Goal: Task Accomplishment & Management: Manage account settings

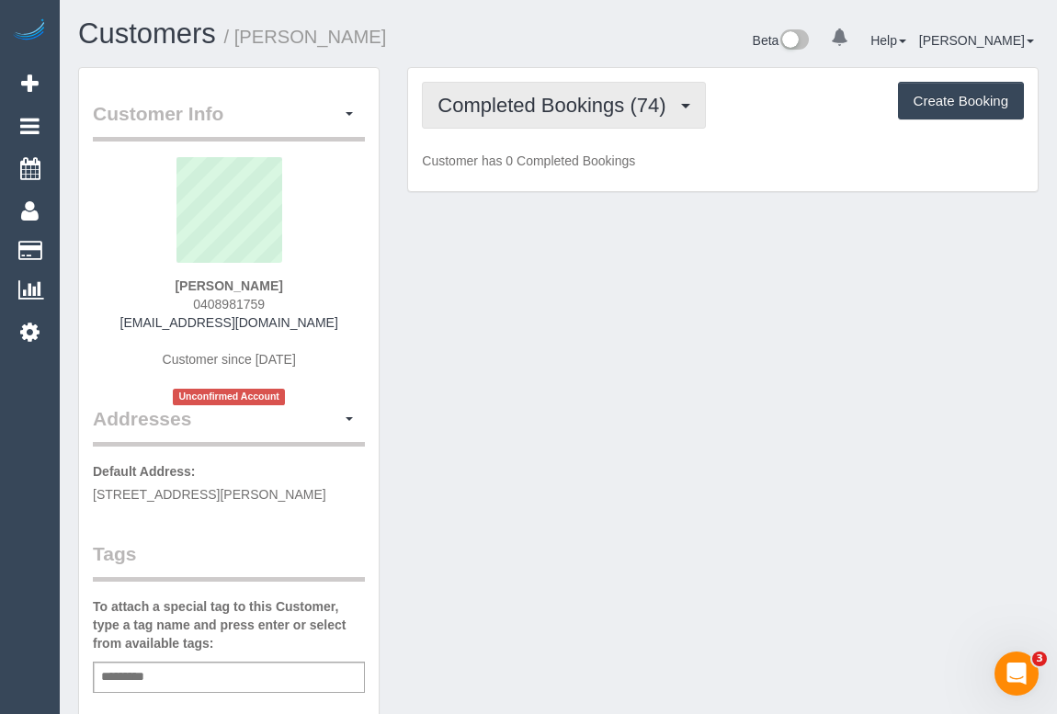
click at [551, 114] on span "Completed Bookings (74)" at bounding box center [556, 105] width 237 height 23
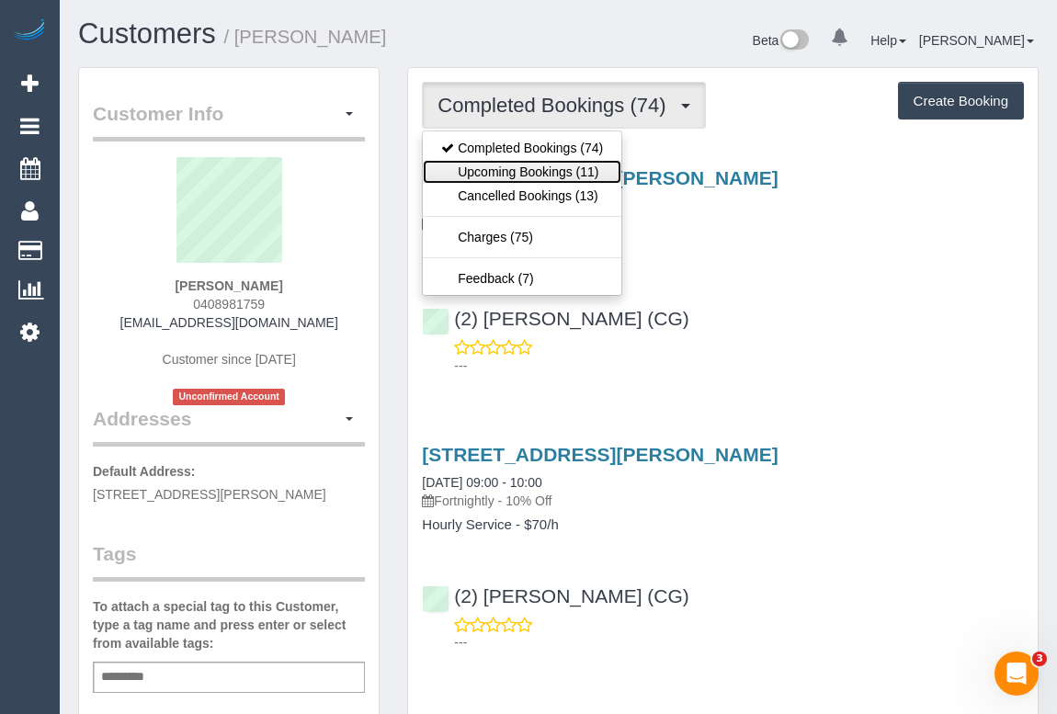
click at [545, 173] on link "Upcoming Bookings (11)" at bounding box center [522, 172] width 199 height 24
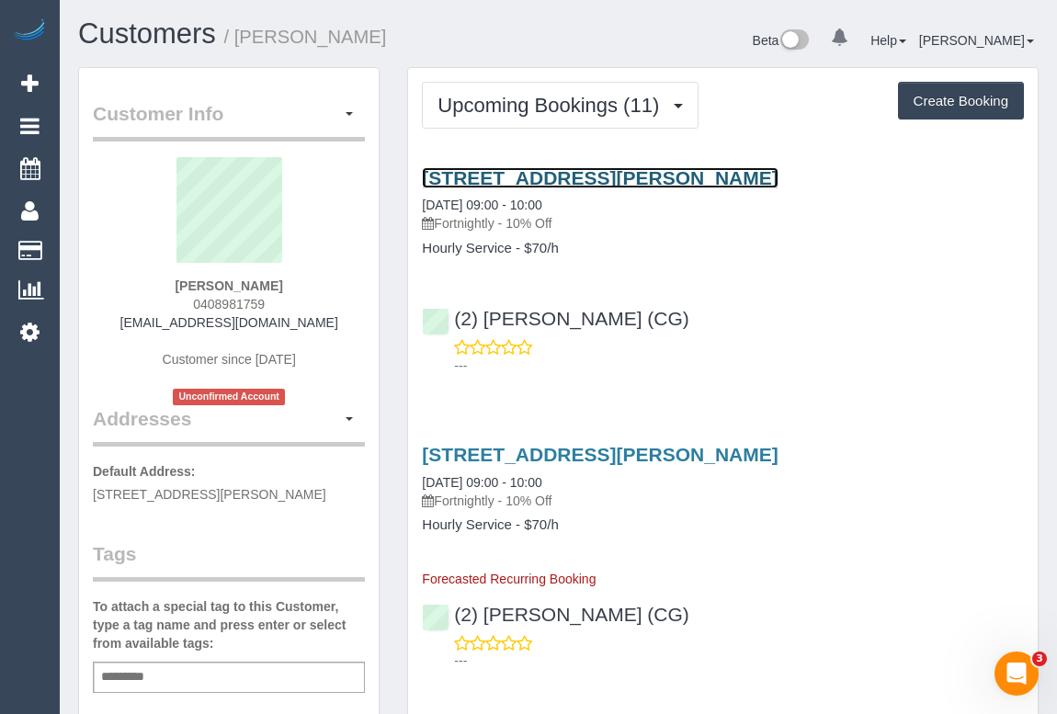
click at [613, 171] on link "32 Frederick Street, Yarraville, VIC 3013" at bounding box center [600, 177] width 356 height 21
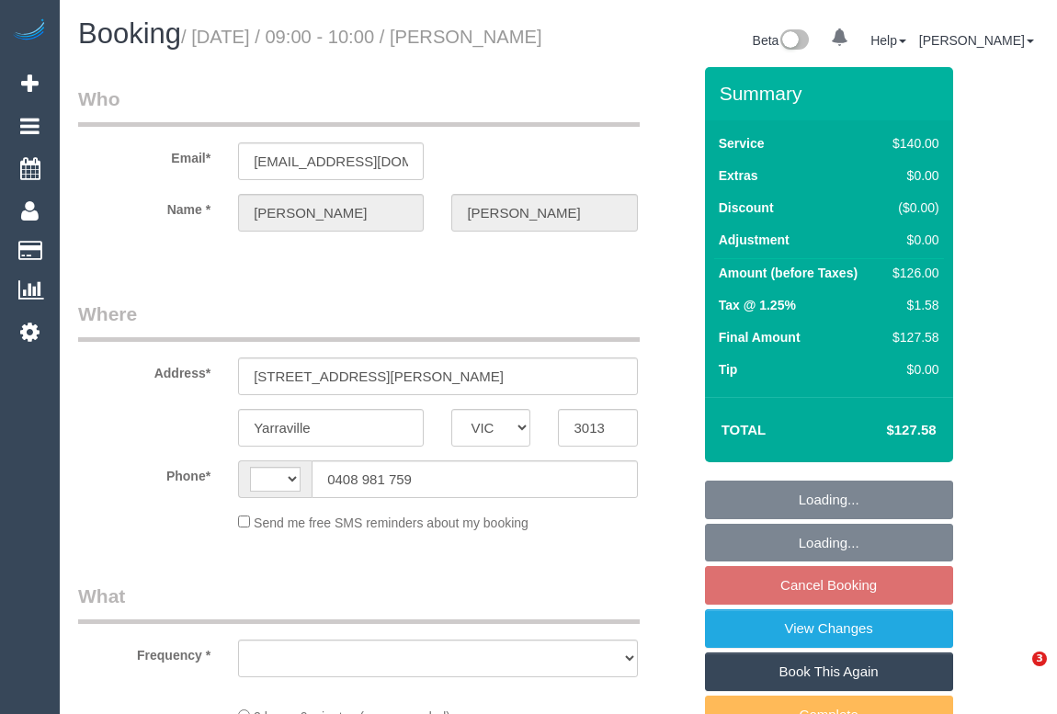
select select "VIC"
select select "object:281"
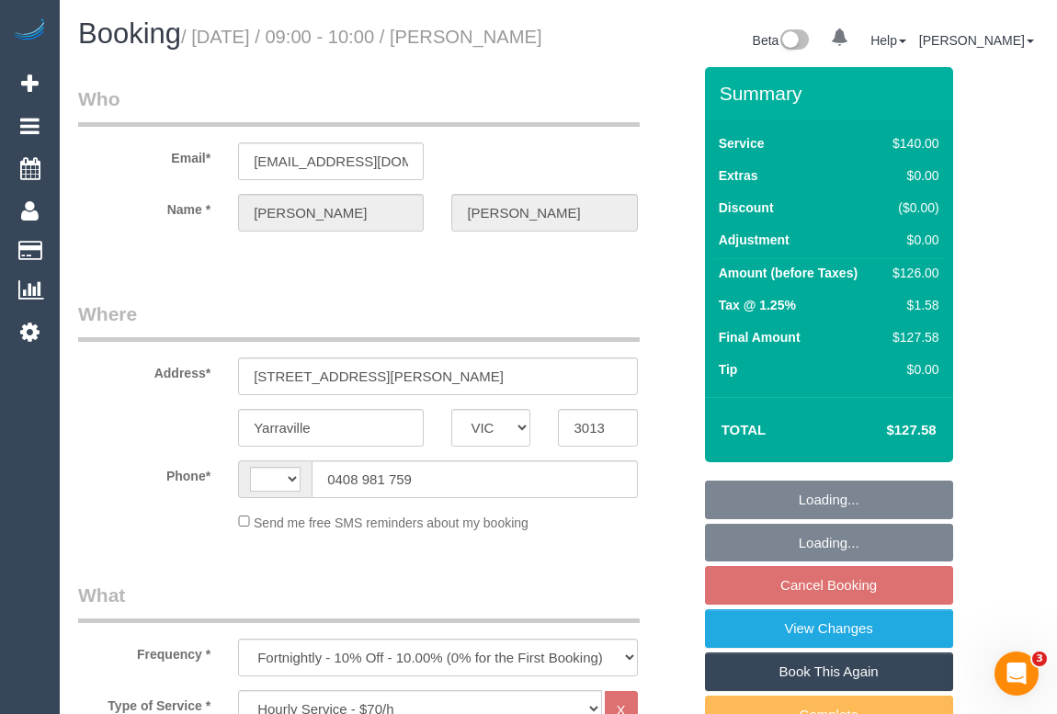
select select "string:AU"
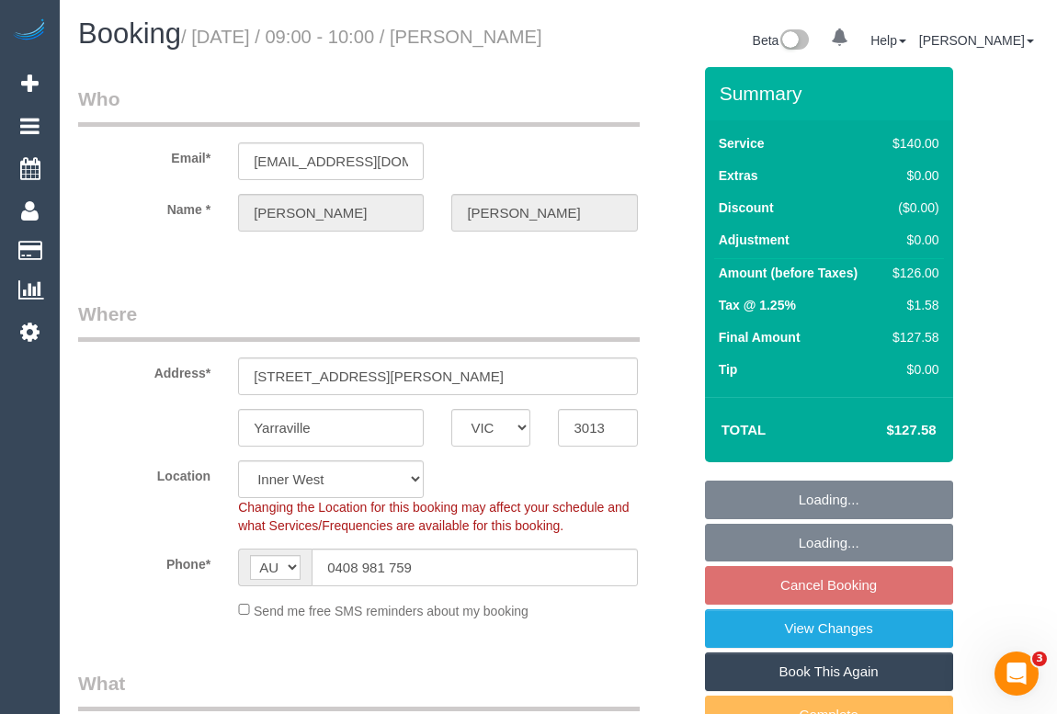
select select "string:stripe-pm_1QIJ0w2GScqysDRVdidmKR57"
select select "number:28"
select select "number:14"
select select "number:19"
select select "number:22"
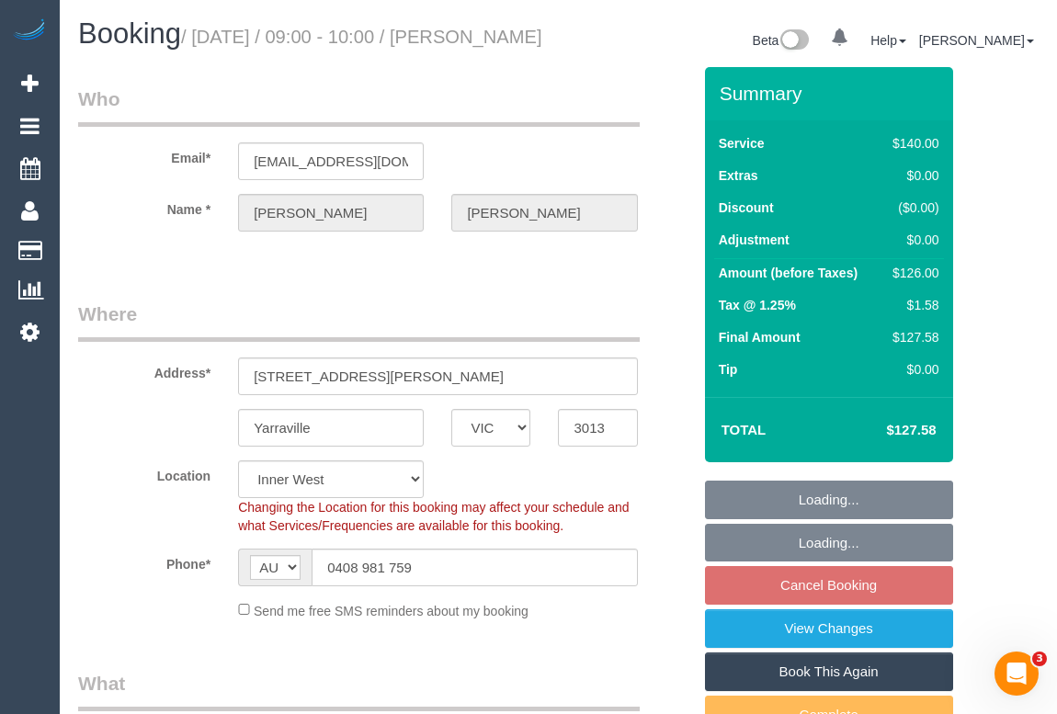
select select "number:11"
select select "object:845"
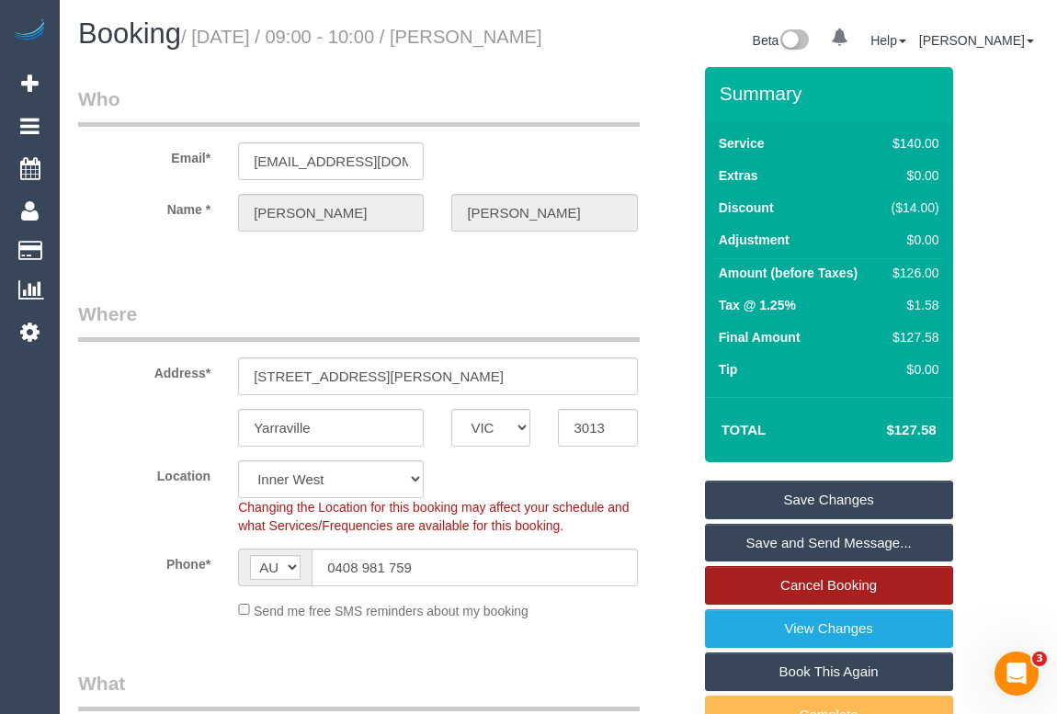
click at [762, 605] on link "Cancel Booking" at bounding box center [829, 585] width 248 height 39
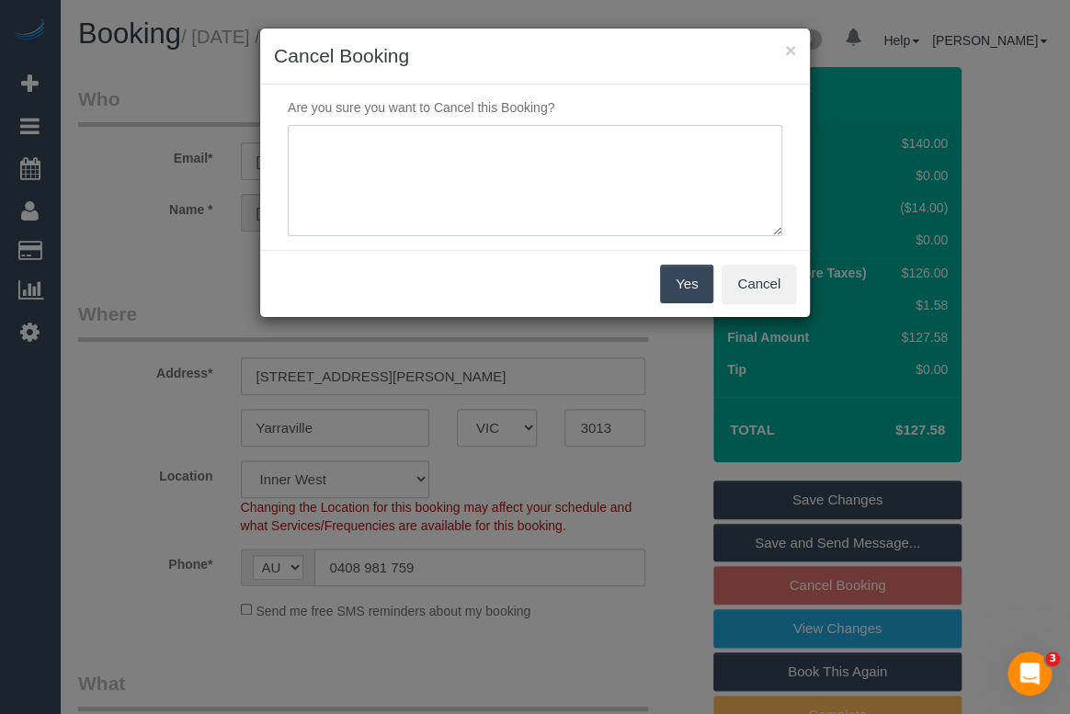
click at [456, 157] on textarea at bounding box center [535, 181] width 495 height 112
click at [398, 147] on textarea at bounding box center [535, 181] width 495 height 112
paste textarea "trip has been extended"
type textarea "trip has been extended - OM"
click at [676, 272] on button "Yes" at bounding box center [686, 284] width 53 height 39
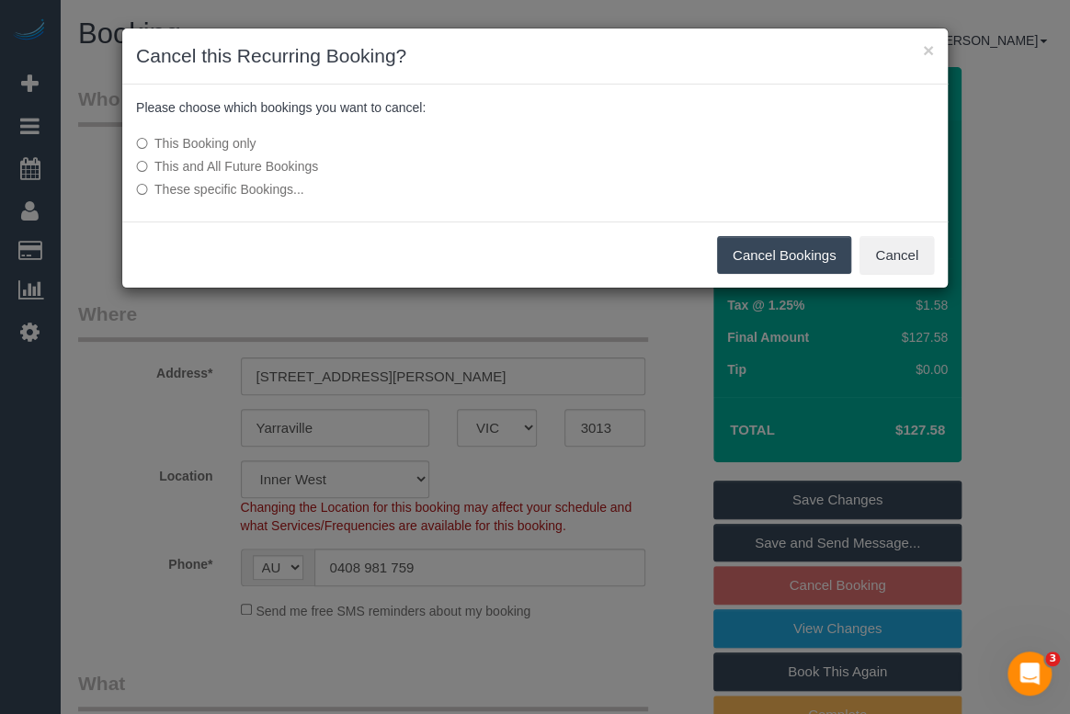
click at [724, 254] on button "Cancel Bookings" at bounding box center [784, 255] width 135 height 39
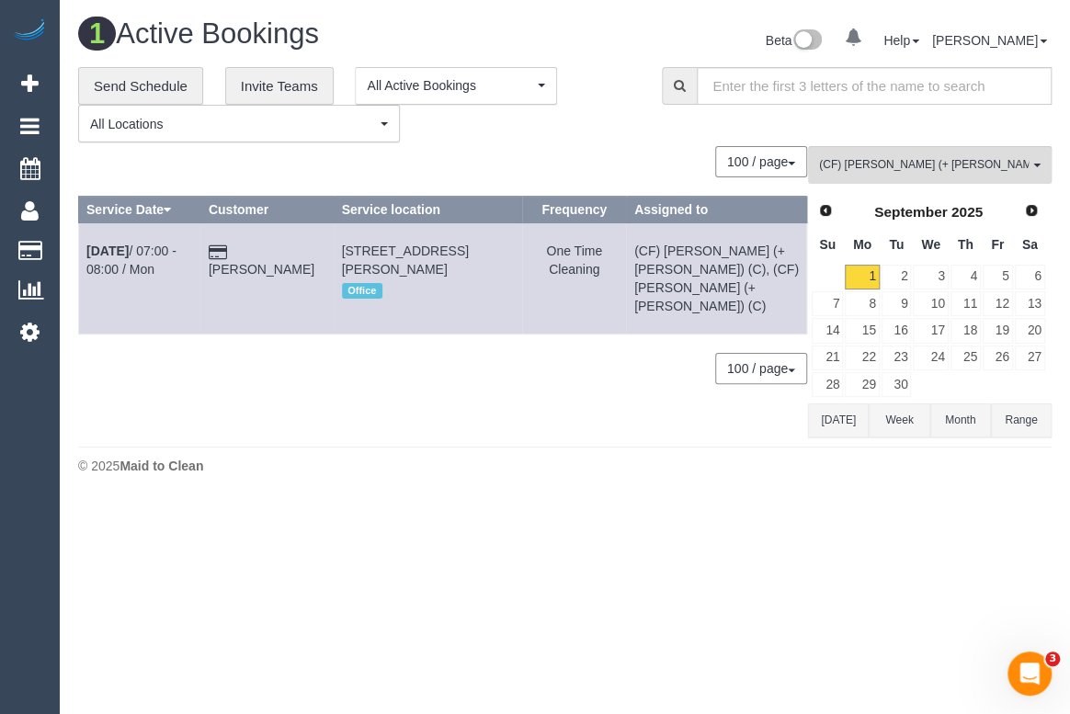
click at [412, 473] on footer "© 2025 Maid to Clean" at bounding box center [565, 465] width 974 height 37
click at [554, 153] on div "100 / page 10 / page 20 / page 30 / page 40 / page 50 / page 100 / page" at bounding box center [442, 161] width 729 height 31
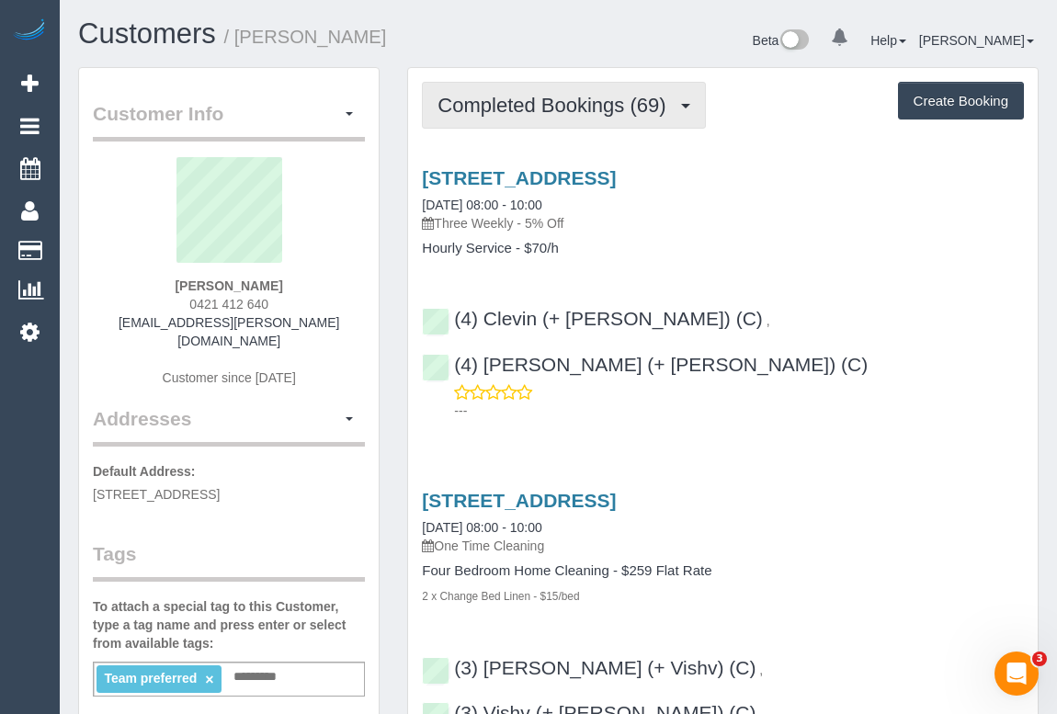
click at [542, 108] on span "Completed Bookings (69)" at bounding box center [556, 105] width 237 height 23
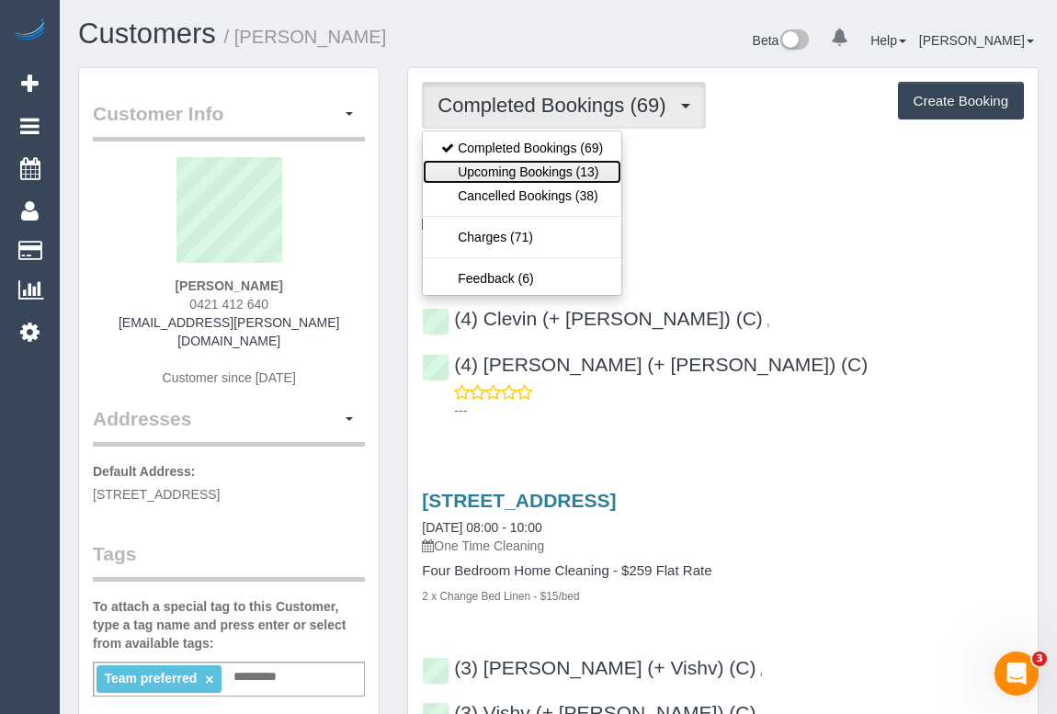
click at [530, 172] on link "Upcoming Bookings (13)" at bounding box center [522, 172] width 199 height 24
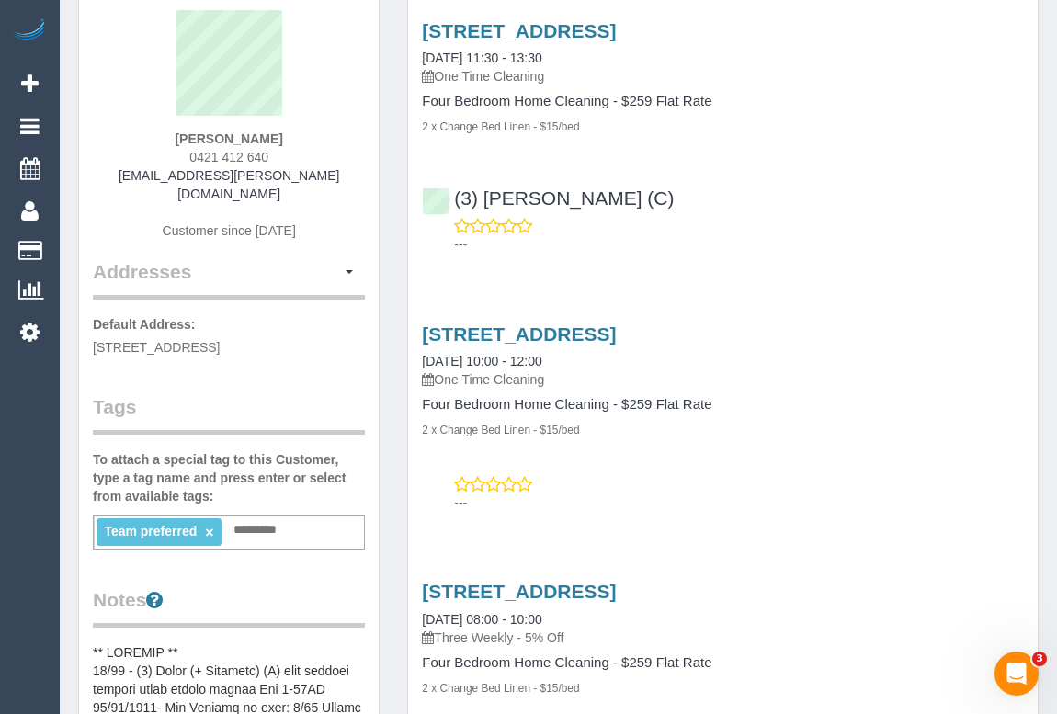
scroll to position [166, 0]
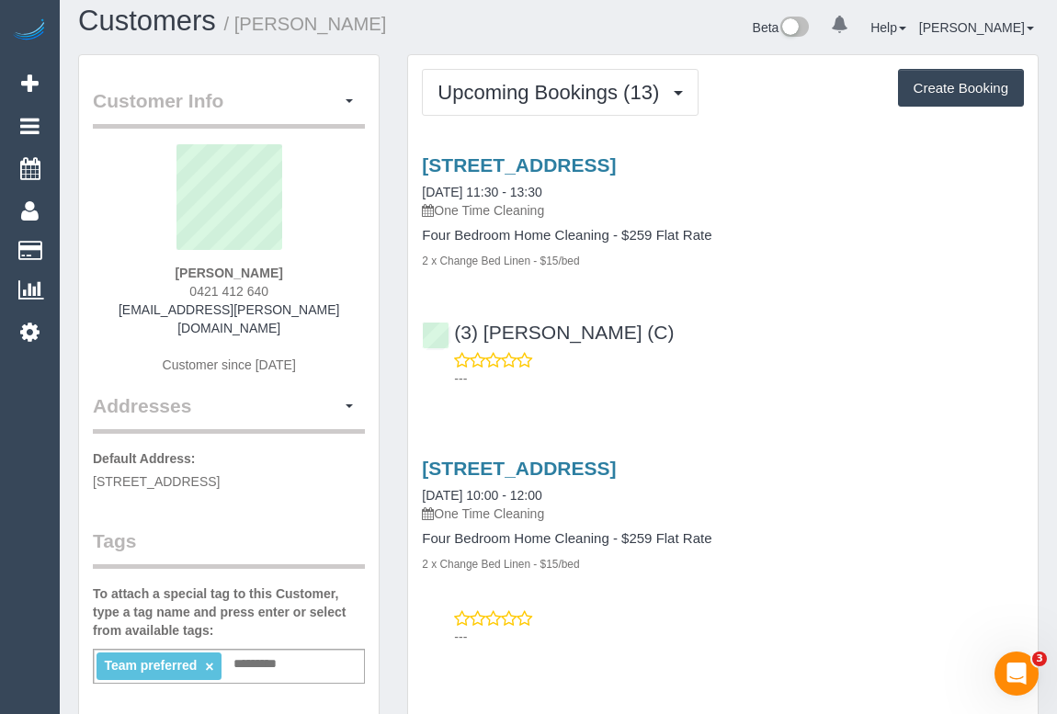
scroll to position [0, 0]
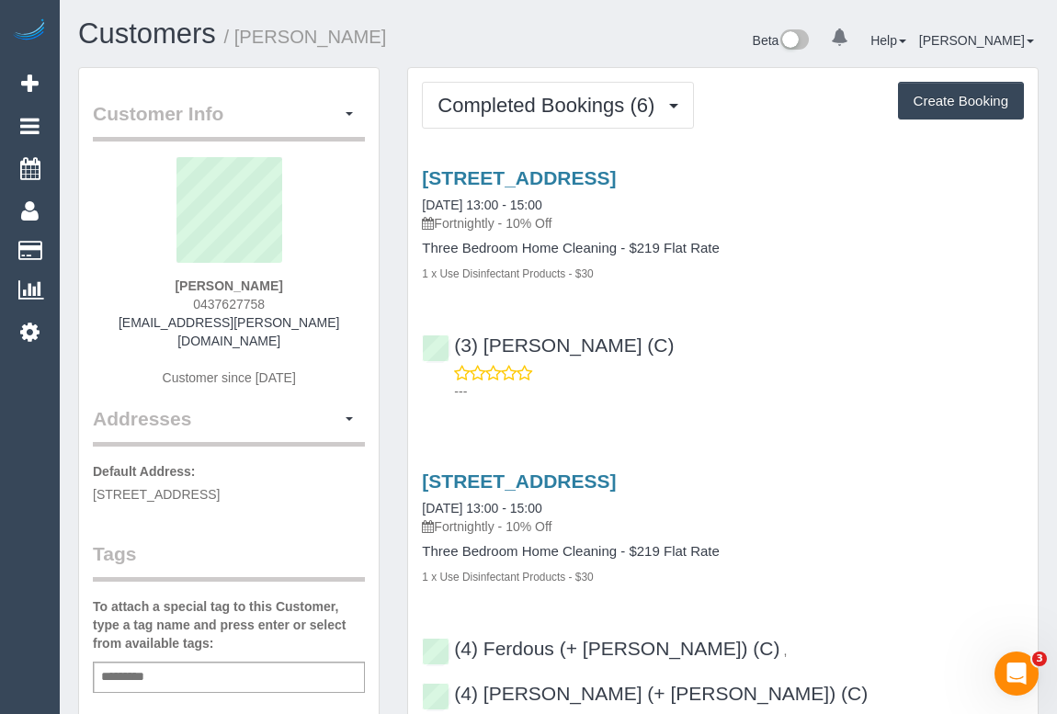
click at [882, 382] on p "---" at bounding box center [739, 391] width 570 height 18
click at [874, 382] on p "---" at bounding box center [739, 391] width 570 height 18
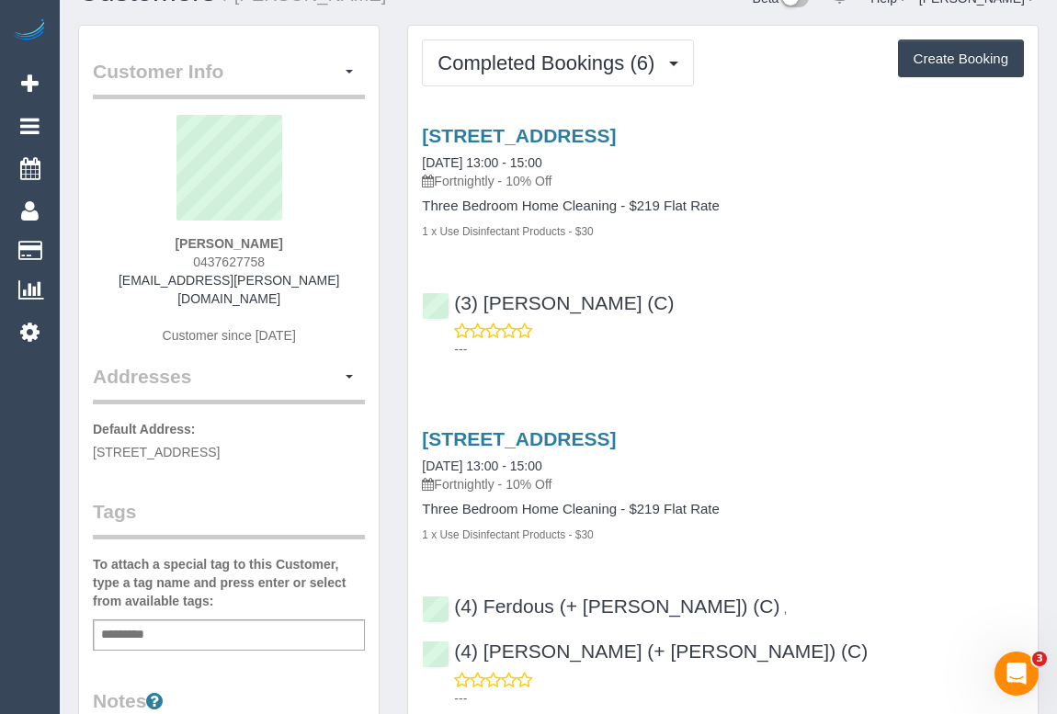
scroll to position [83, 0]
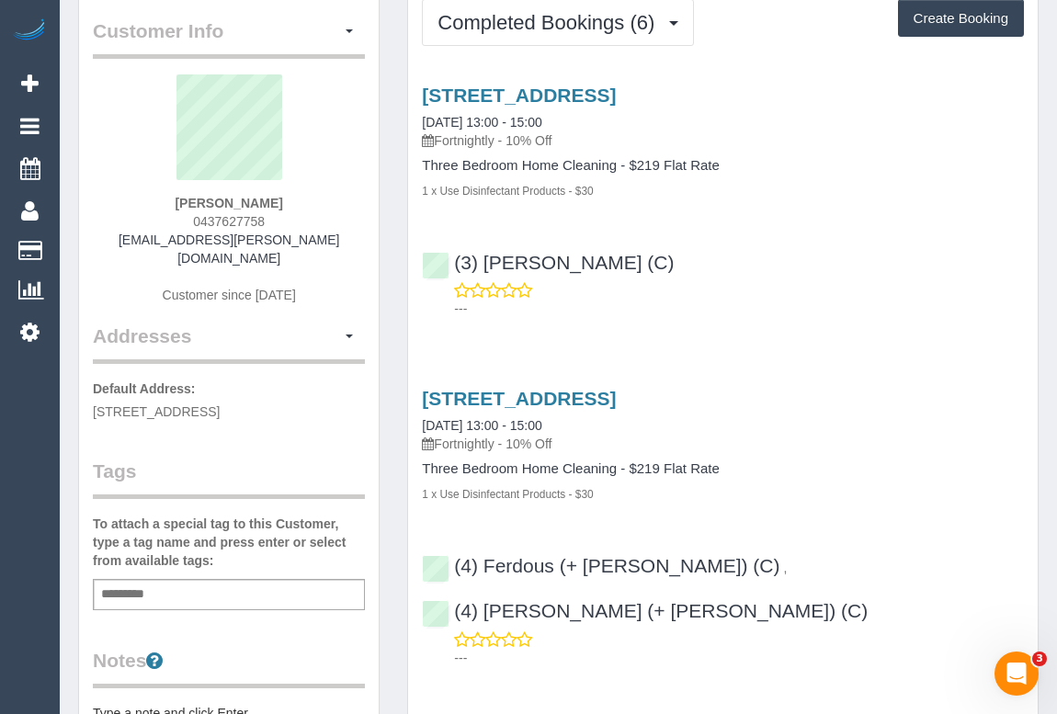
click at [826, 278] on div "(3) [PERSON_NAME] (C) ---" at bounding box center [723, 277] width 630 height 83
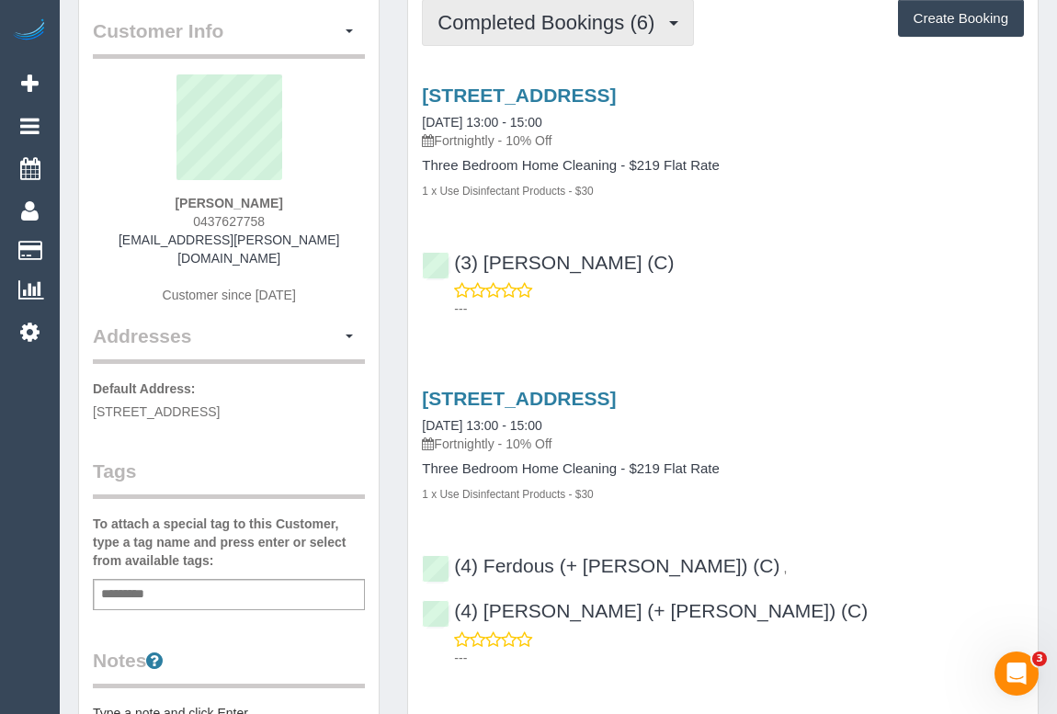
click at [549, 25] on span "Completed Bookings (6)" at bounding box center [551, 22] width 226 height 23
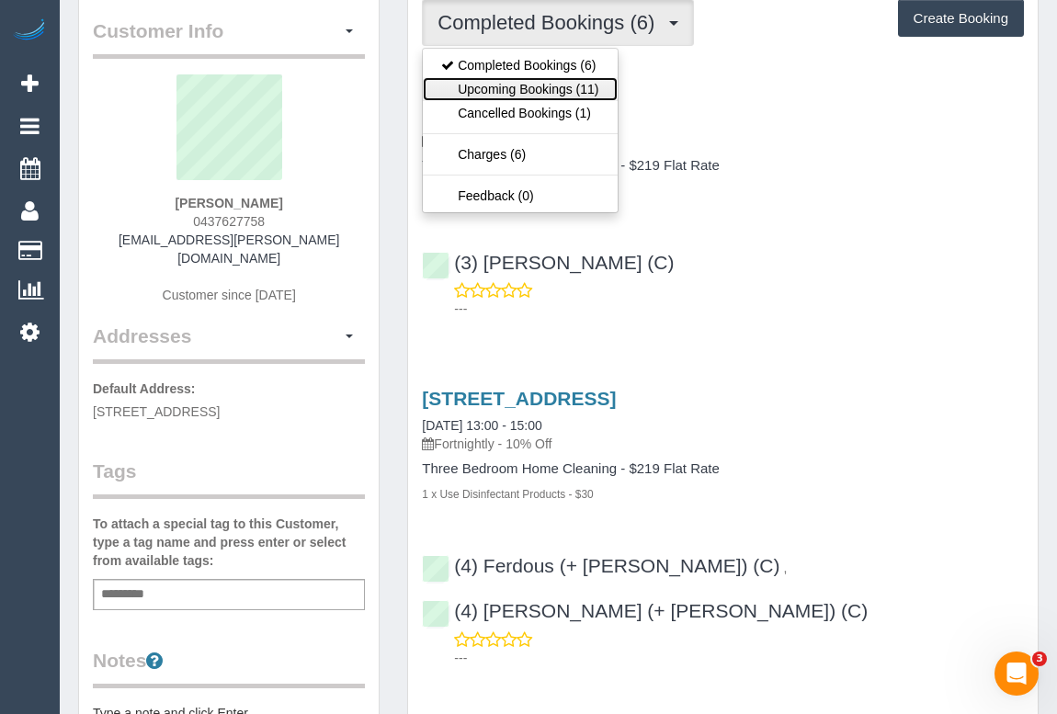
click at [541, 90] on link "Upcoming Bookings (11)" at bounding box center [520, 89] width 194 height 24
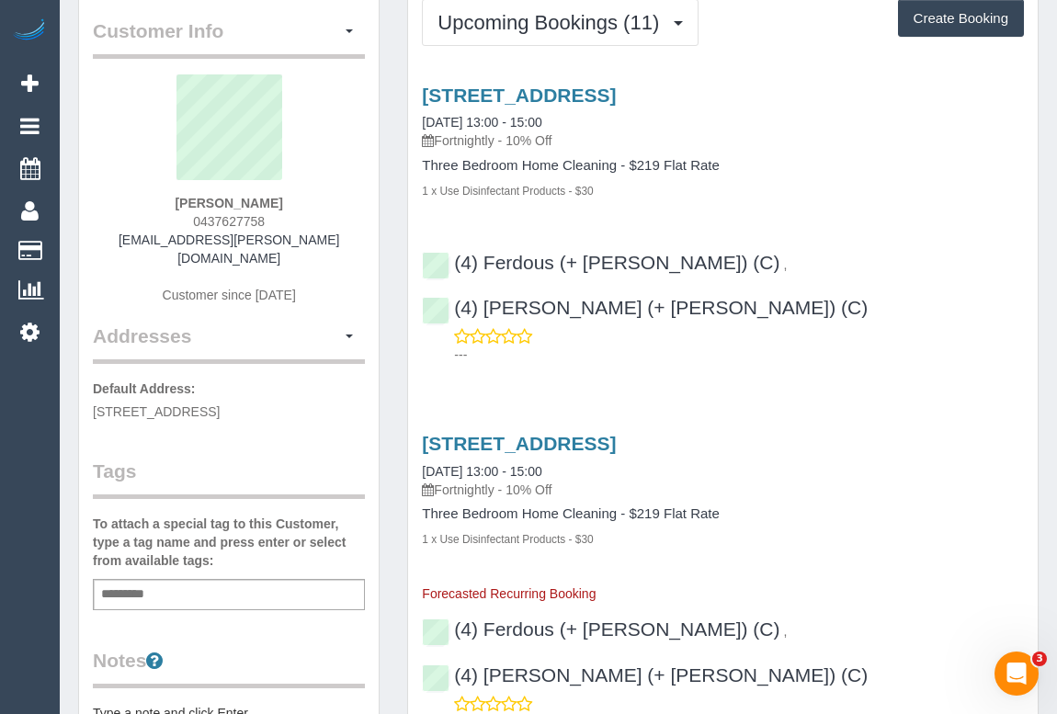
click at [838, 191] on div "1 x Use Disinfectant Products - $30" at bounding box center [723, 190] width 602 height 18
drag, startPoint x: 187, startPoint y: 215, endPoint x: 288, endPoint y: 221, distance: 101.3
click at [288, 221] on div "Kate Paterson 0437627758 paterson.kate@me.com Customer since 2025" at bounding box center [229, 198] width 272 height 248
copy span "0437627758"
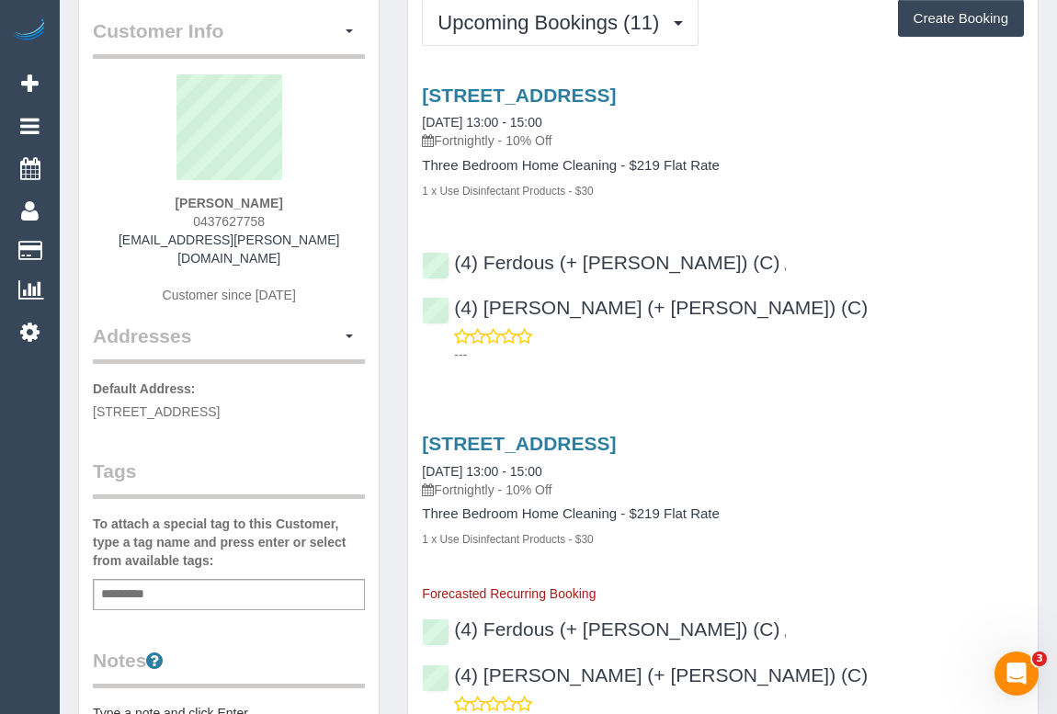
copy span "0437627758"
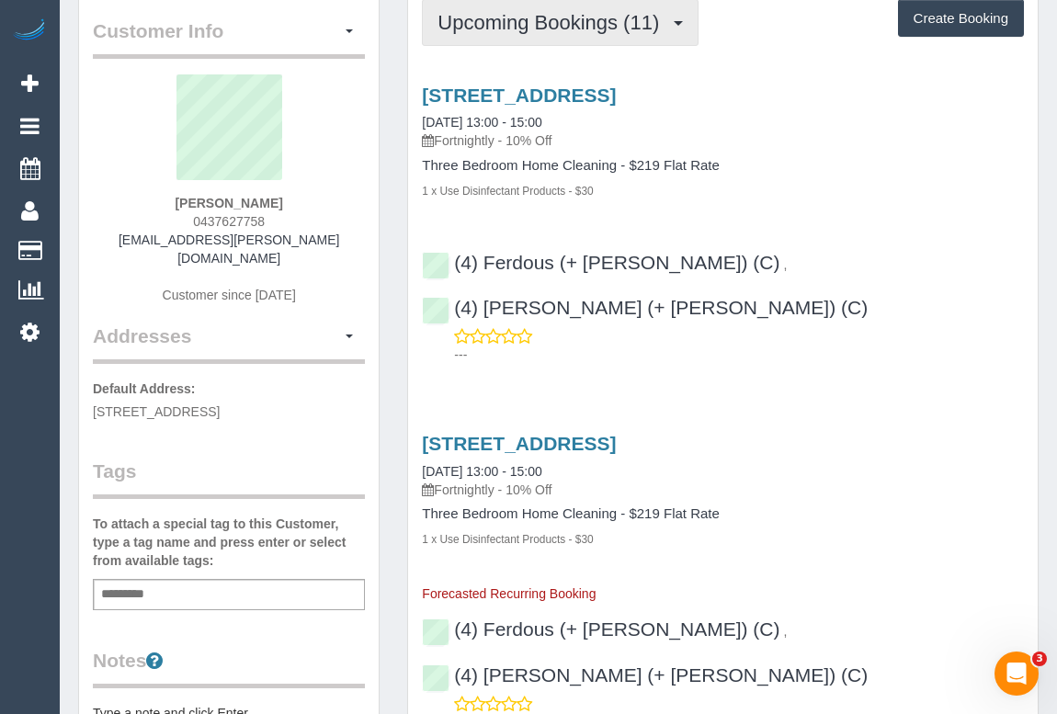
drag, startPoint x: 578, startPoint y: 28, endPoint x: 575, endPoint y: 40, distance: 11.6
click at [578, 28] on span "Upcoming Bookings (11)" at bounding box center [553, 22] width 231 height 23
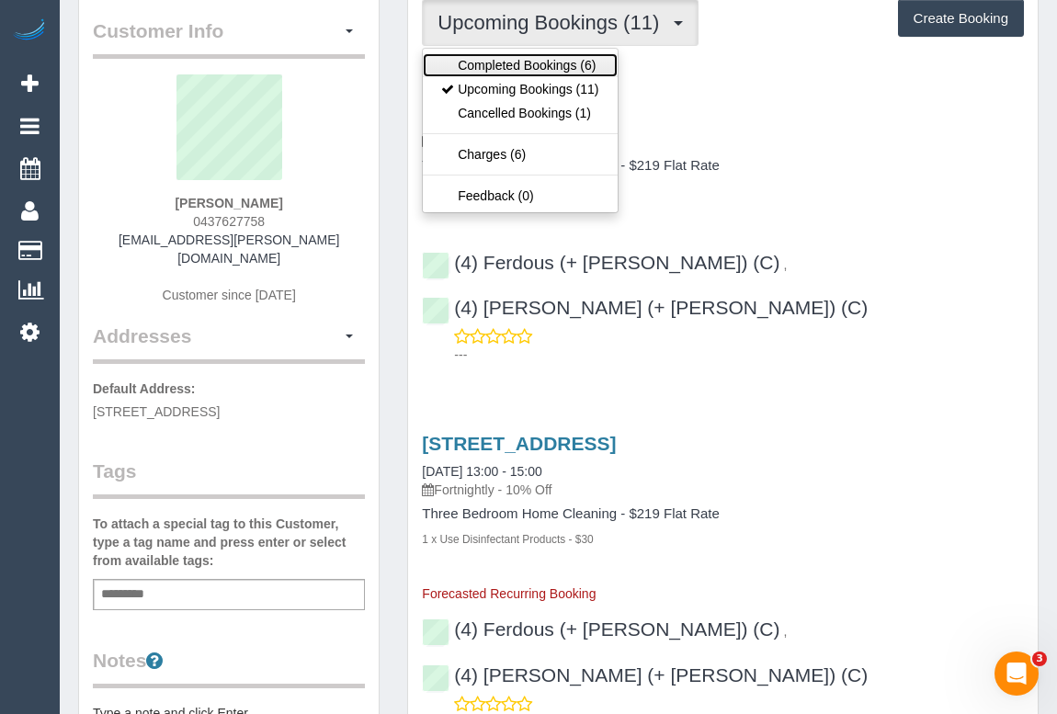
click at [565, 58] on link "Completed Bookings (6)" at bounding box center [520, 65] width 194 height 24
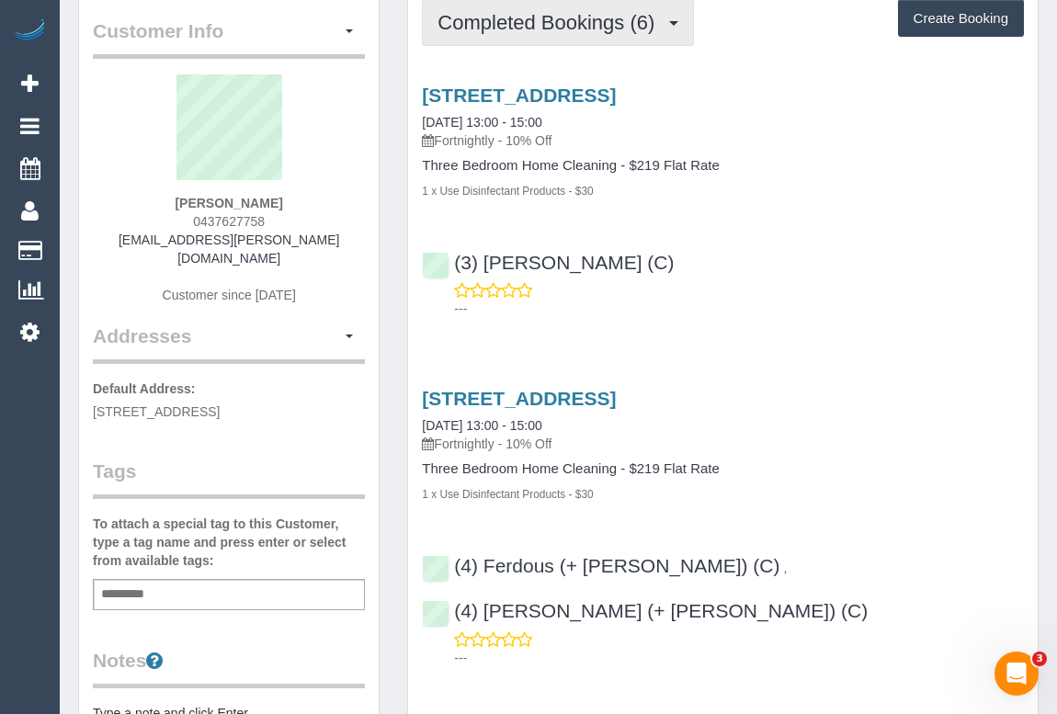
click at [536, 24] on span "Completed Bookings (6)" at bounding box center [551, 22] width 226 height 23
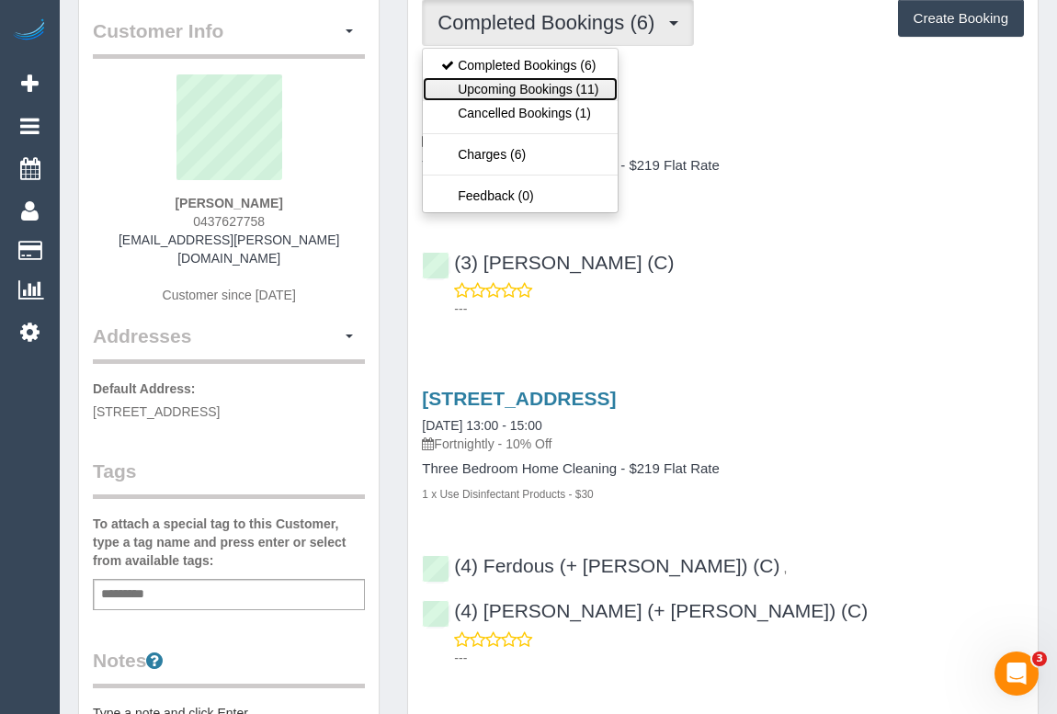
click at [526, 94] on link "Upcoming Bookings (11)" at bounding box center [520, 89] width 194 height 24
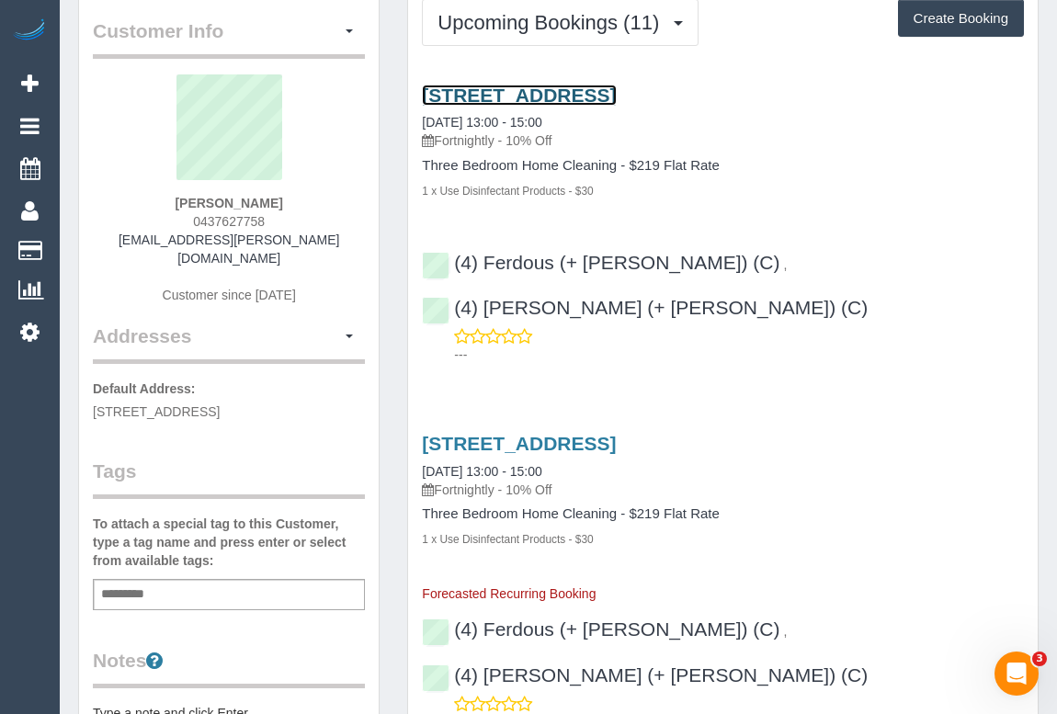
click at [579, 86] on link "20 Napoleon Street, Collingwood, VIC 3066" at bounding box center [519, 95] width 194 height 21
click at [564, 92] on link "20 Napoleon Street, Collingwood, VIC 3066" at bounding box center [519, 95] width 194 height 21
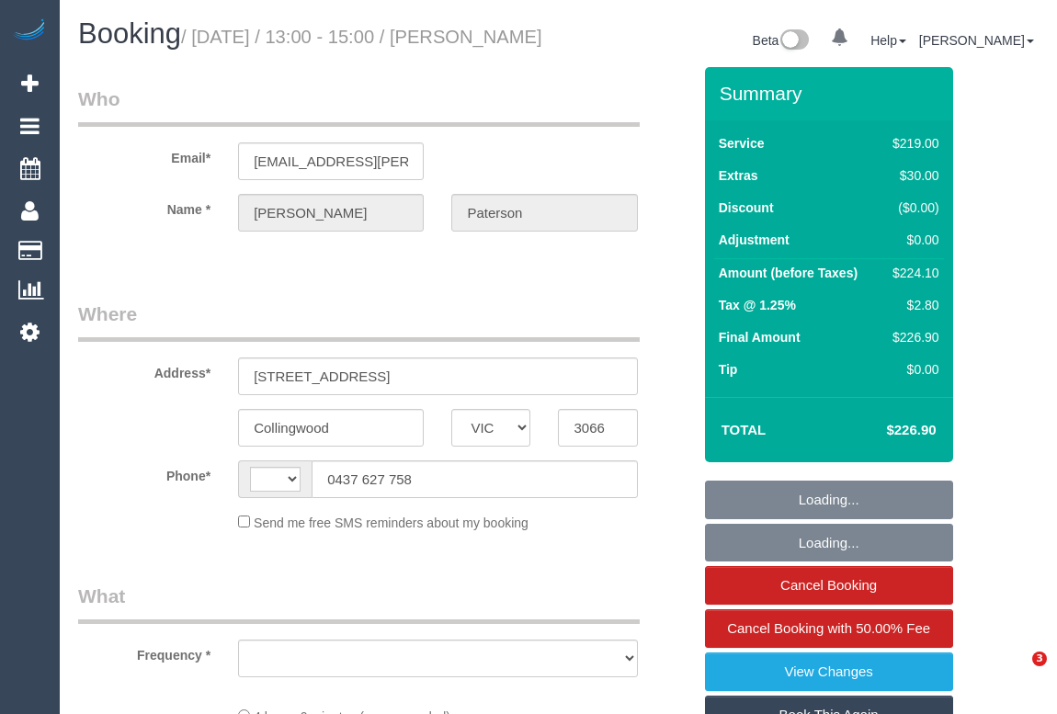
select select "VIC"
select select "string:AU"
select select "string:stripe-pm_1RQ0jA2GScqysDRV7Fc9YdjG"
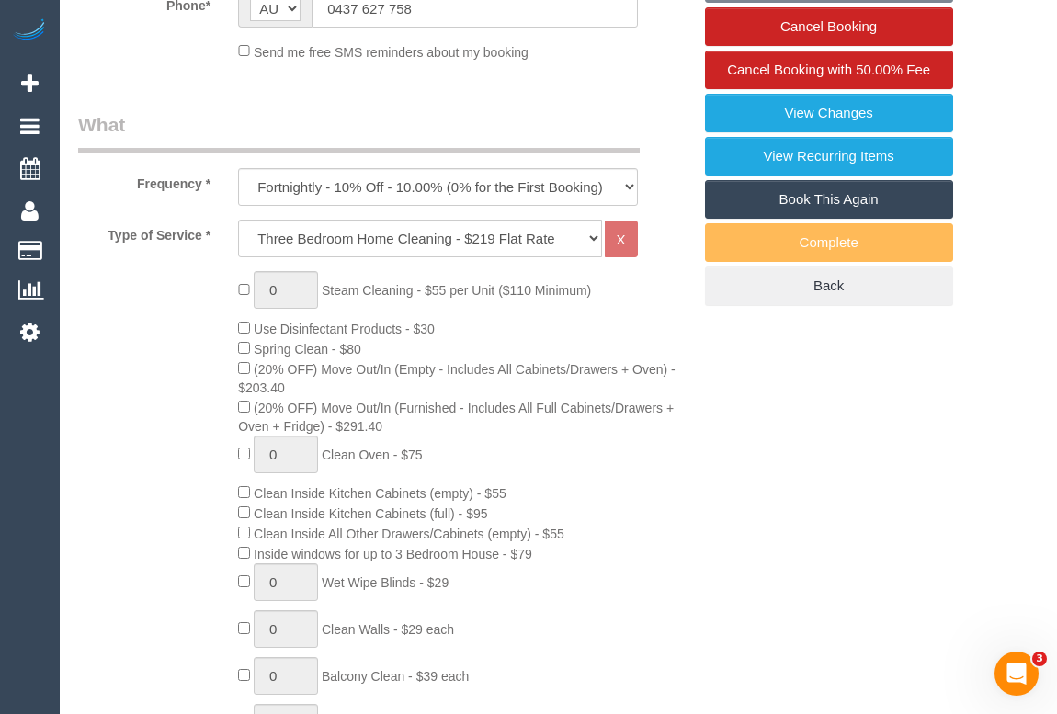
select select "object:641"
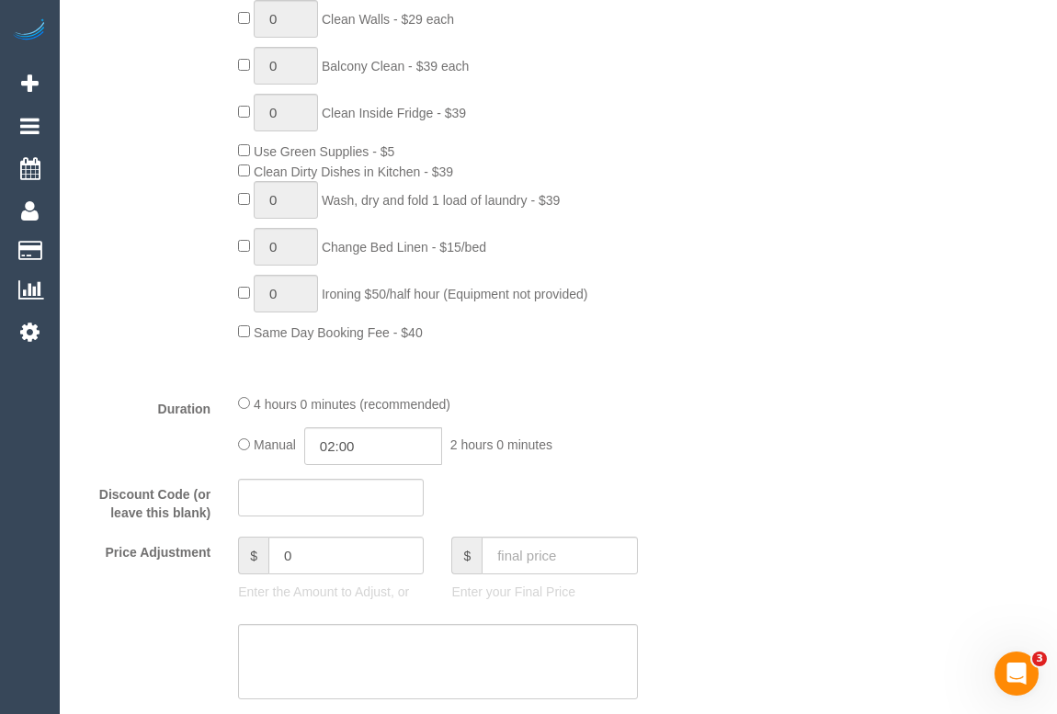
select select "number:30"
select select "number:14"
select select "number:18"
select select "number:36"
select select "number:34"
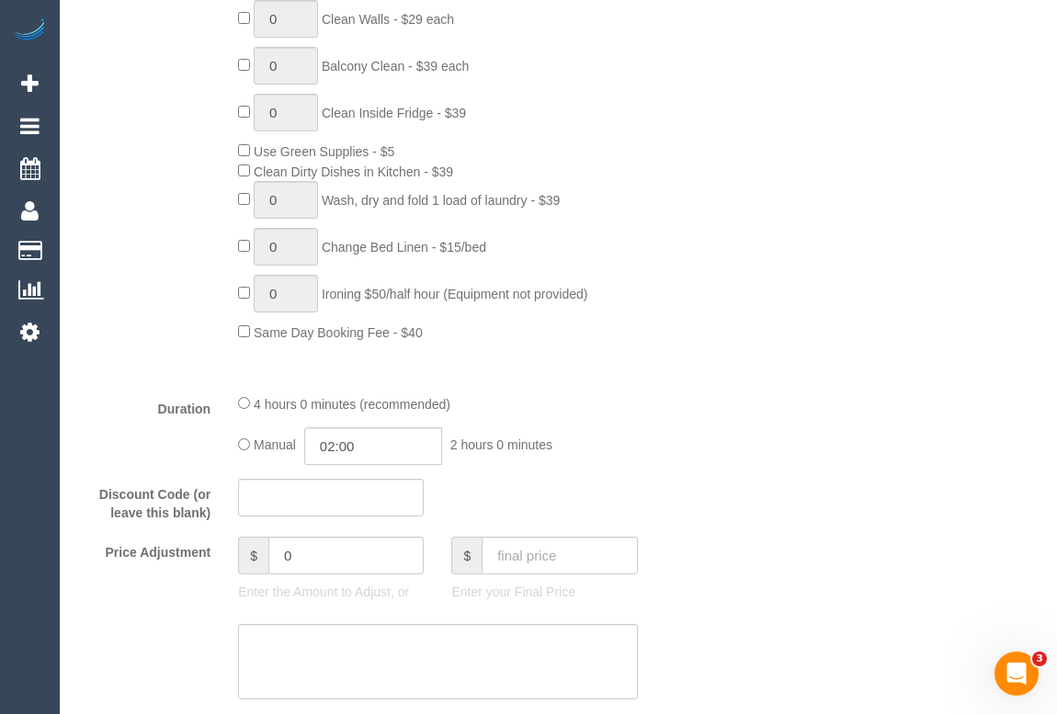
select select "number:13"
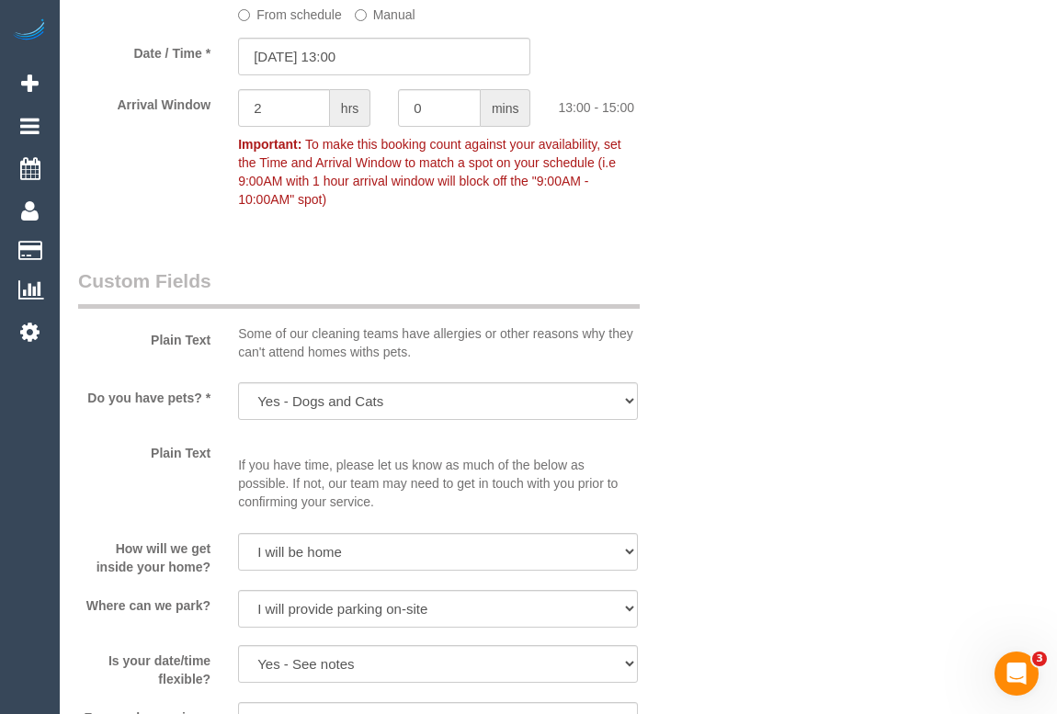
scroll to position [2453, 0]
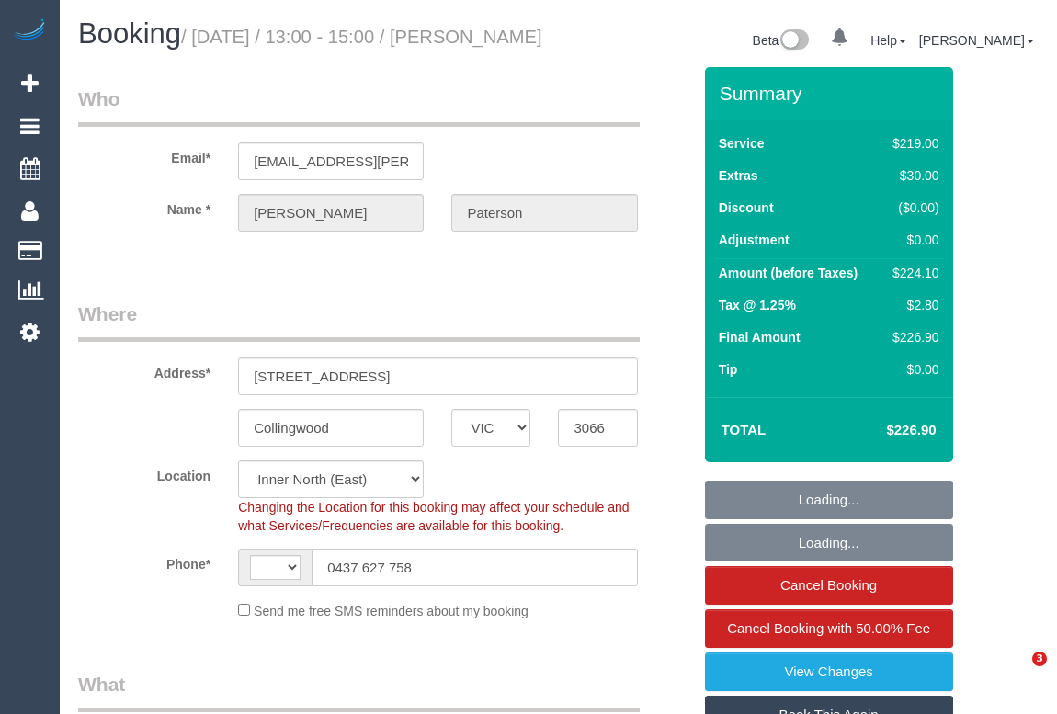
select select "VIC"
select select "string:stripe-pm_1RQ0jA2GScqysDRV7Fc9YdjG"
select select "number:30"
select select "number:14"
select select "number:18"
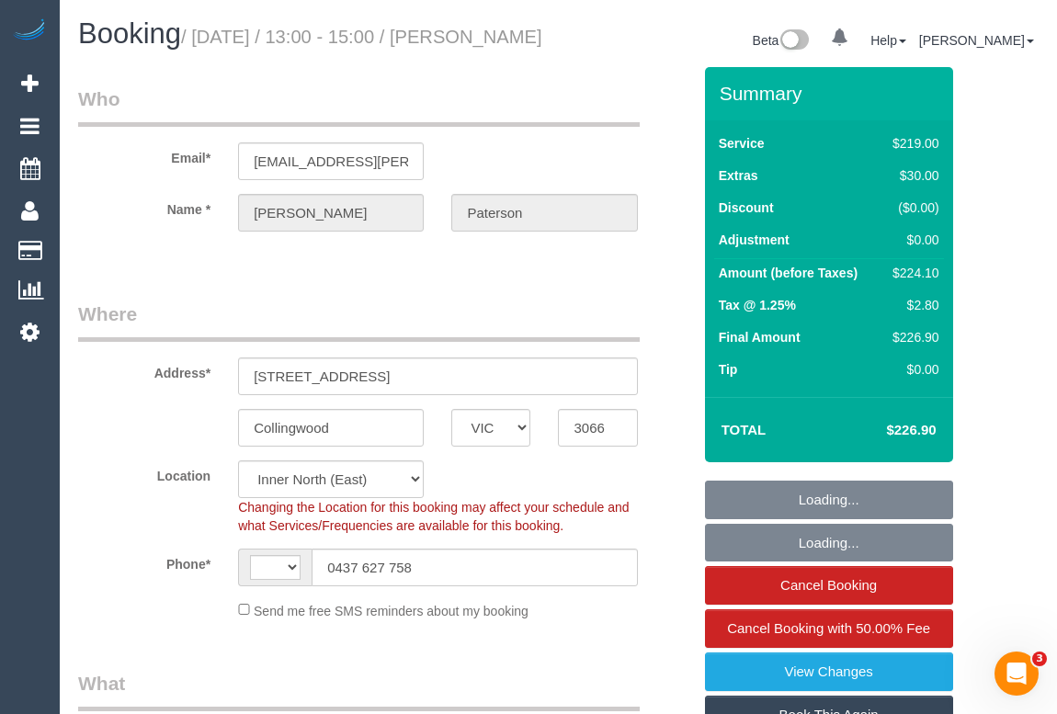
select select "number:36"
select select "number:34"
select select "number:13"
select select "object:540"
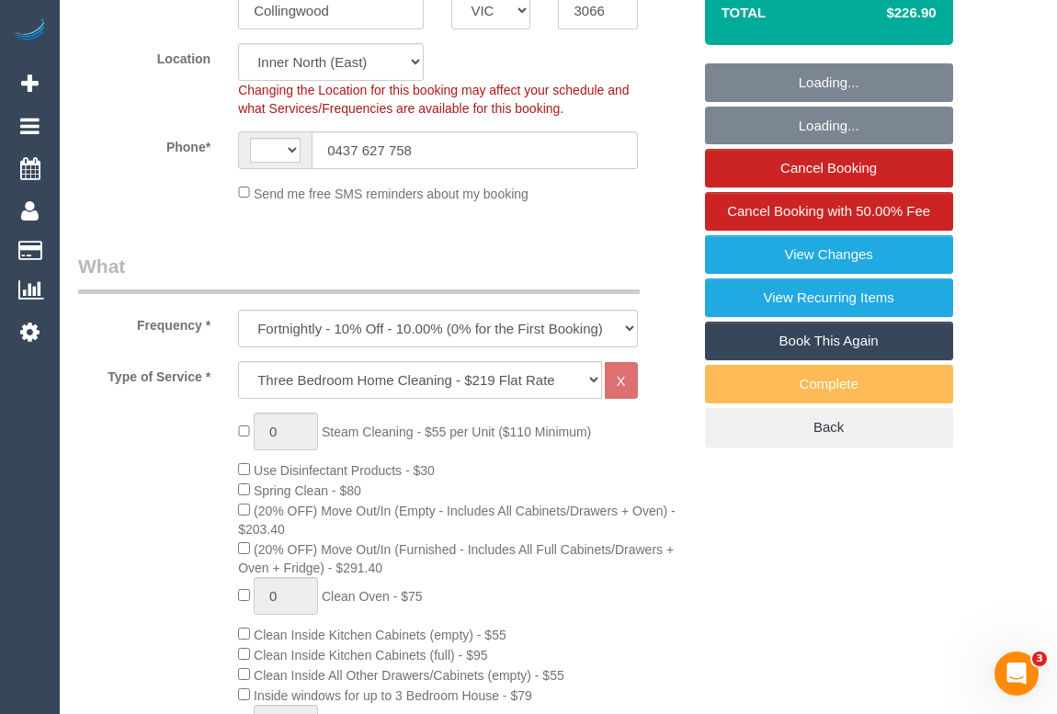
select select "string:AU"
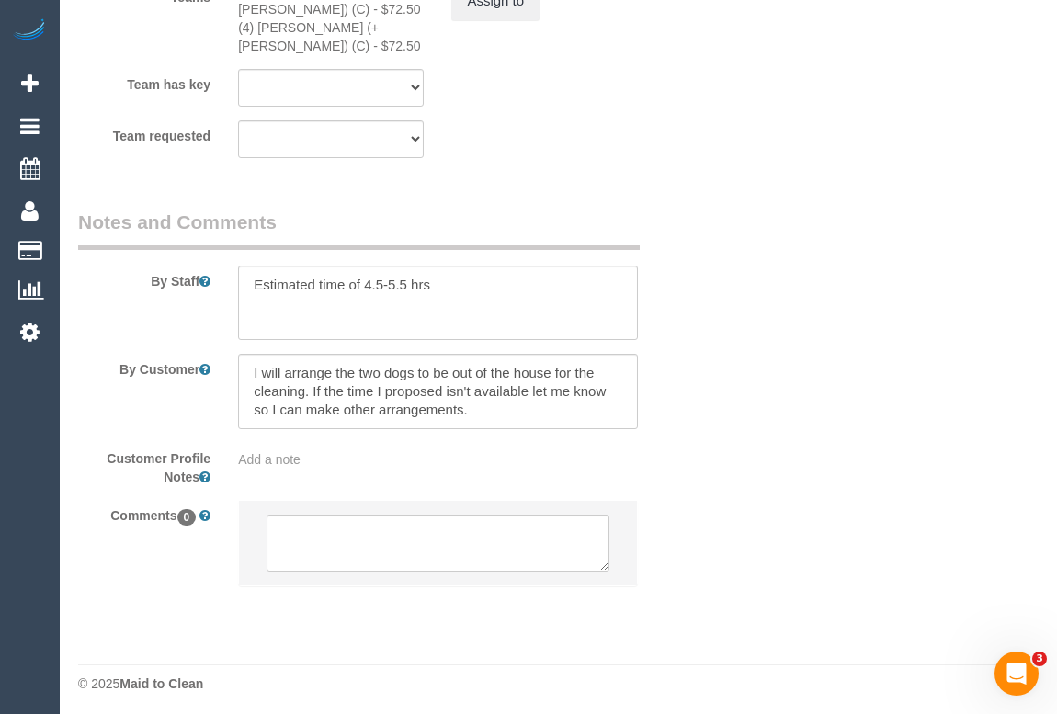
scroll to position [3205, 0]
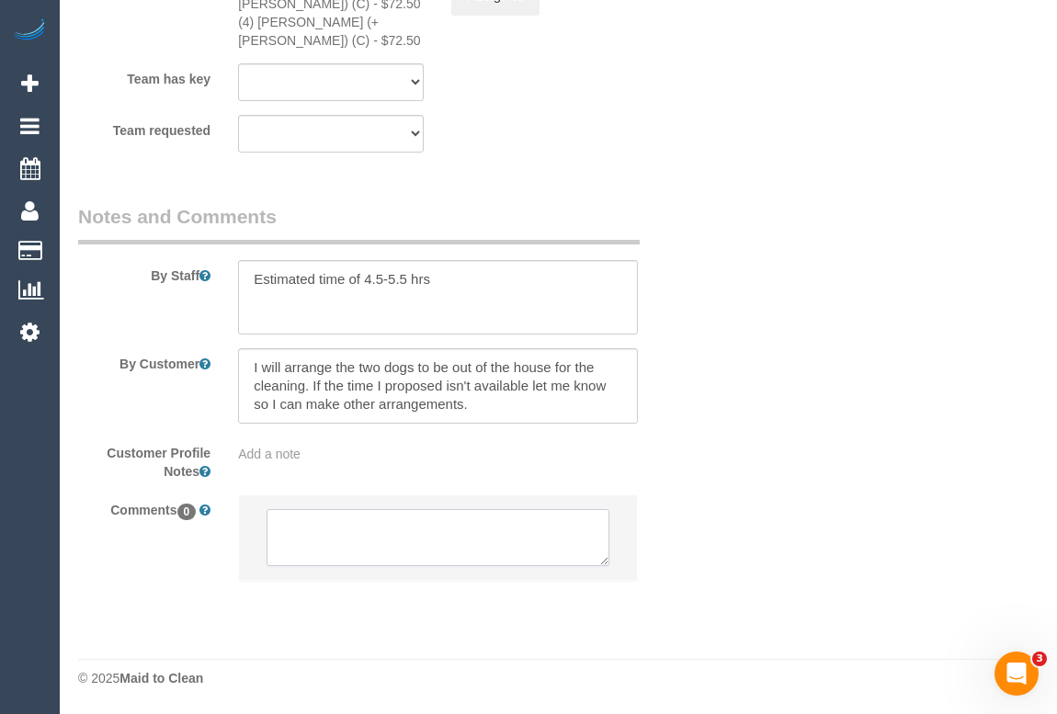
click at [368, 529] on textarea at bounding box center [438, 537] width 342 height 57
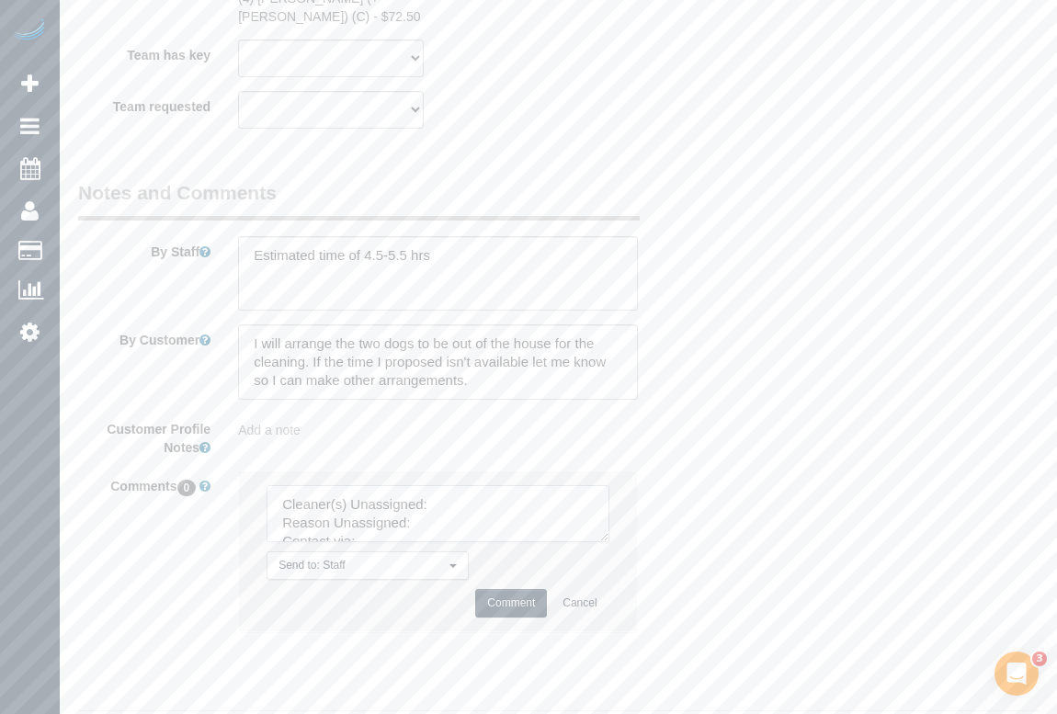
click at [468, 528] on textarea at bounding box center [438, 513] width 342 height 57
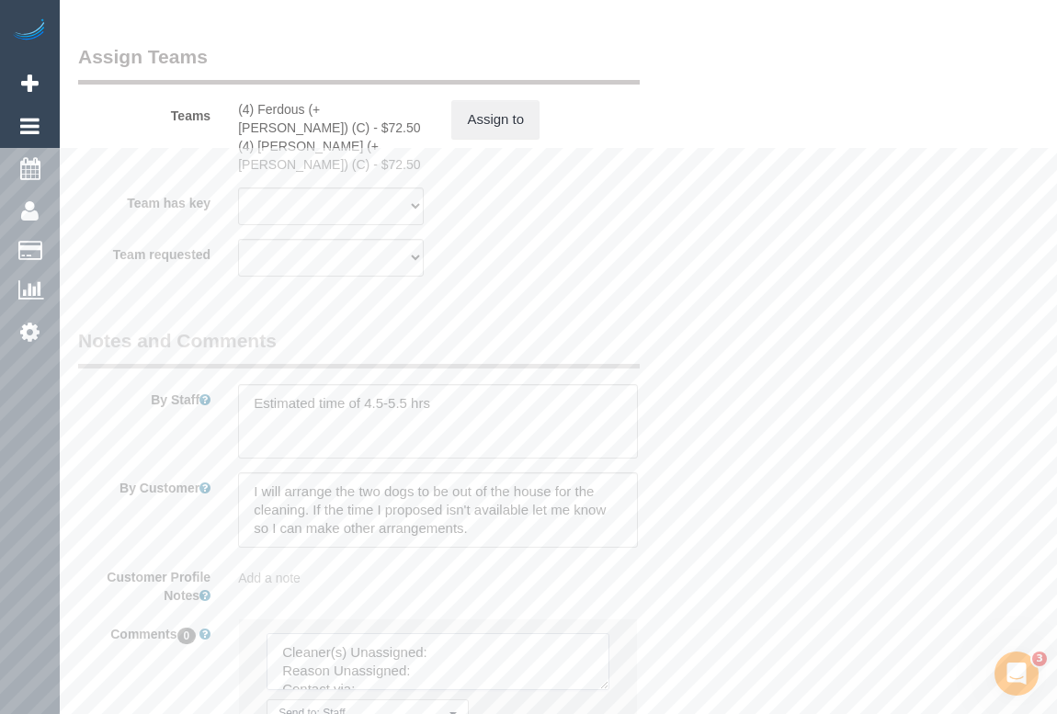
scroll to position [2870, 0]
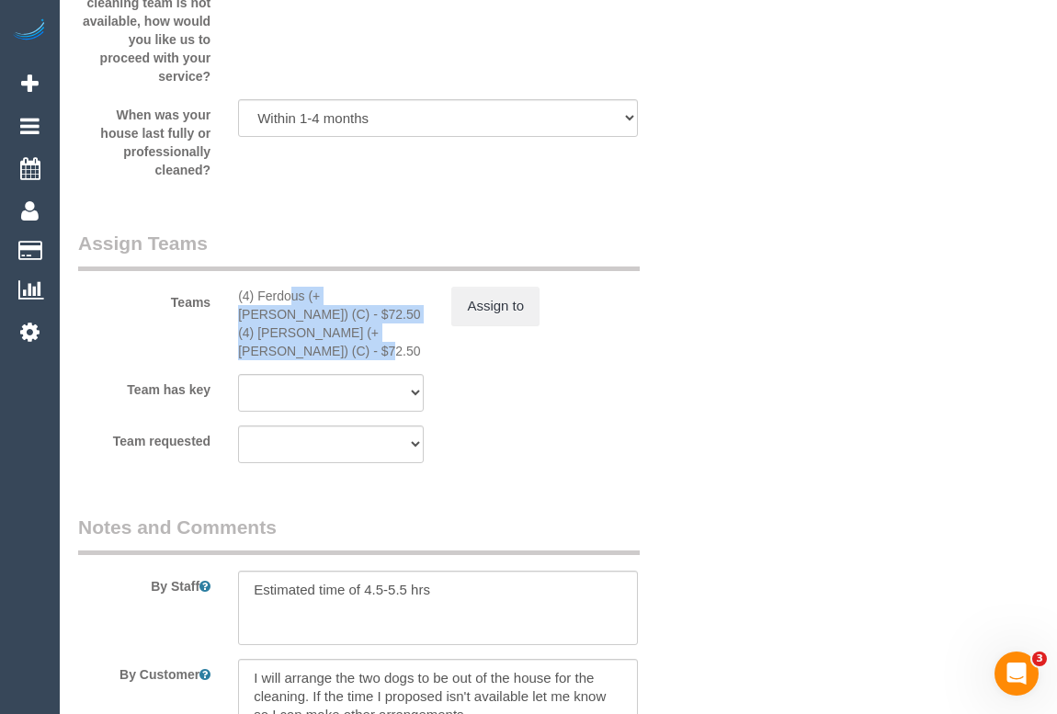
drag, startPoint x: 237, startPoint y: 320, endPoint x: 313, endPoint y: 366, distance: 88.3
click at [313, 360] on div "(4) Ferdous (+ Forkan) (C) - $72.50 (4) Forkan (+ Ferdous) (C) - $72.50" at bounding box center [330, 324] width 213 height 74
copy div "(4) Ferdous (+ Forkan) (C) - $72.50 (4) Forkan (+ Ferdous) (C) - $72.50"
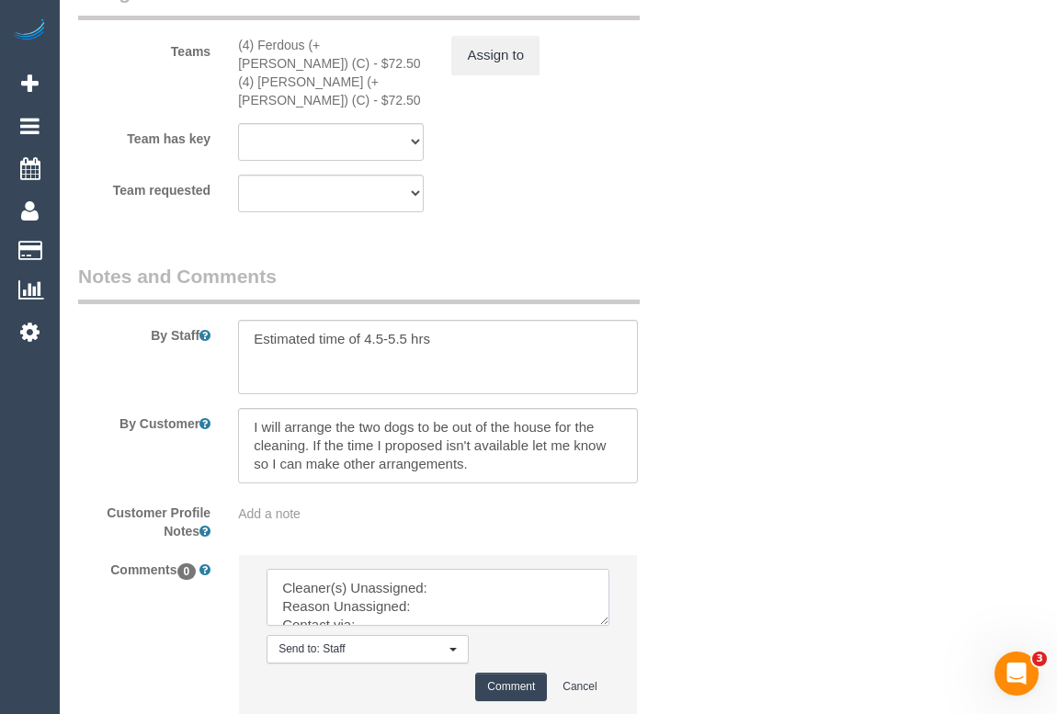
click at [464, 610] on textarea at bounding box center [438, 597] width 342 height 57
paste textarea "(4) Ferdous (+ Forkan) (C) - $72.50 (4) Forkan (+ Ferdous) (C) - $72.50"
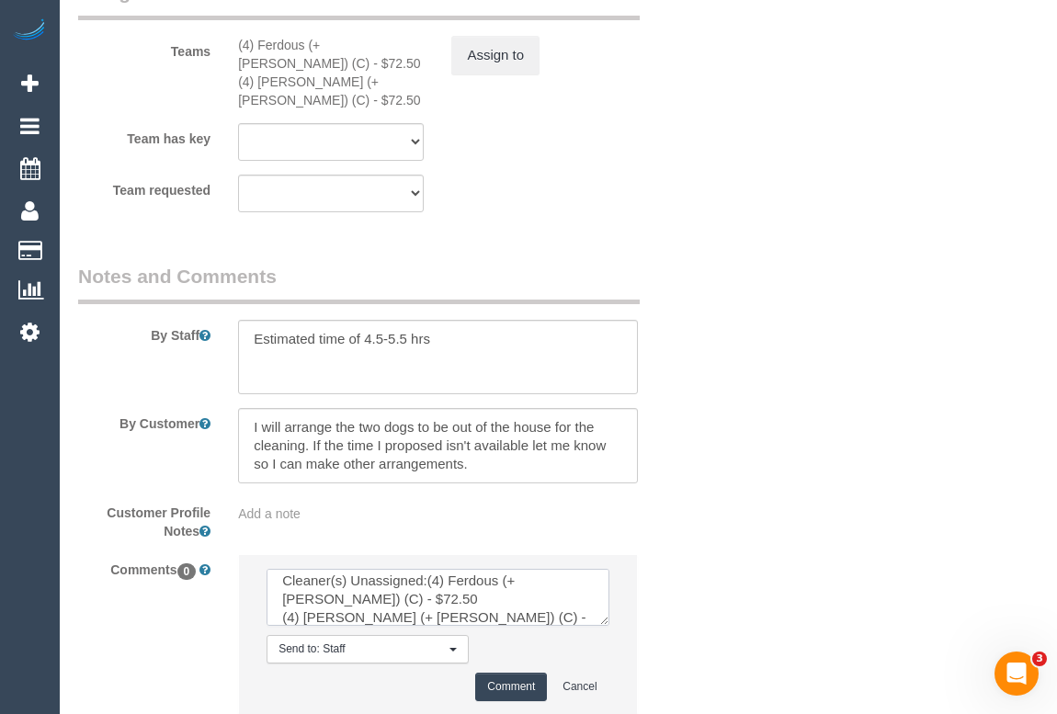
drag, startPoint x: 360, startPoint y: 621, endPoint x: 302, endPoint y: 622, distance: 58.9
click at [302, 622] on textarea at bounding box center [438, 597] width 342 height 57
drag, startPoint x: 448, startPoint y: 640, endPoint x: 502, endPoint y: 620, distance: 57.9
click at [502, 620] on textarea at bounding box center [438, 597] width 342 height 57
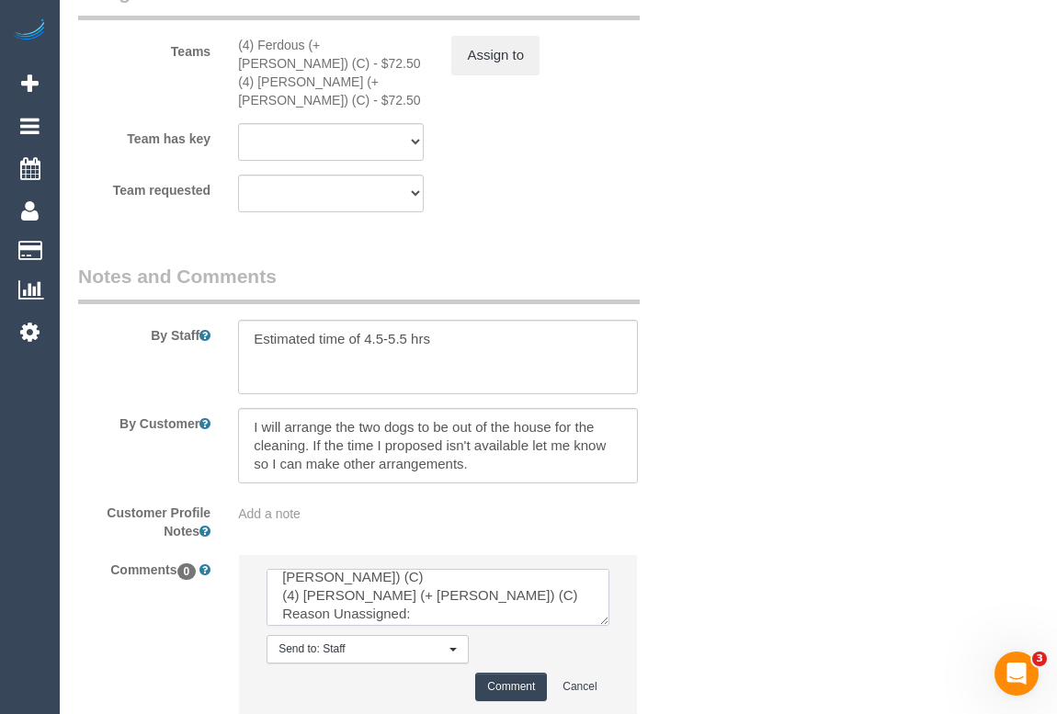
click at [439, 626] on textarea at bounding box center [438, 597] width 342 height 57
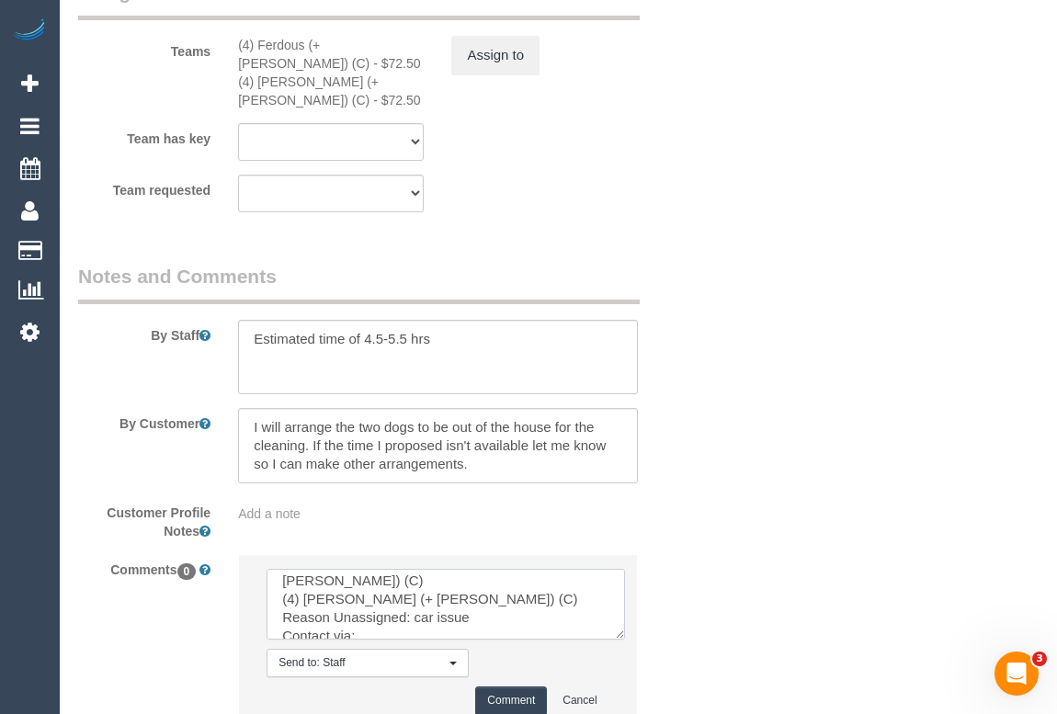
scroll to position [0, 0]
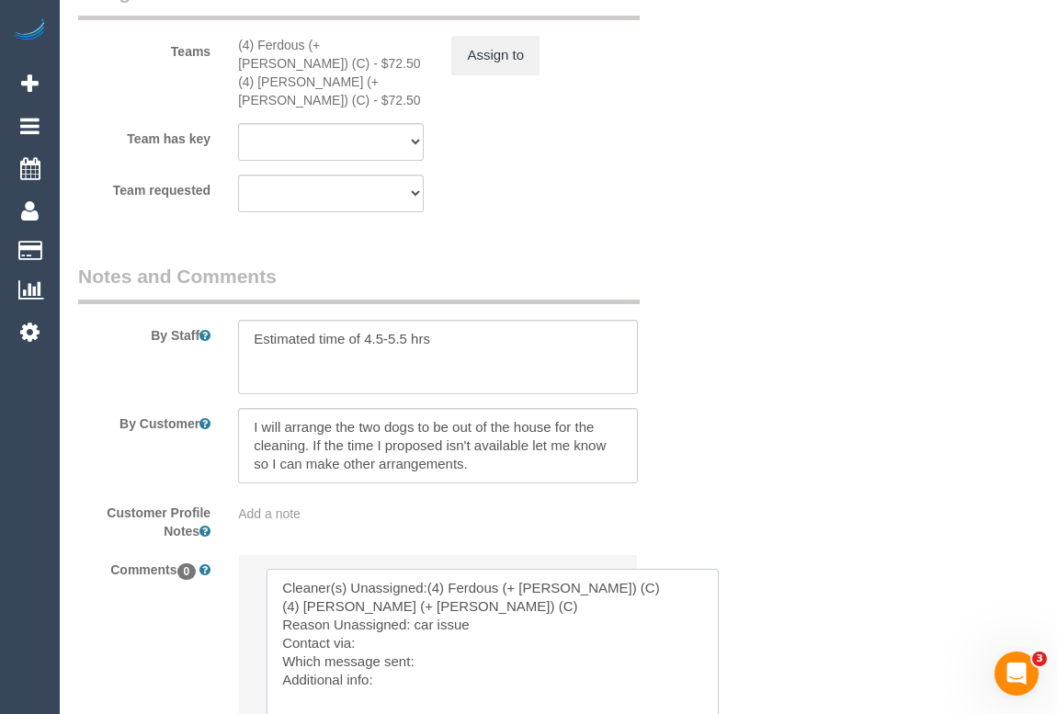
drag, startPoint x: 598, startPoint y: 644, endPoint x: 709, endPoint y: 744, distance: 148.4
click at [391, 666] on textarea at bounding box center [493, 646] width 452 height 155
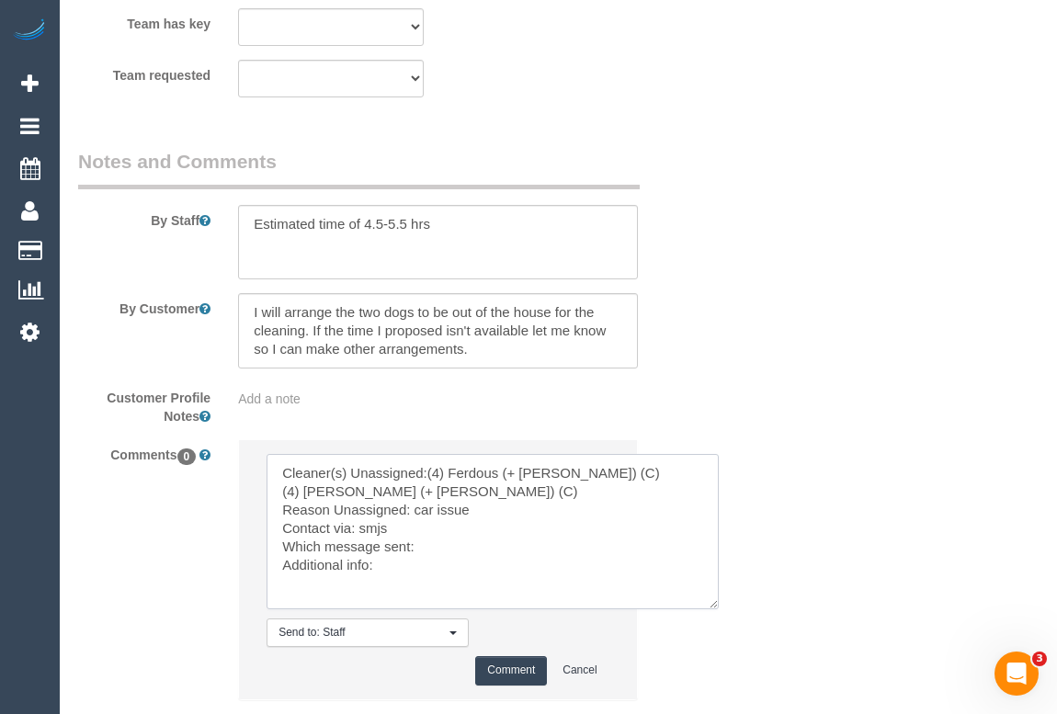
scroll to position [3372, 0]
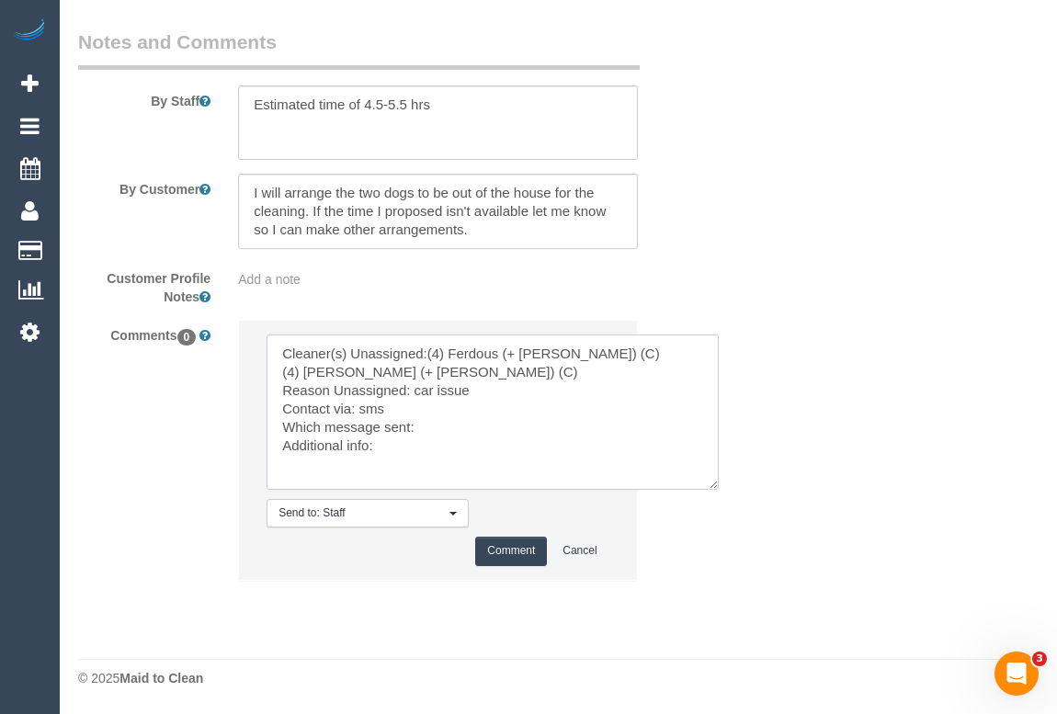
click at [429, 445] on textarea at bounding box center [493, 412] width 452 height 155
click at [416, 458] on textarea at bounding box center [493, 412] width 452 height 155
type textarea "Cleaner(s) Unassigned:(4) Ferdous (+ Forkan) (C) (4) Forkan (+ Ferdous) (C) Rea…"
click at [512, 559] on button "Comment" at bounding box center [511, 551] width 72 height 28
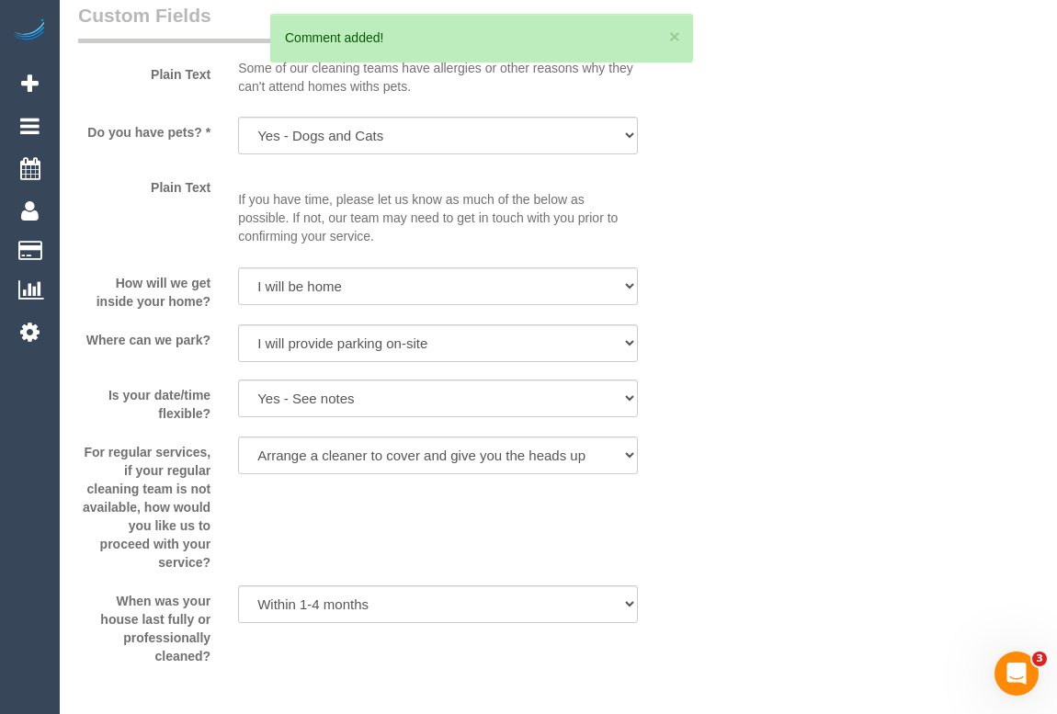
scroll to position [2718, 0]
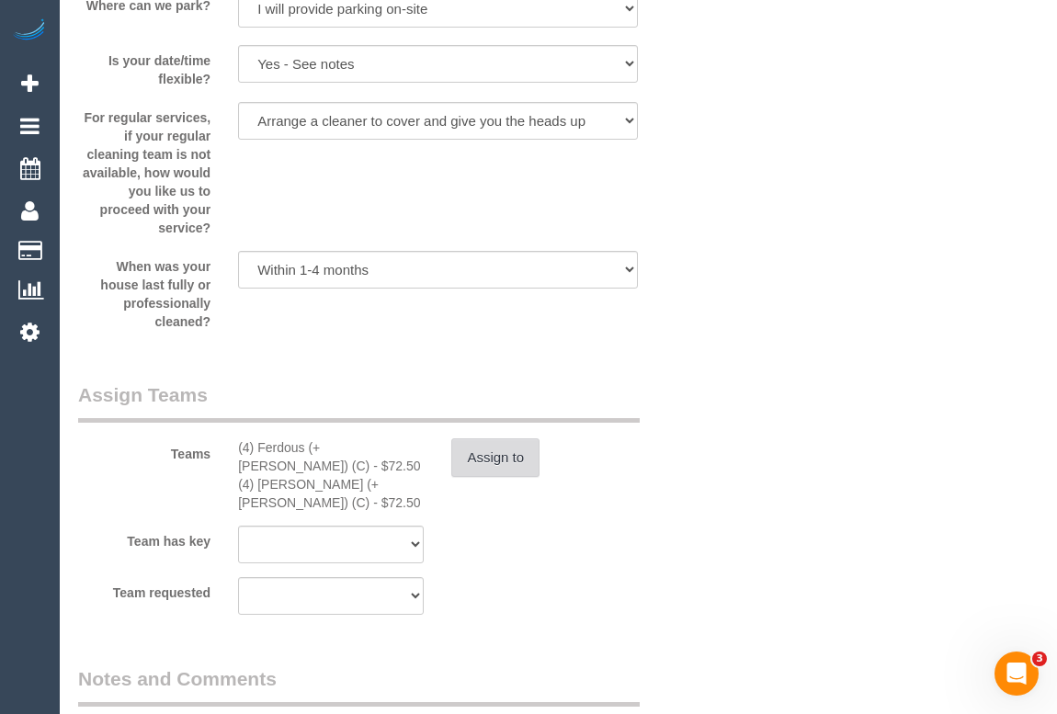
click at [512, 477] on button "Assign to" at bounding box center [495, 458] width 88 height 39
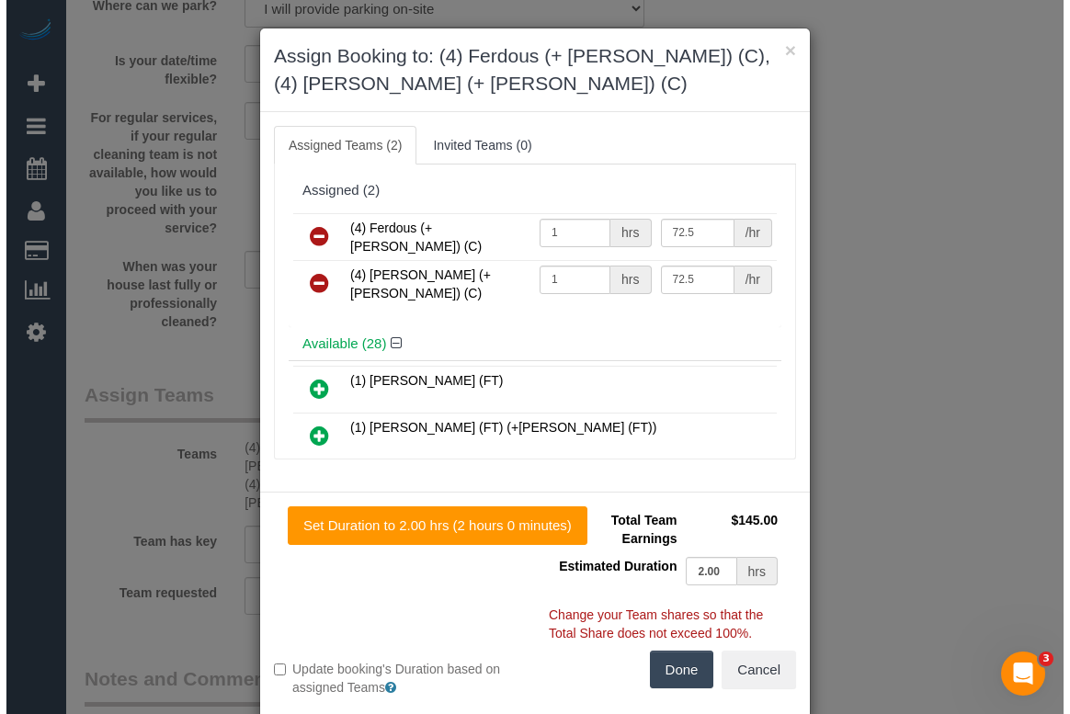
scroll to position [2700, 0]
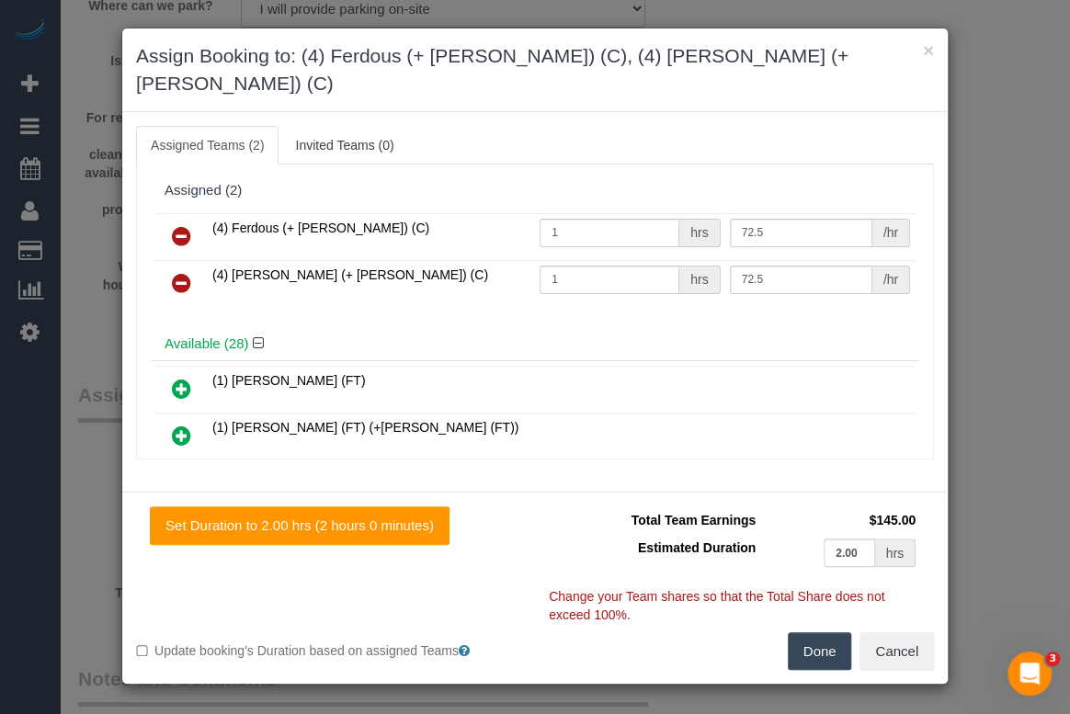
click at [186, 225] on icon at bounding box center [181, 236] width 19 height 22
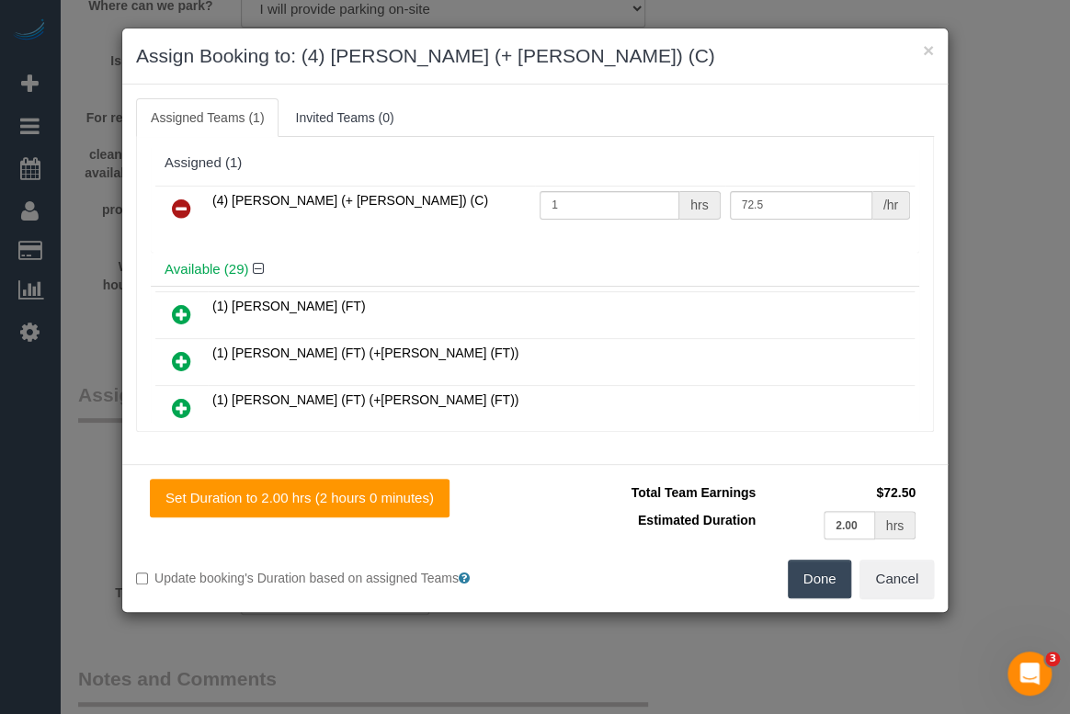
click at [179, 205] on icon at bounding box center [181, 209] width 19 height 22
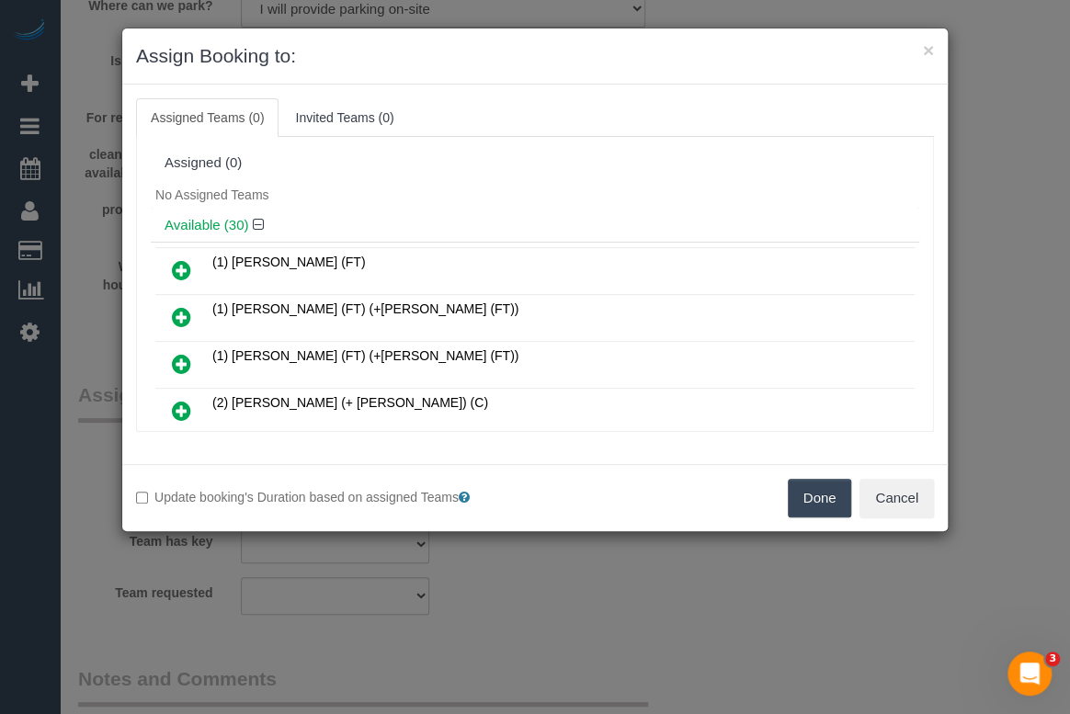
click at [809, 501] on button "Done" at bounding box center [820, 498] width 64 height 39
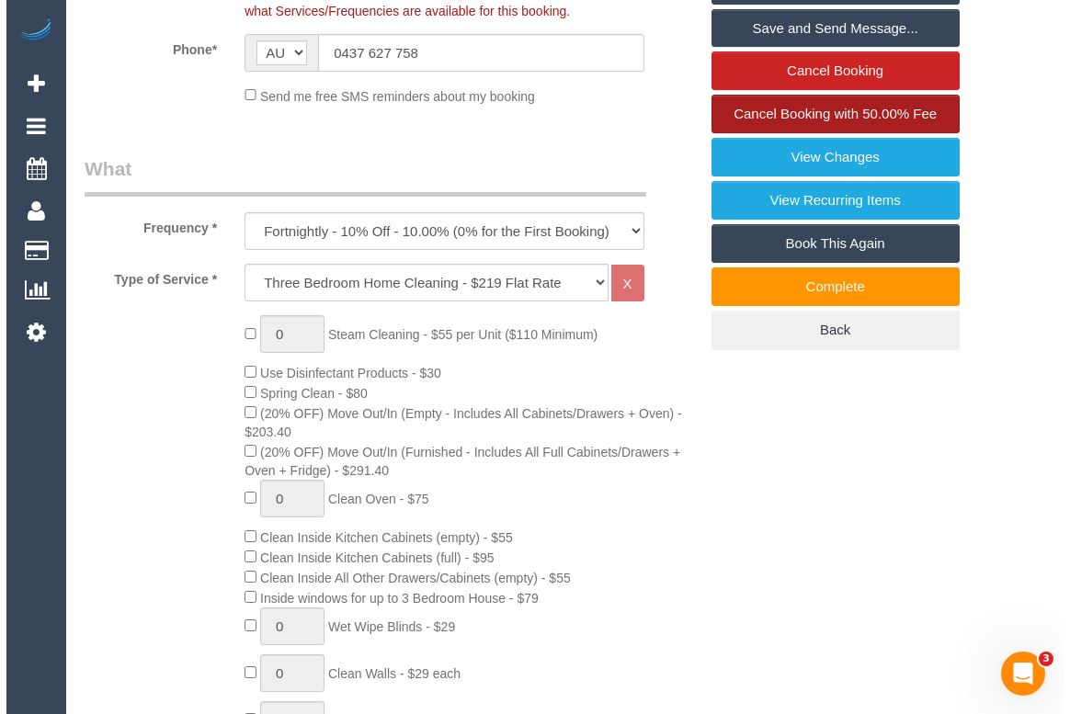
scroll to position [511, 0]
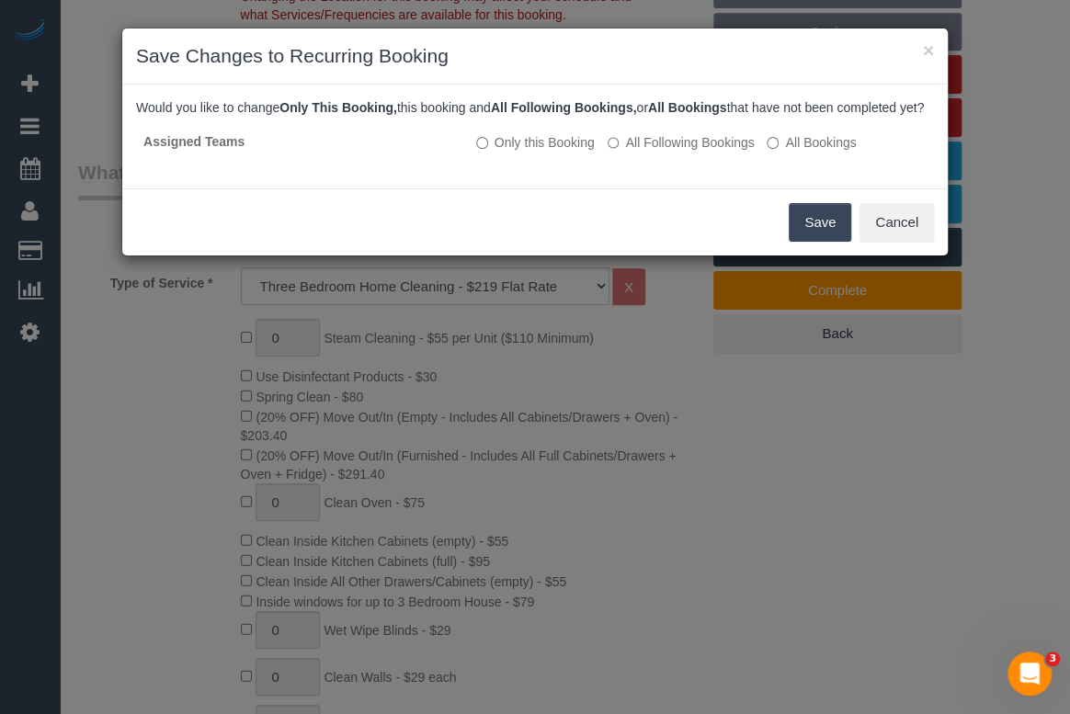
drag, startPoint x: 807, startPoint y: 241, endPoint x: 804, endPoint y: 231, distance: 10.5
click at [807, 241] on button "Save" at bounding box center [820, 222] width 63 height 39
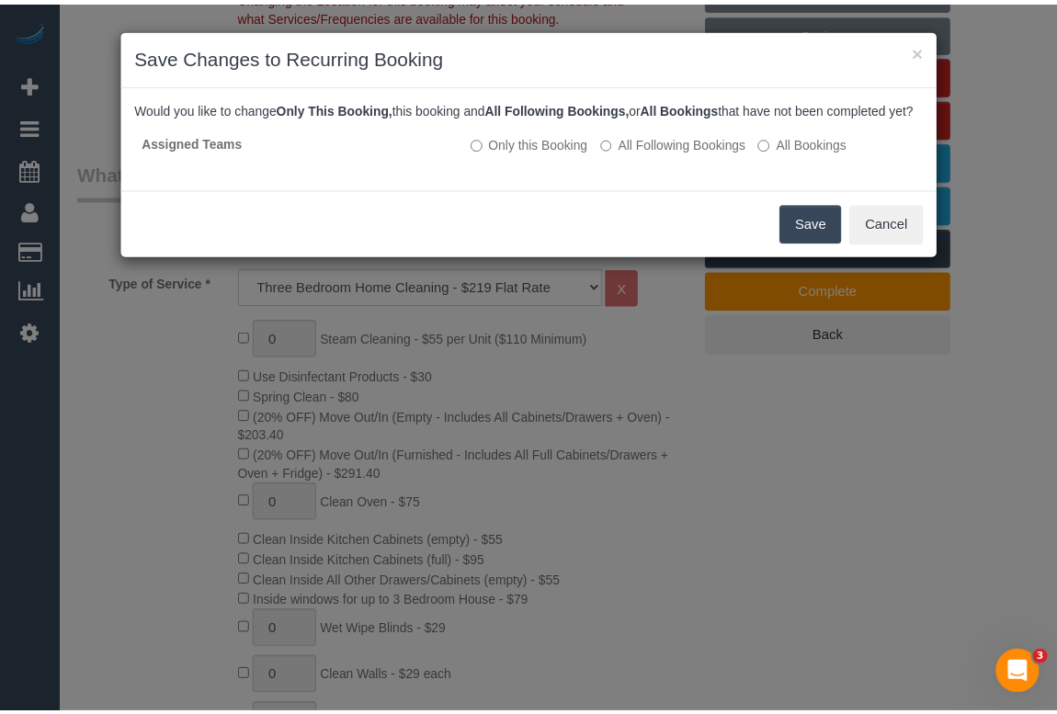
scroll to position [502, 0]
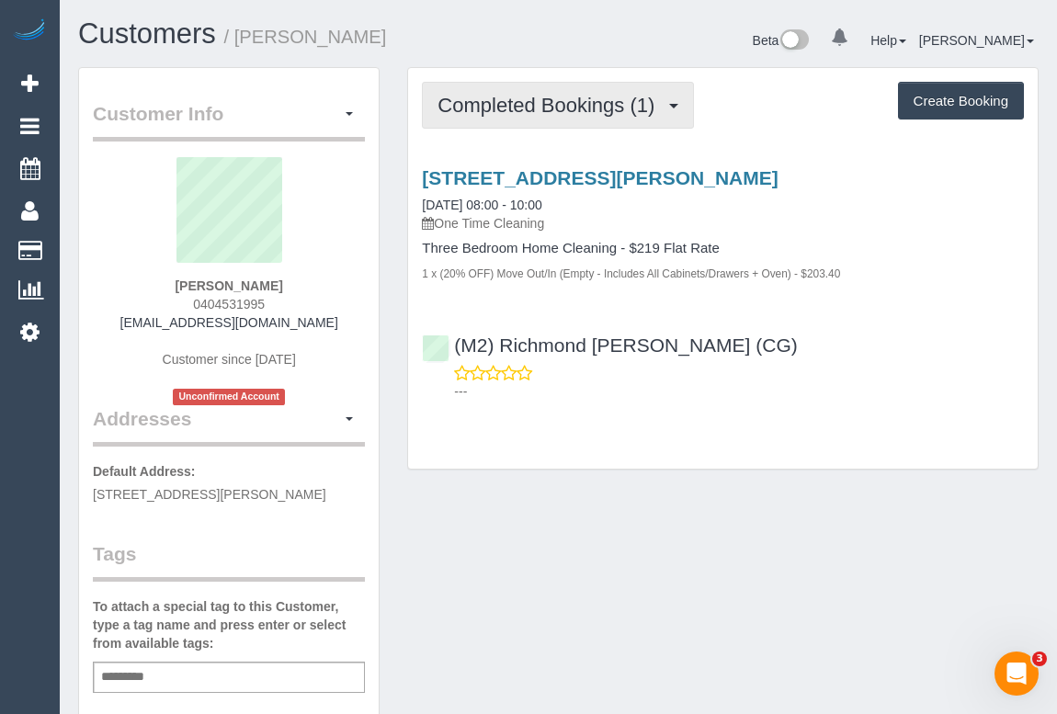
click at [489, 110] on span "Completed Bookings (1)" at bounding box center [551, 105] width 226 height 23
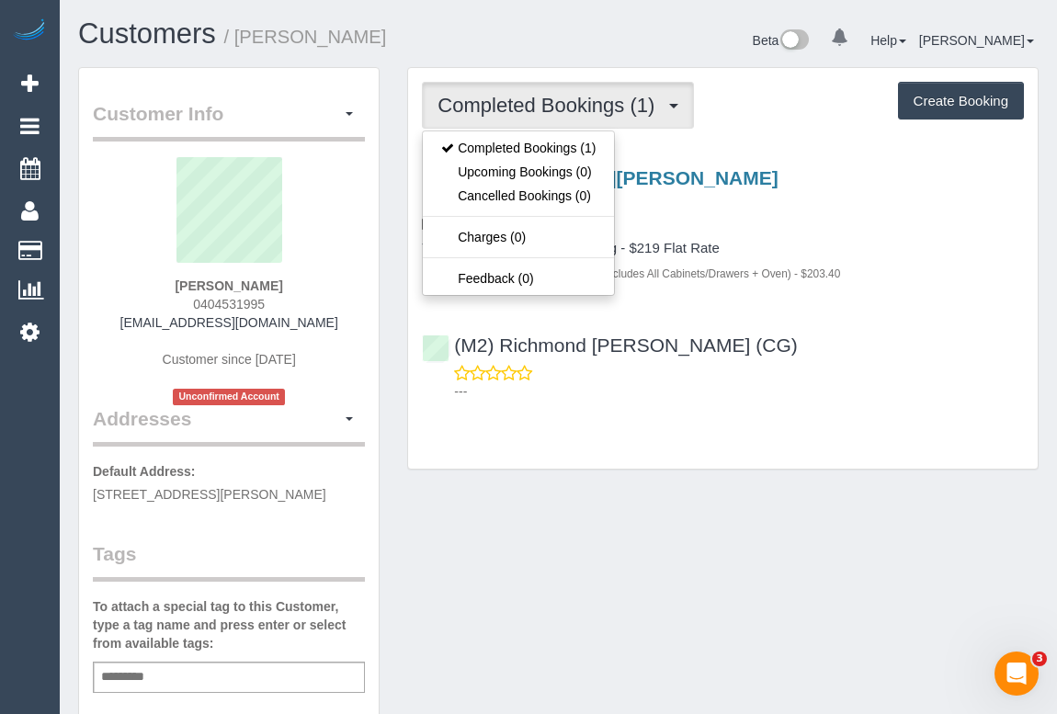
click at [785, 372] on div "---" at bounding box center [723, 382] width 602 height 37
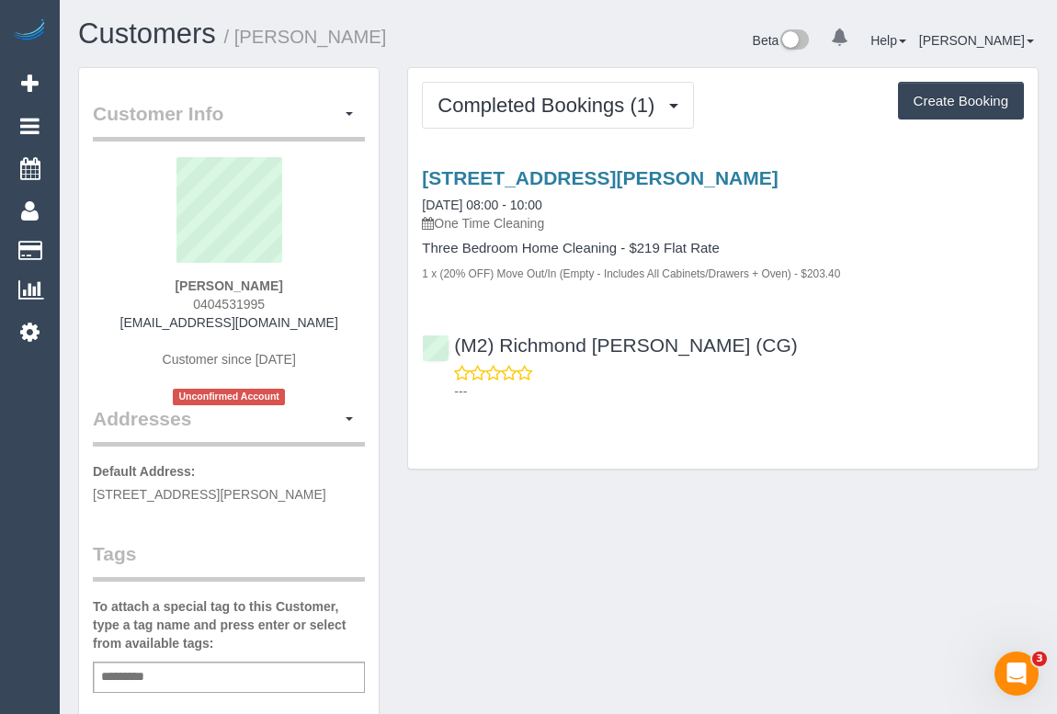
drag, startPoint x: 193, startPoint y: 298, endPoint x: 268, endPoint y: 302, distance: 74.6
click at [268, 302] on div "Kai Owyong 0404531995 w.o.wedding2024@gmail.com Customer since 2025 Unconfirmed…" at bounding box center [229, 281] width 272 height 248
copy span "0404531995"
click at [253, 164] on div "Customer Info Edit Contact Info Send Message Email Preferences Special Sales Ta…" at bounding box center [558, 692] width 988 height 1250
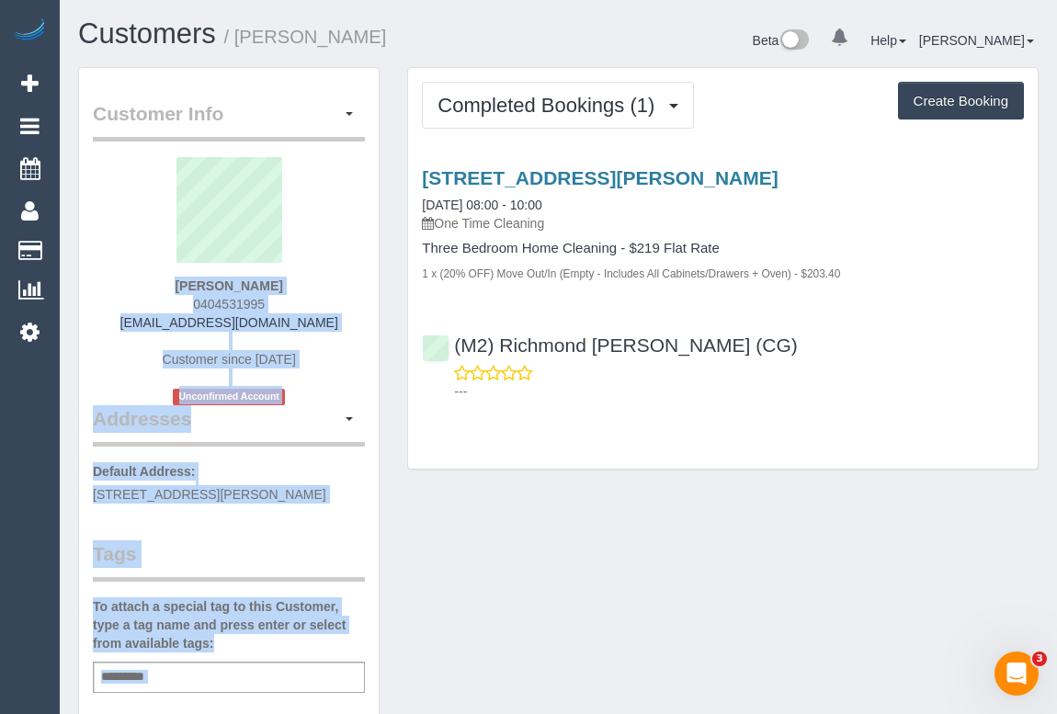
click at [376, 366] on div "Customer Info Edit Contact Info Send Message Email Preferences Special Sales Ta…" at bounding box center [229, 683] width 300 height 1230
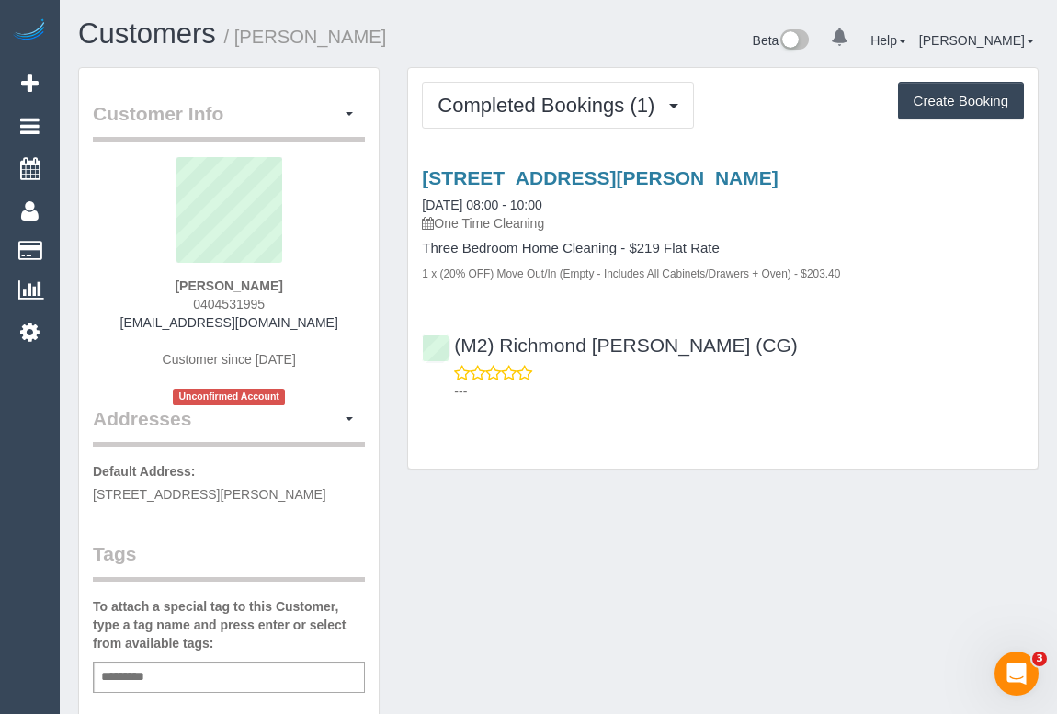
drag, startPoint x: 117, startPoint y: 320, endPoint x: 318, endPoint y: 326, distance: 201.4
click at [318, 326] on div "Kai Owyong 0404531995 w.o.wedding2024@gmail.com Customer since 2025 Unconfirmed…" at bounding box center [229, 281] width 272 height 248
copy link "w.o.wedding2024@gmail.com"
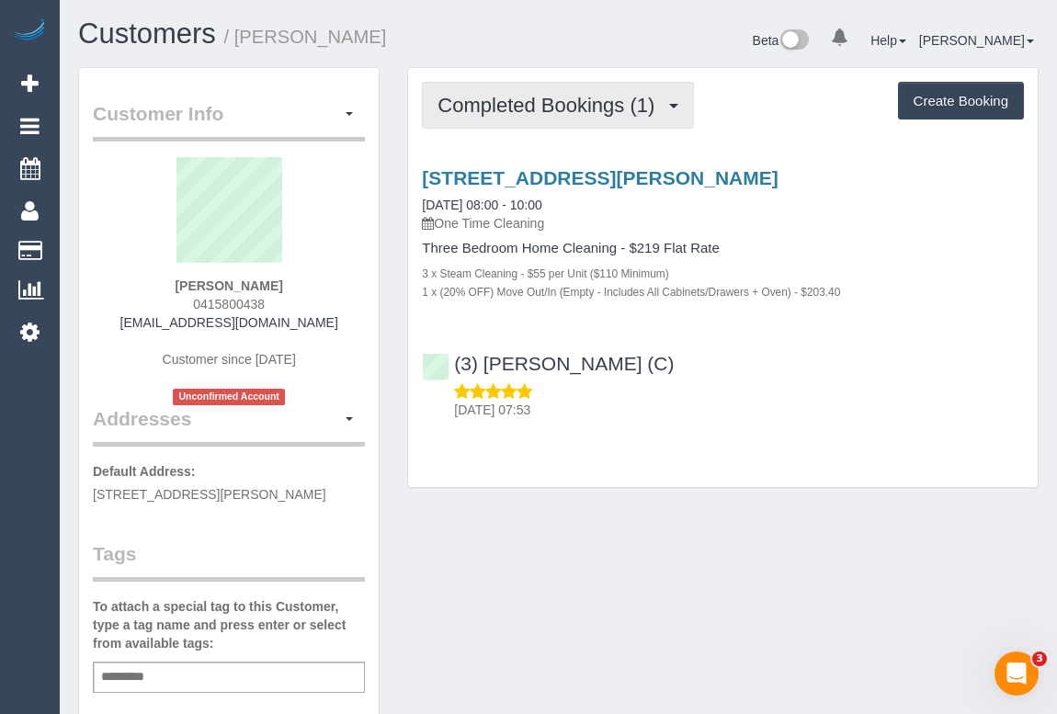
click at [533, 94] on span "Completed Bookings (1)" at bounding box center [551, 105] width 226 height 23
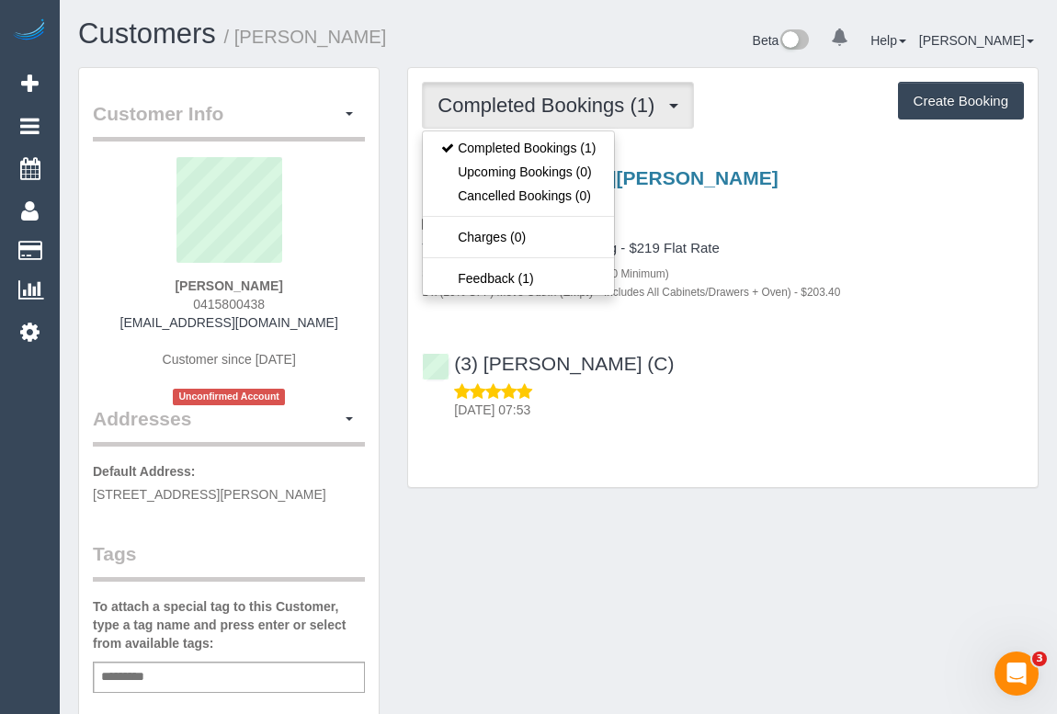
click at [819, 487] on div "Completed Bookings (1) Completed Bookings (1) Upcoming Bookings (0) Cancelled B…" at bounding box center [722, 286] width 659 height 439
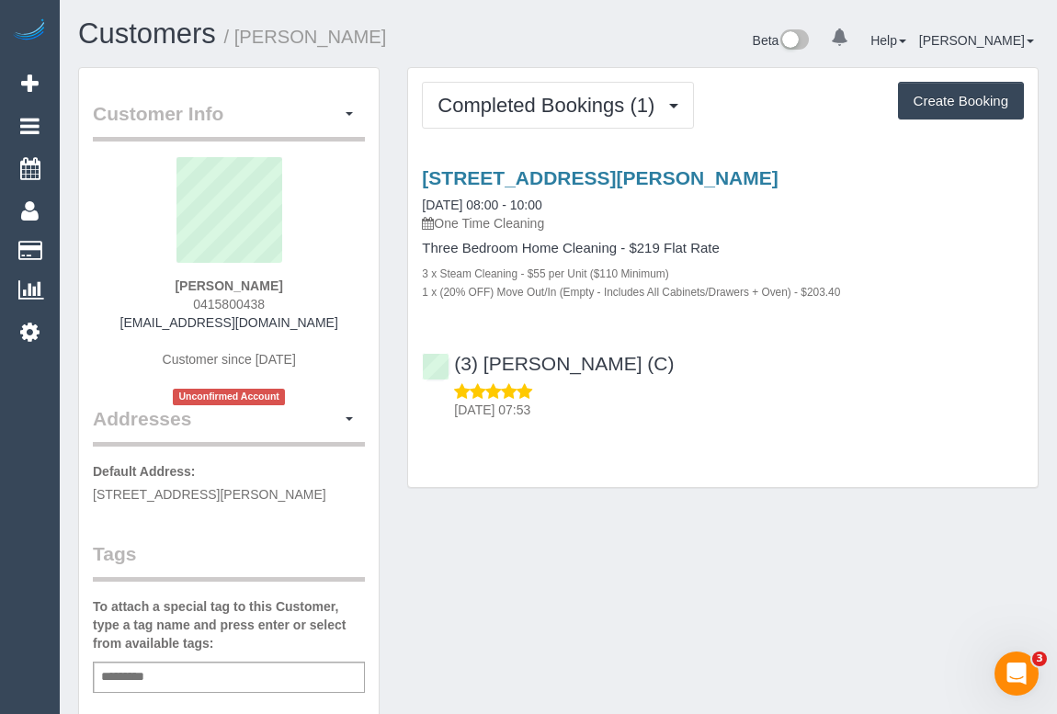
click at [640, 460] on div "Completed Bookings (1) Completed Bookings (1) Upcoming Bookings (0) Cancelled B…" at bounding box center [723, 277] width 630 height 419
drag, startPoint x: 128, startPoint y: 327, endPoint x: 325, endPoint y: 327, distance: 197.7
click at [325, 327] on div "Andrew Morrison 0415800438 andrewmc24091997@gmail.com Customer since 2025 Uncon…" at bounding box center [229, 281] width 272 height 248
copy link "andrewmc24091997@gmail.com"
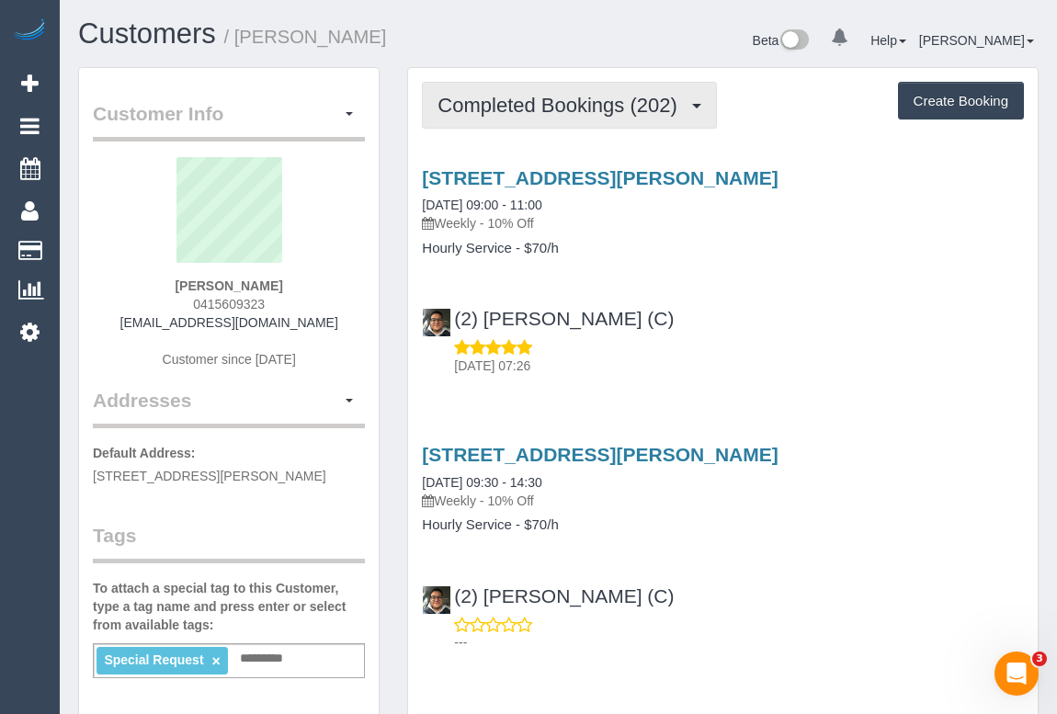
click at [496, 123] on button "Completed Bookings (202)" at bounding box center [569, 105] width 295 height 47
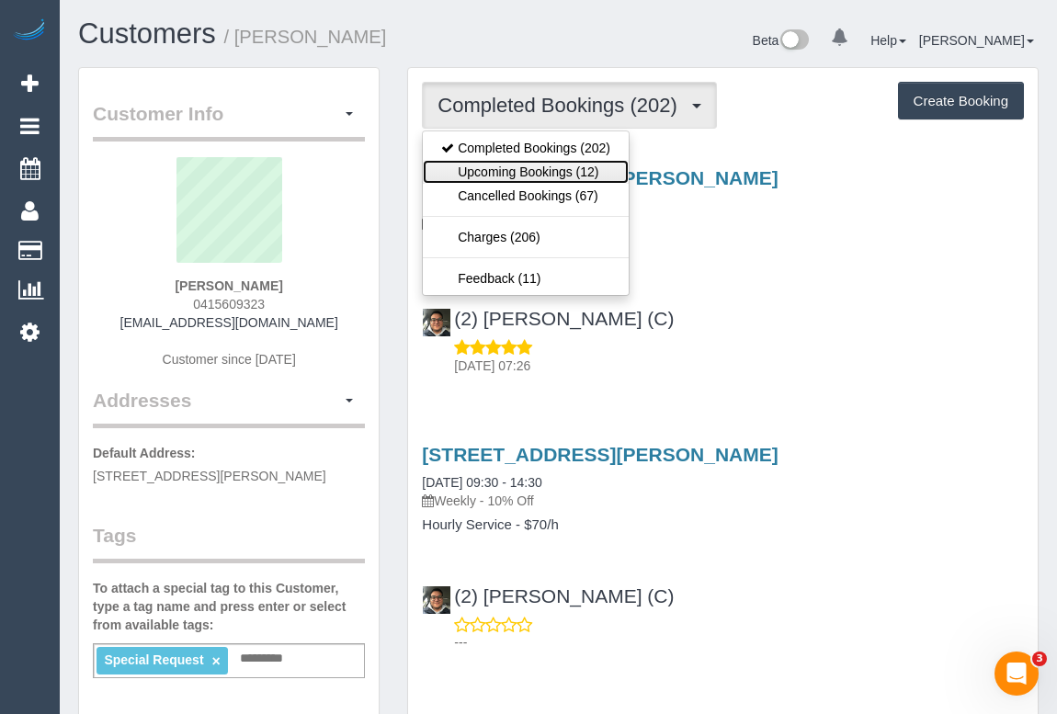
click at [521, 176] on link "Upcoming Bookings (12)" at bounding box center [526, 172] width 206 height 24
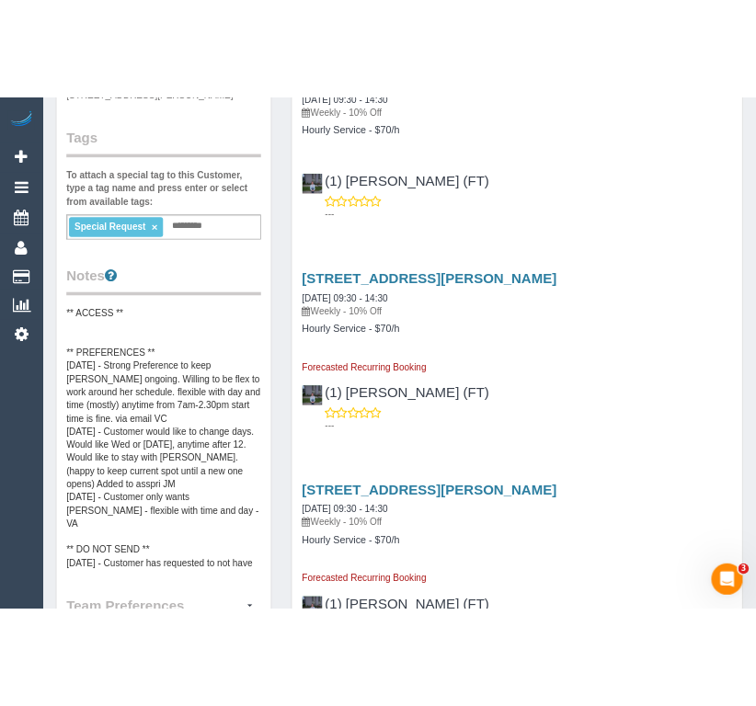
scroll to position [501, 0]
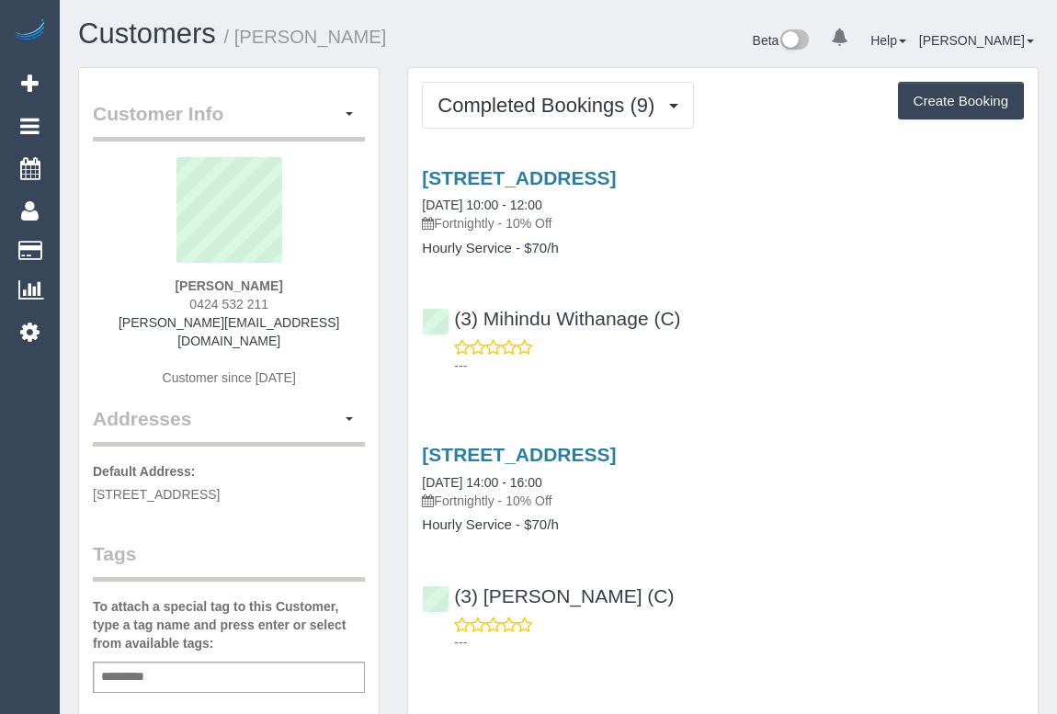
click at [743, 316] on div "(3) Mihindu Withanage (C) ---" at bounding box center [723, 333] width 630 height 83
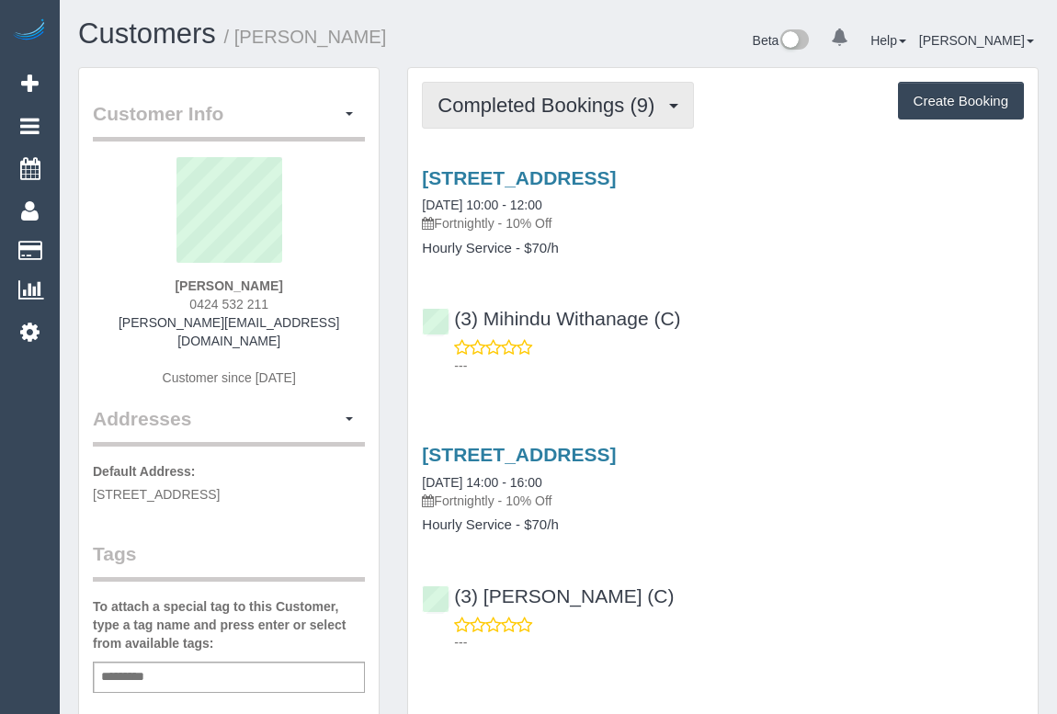
click at [541, 98] on span "Completed Bookings (9)" at bounding box center [551, 105] width 226 height 23
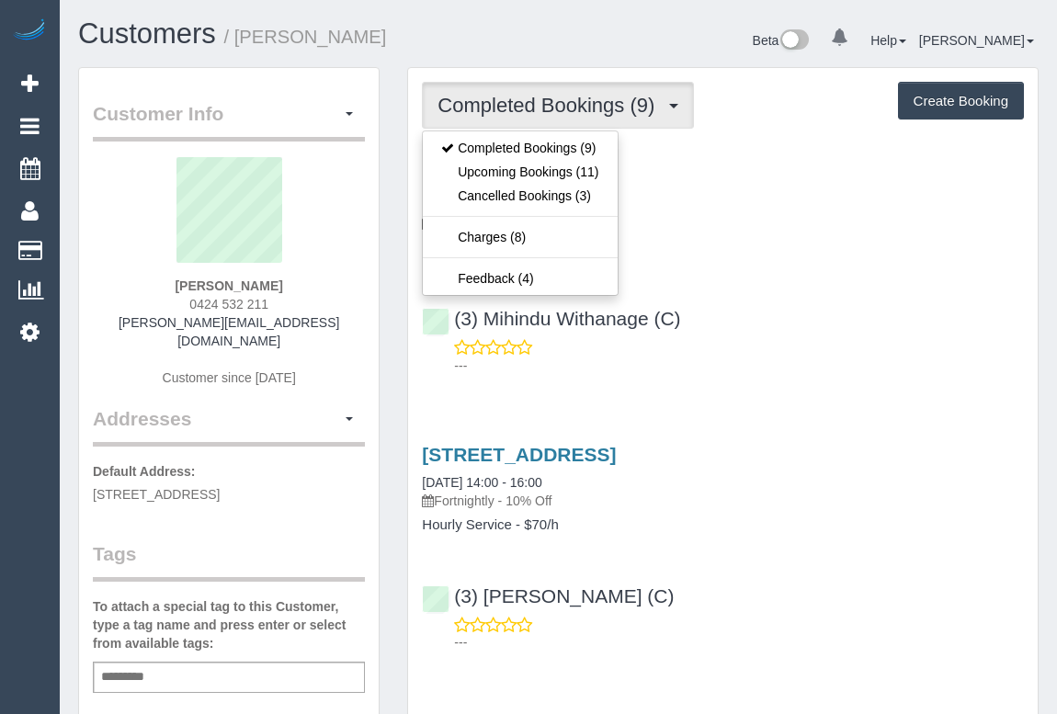
click at [757, 317] on div "(3) Mihindu Withanage (C) ---" at bounding box center [723, 333] width 630 height 83
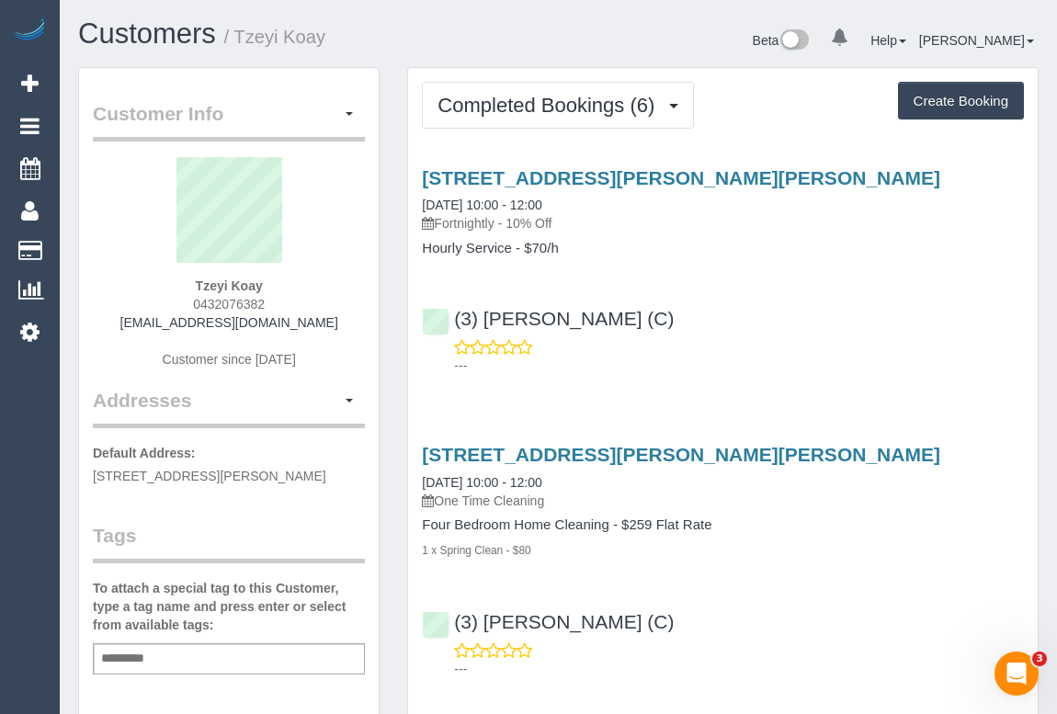
click at [835, 357] on p "---" at bounding box center [739, 366] width 570 height 18
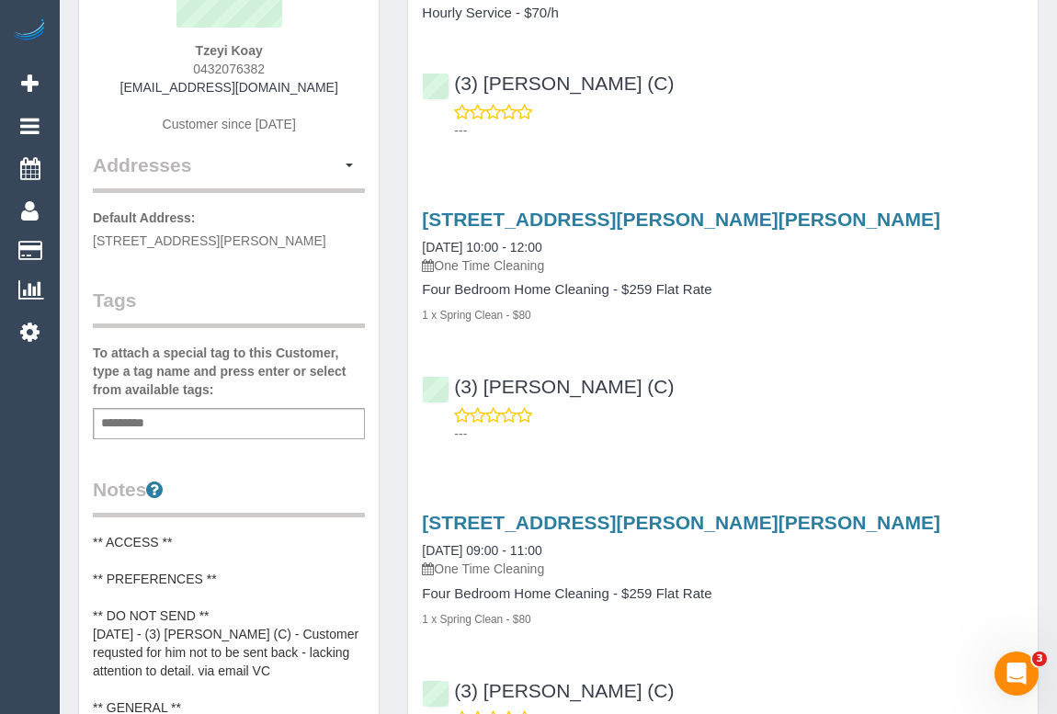
scroll to position [166, 0]
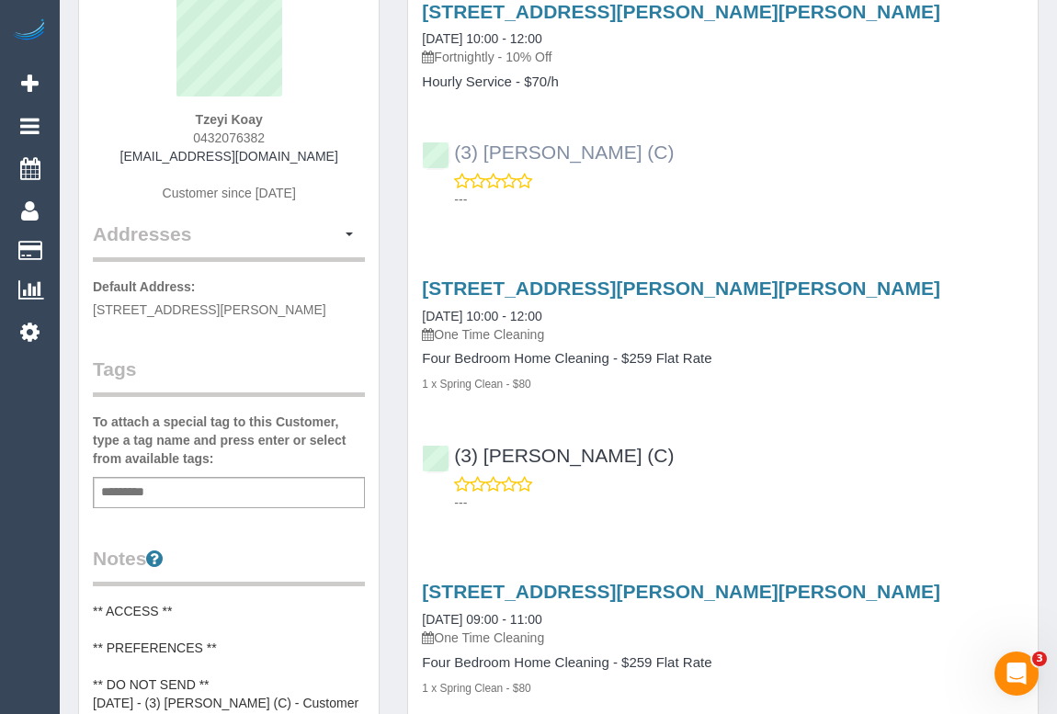
drag, startPoint x: 653, startPoint y: 158, endPoint x: 453, endPoint y: 146, distance: 199.8
click at [453, 146] on div "(3) Vishal Kumar (C) ---" at bounding box center [723, 167] width 630 height 83
copy link "(3) [PERSON_NAME] (C)"
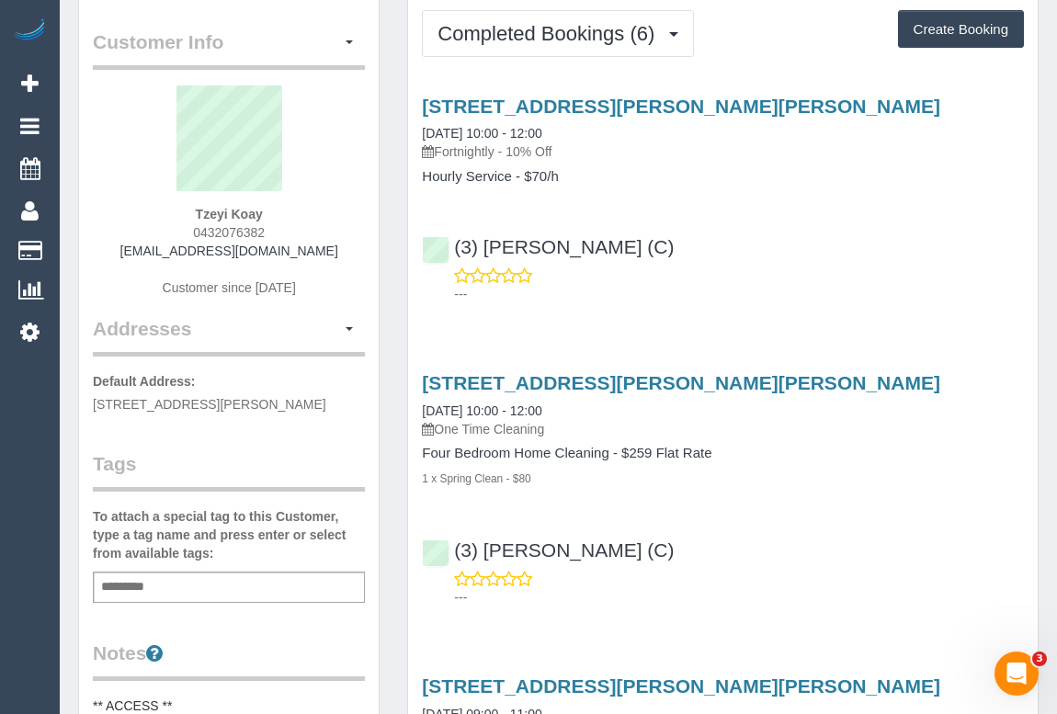
scroll to position [0, 0]
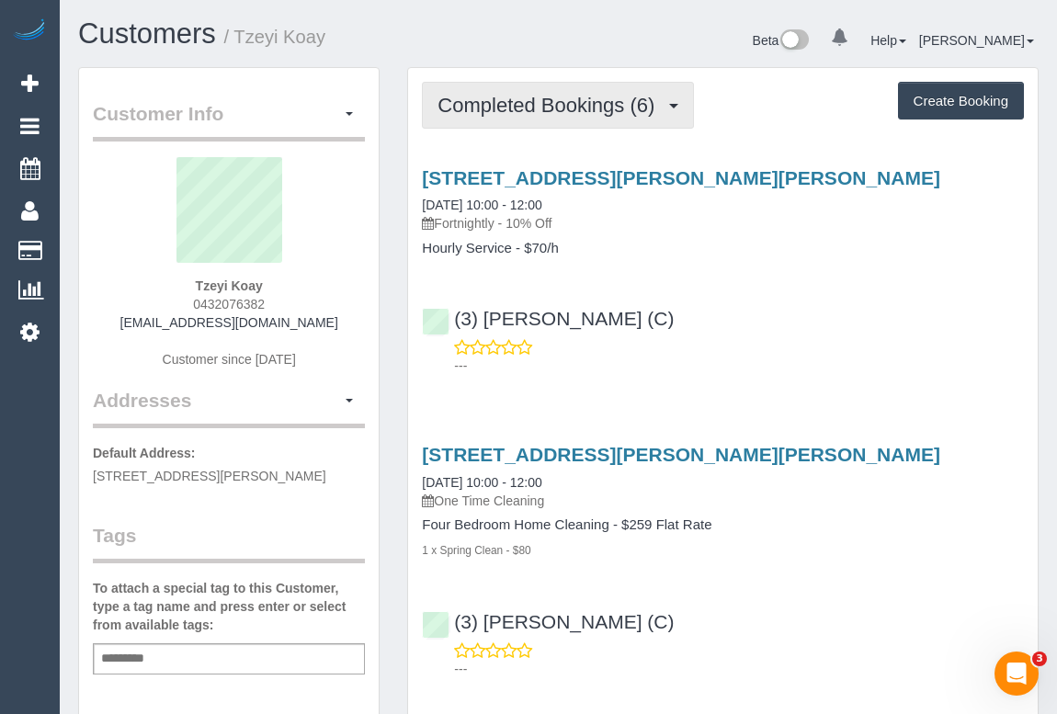
drag, startPoint x: 538, startPoint y: 116, endPoint x: 563, endPoint y: 139, distance: 33.8
click at [538, 115] on button "Completed Bookings (6)" at bounding box center [558, 105] width 272 height 47
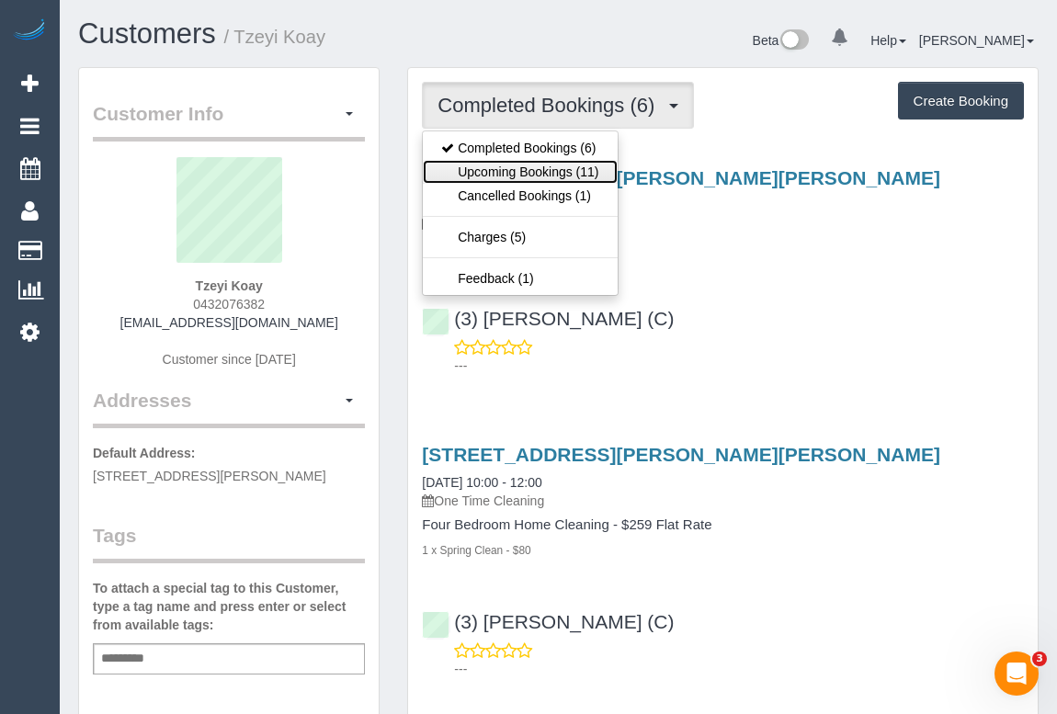
click at [521, 166] on link "Upcoming Bookings (11)" at bounding box center [520, 172] width 194 height 24
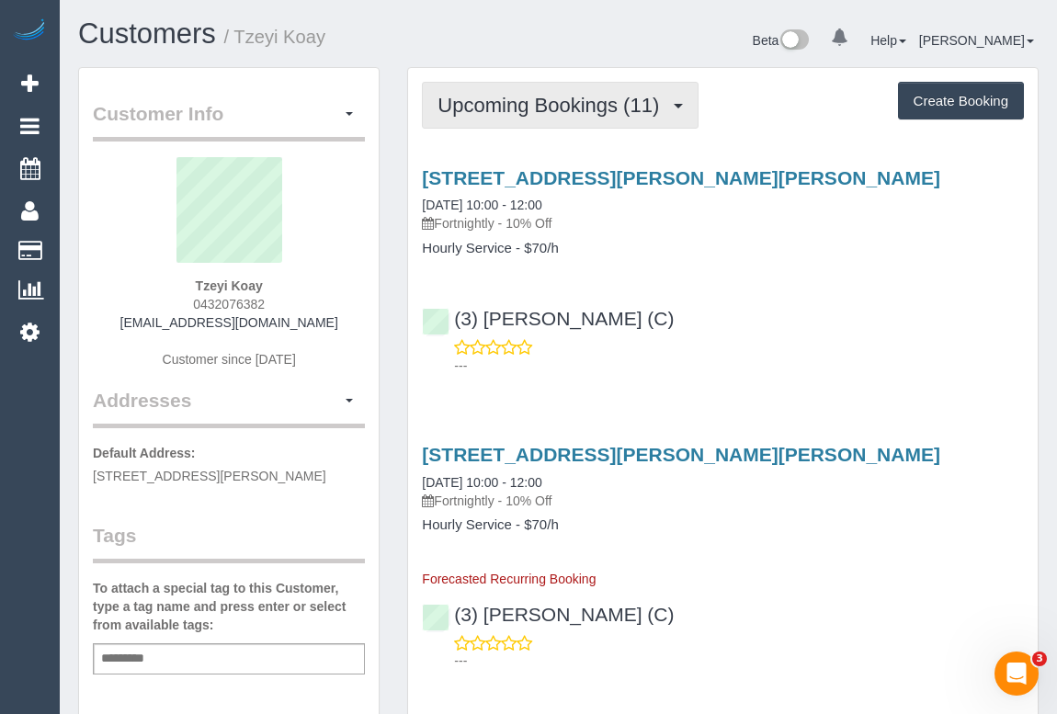
click at [582, 103] on span "Upcoming Bookings (11)" at bounding box center [553, 105] width 231 height 23
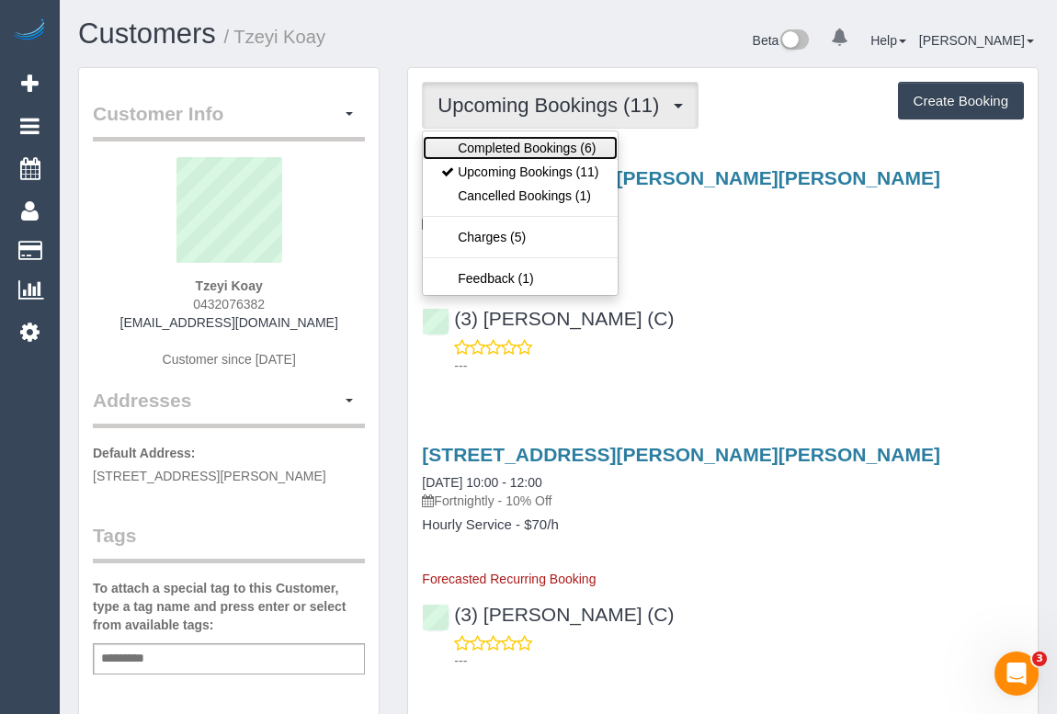
click at [541, 147] on link "Completed Bookings (6)" at bounding box center [520, 148] width 194 height 24
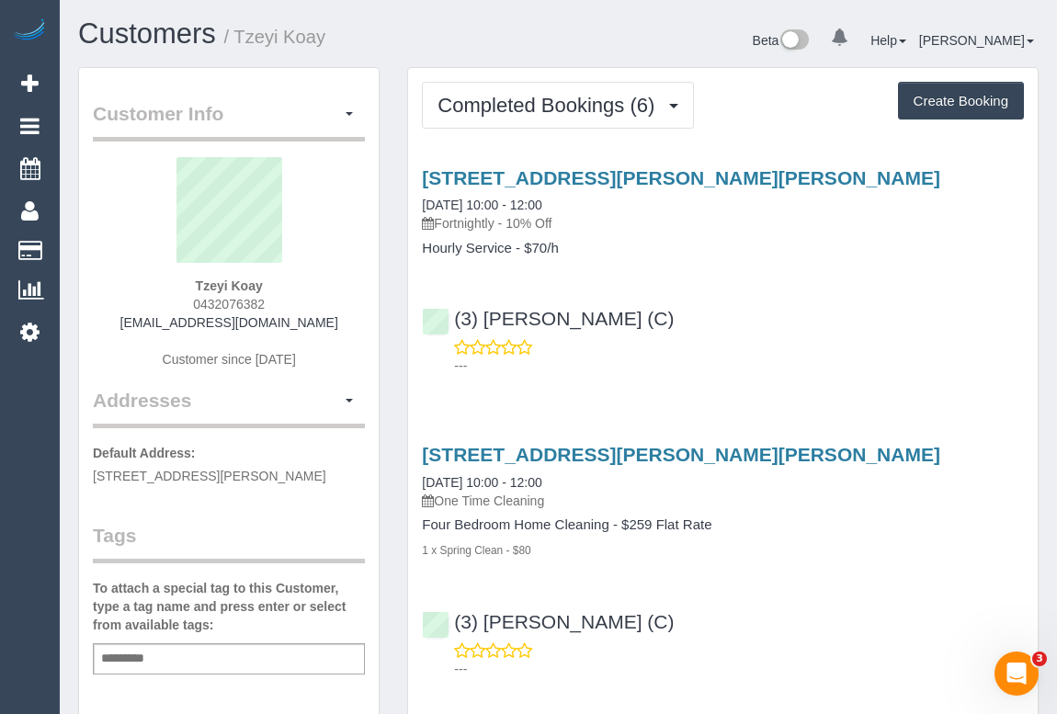
click at [704, 325] on div "(3) Vishal Kumar (C) ---" at bounding box center [723, 333] width 630 height 83
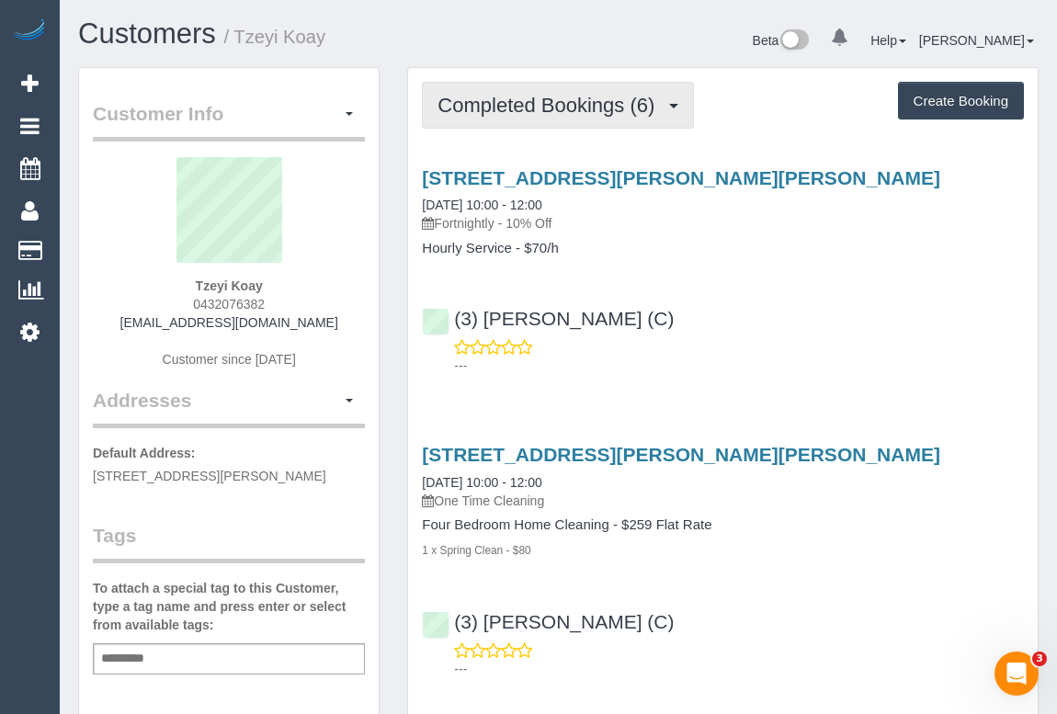
click at [544, 120] on button "Completed Bookings (6)" at bounding box center [558, 105] width 272 height 47
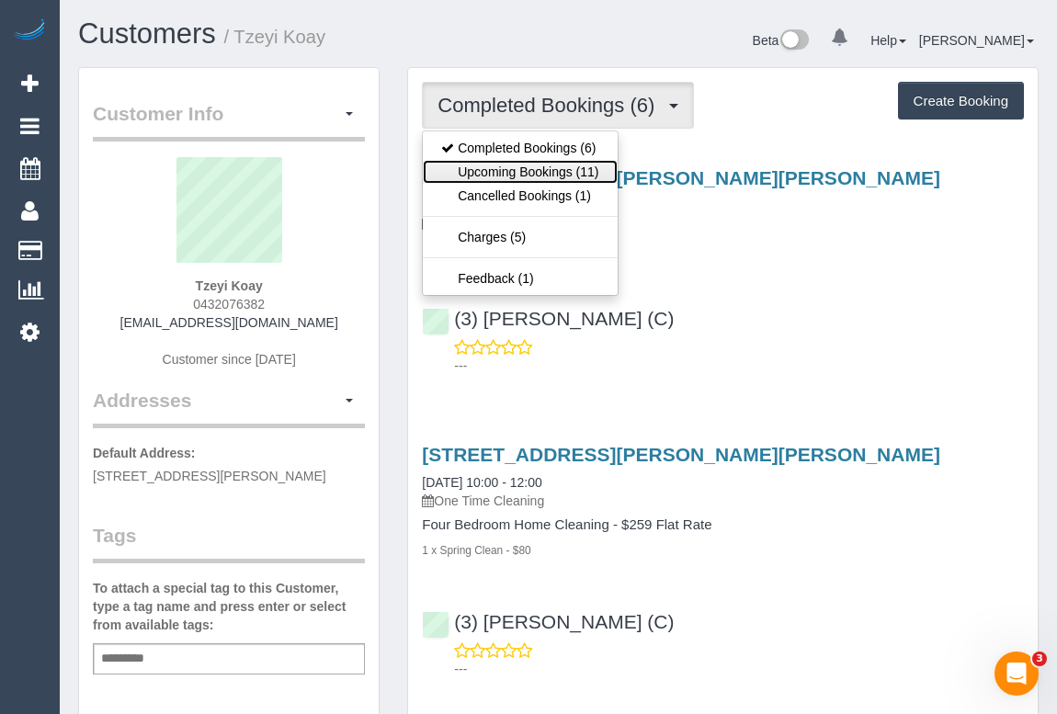
click at [543, 172] on link "Upcoming Bookings (11)" at bounding box center [520, 172] width 194 height 24
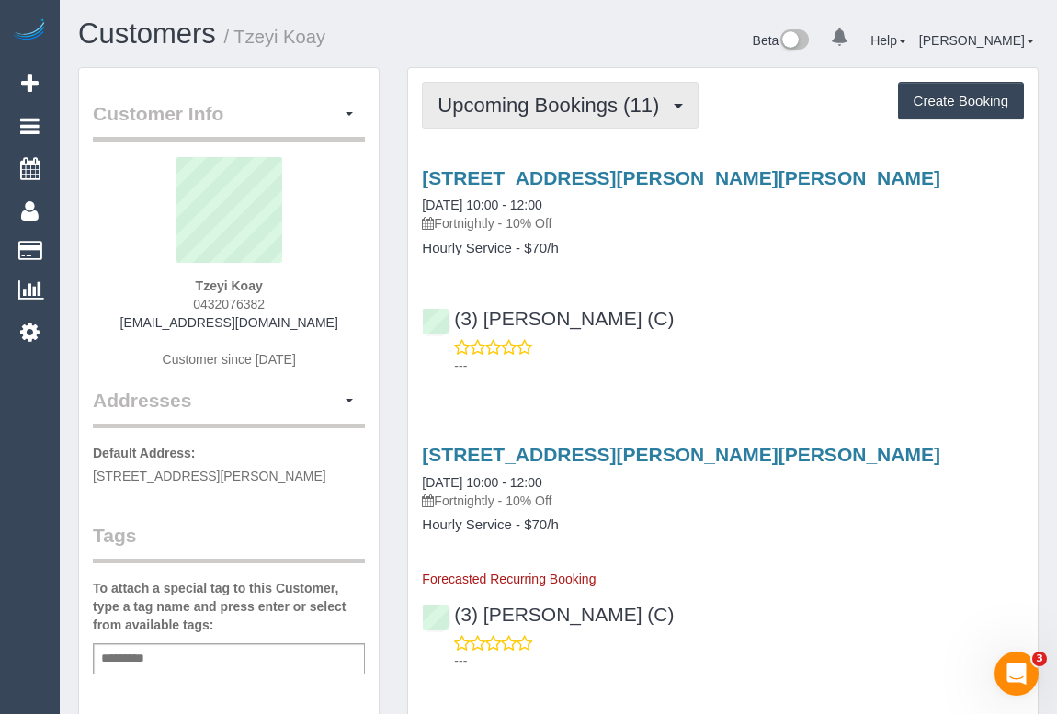
click at [541, 122] on button "Upcoming Bookings (11)" at bounding box center [560, 105] width 277 height 47
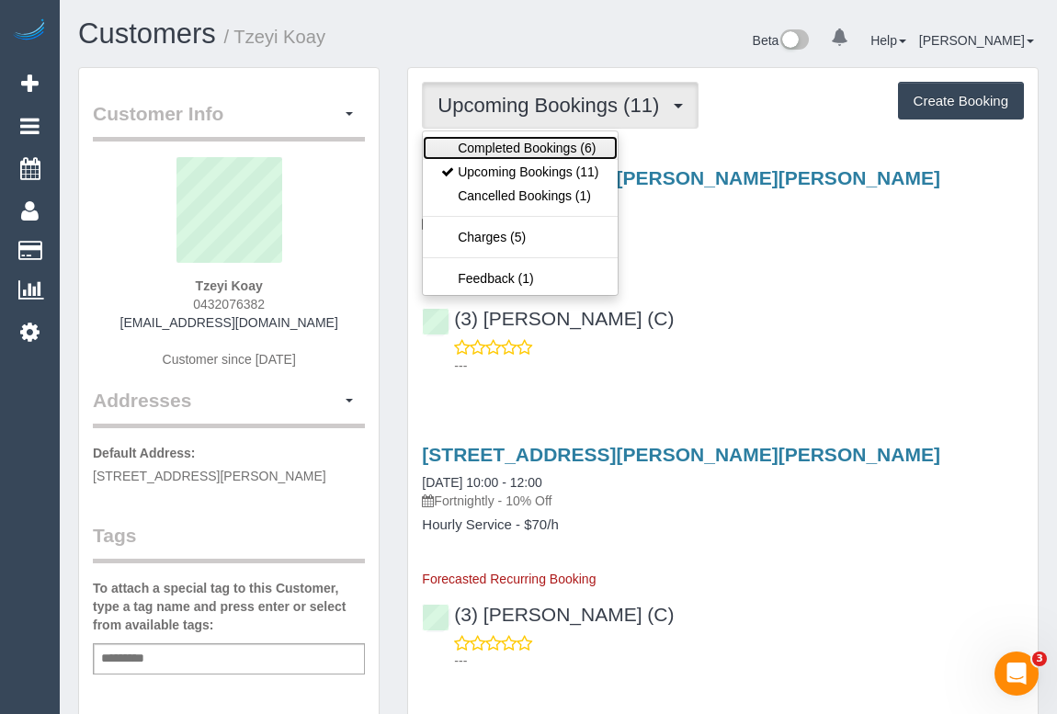
click at [533, 147] on link "Completed Bookings (6)" at bounding box center [520, 148] width 194 height 24
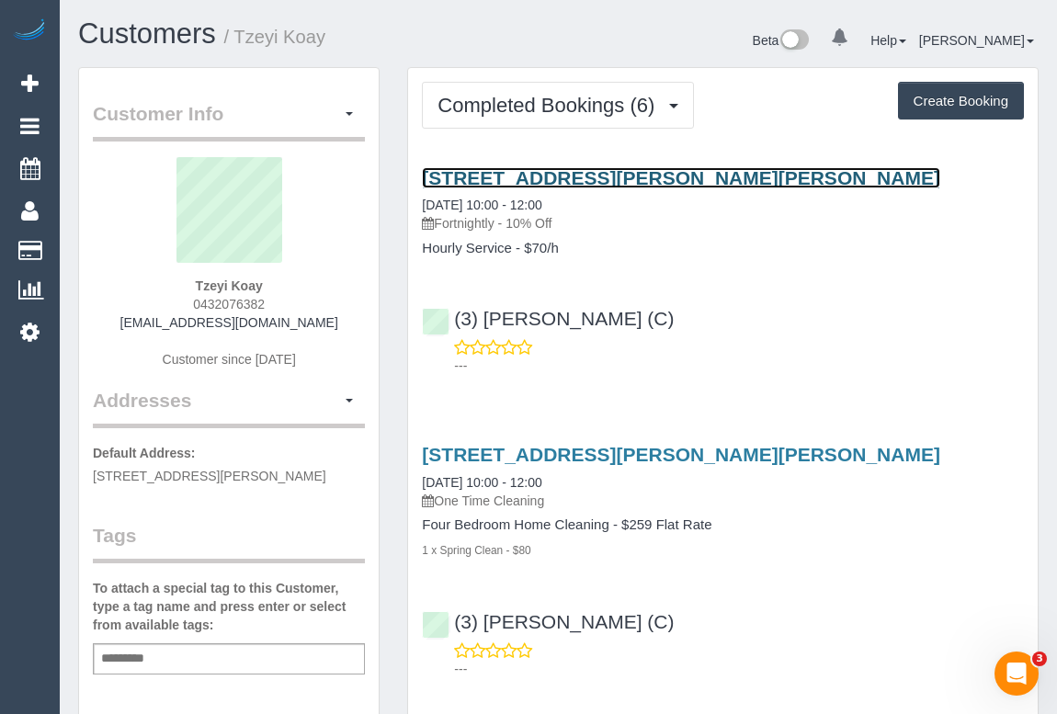
click at [562, 168] on link "18 Trapani Ave, Point Cook, VIC 3030" at bounding box center [681, 177] width 518 height 21
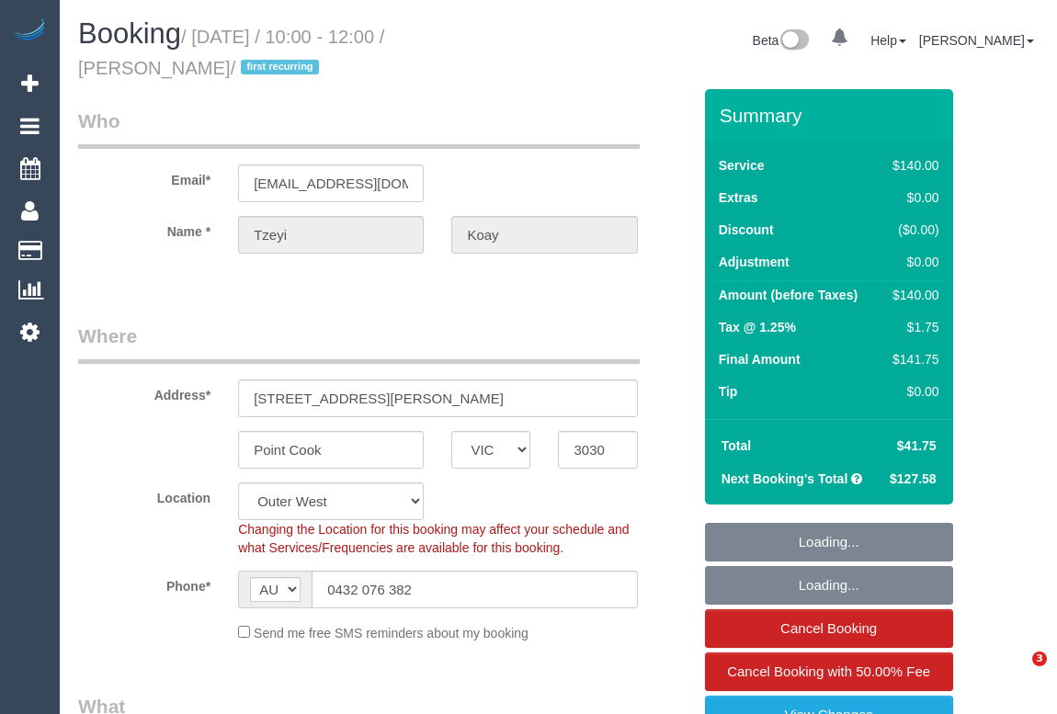
select select "VIC"
select select "string:stripe-pm_1Rz9Fg2GScqysDRV6bYvQOmG"
select select "object:714"
select select "number:28"
select select "number:16"
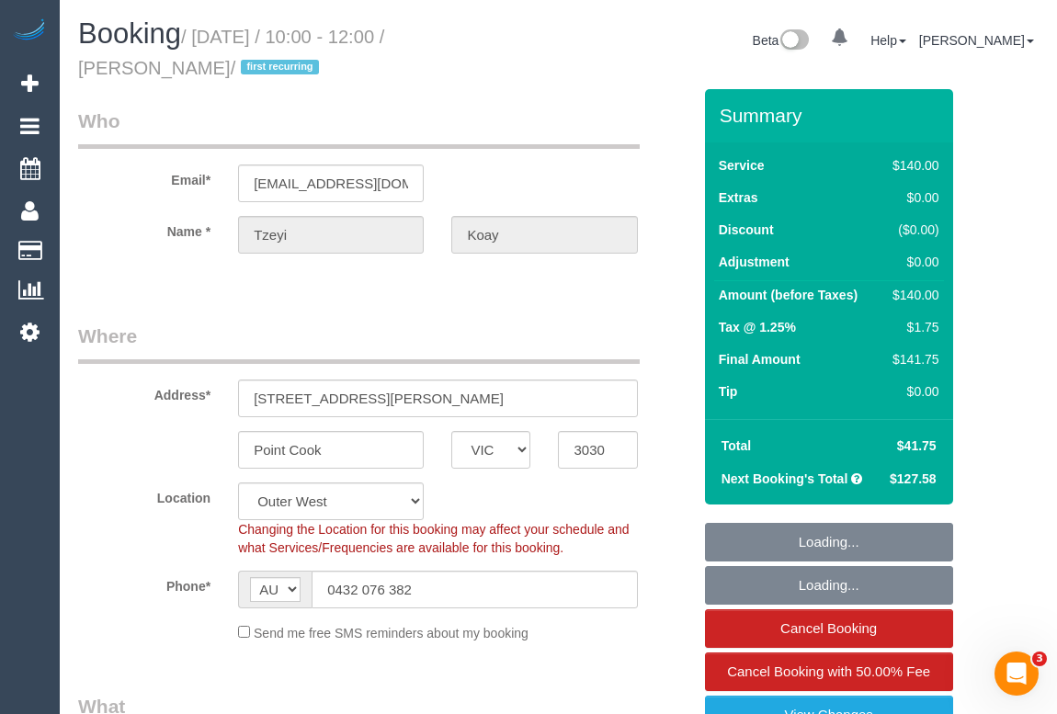
select select "number:18"
select select "number:22"
select select "number:34"
select select "number:11"
select select "object:1253"
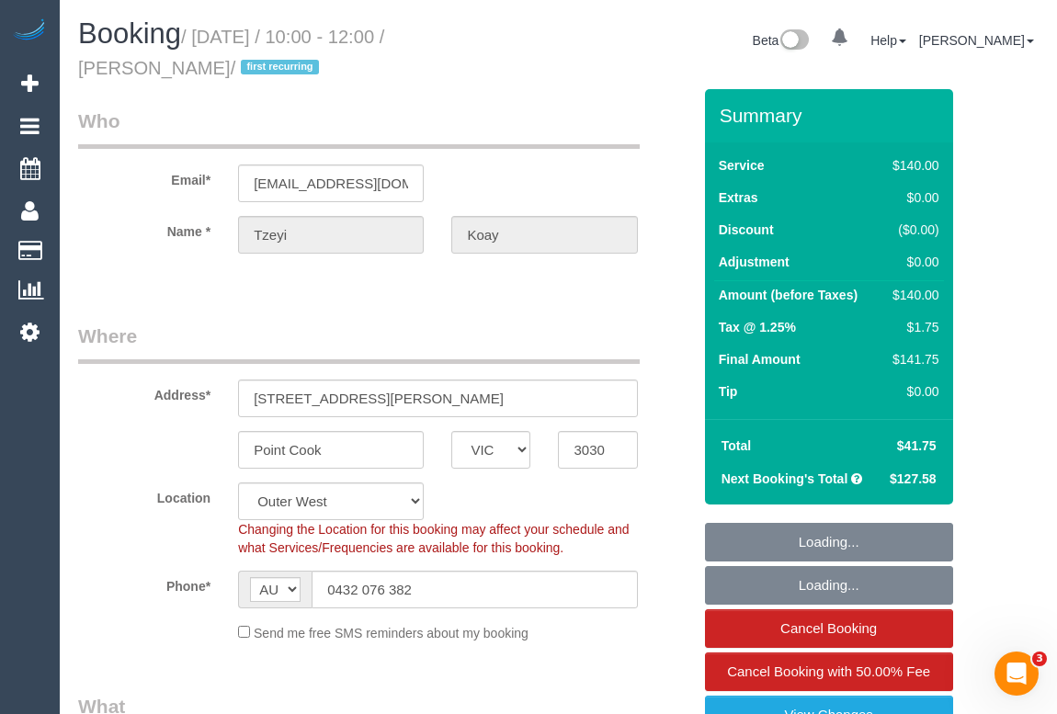
select select "spot1"
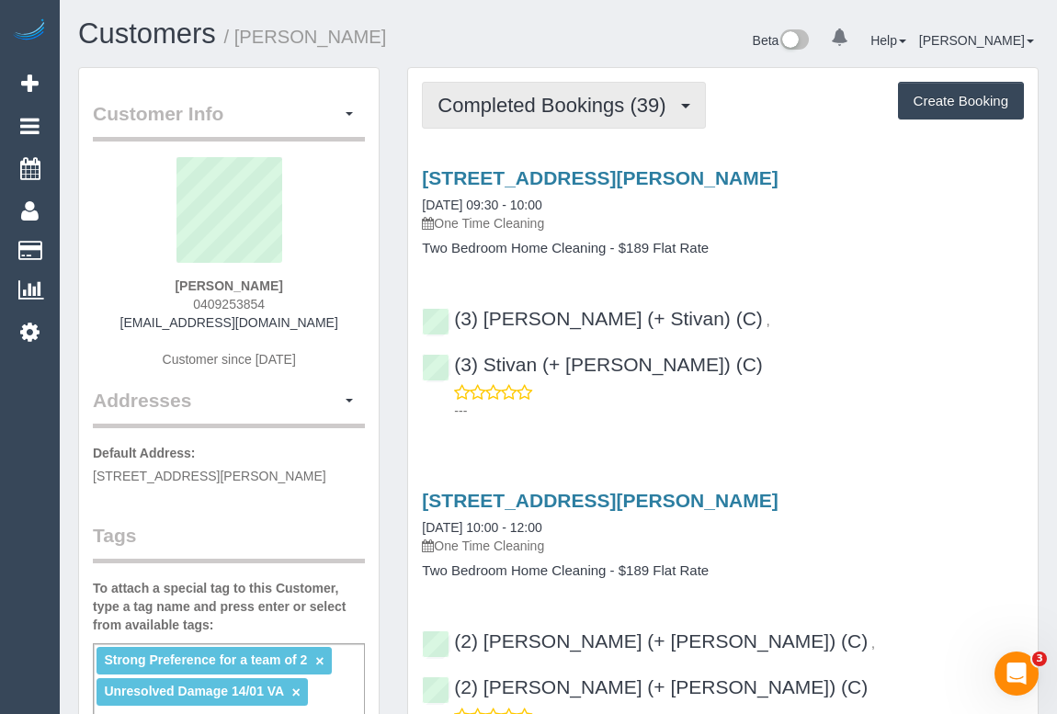
click at [512, 108] on span "Completed Bookings (39)" at bounding box center [556, 105] width 237 height 23
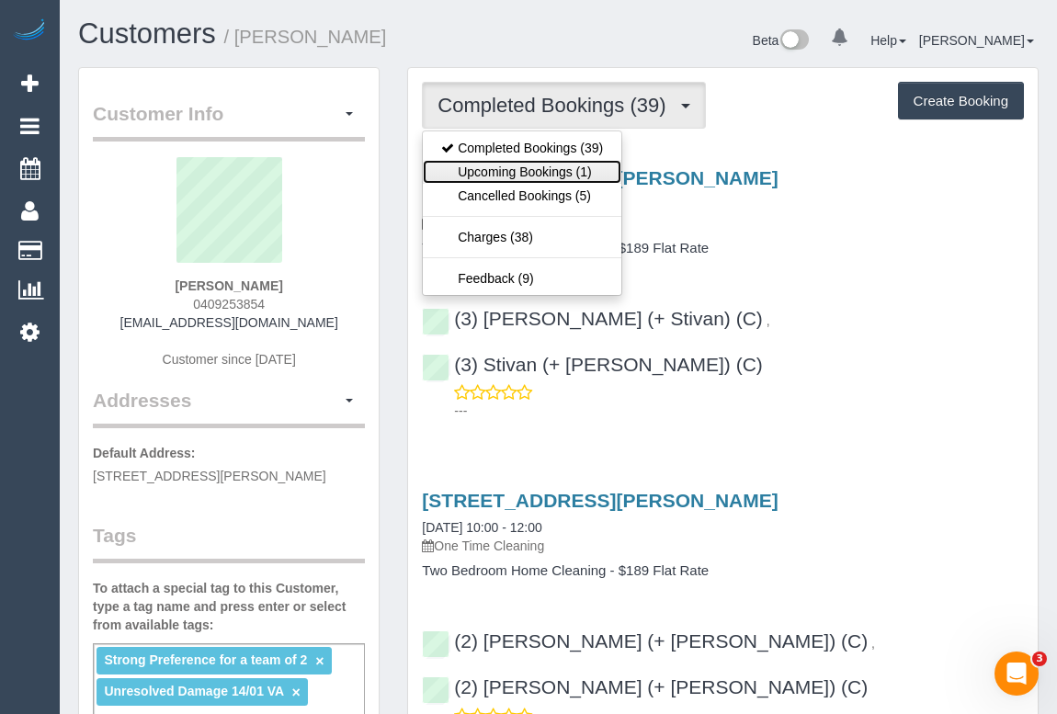
click at [557, 169] on link "Upcoming Bookings (1)" at bounding box center [522, 172] width 199 height 24
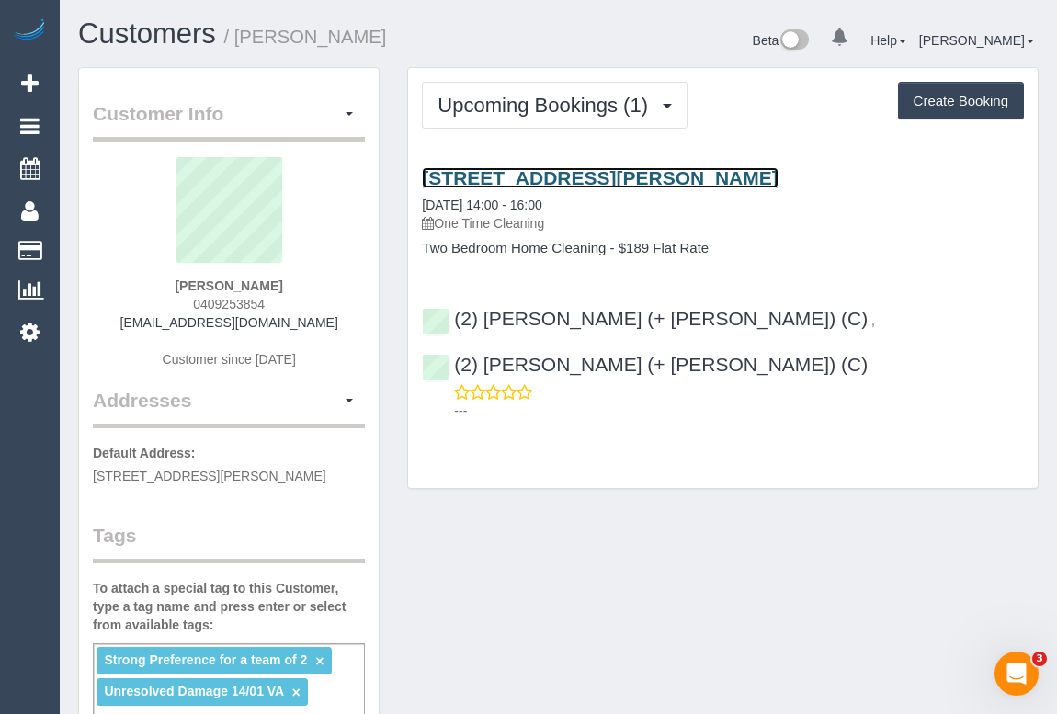
click at [647, 175] on link "38 Albert Road, 2505, South Melbourne, VIC 3205" at bounding box center [600, 177] width 356 height 21
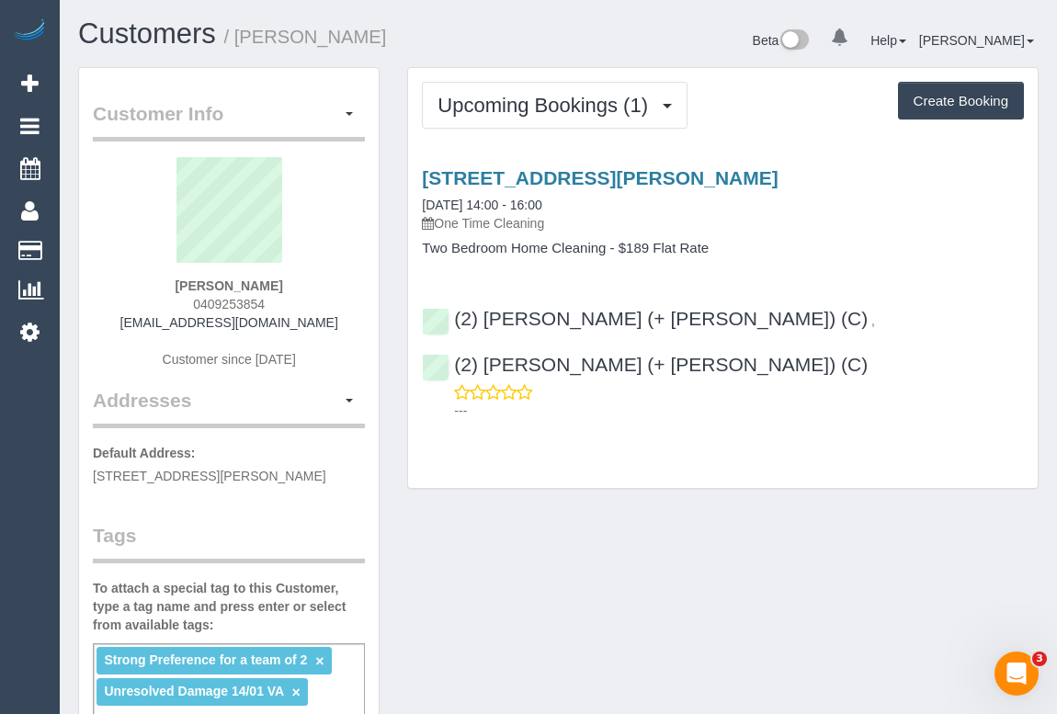
drag, startPoint x: 515, startPoint y: 511, endPoint x: 544, endPoint y: 309, distance: 204.4
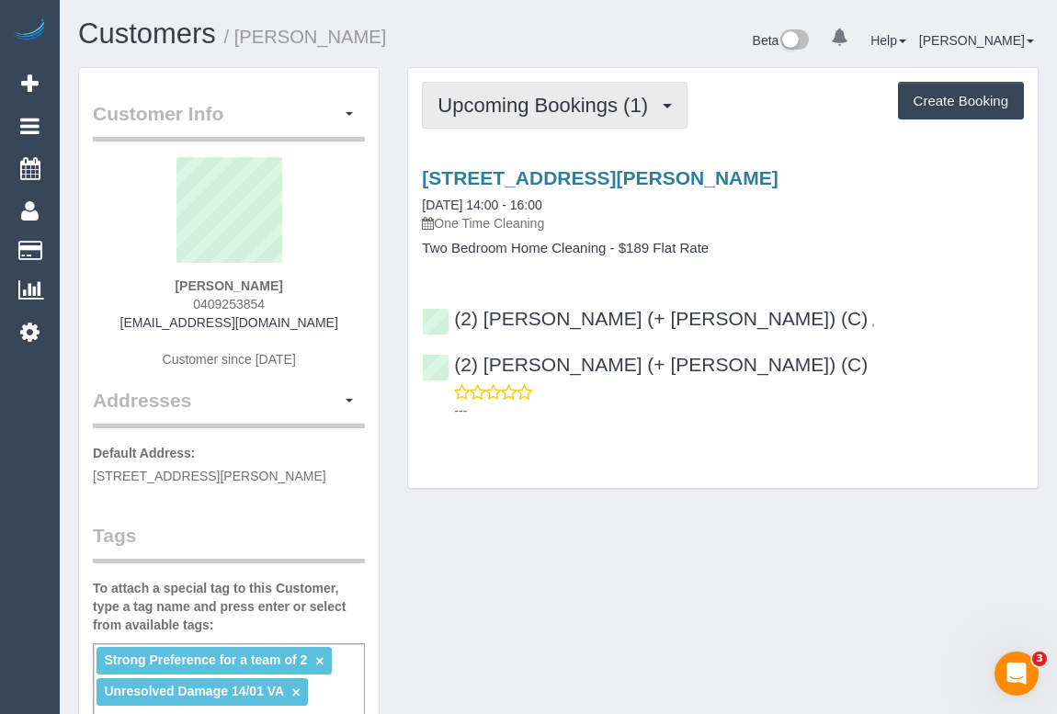
click at [541, 114] on span "Upcoming Bookings (1)" at bounding box center [548, 105] width 220 height 23
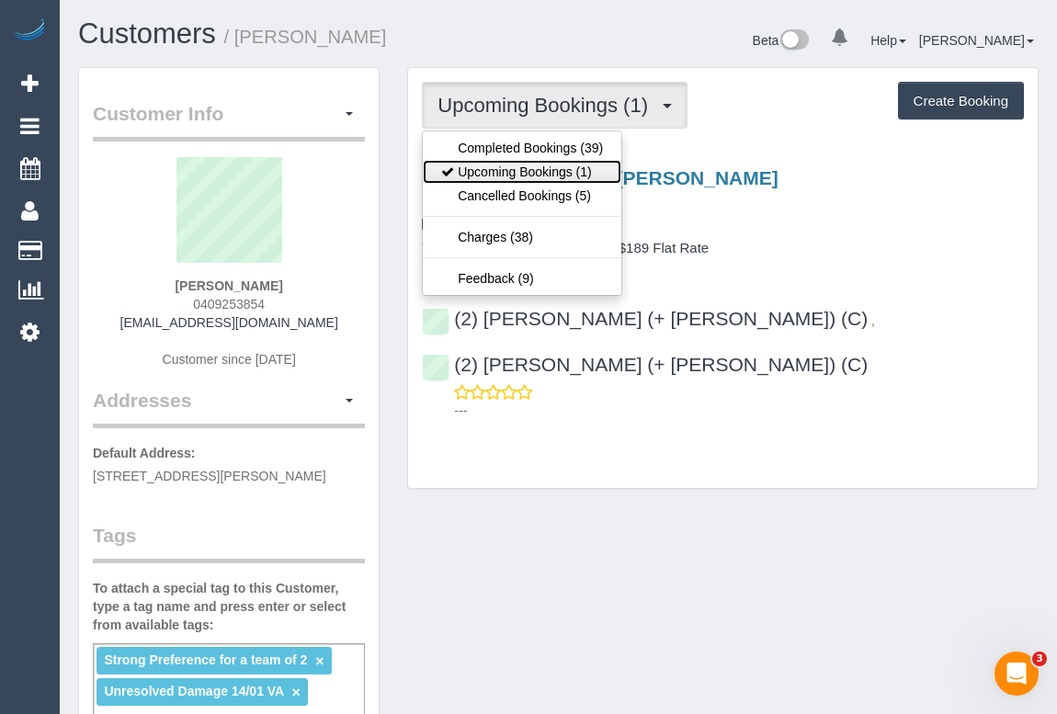
click at [533, 177] on link "Upcoming Bookings (1)" at bounding box center [522, 172] width 199 height 24
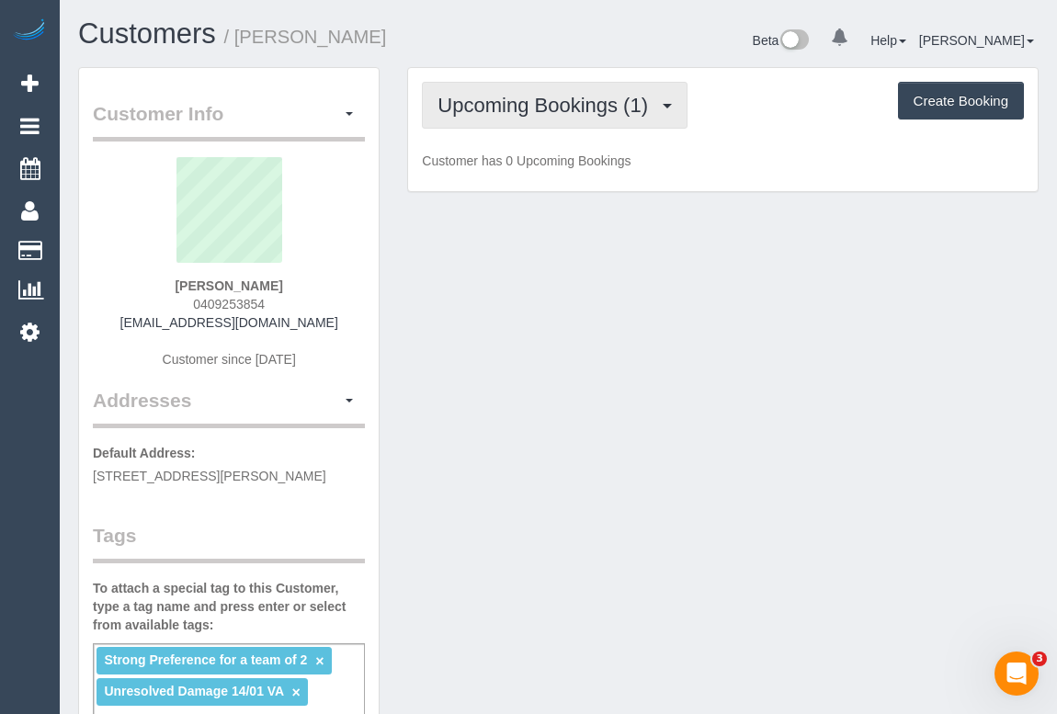
click at [562, 105] on span "Upcoming Bookings (1)" at bounding box center [548, 105] width 220 height 23
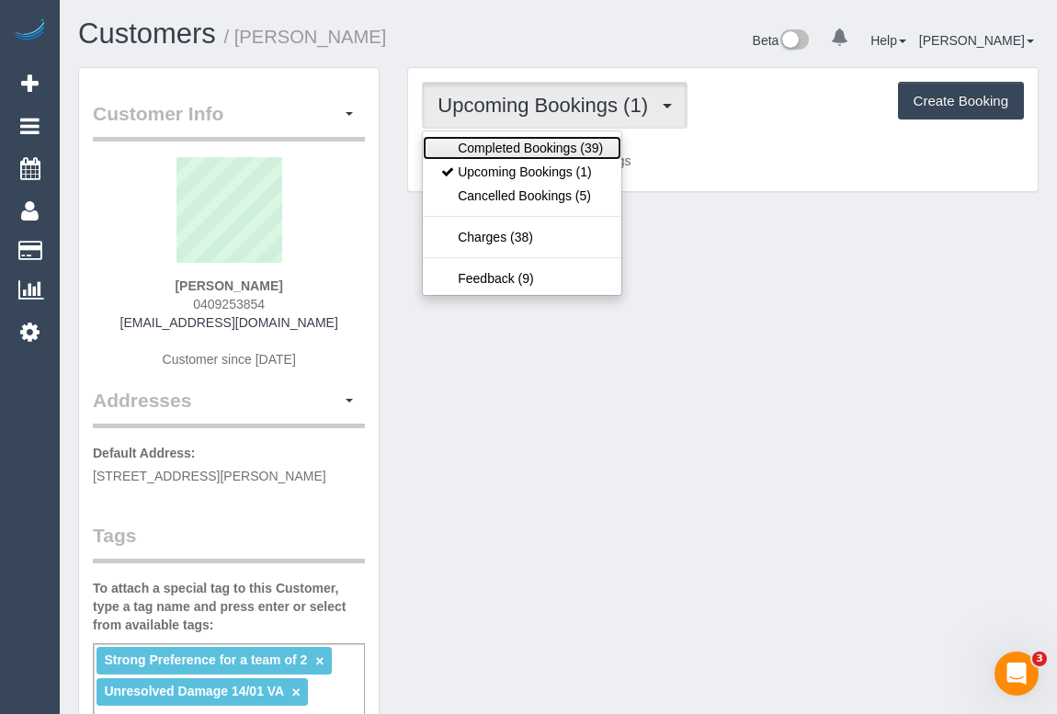
click at [552, 149] on link "Completed Bookings (39)" at bounding box center [522, 148] width 199 height 24
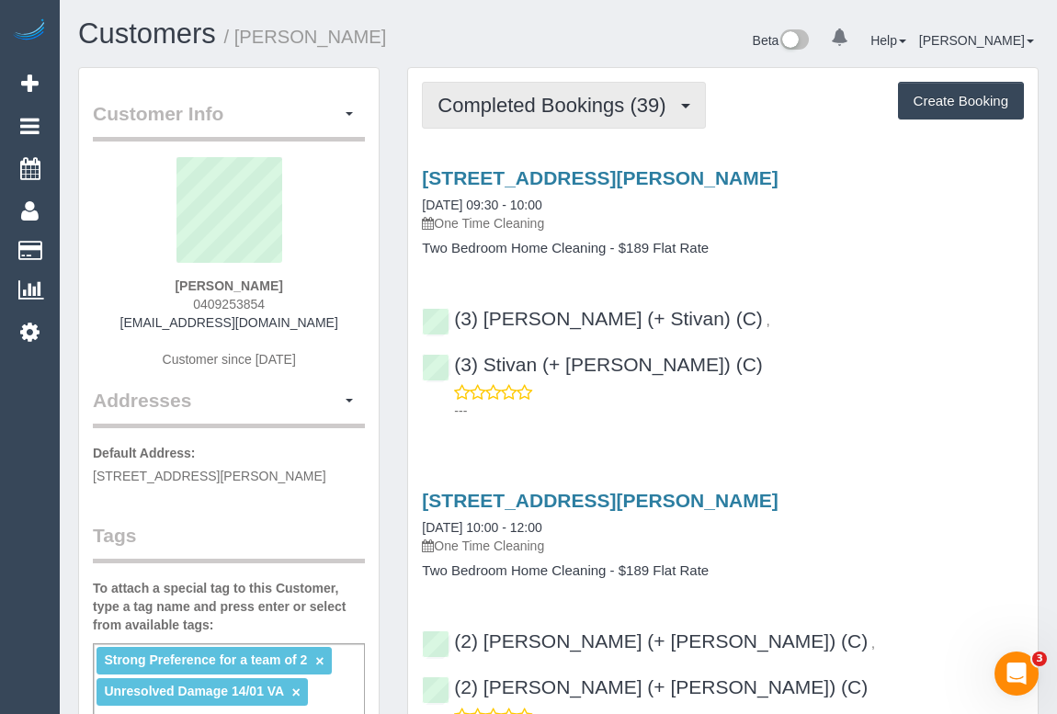
click at [565, 102] on span "Completed Bookings (39)" at bounding box center [556, 105] width 237 height 23
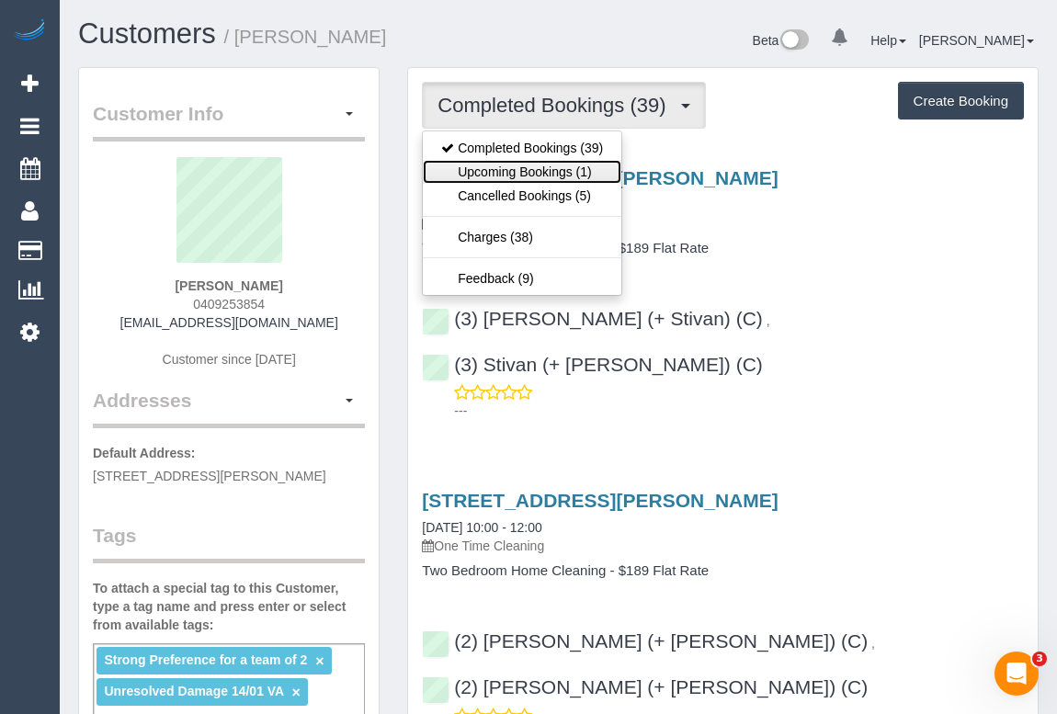
click at [540, 165] on link "Upcoming Bookings (1)" at bounding box center [522, 172] width 199 height 24
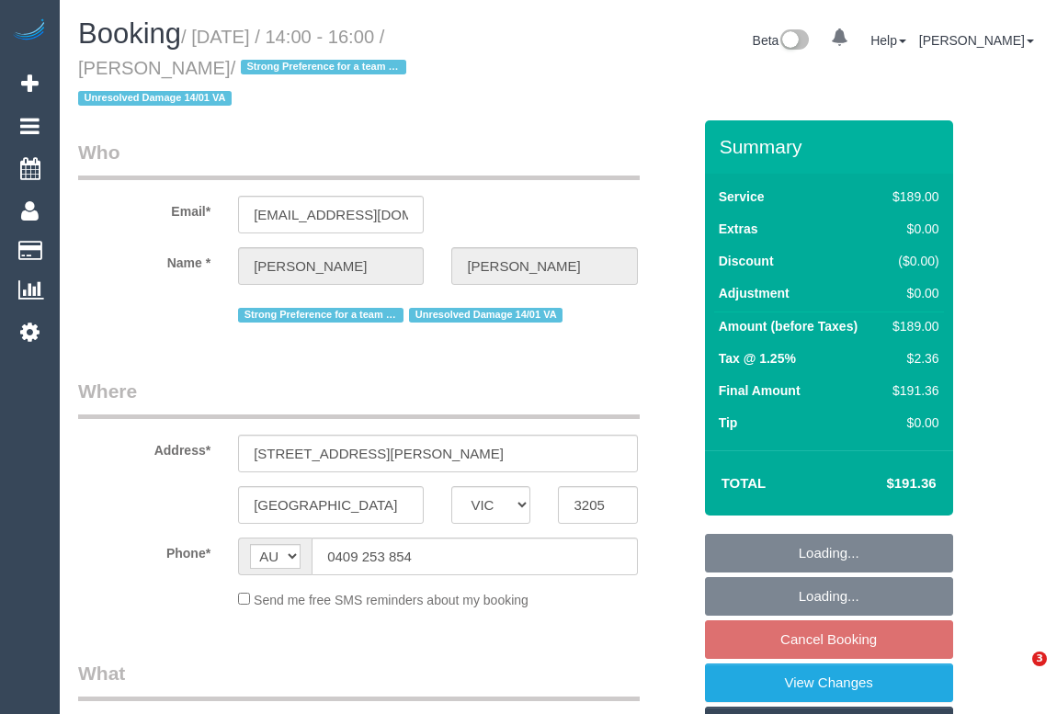
select select "VIC"
select select "object:545"
select select "string:stripe-pm_1POt192GScqysDRVG2CmIGv1"
select select "number:28"
select select "number:14"
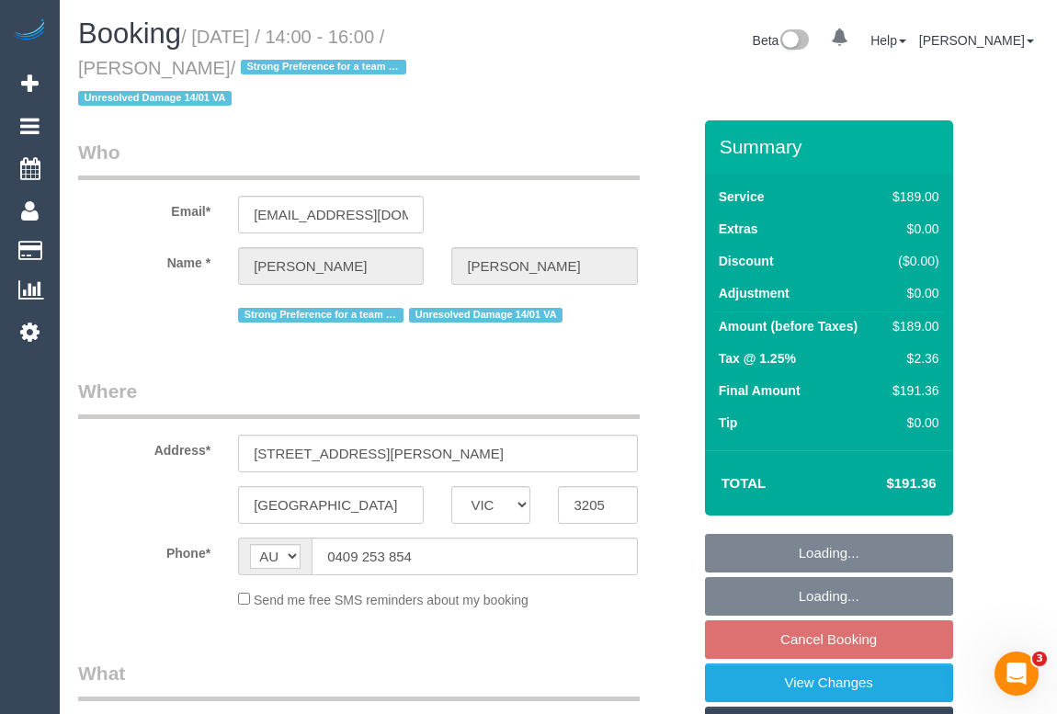
select select "number:18"
select select "number:22"
select select "number:12"
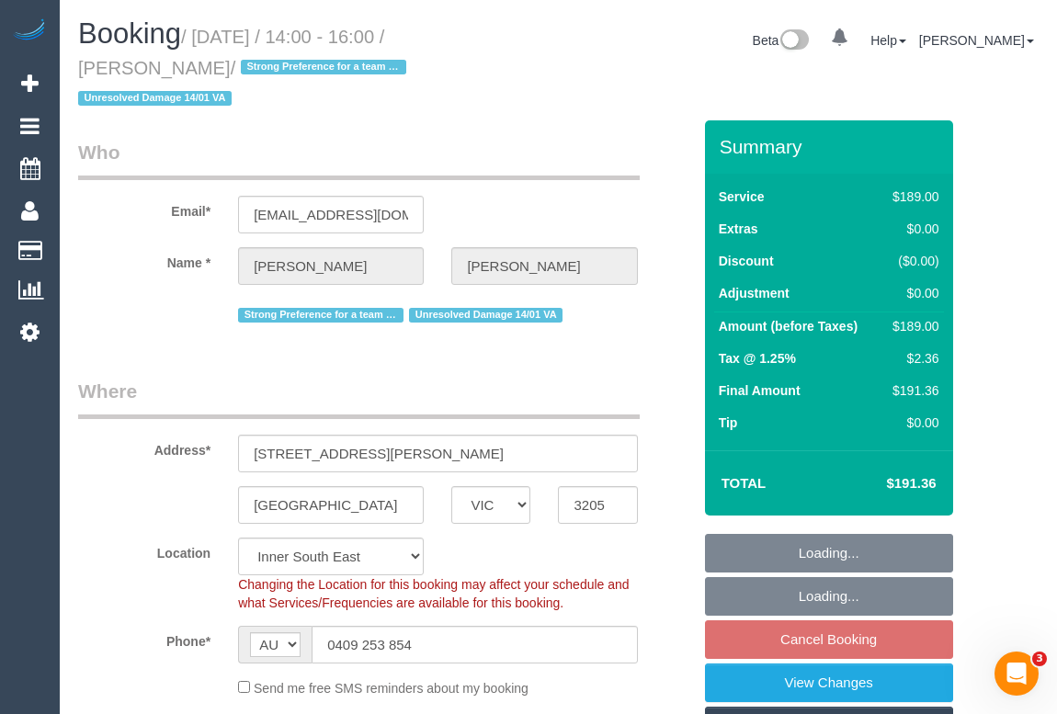
select select "object:1364"
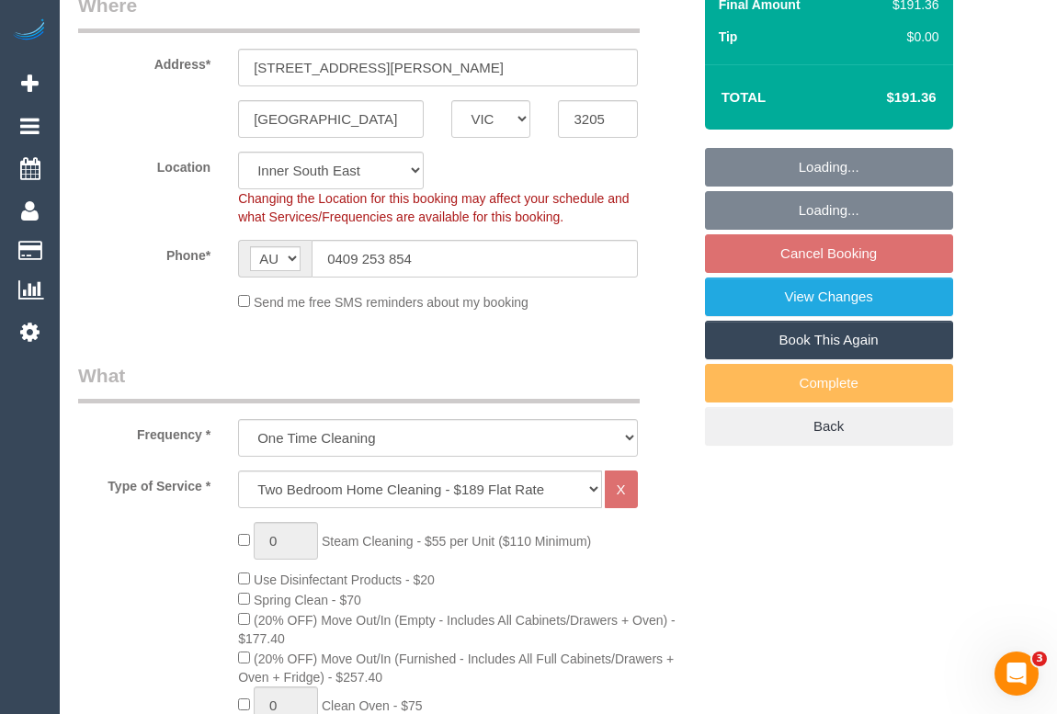
select select "spot1"
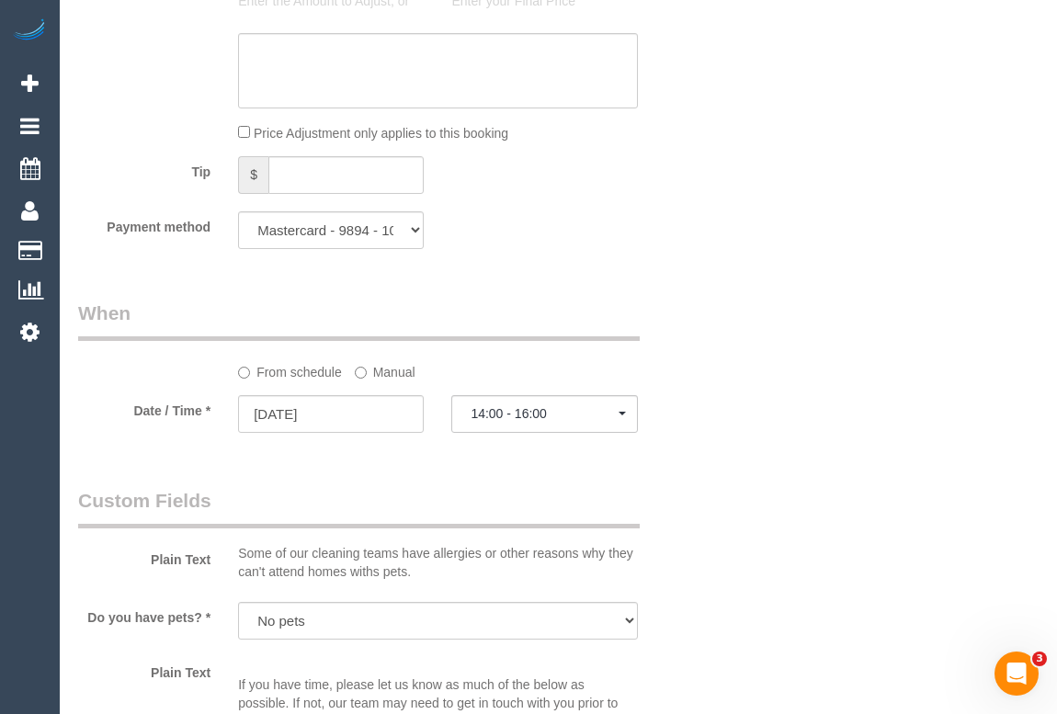
scroll to position [2089, 0]
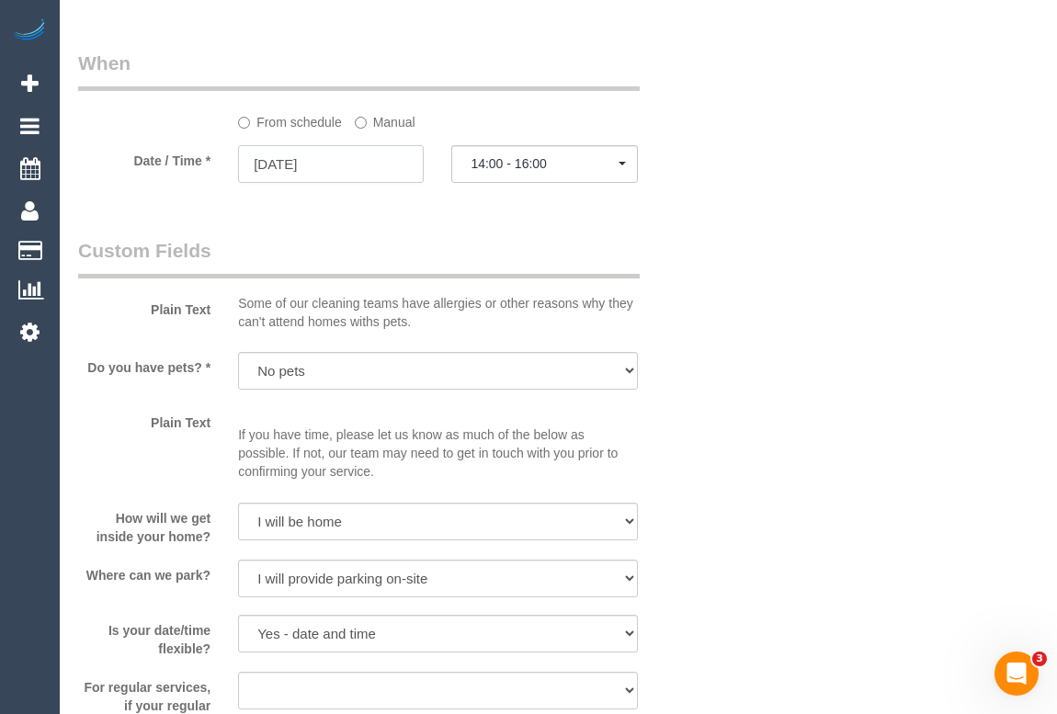
click at [317, 171] on input "[DATE]" at bounding box center [331, 164] width 186 height 38
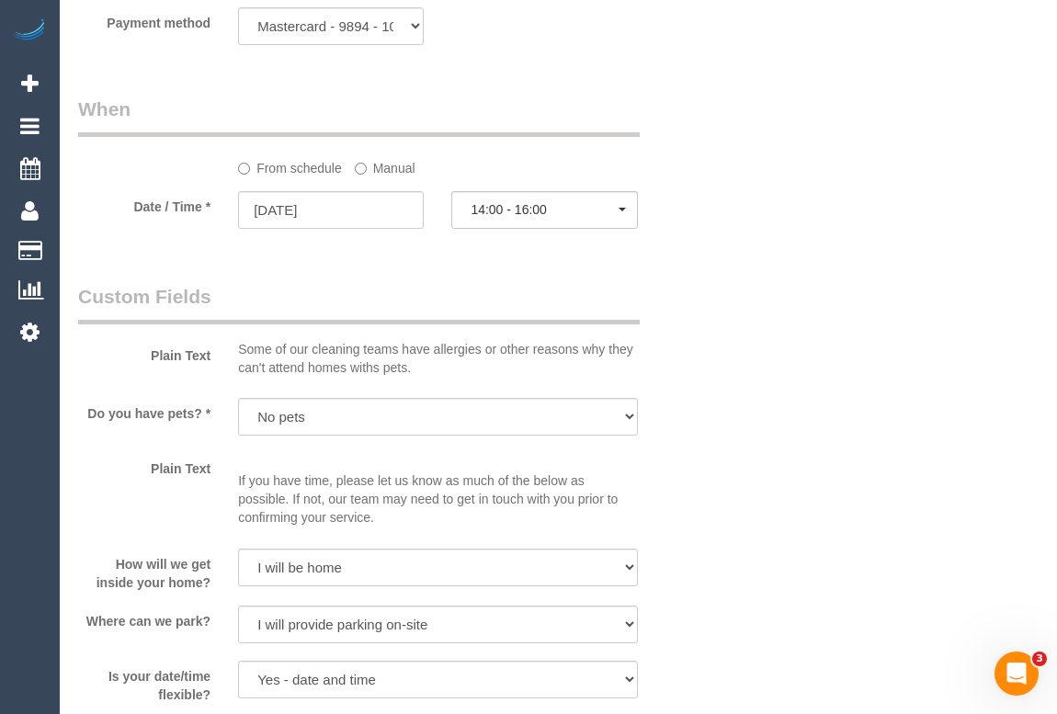
scroll to position [2005, 0]
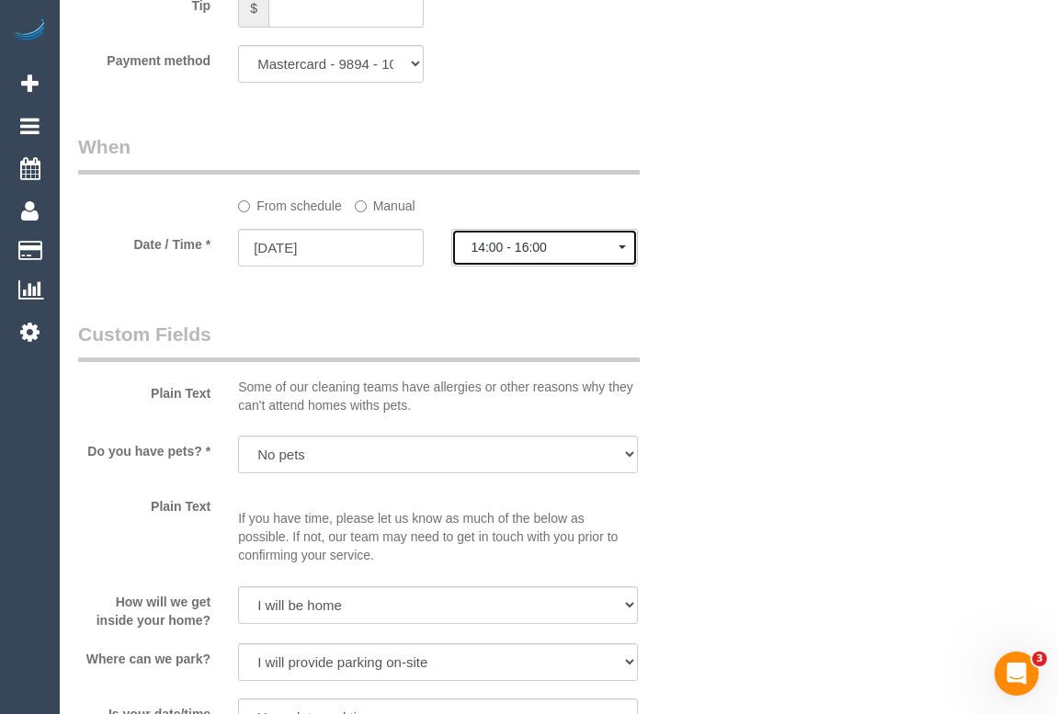
click at [525, 251] on span "14:00 - 16:00" at bounding box center [544, 247] width 147 height 15
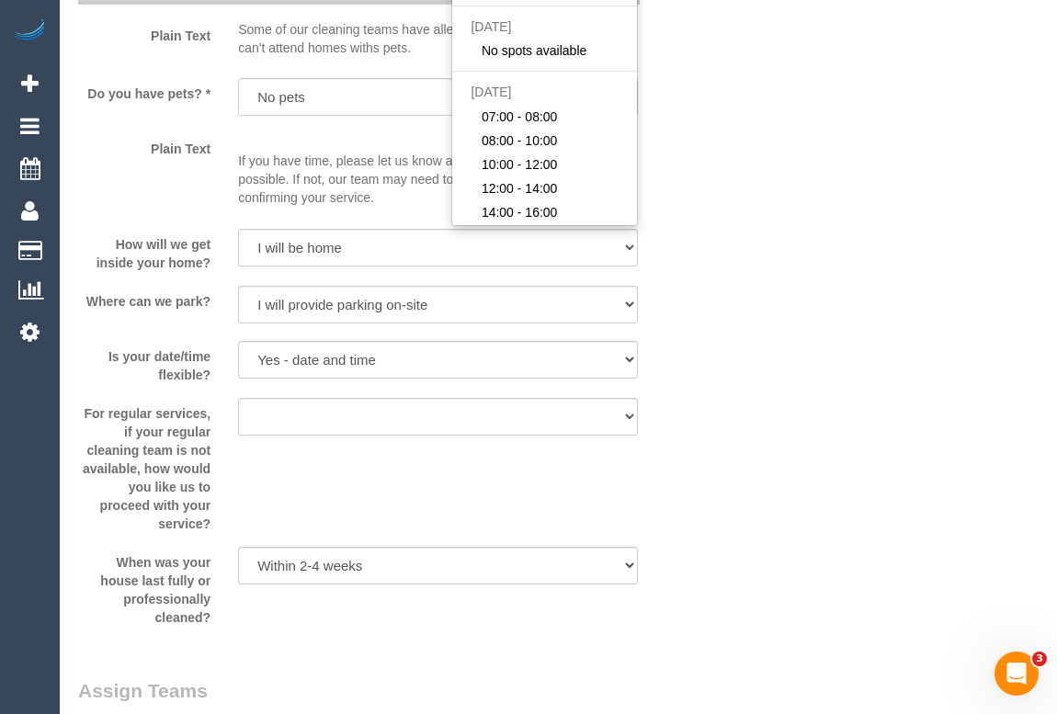
scroll to position [2340, 0]
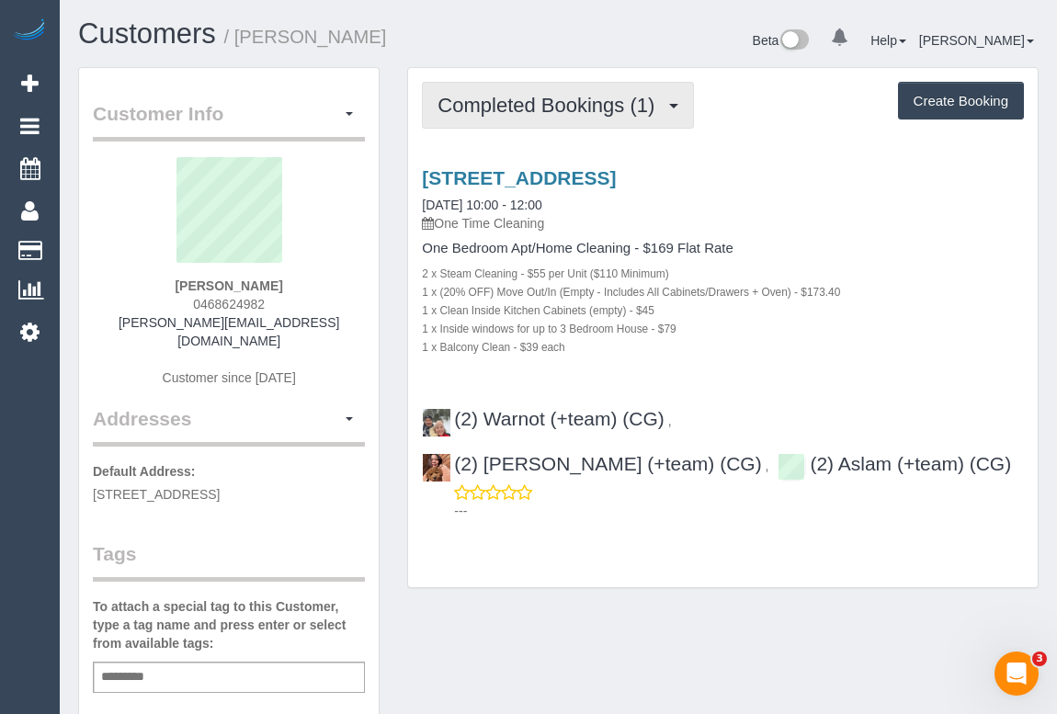
click at [571, 111] on span "Completed Bookings (1)" at bounding box center [551, 105] width 226 height 23
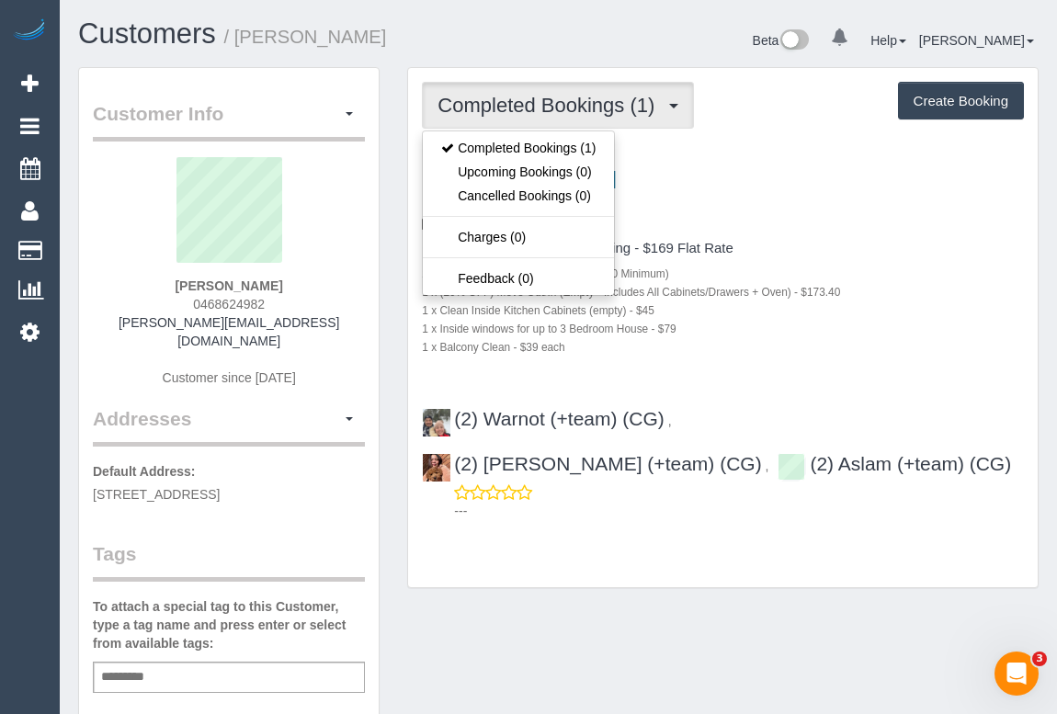
click at [758, 211] on div "341 Heidelberg Road, 25, Northcote, VIC 3070 30/08/2025 10:00 - 12:00 One Time …" at bounding box center [723, 200] width 602 height 66
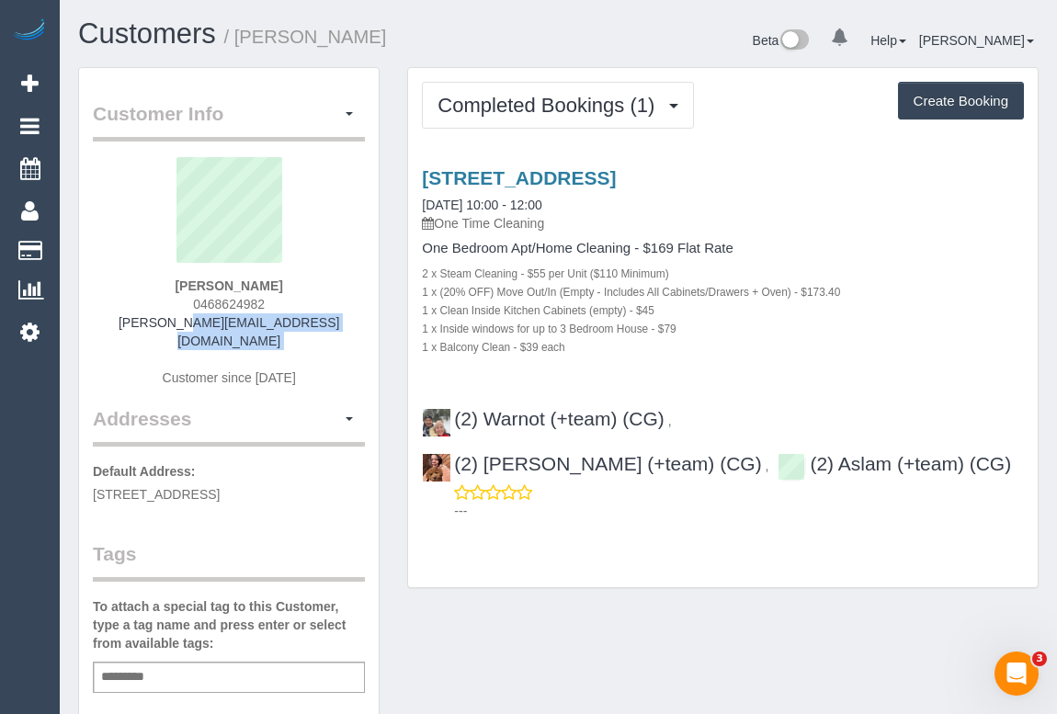
drag, startPoint x: 141, startPoint y: 321, endPoint x: 348, endPoint y: 331, distance: 207.1
click at [348, 331] on div "Zachary Bain 0468624982 bain.zac@hotmail.co.nz Customer since 2025" at bounding box center [229, 281] width 272 height 248
copy div "bain.zac@hotmail.co.nz"
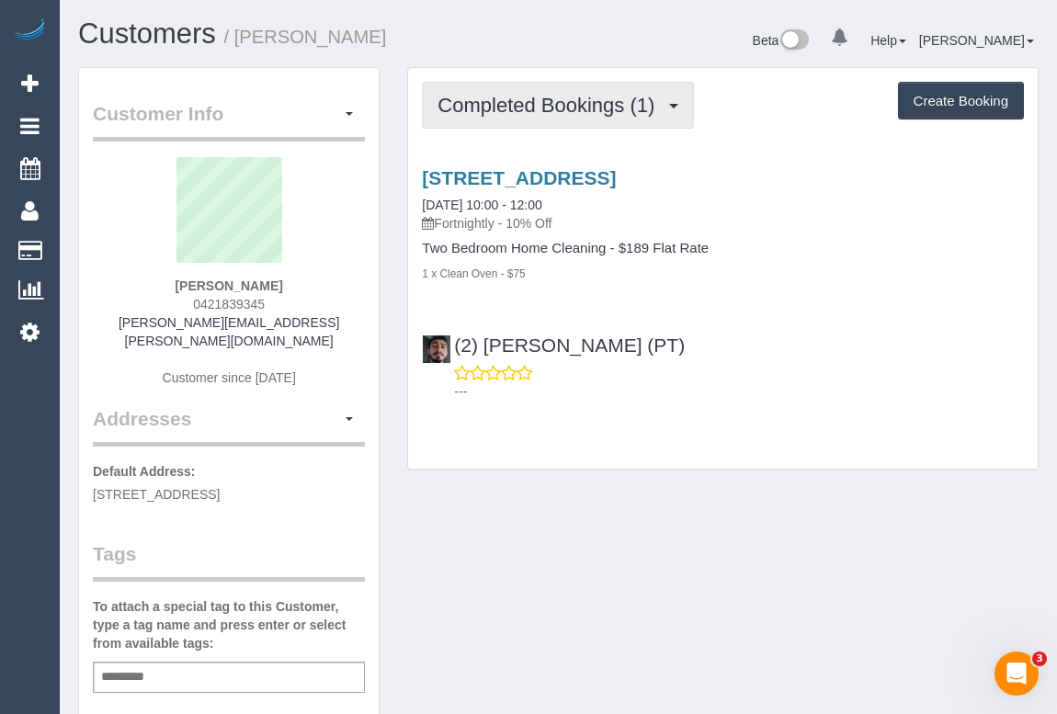
click at [493, 106] on span "Completed Bookings (1)" at bounding box center [551, 105] width 226 height 23
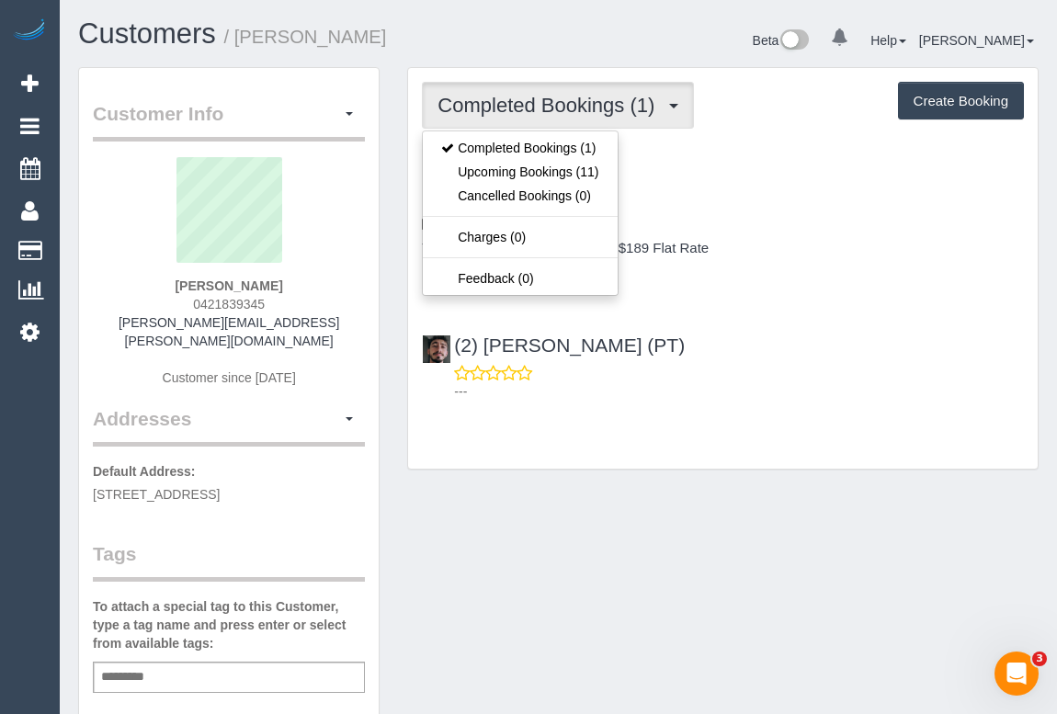
click at [792, 385] on p "---" at bounding box center [739, 391] width 570 height 18
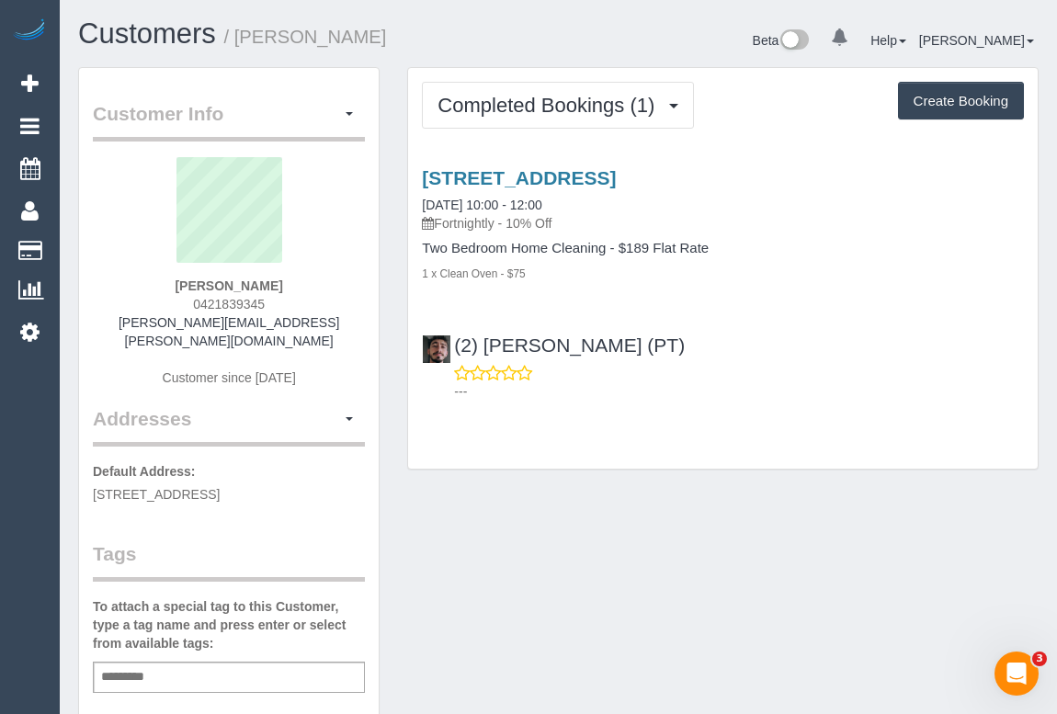
drag, startPoint x: 175, startPoint y: 292, endPoint x: 286, endPoint y: 301, distance: 111.5
click at [286, 301] on div "Allison Rooney 0421839345 allison.rooney@hotmail.com Customer since 2025" at bounding box center [229, 281] width 272 height 248
click at [282, 304] on div "Allison Rooney 0421839345 allison.rooney@hotmail.com Customer since 2025" at bounding box center [229, 281] width 272 height 248
drag, startPoint x: 276, startPoint y: 305, endPoint x: 184, endPoint y: 304, distance: 91.9
click at [184, 304] on div "Allison Rooney 0421839345 allison.rooney@hotmail.com Customer since 2025" at bounding box center [229, 281] width 272 height 248
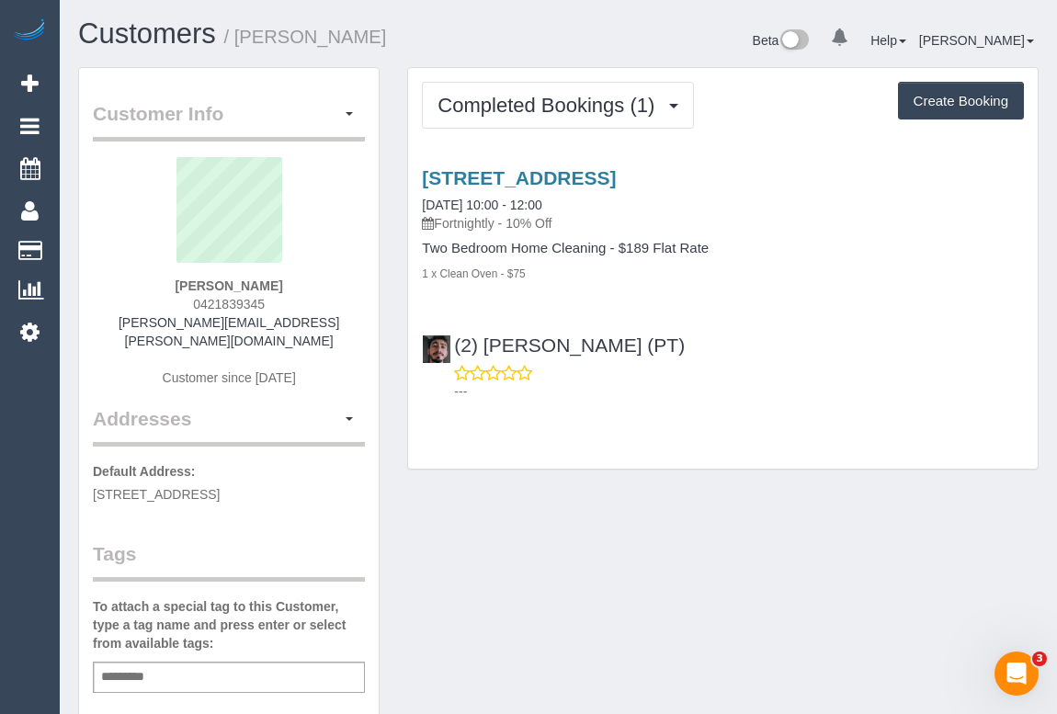
copy span "0421839345"
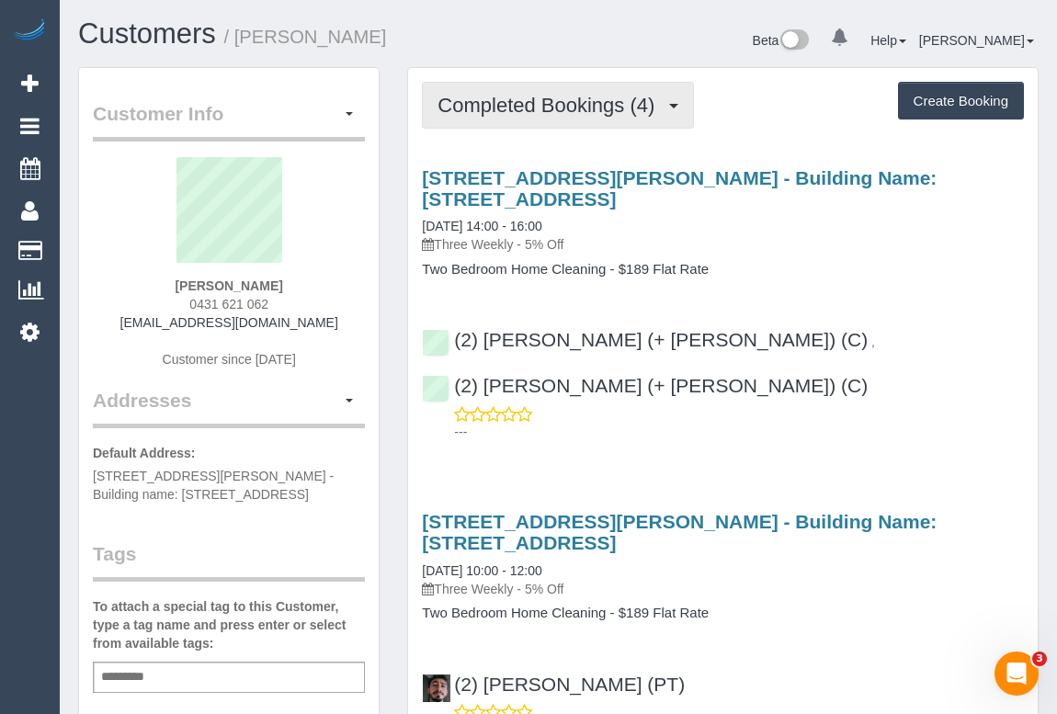
click at [571, 110] on span "Completed Bookings (4)" at bounding box center [551, 105] width 226 height 23
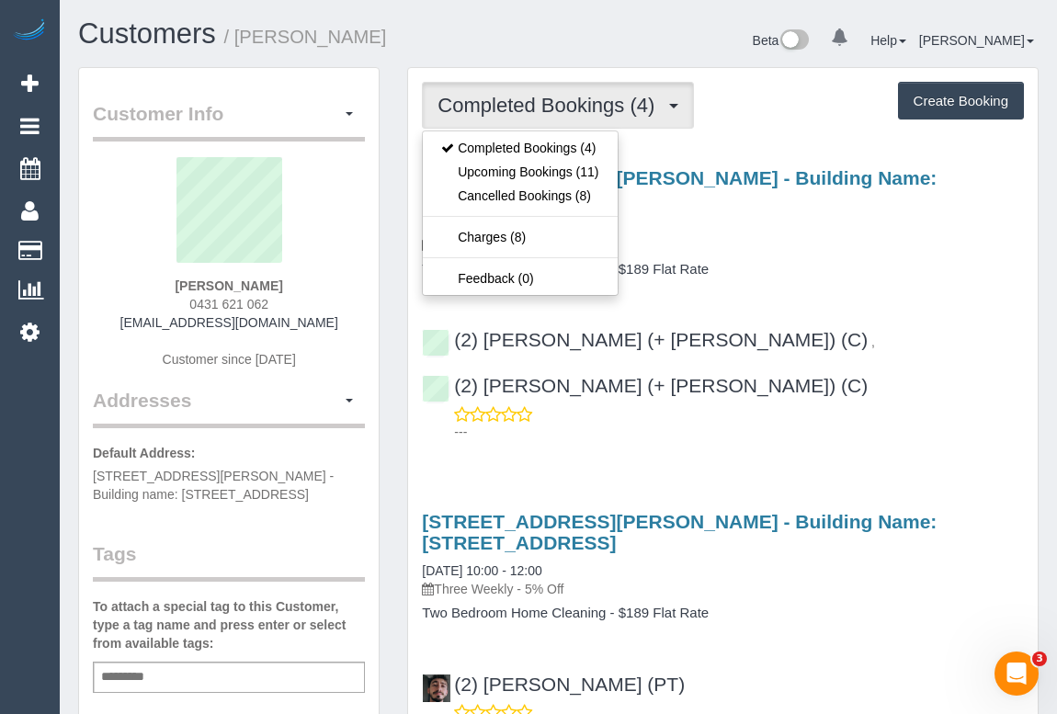
click at [762, 230] on div "3104/28 Timothy Lane - Building Name: 380 Melbourne, Melbourne, VIC 3000 22/05/…" at bounding box center [723, 210] width 602 height 87
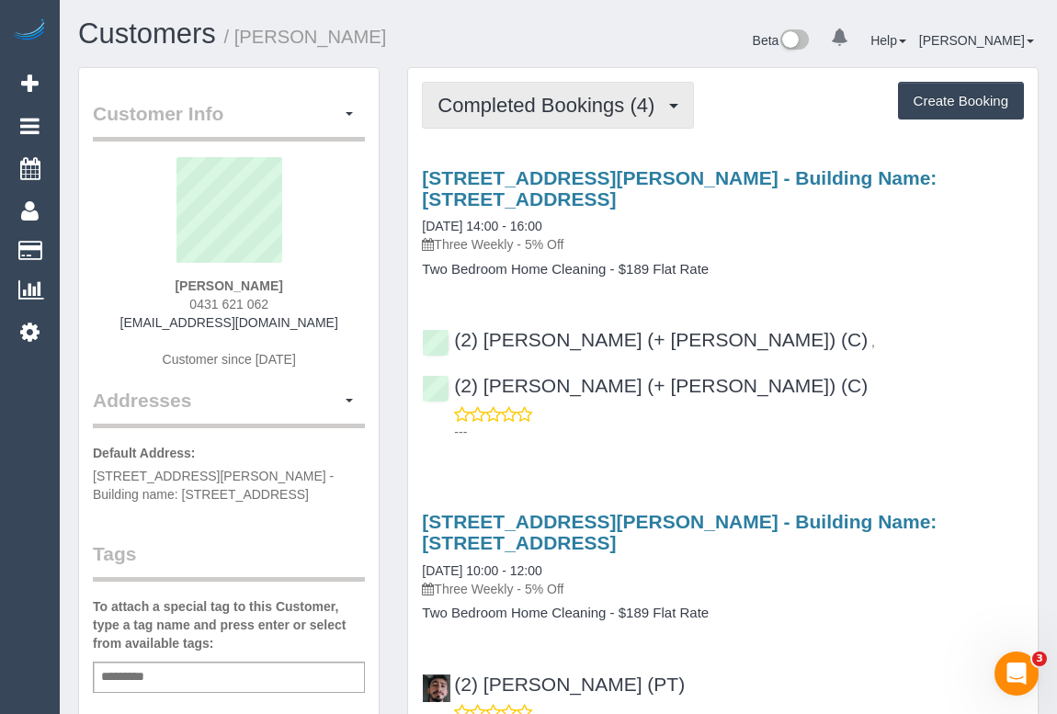
click at [574, 94] on span "Completed Bookings (4)" at bounding box center [551, 105] width 226 height 23
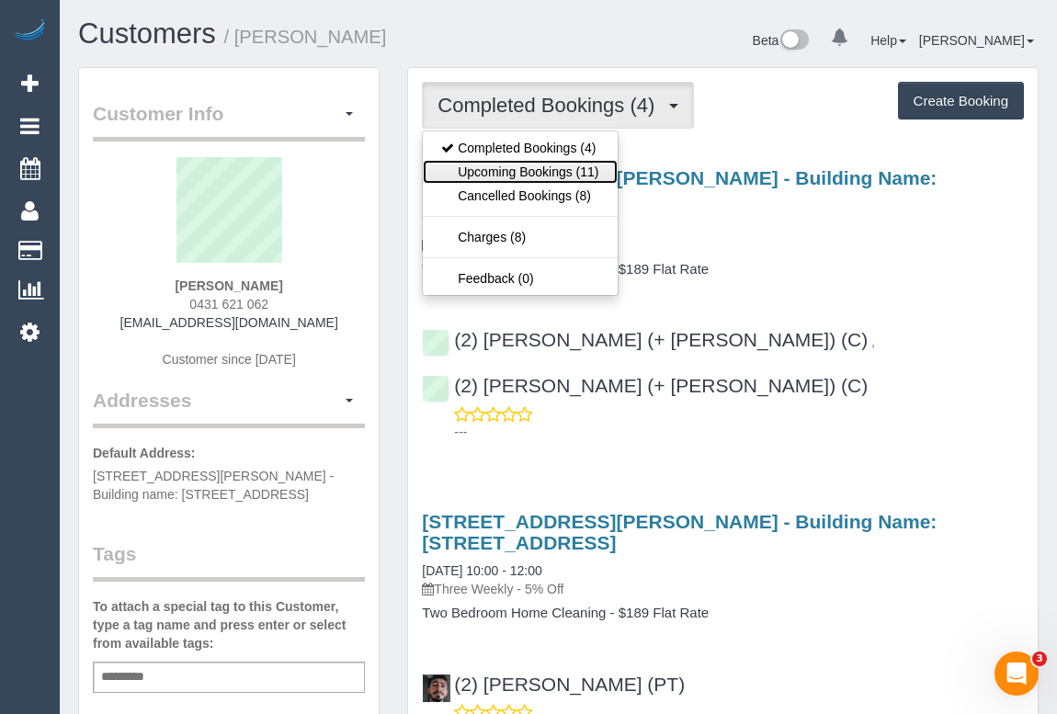
click at [524, 171] on link "Upcoming Bookings (11)" at bounding box center [520, 172] width 194 height 24
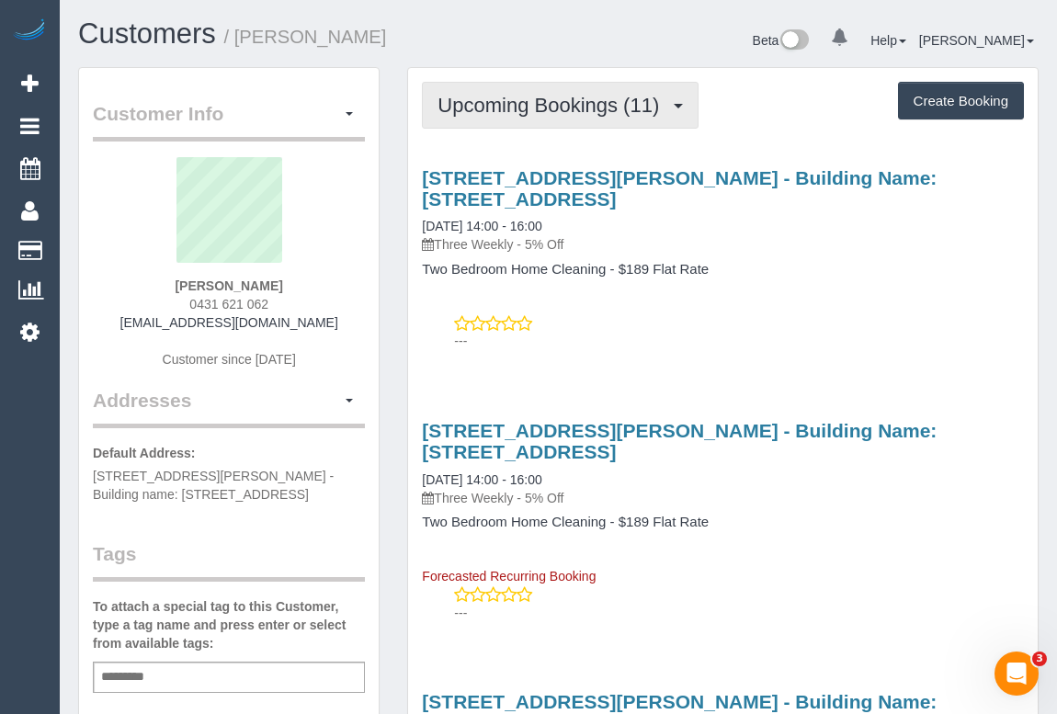
drag, startPoint x: 518, startPoint y: 109, endPoint x: 507, endPoint y: 176, distance: 67.3
click at [518, 109] on span "Upcoming Bookings (11)" at bounding box center [553, 105] width 231 height 23
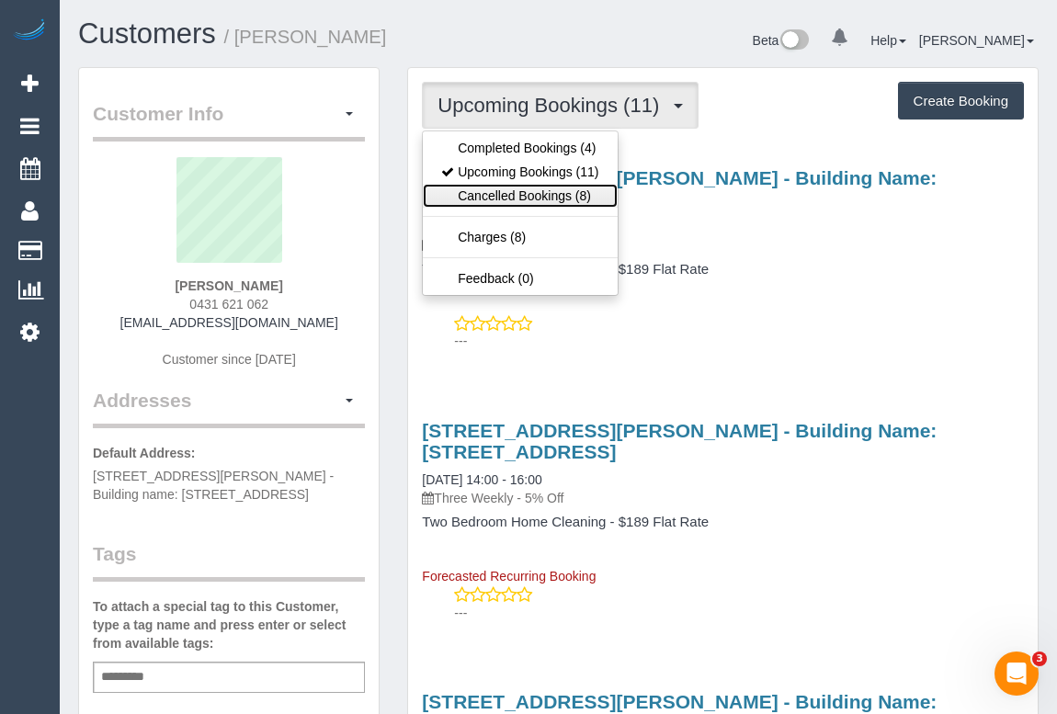
click at [514, 188] on link "Cancelled Bookings (8)" at bounding box center [520, 196] width 194 height 24
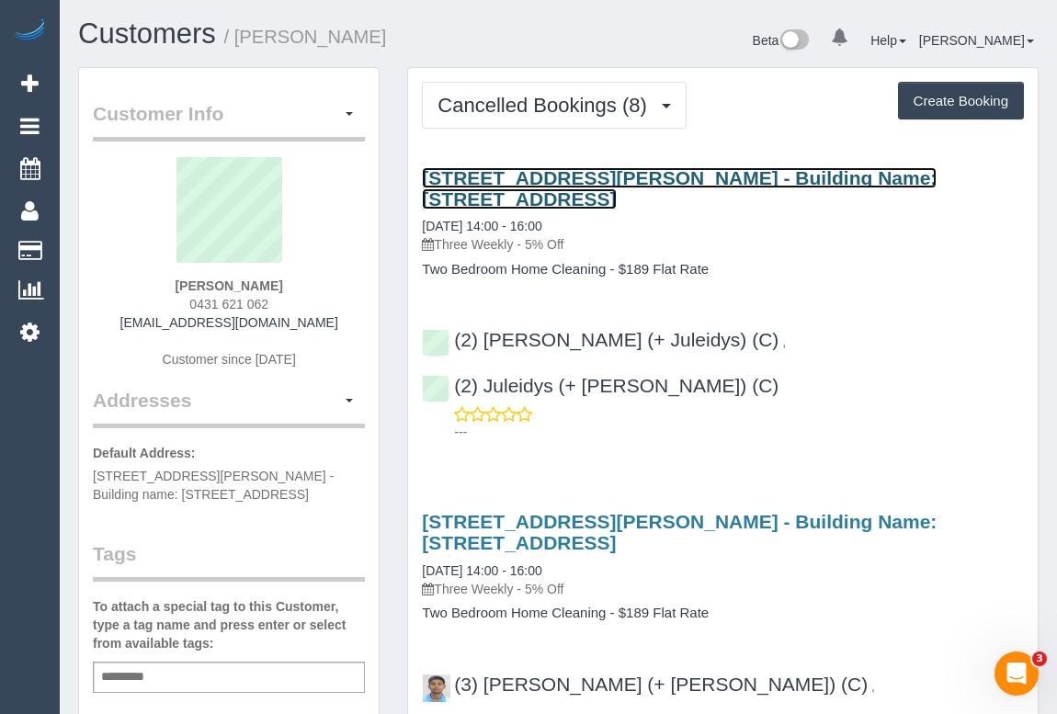
click at [564, 171] on link "3104/28 Timothy Lane - Building Name: 380 Melbourne, Melbourne, VIC 3000" at bounding box center [679, 188] width 515 height 42
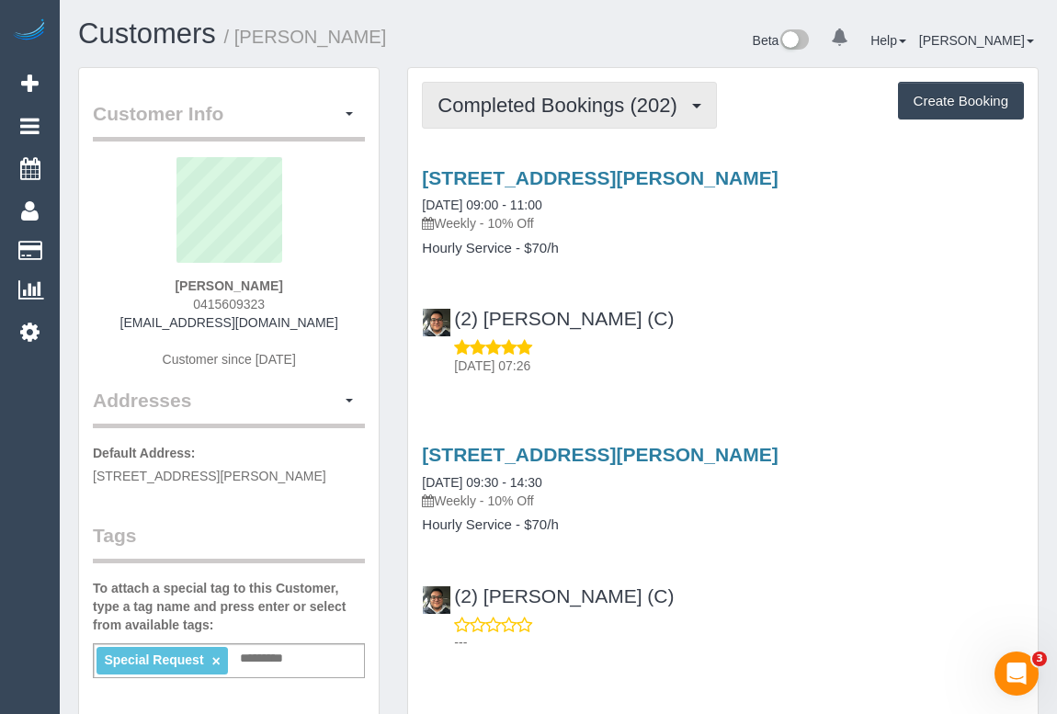
click at [531, 103] on span "Completed Bookings (202)" at bounding box center [562, 105] width 248 height 23
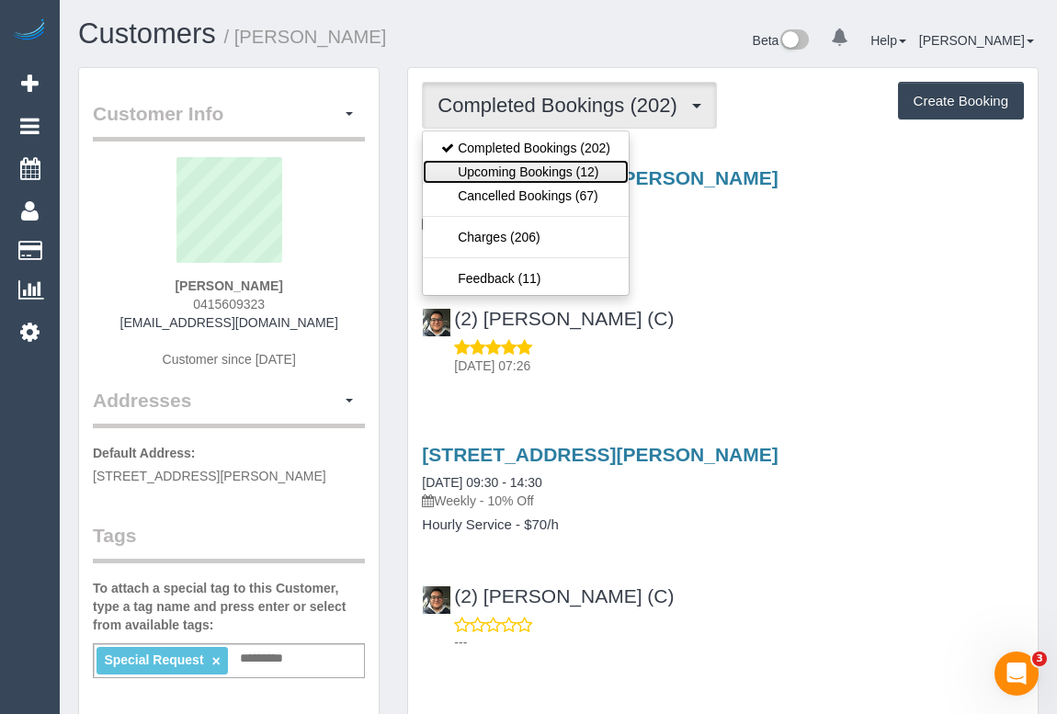
click at [531, 163] on link "Upcoming Bookings (12)" at bounding box center [526, 172] width 206 height 24
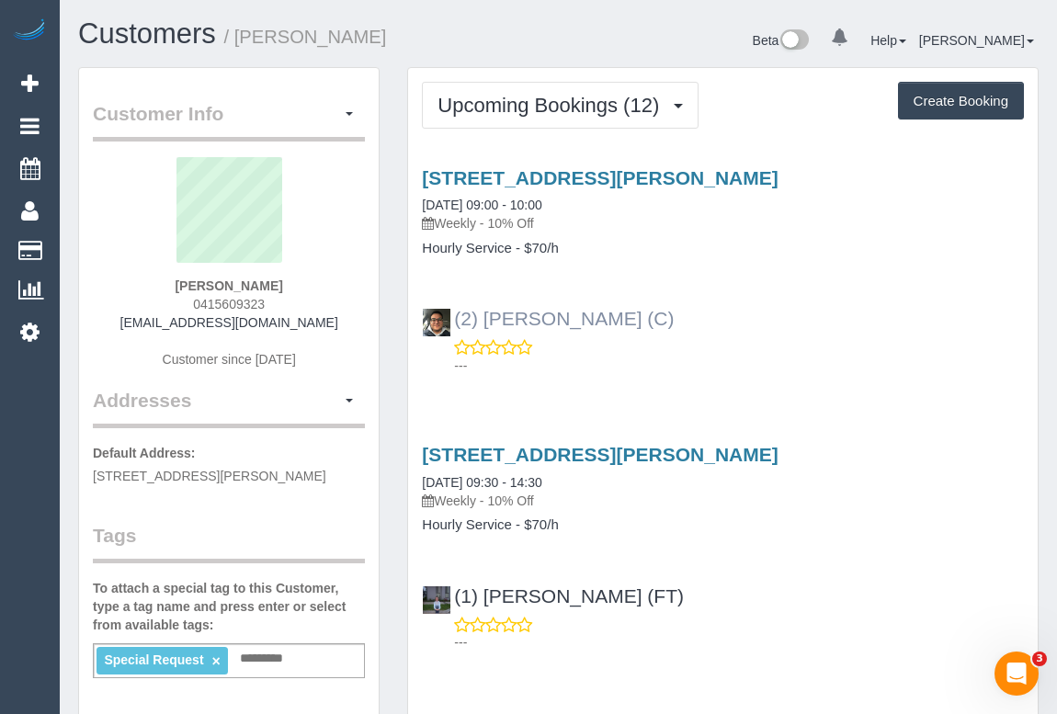
drag, startPoint x: 690, startPoint y: 309, endPoint x: 455, endPoint y: 310, distance: 235.3
click at [455, 310] on div "(2) Roumany Gergis (C) ---" at bounding box center [723, 333] width 630 height 83
copy link "(2) Roumany Gergis (C)"
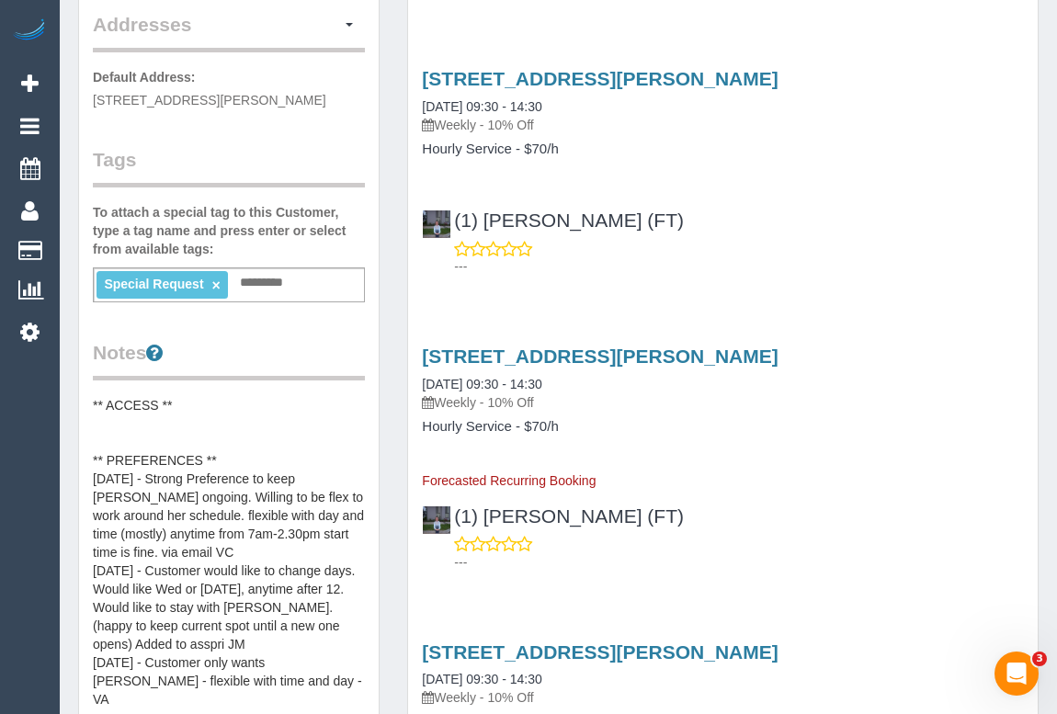
scroll to position [334, 0]
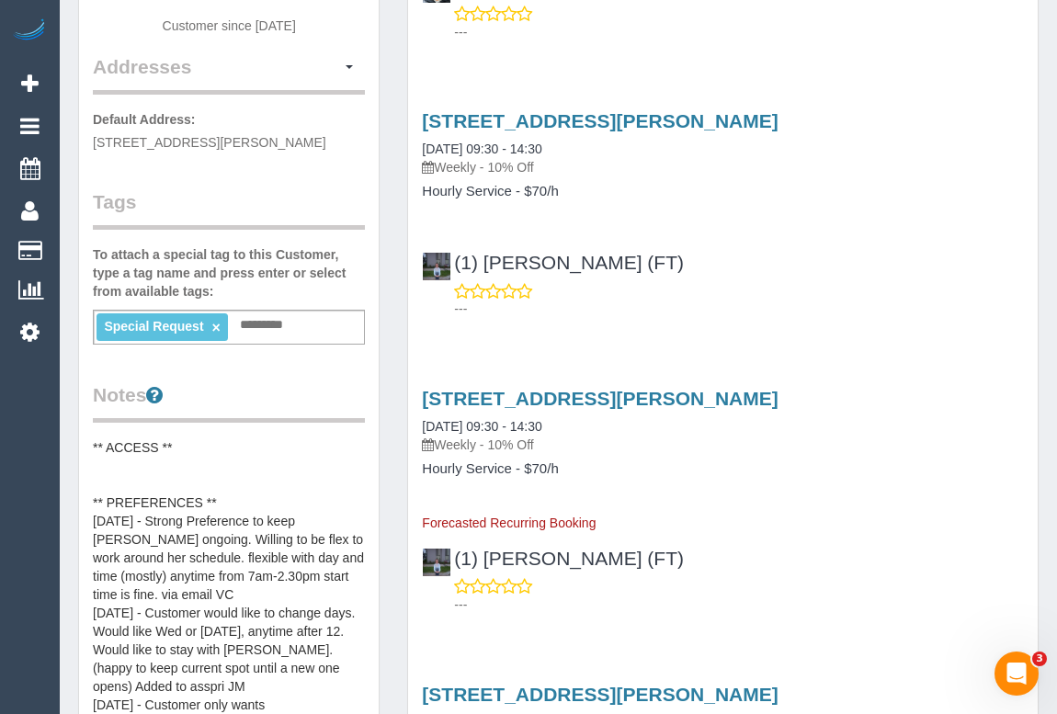
click at [213, 324] on link "×" at bounding box center [215, 328] width 8 height 16
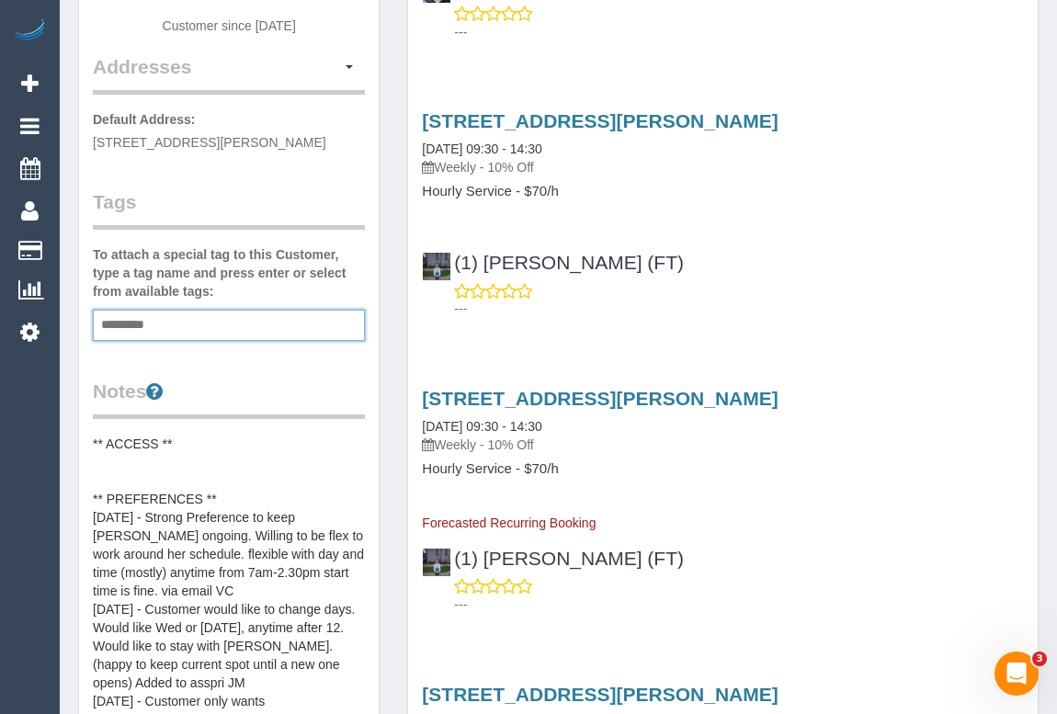
click at [229, 324] on div "Add a tag" at bounding box center [229, 325] width 272 height 31
type input "**********"
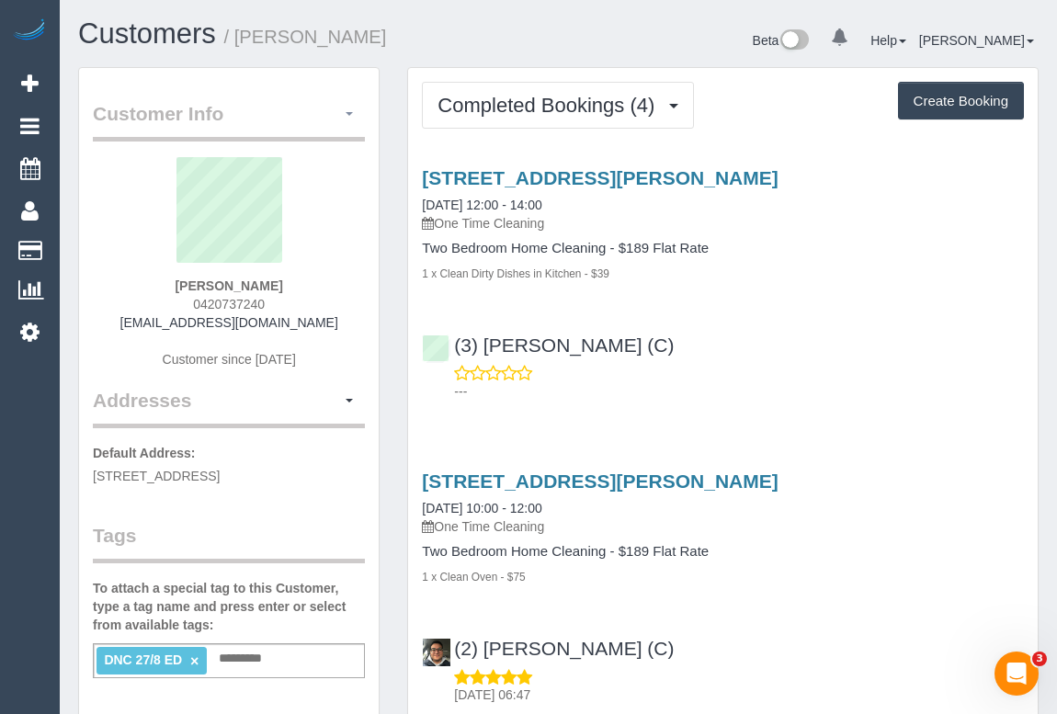
click at [350, 110] on button "button" at bounding box center [349, 114] width 31 height 28
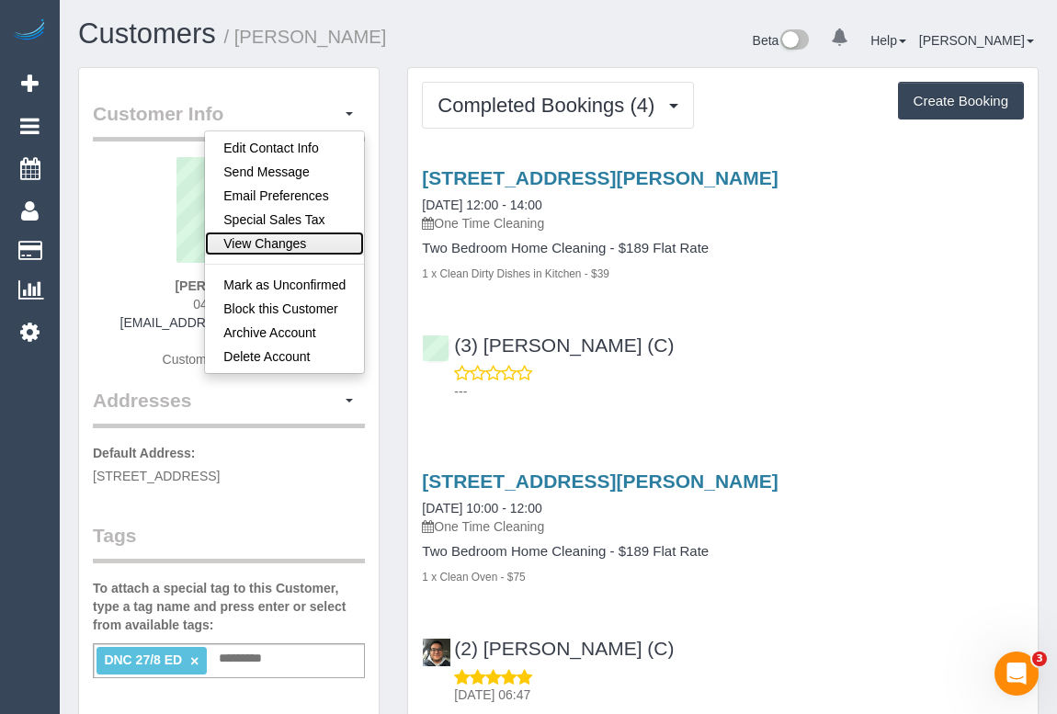
click at [263, 241] on link "View Changes" at bounding box center [284, 244] width 159 height 24
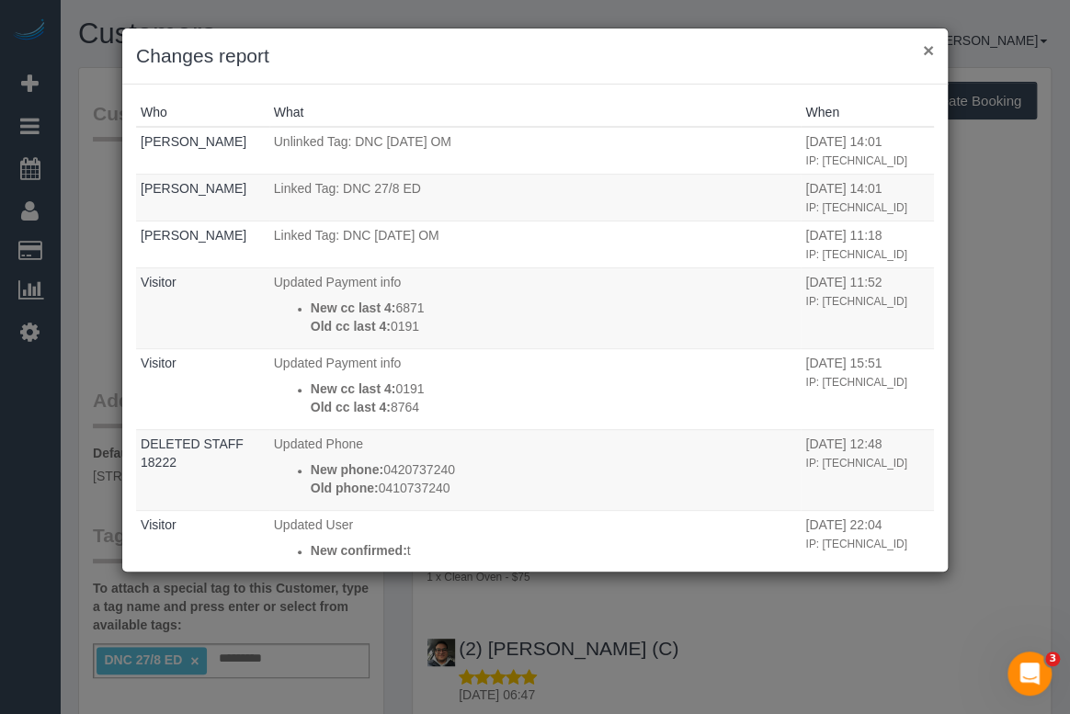
click at [928, 49] on button "×" at bounding box center [928, 49] width 11 height 19
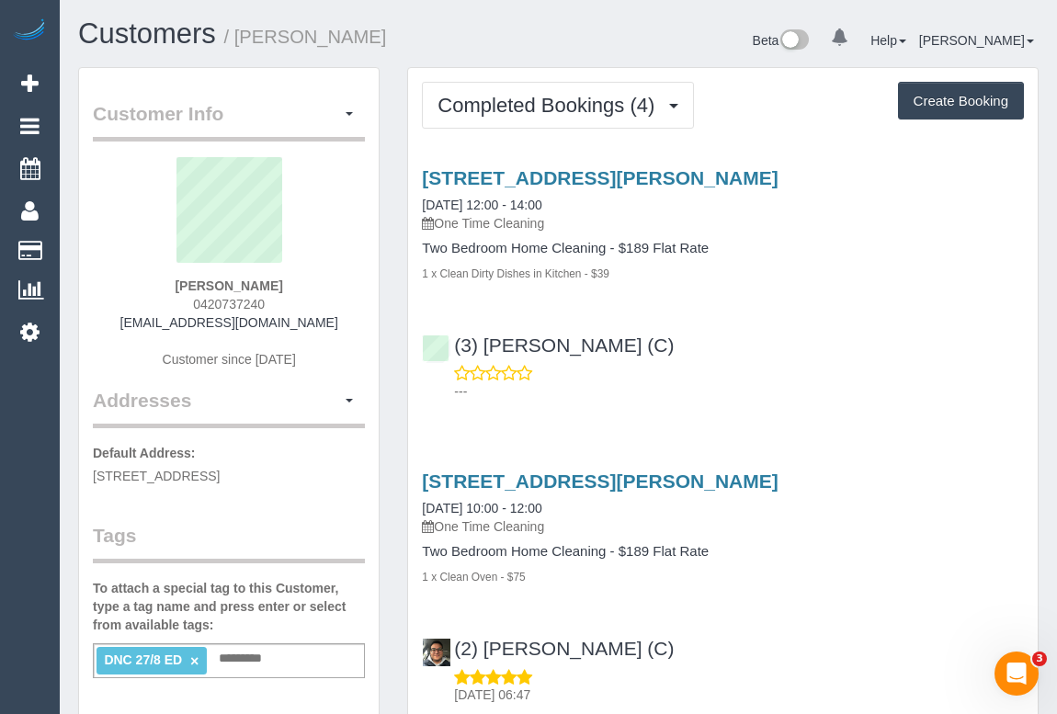
drag, startPoint x: 163, startPoint y: 284, endPoint x: 294, endPoint y: 286, distance: 131.5
click at [294, 286] on div "Claudia Matamala 0420737240 claudiamatamalaruiz@gmail.com Customer since 2021" at bounding box center [229, 272] width 272 height 230
copy strong "Claudia Matamala"
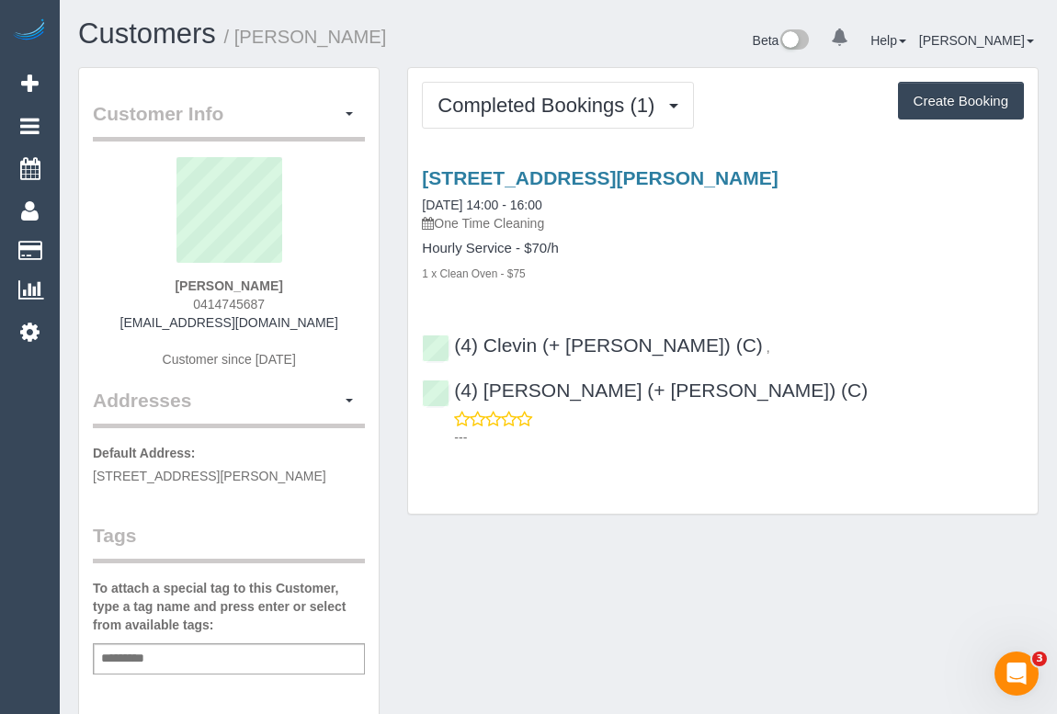
click at [620, 293] on div "[STREET_ADDRESS][PERSON_NAME] [DATE] 14:00 - 16:00 One Time Cleaning Hourly Ser…" at bounding box center [723, 303] width 630 height 303
click at [613, 461] on div "Completed Bookings (1) Completed Bookings (1) Upcoming Bookings (0) Cancelled B…" at bounding box center [723, 291] width 630 height 447
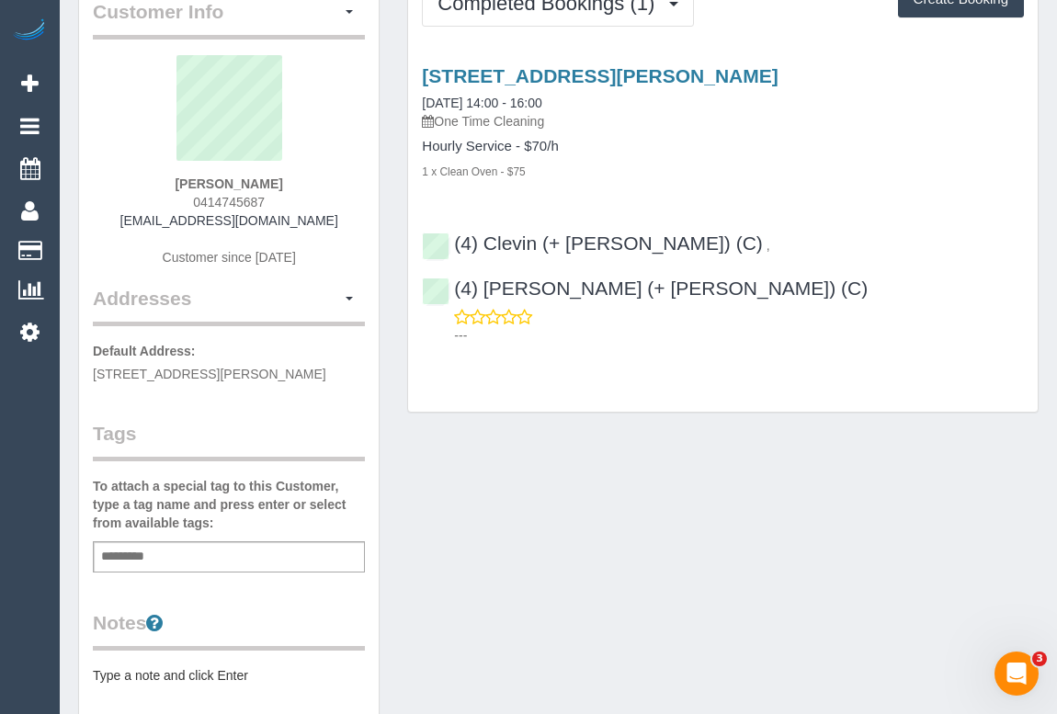
scroll to position [250, 0]
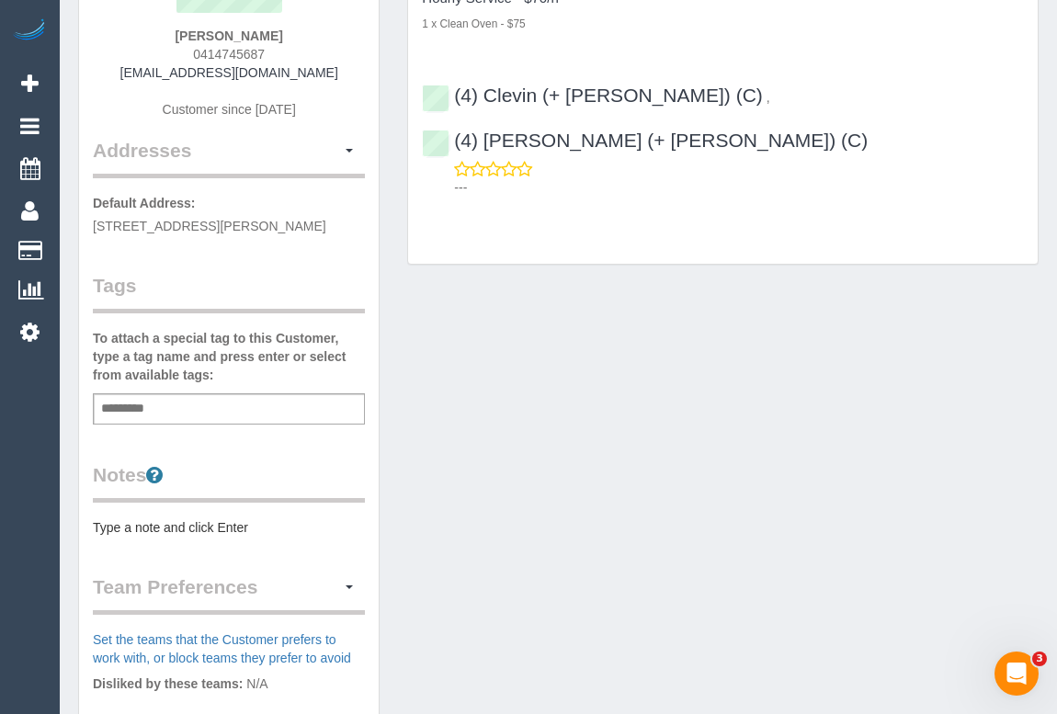
click at [229, 425] on div "Add a tag" at bounding box center [229, 408] width 272 height 31
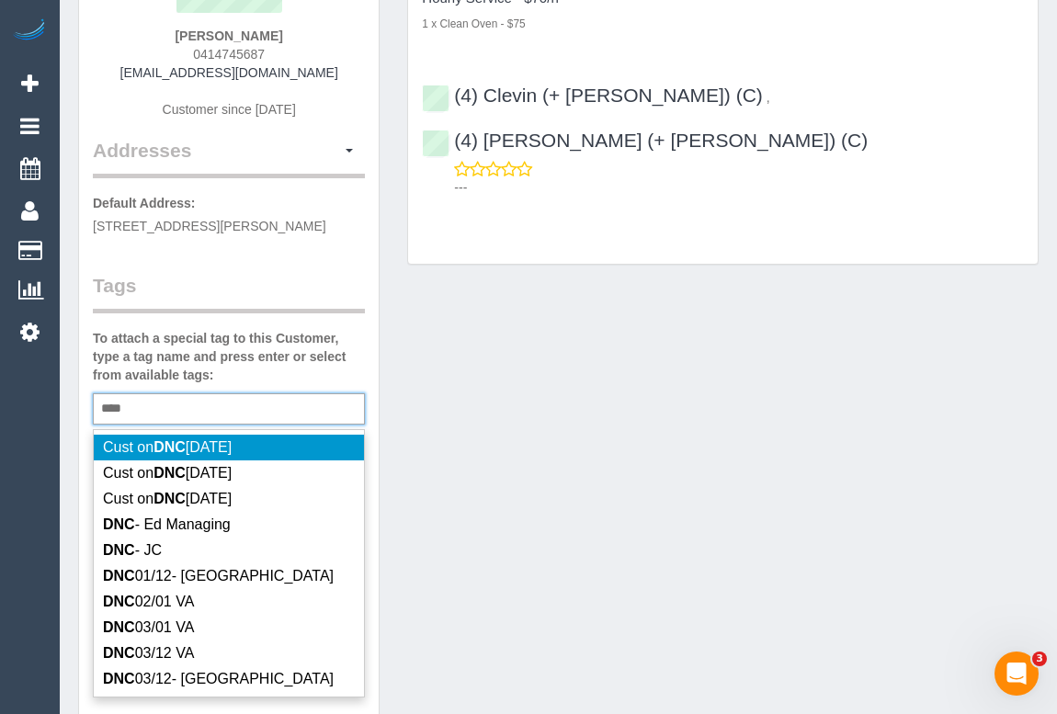
click at [147, 424] on div "*** DNC" at bounding box center [229, 408] width 272 height 31
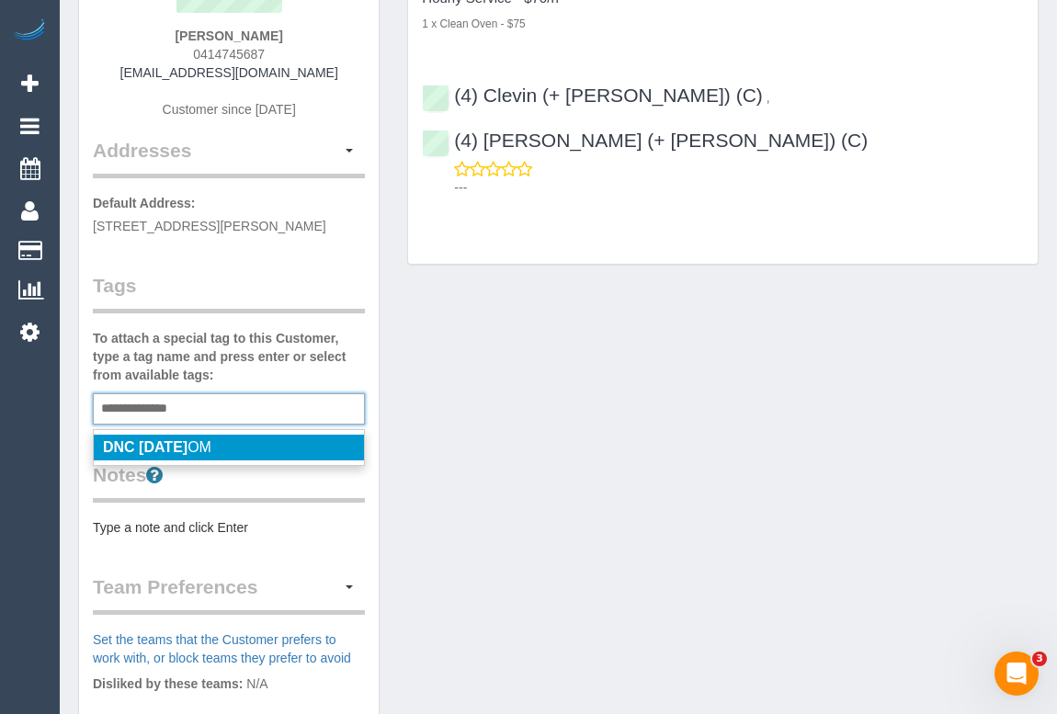
type input "**********"
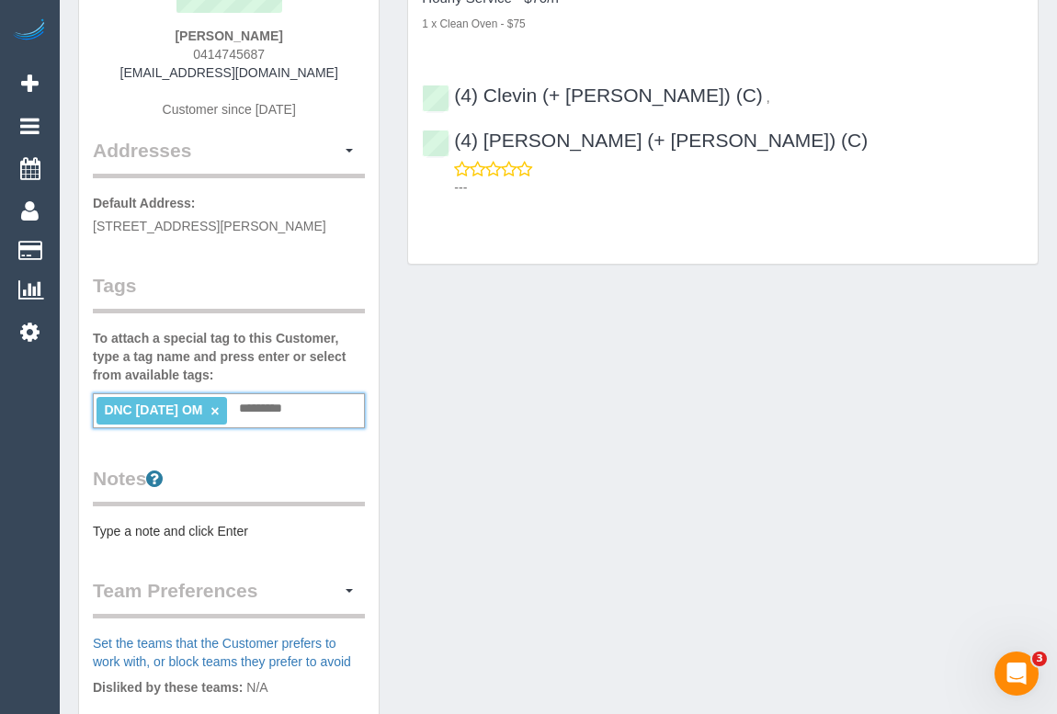
click at [573, 467] on div "Customer Info Edit Contact Info Send Message Email Preferences Special Sales Ta…" at bounding box center [558, 435] width 988 height 1236
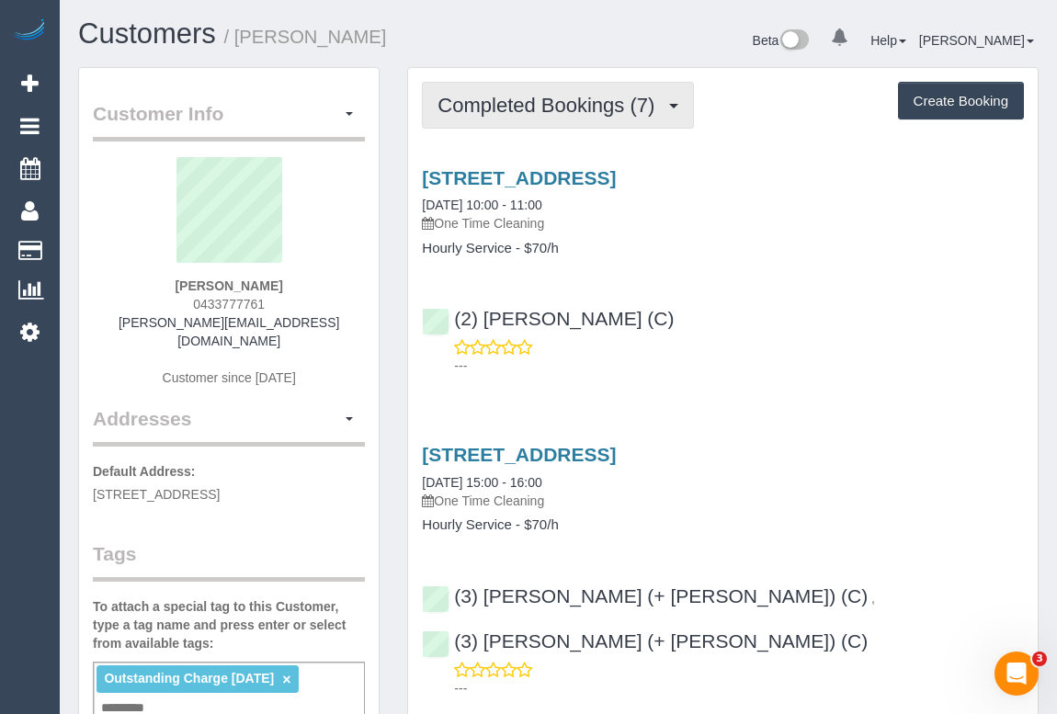
click at [527, 111] on span "Completed Bookings (7)" at bounding box center [551, 105] width 226 height 23
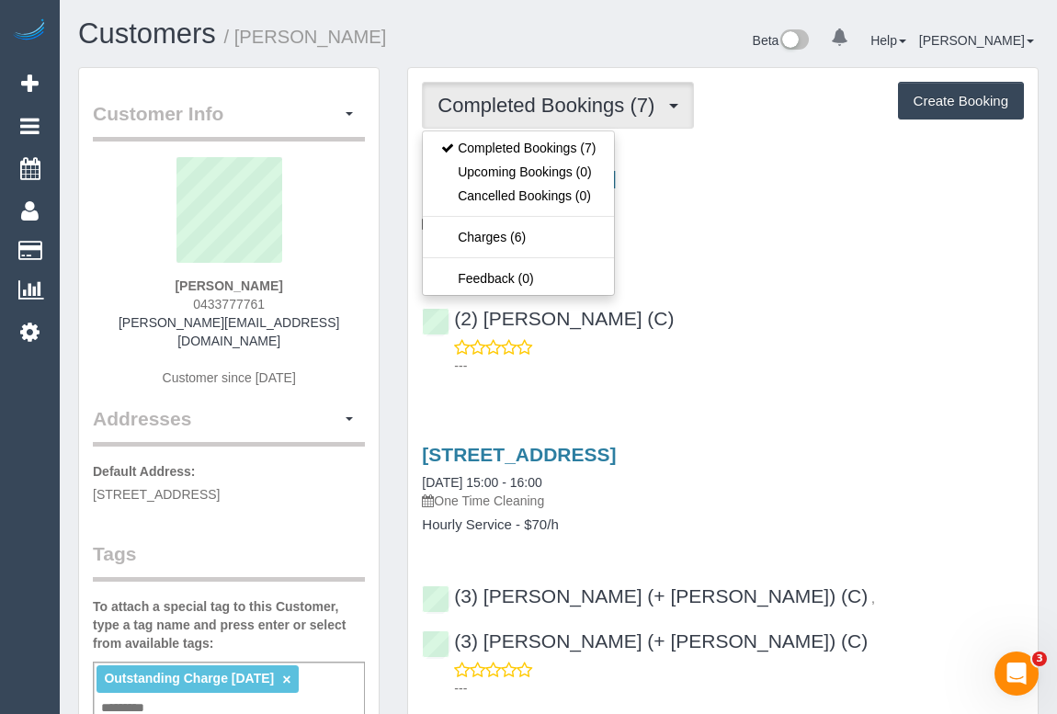
click at [736, 254] on h4 "Hourly Service - $70/h" at bounding box center [723, 249] width 602 height 16
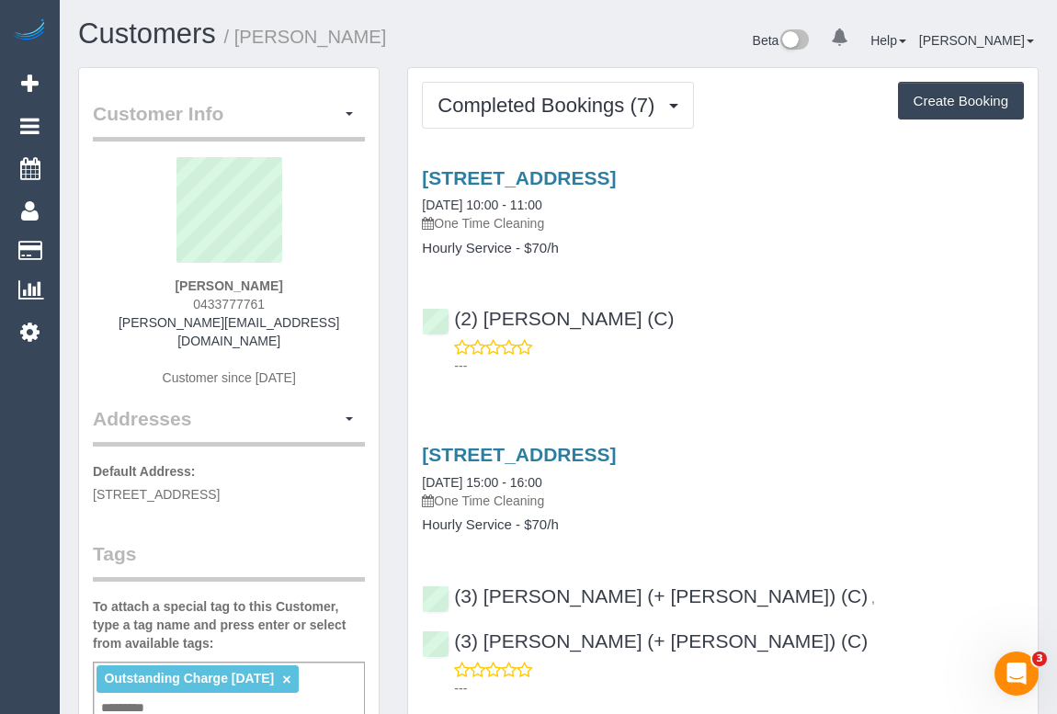
drag, startPoint x: 188, startPoint y: 302, endPoint x: 276, endPoint y: 304, distance: 87.4
click at [276, 304] on div "Ryan Mizael 0433777761 ryan@mizaelpartners.com.au Customer since 2023" at bounding box center [229, 281] width 272 height 248
copy span "0433777761"
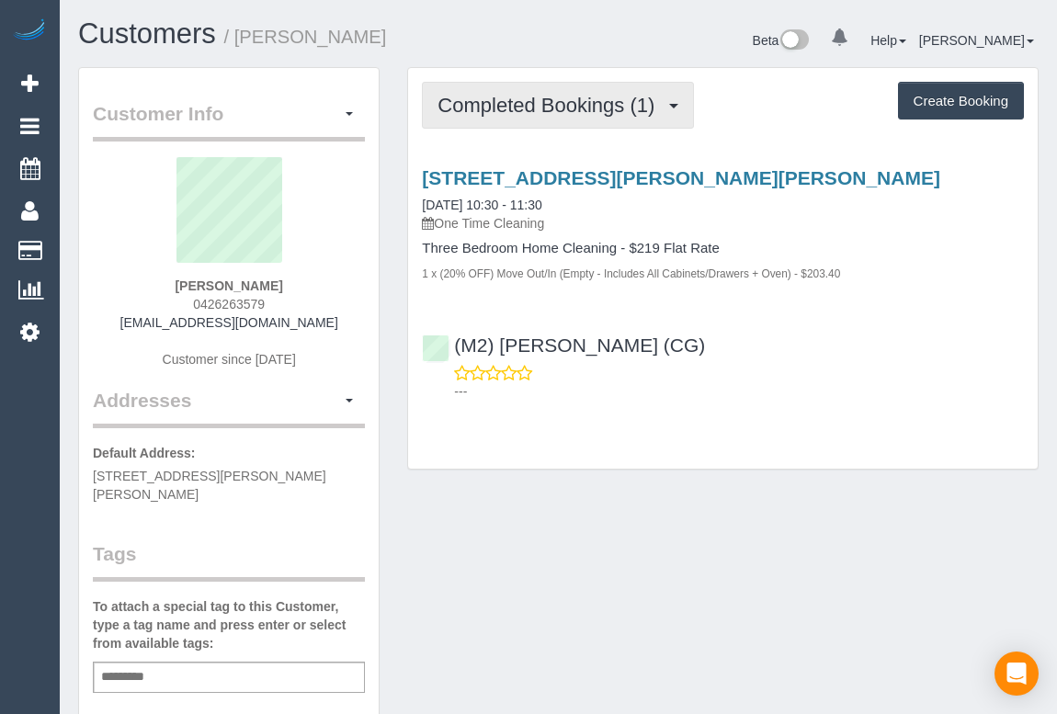
click at [550, 105] on span "Completed Bookings (1)" at bounding box center [551, 105] width 226 height 23
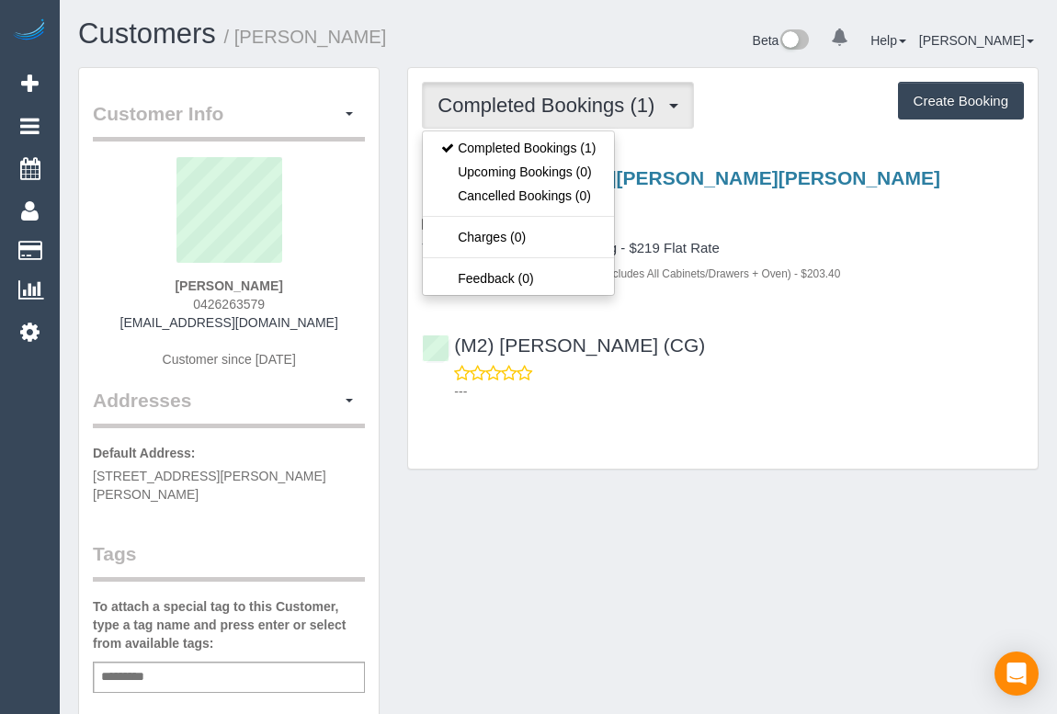
click at [792, 340] on div "(M2) Sayan Sayanthan (CG) ---" at bounding box center [723, 360] width 630 height 83
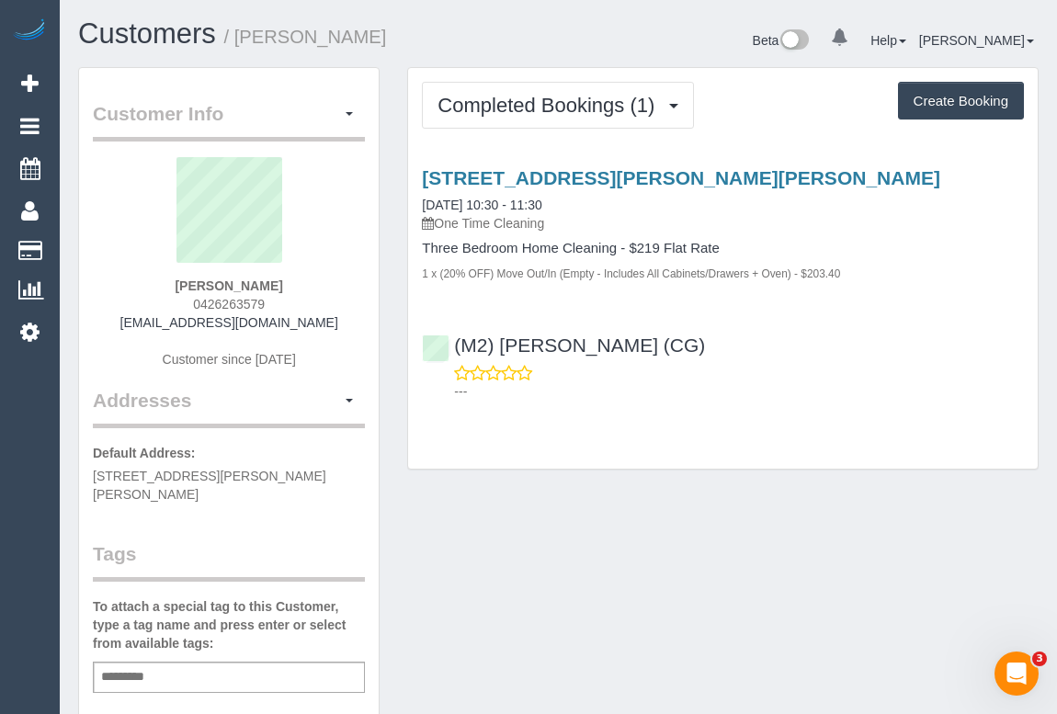
drag, startPoint x: 308, startPoint y: 327, endPoint x: 129, endPoint y: 326, distance: 179.3
click at [129, 326] on div "Rija Ahmed 0426263579 rijamajoka92@gmail.com Customer since 2025" at bounding box center [229, 272] width 272 height 230
copy link "rijamajoka92@gmail.com"
drag, startPoint x: 184, startPoint y: 282, endPoint x: 268, endPoint y: 284, distance: 84.6
click at [268, 284] on div "Rija Ahmed 0426263579 rijamajoka92@gmail.com Customer since 2025" at bounding box center [229, 272] width 272 height 230
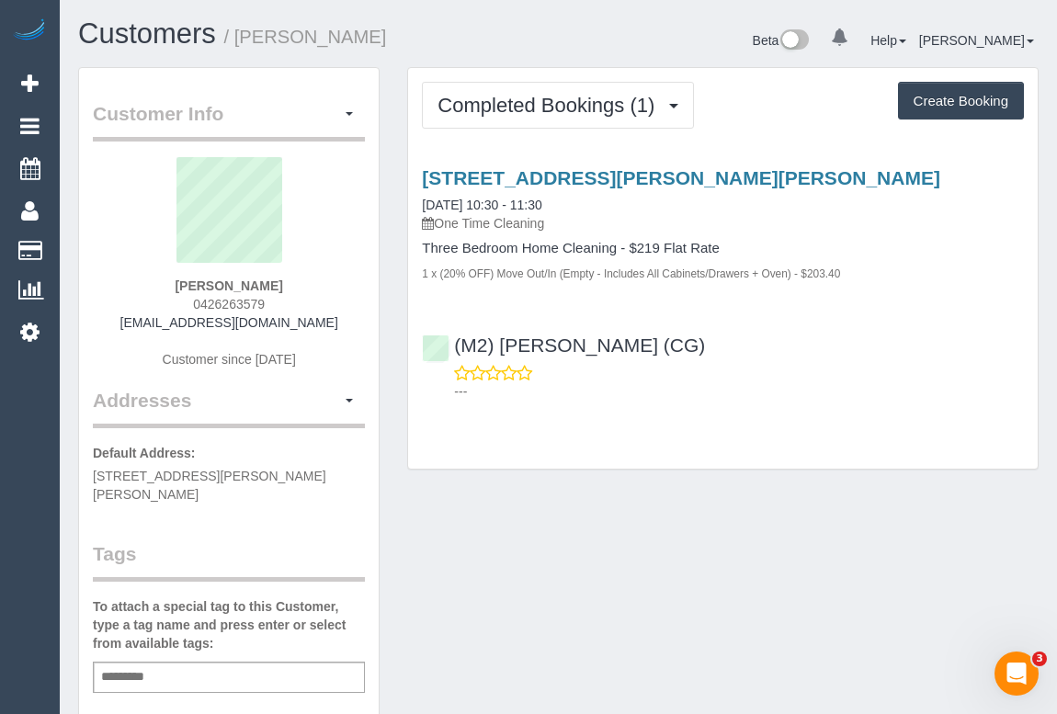
copy strong "Rija Ahmed"
drag, startPoint x: 173, startPoint y: 301, endPoint x: 314, endPoint y: 302, distance: 141.6
click at [314, 302] on div "Rija Ahmed 0426263579 rijamajoka92@gmail.com Customer since 2025" at bounding box center [229, 272] width 272 height 230
copy span "0426263579"
click at [531, 552] on div "Customer Info Edit Contact Info Send Message Email Preferences Special Sales Ta…" at bounding box center [558, 692] width 988 height 1250
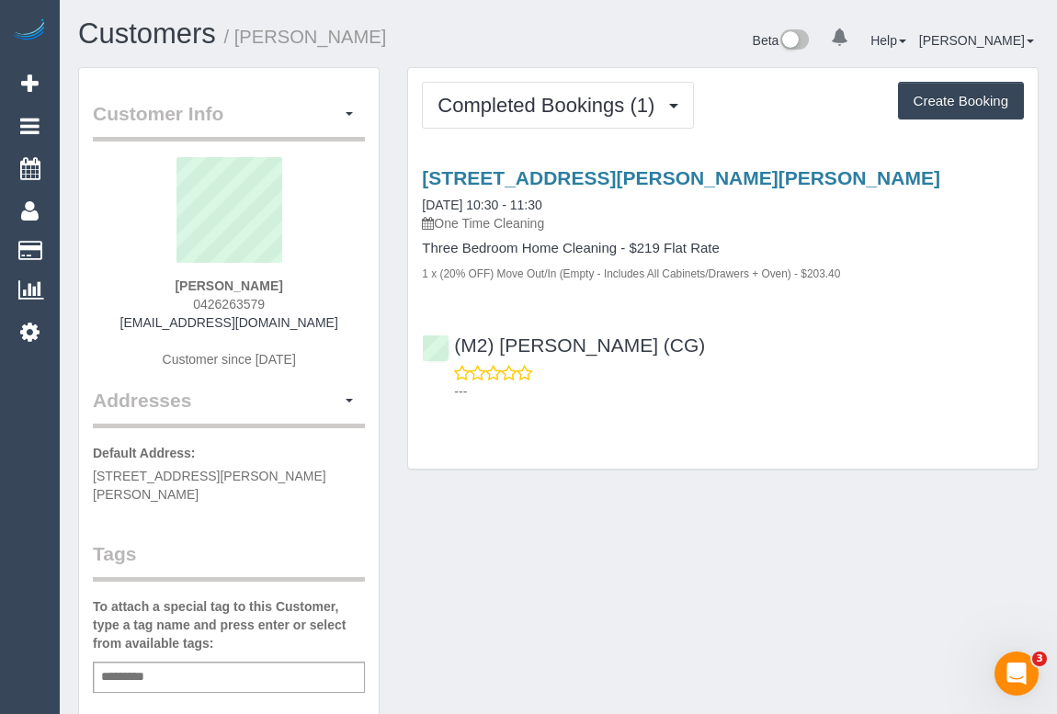
drag, startPoint x: 548, startPoint y: 564, endPoint x: 541, endPoint y: 589, distance: 25.9
click at [548, 564] on div "Customer Info Edit Contact Info Send Message Email Preferences Special Sales Ta…" at bounding box center [558, 692] width 988 height 1250
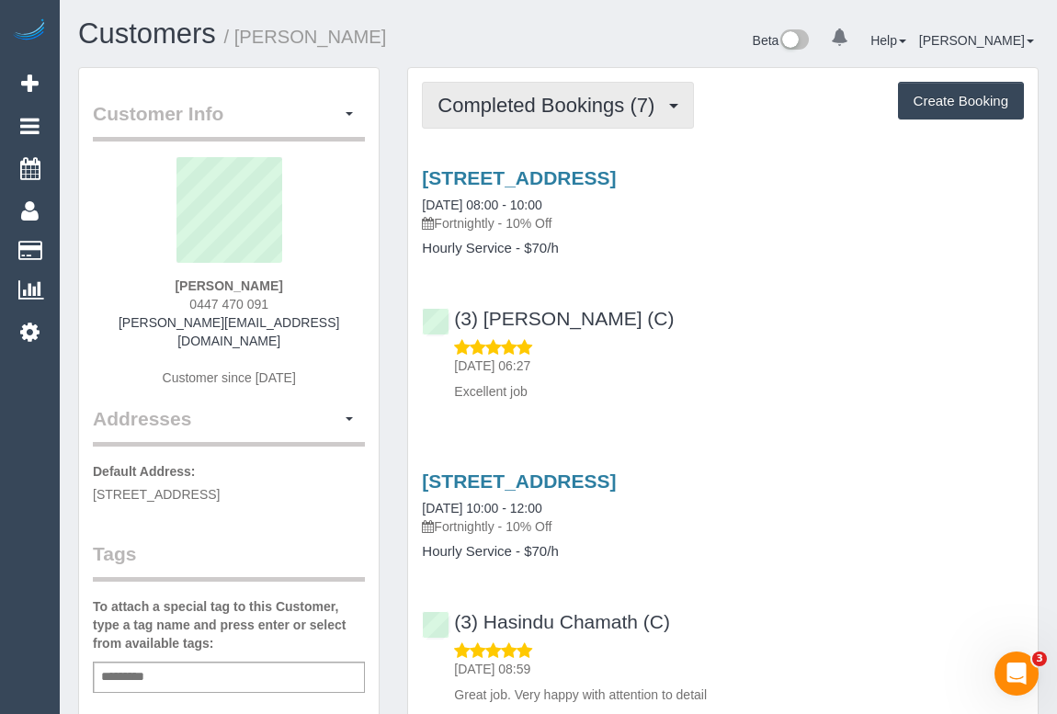
click at [530, 124] on button "Completed Bookings (7)" at bounding box center [558, 105] width 272 height 47
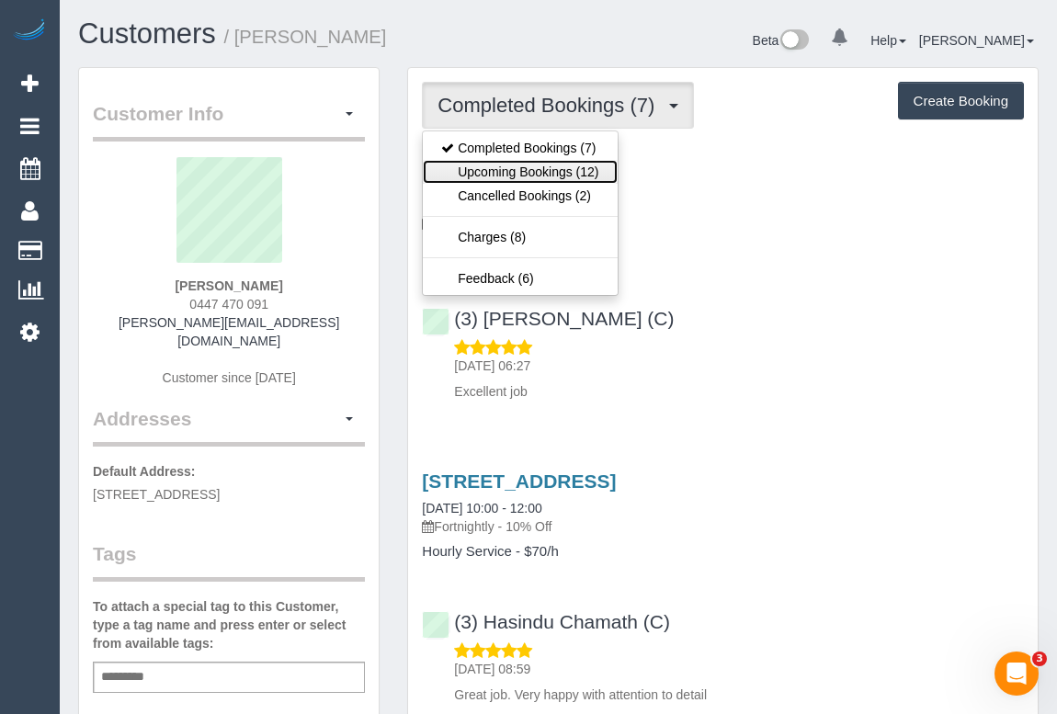
click at [522, 175] on link "Upcoming Bookings (12)" at bounding box center [520, 172] width 194 height 24
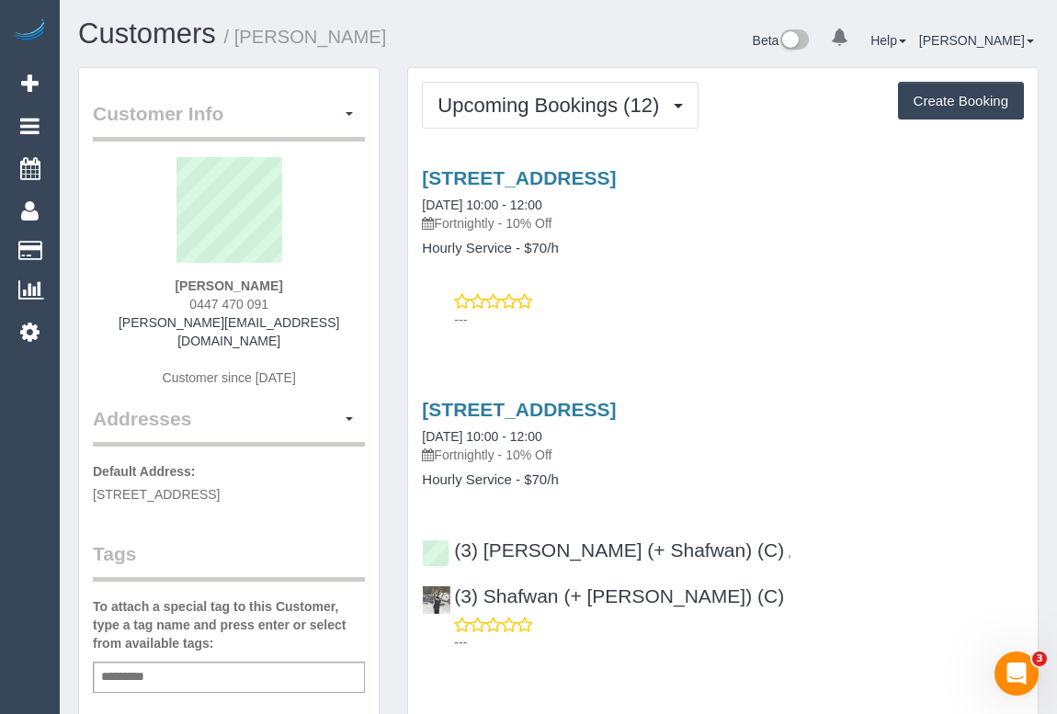
click at [648, 325] on p "---" at bounding box center [739, 320] width 570 height 18
click at [583, 405] on link "1 Cool Street Reservoir Vic 3073, Reservoir, VIC 3073" at bounding box center [519, 409] width 194 height 21
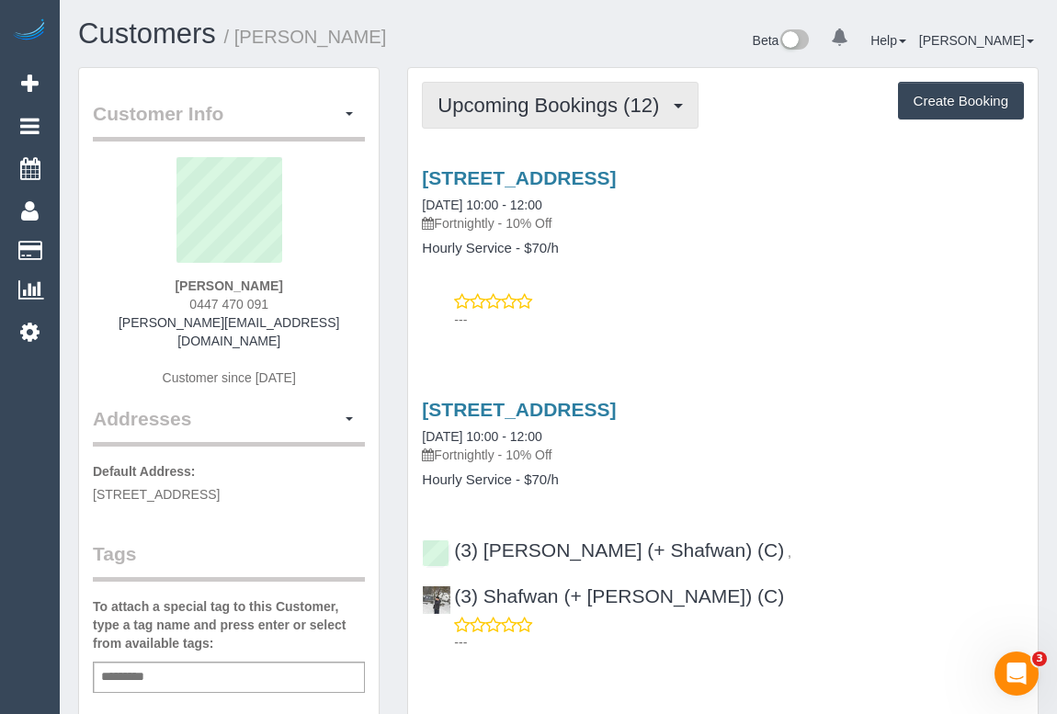
click at [506, 97] on span "Upcoming Bookings (12)" at bounding box center [553, 105] width 231 height 23
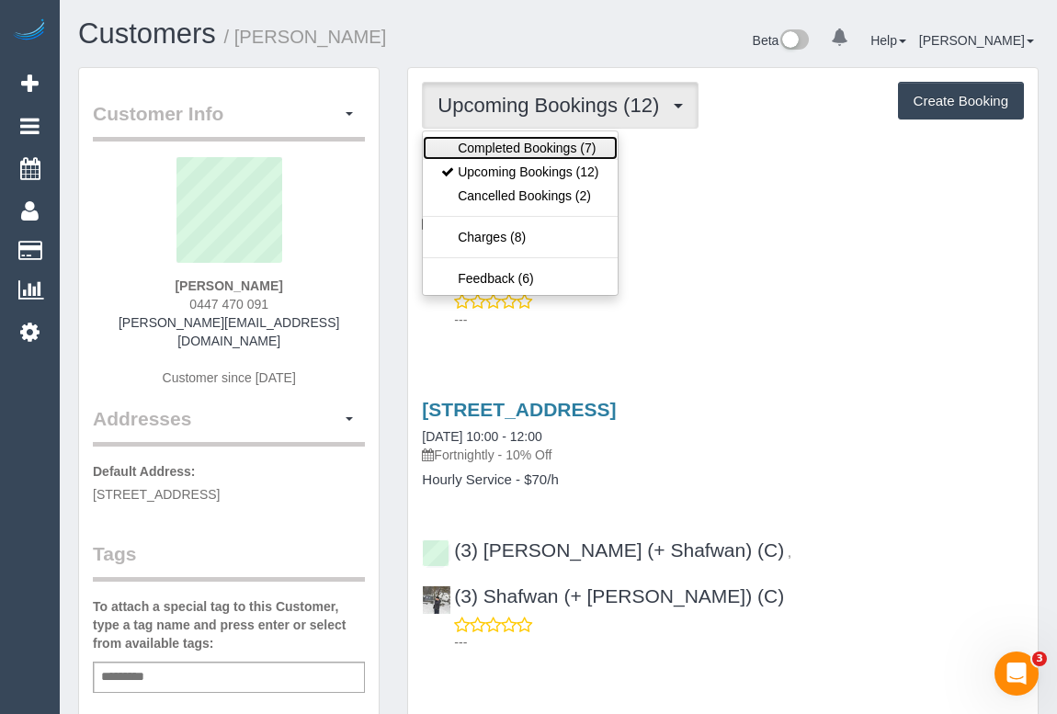
click at [524, 144] on link "Completed Bookings (7)" at bounding box center [520, 148] width 194 height 24
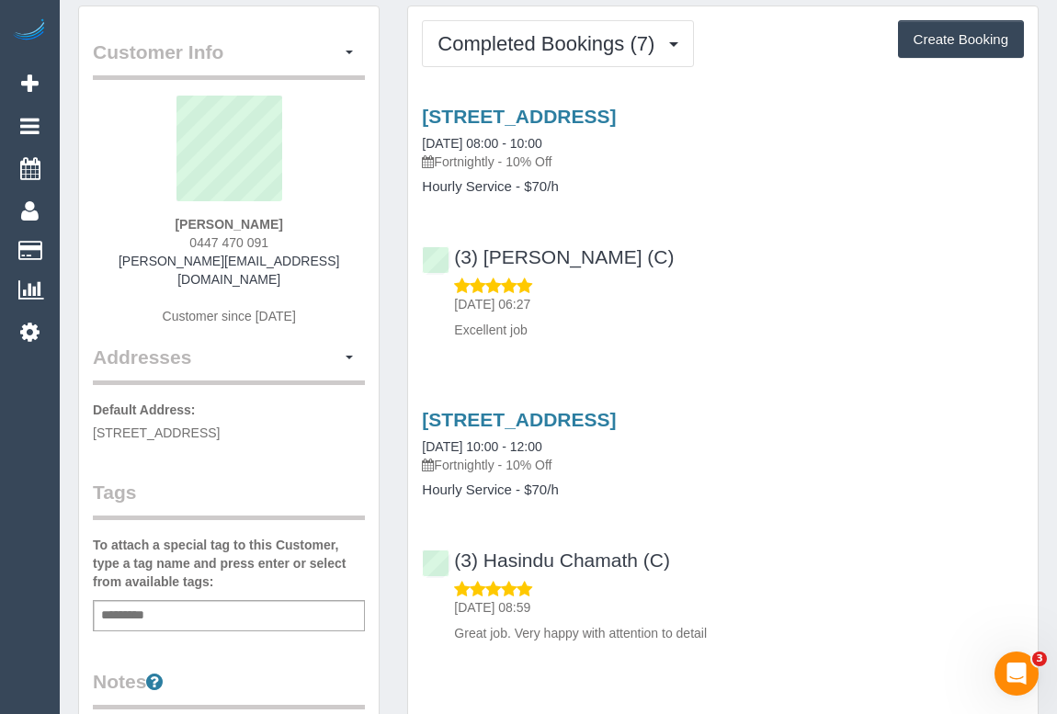
scroll to position [83, 0]
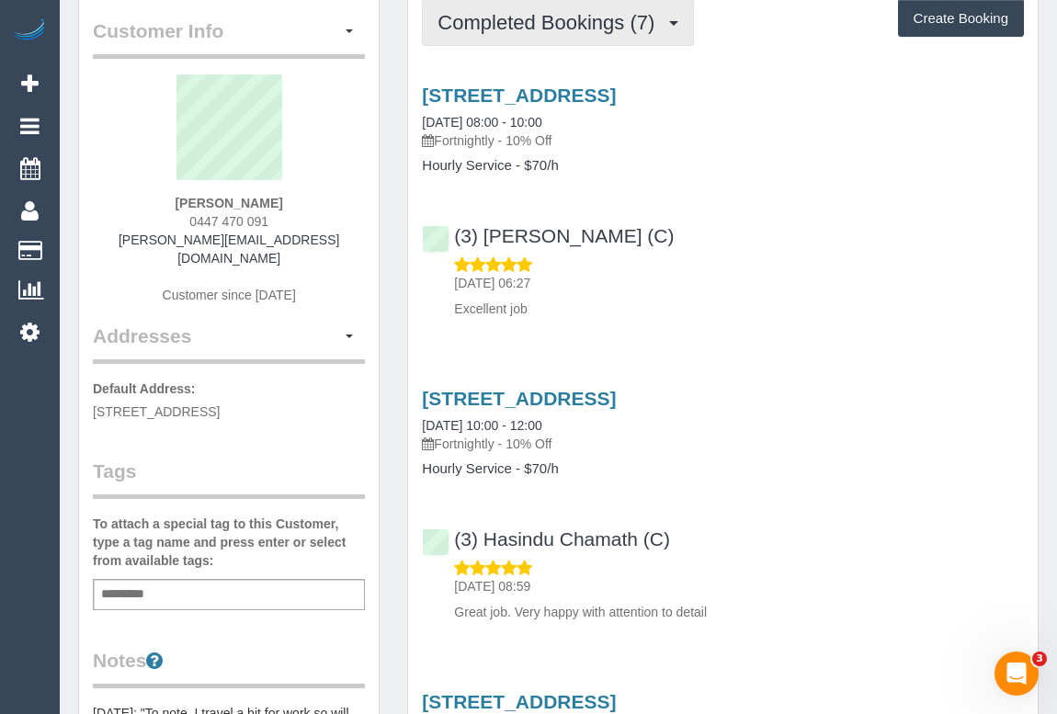
click at [516, 20] on span "Completed Bookings (7)" at bounding box center [551, 22] width 226 height 23
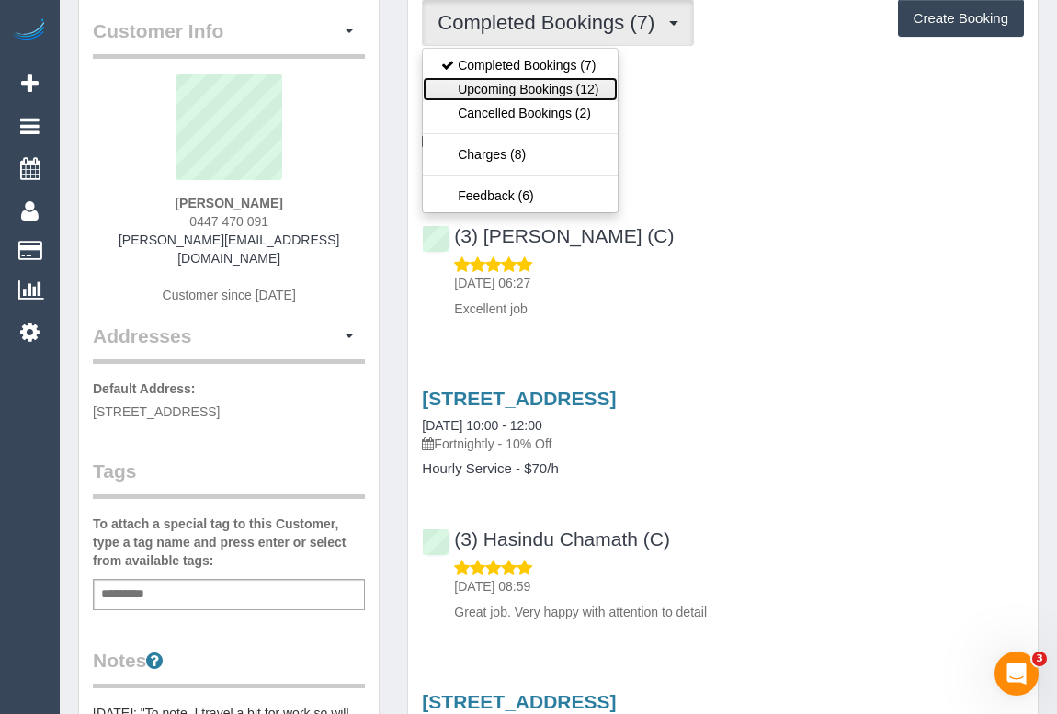
click at [524, 93] on link "Upcoming Bookings (12)" at bounding box center [520, 89] width 194 height 24
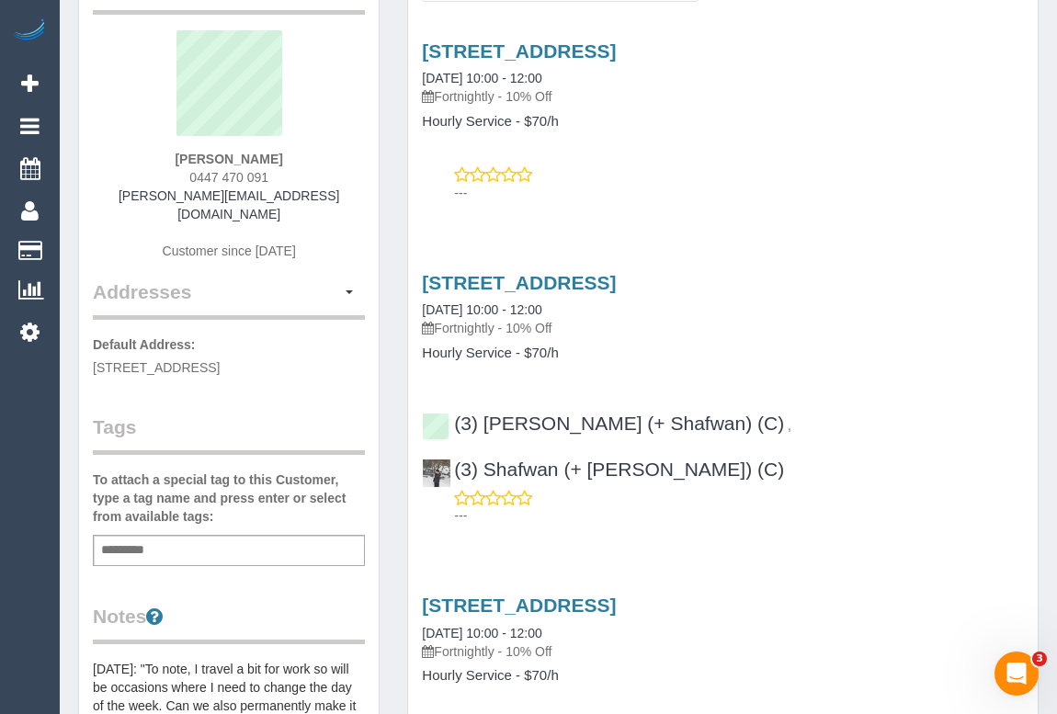
scroll to position [166, 0]
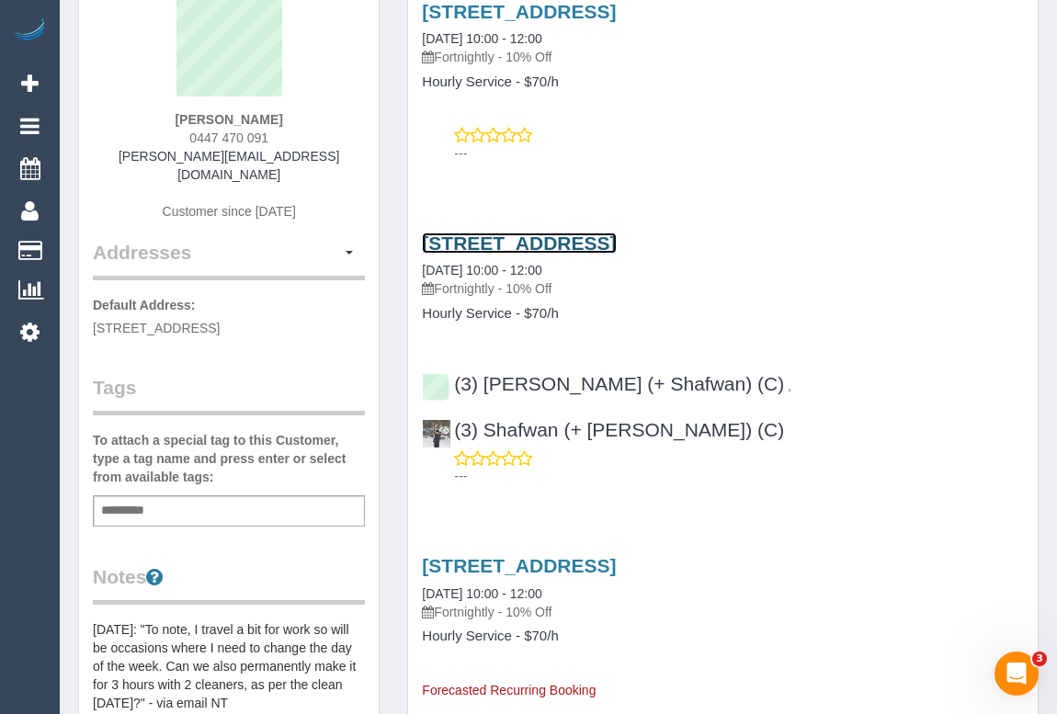
click at [542, 233] on link "1 Cool Street Reservoir Vic 3073, Reservoir, VIC 3073" at bounding box center [519, 243] width 194 height 21
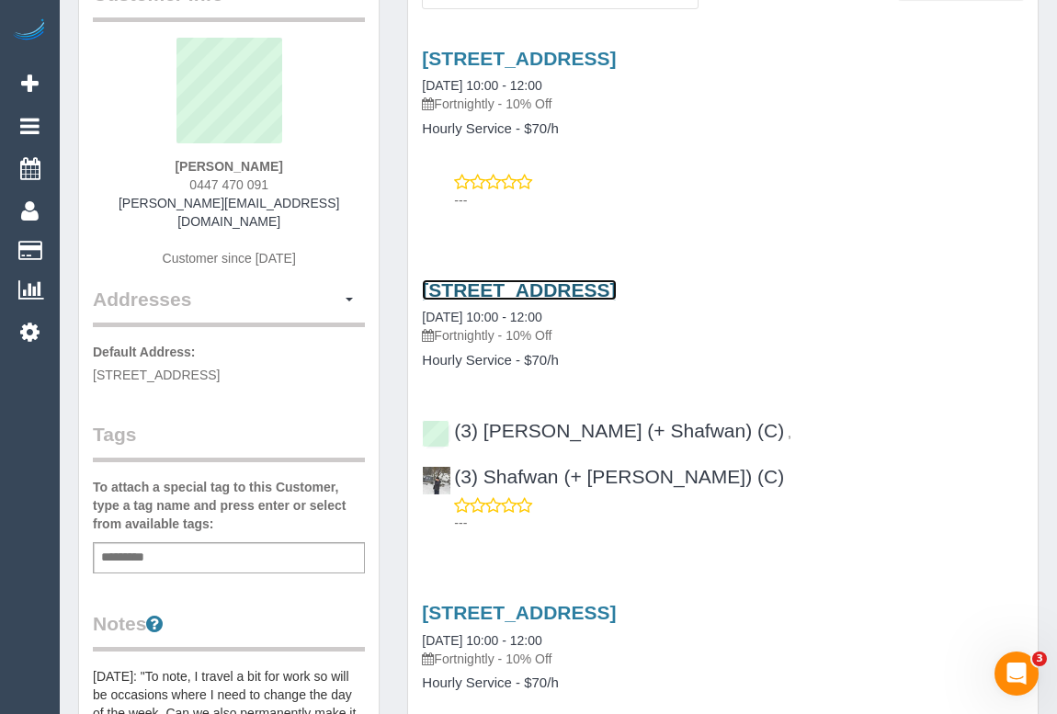
scroll to position [0, 0]
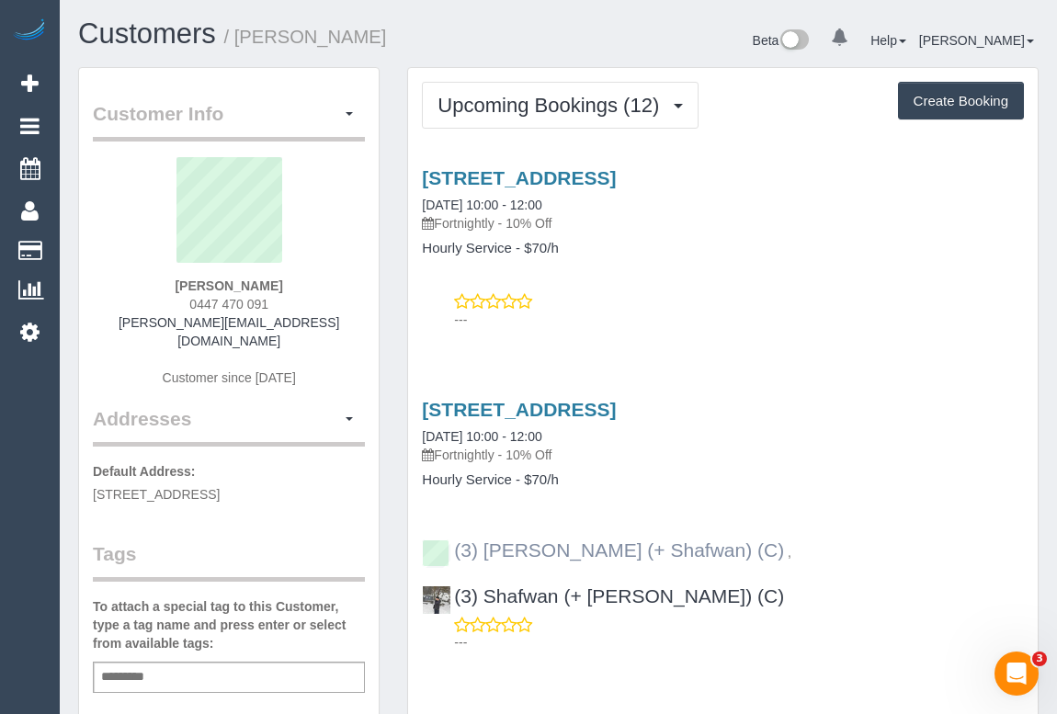
drag, startPoint x: 986, startPoint y: 545, endPoint x: 451, endPoint y: 550, distance: 535.1
click at [451, 550] on div "(3) Farhan (+ Shafwan) (C) , (3) Shafwan (+ Farhan) (C) ---" at bounding box center [723, 588] width 630 height 128
copy div "(3) Farhan (+ Shafwan) (C) , (3) Shafwan (+ Farhan) (C)"
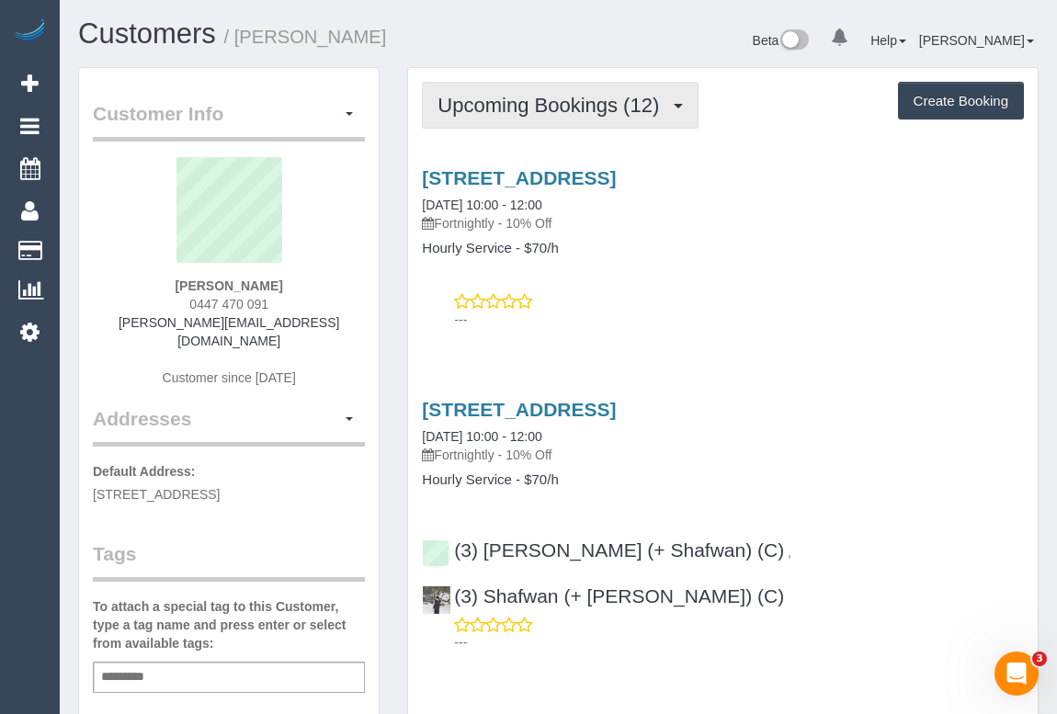
drag, startPoint x: 515, startPoint y: 64, endPoint x: 515, endPoint y: 85, distance: 20.2
click at [515, 64] on div "Customers / Chris Little Beta 0 Your Notifications You have 0 alerts Help Help …" at bounding box center [558, 42] width 988 height 49
click at [515, 96] on span "Upcoming Bookings (12)" at bounding box center [553, 105] width 231 height 23
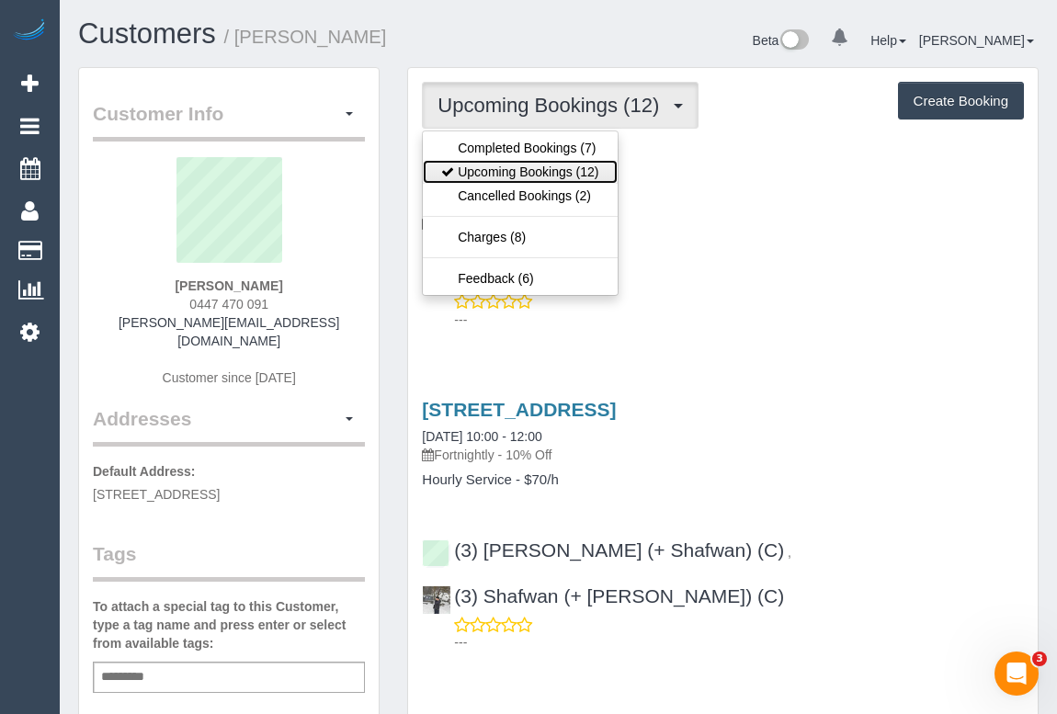
click at [515, 163] on link "Upcoming Bookings (12)" at bounding box center [520, 172] width 194 height 24
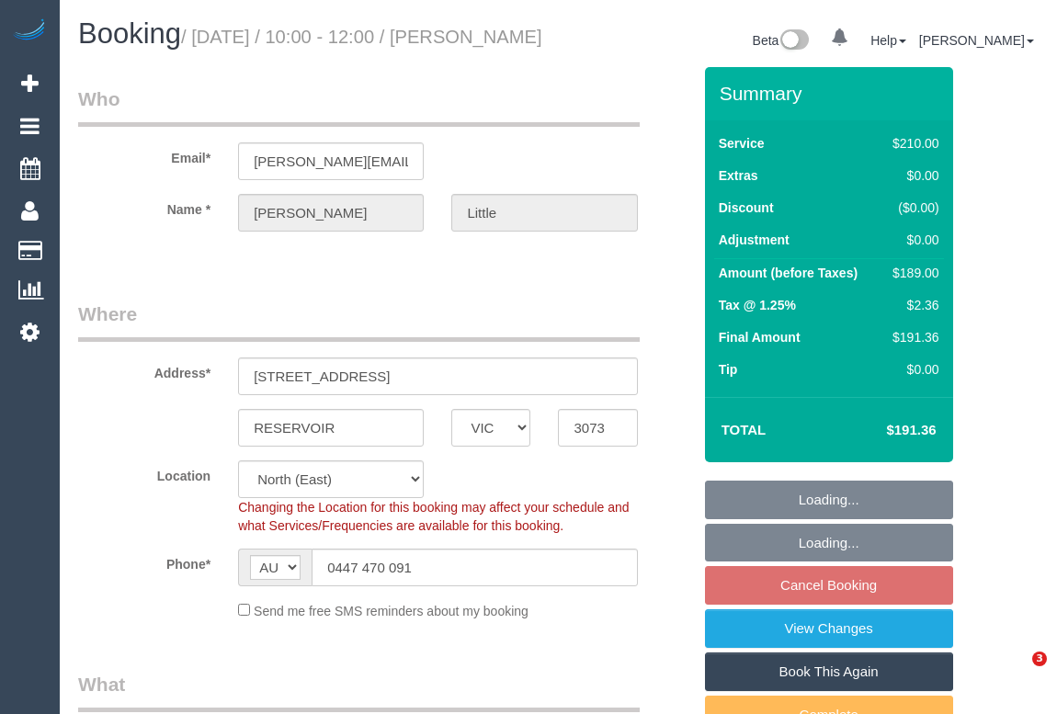
select select "VIC"
select select "180"
select select "number:27"
select select "number:14"
select select "number:19"
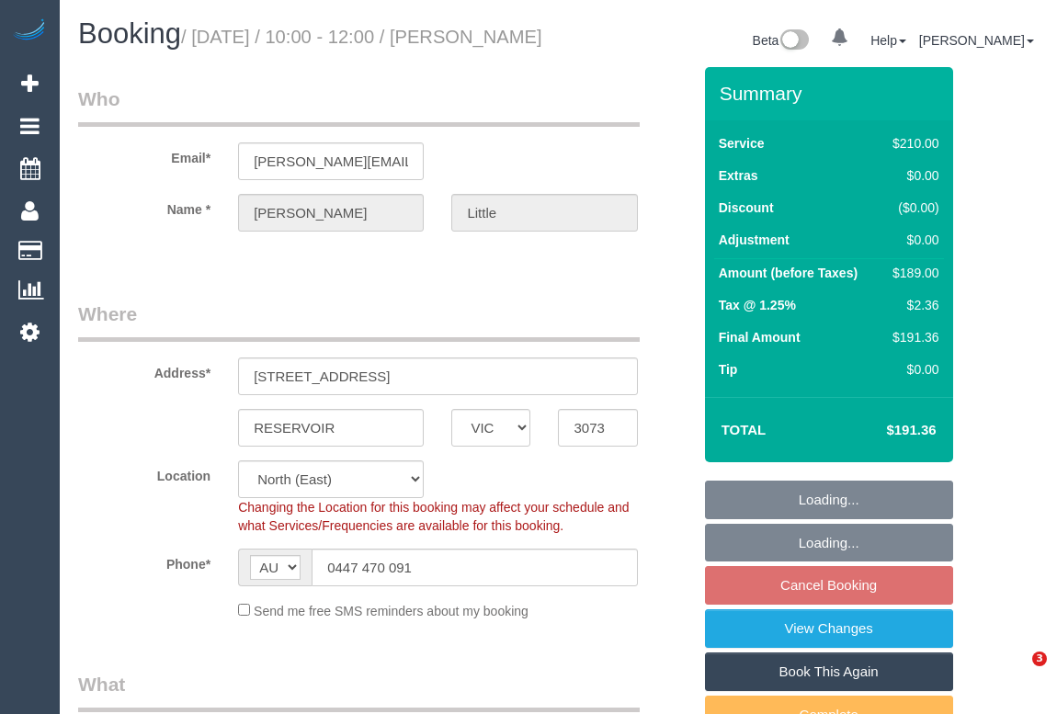
select select "number:36"
select select "number:34"
select select "number:26"
select select "spot3"
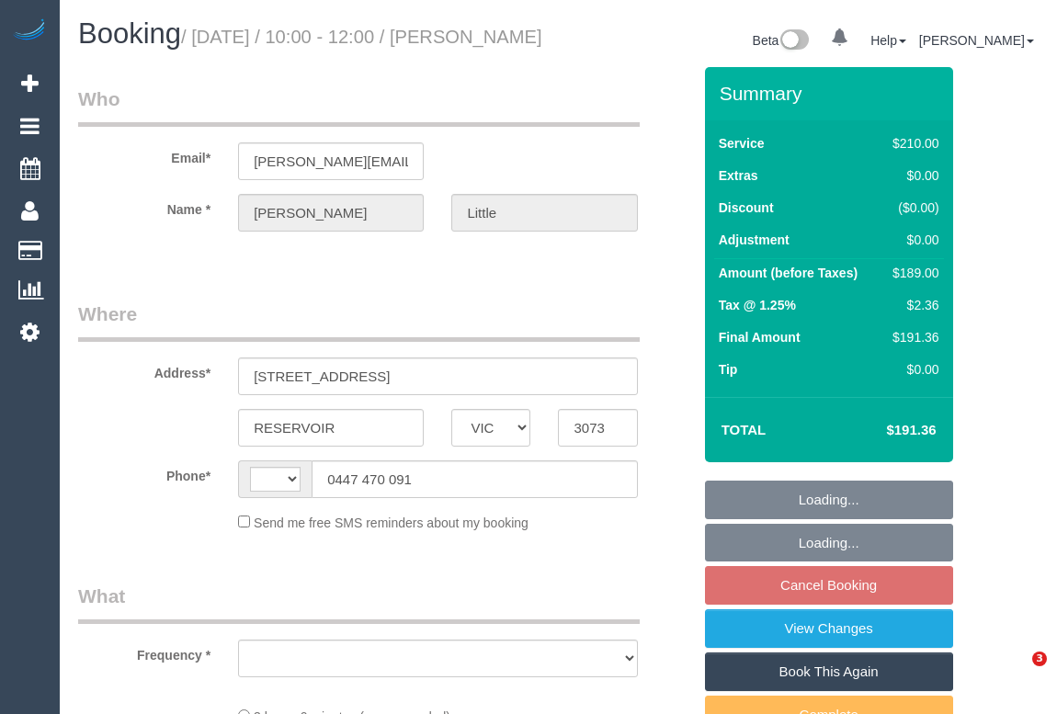
select select "VIC"
select select "object:285"
select select "string:stripe-pm_1RPLu02GScqysDRVMhku15Po"
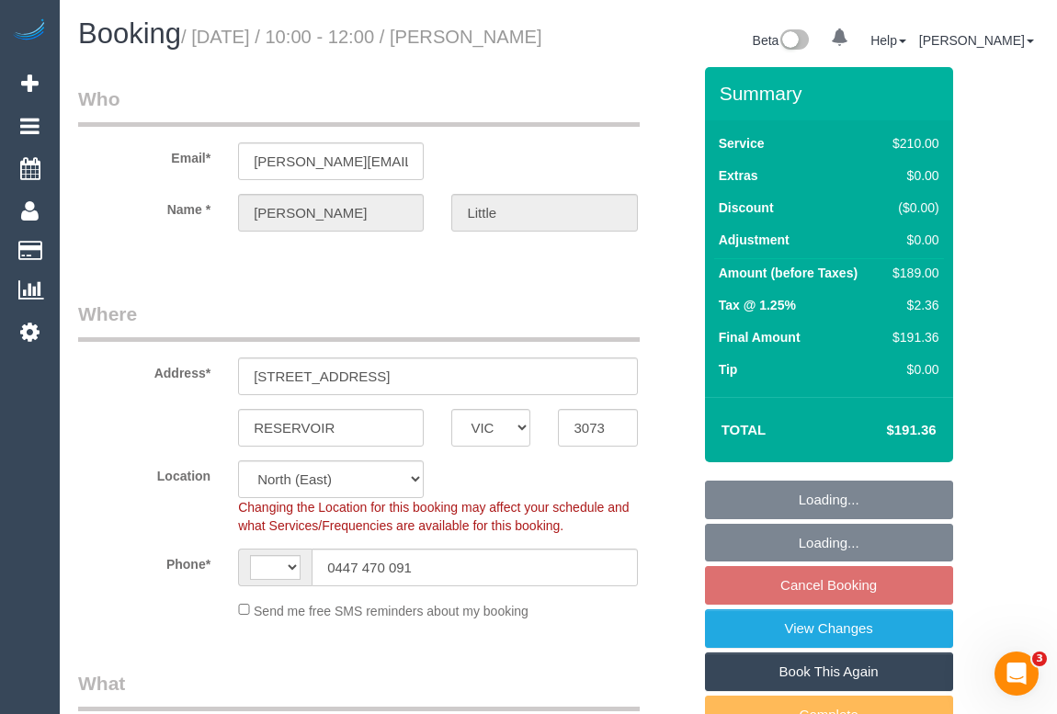
select select "object:456"
select select "string:AU"
select select "180"
select select "number:27"
select select "number:14"
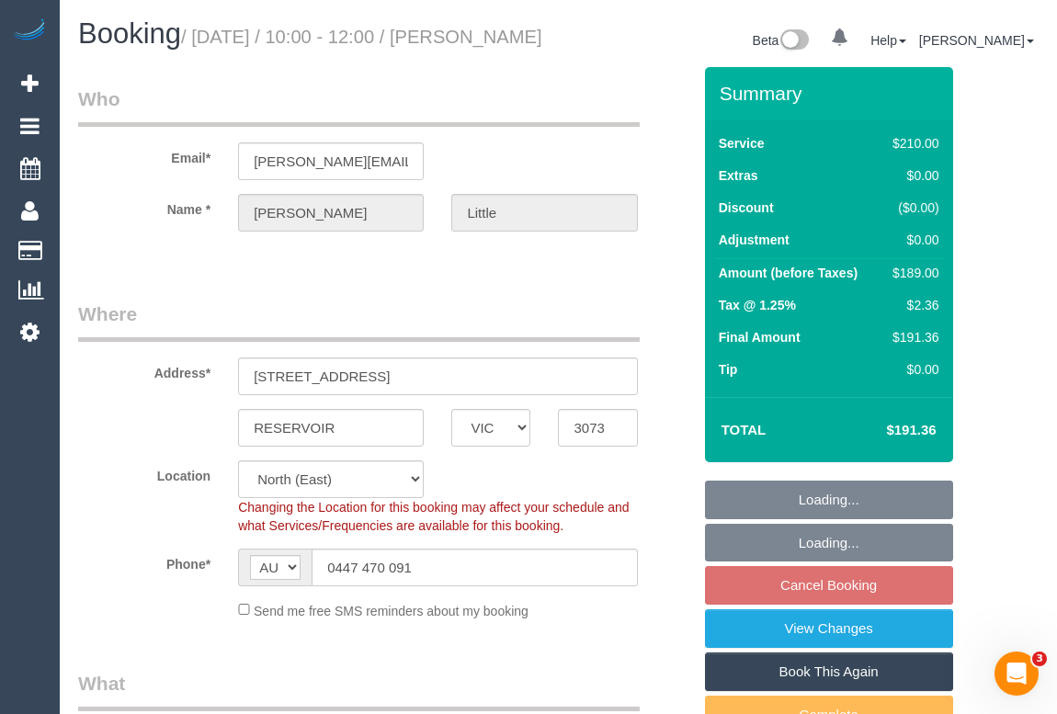
select select "number:19"
select select "number:36"
select select "number:34"
select select "number:26"
select select "spot3"
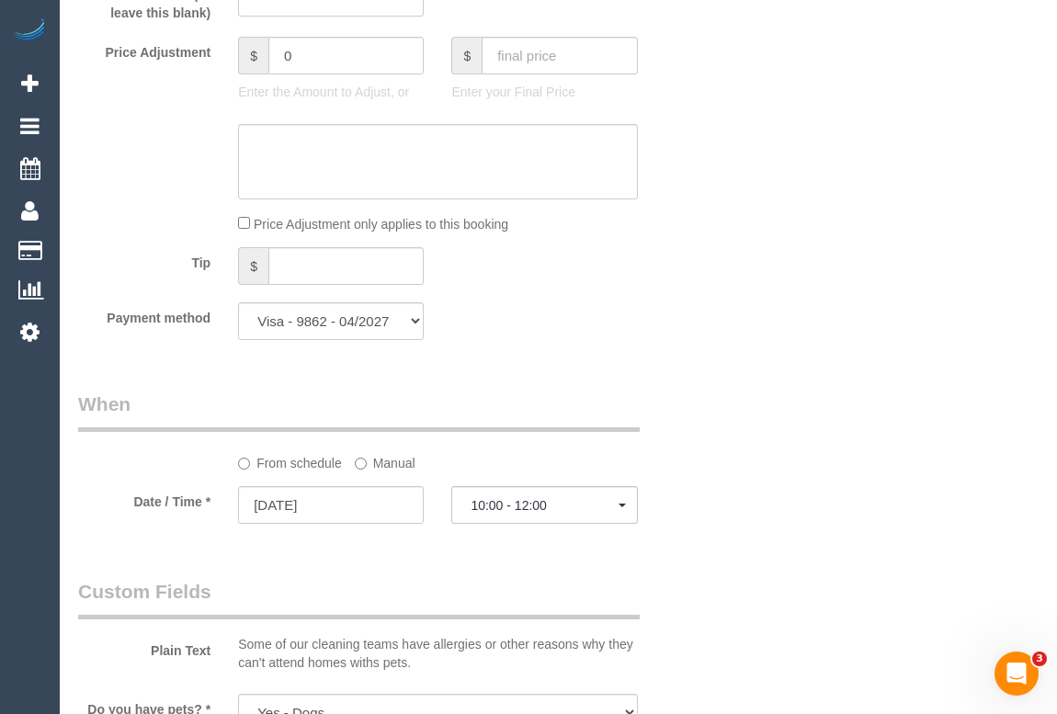
scroll to position [1588, 0]
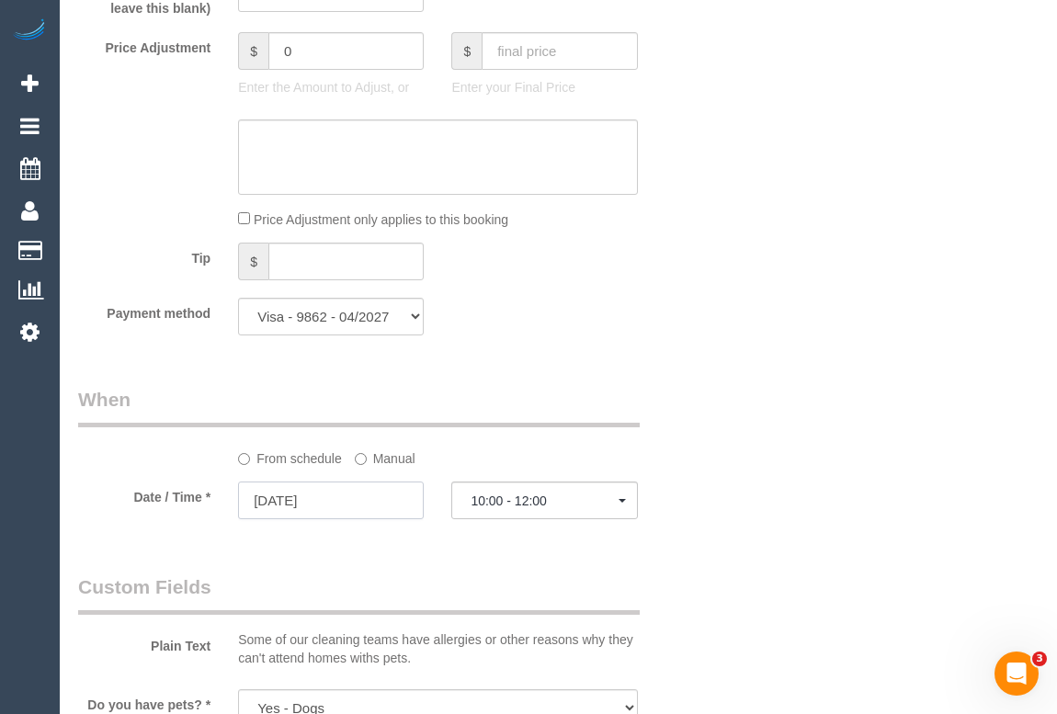
drag, startPoint x: 298, startPoint y: 523, endPoint x: 470, endPoint y: 601, distance: 188.8
click at [298, 519] on input "18/09/2025" at bounding box center [331, 501] width 186 height 38
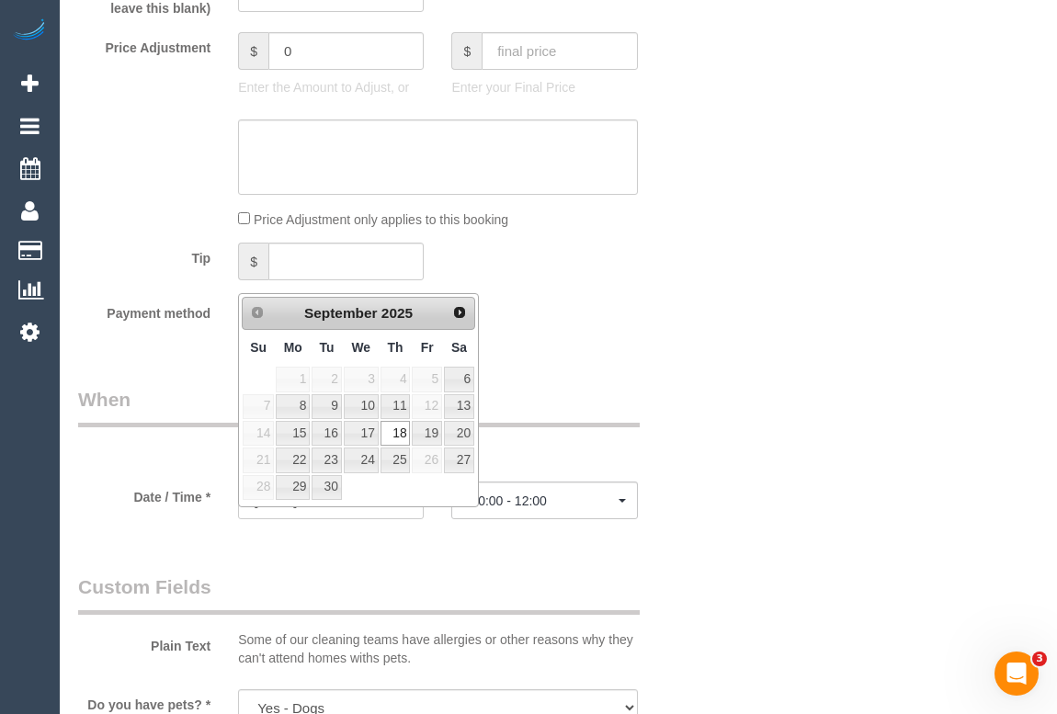
click at [654, 398] on div "Who Email* chris.little@coface.com Name * Chris Little Where Address* 1 Cool St…" at bounding box center [384, 263] width 641 height 3569
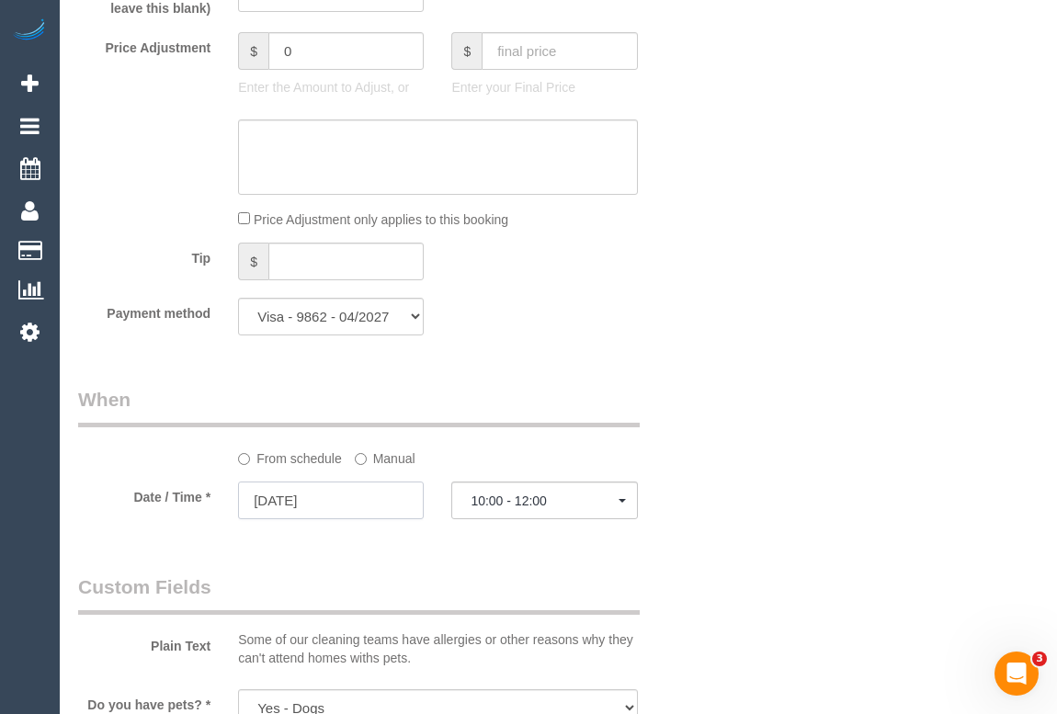
click at [293, 513] on input "18/09/2025" at bounding box center [331, 501] width 186 height 38
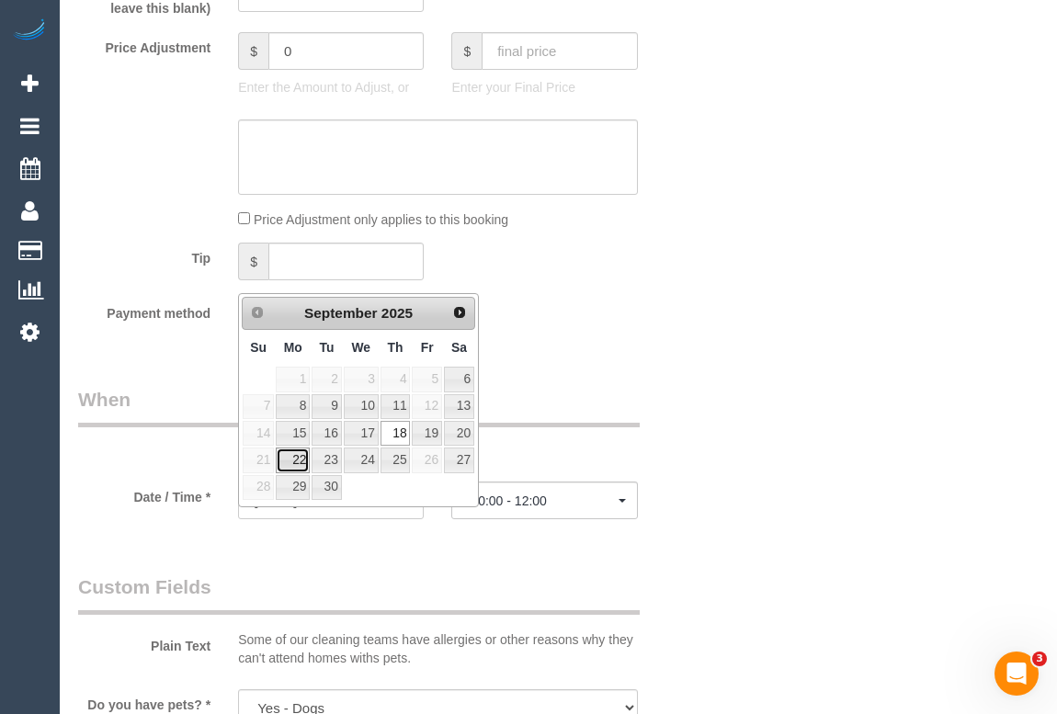
click at [291, 455] on link "22" at bounding box center [293, 460] width 34 height 25
type input "22/09/2025"
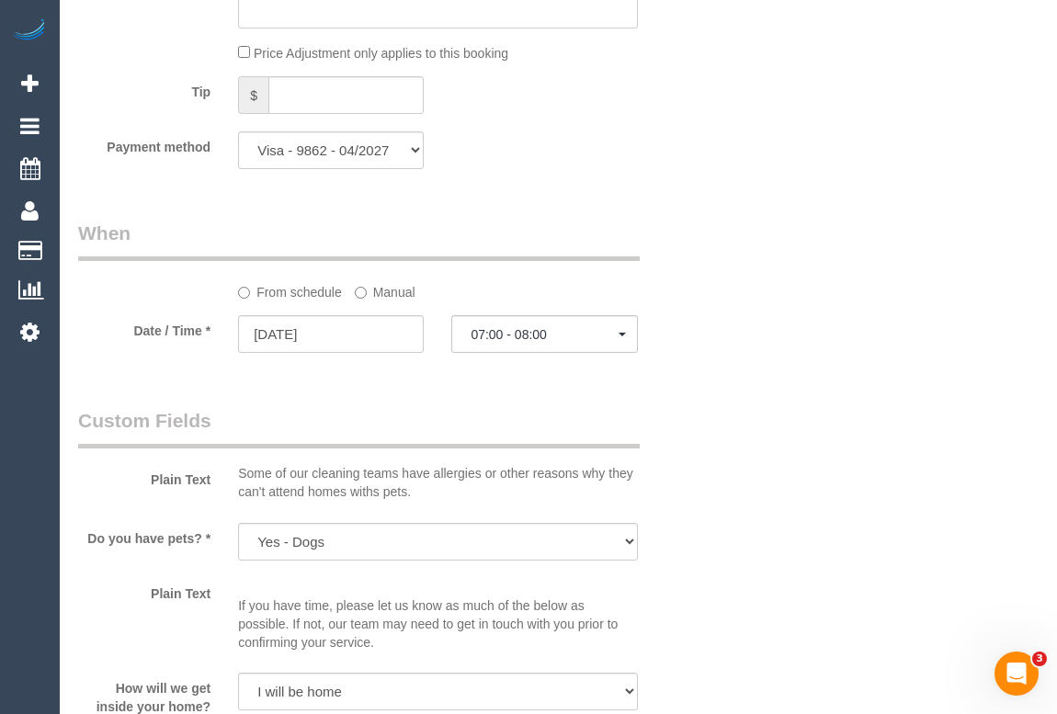
scroll to position [1755, 0]
click at [584, 341] on span "07:00 - 08:00" at bounding box center [544, 333] width 147 height 15
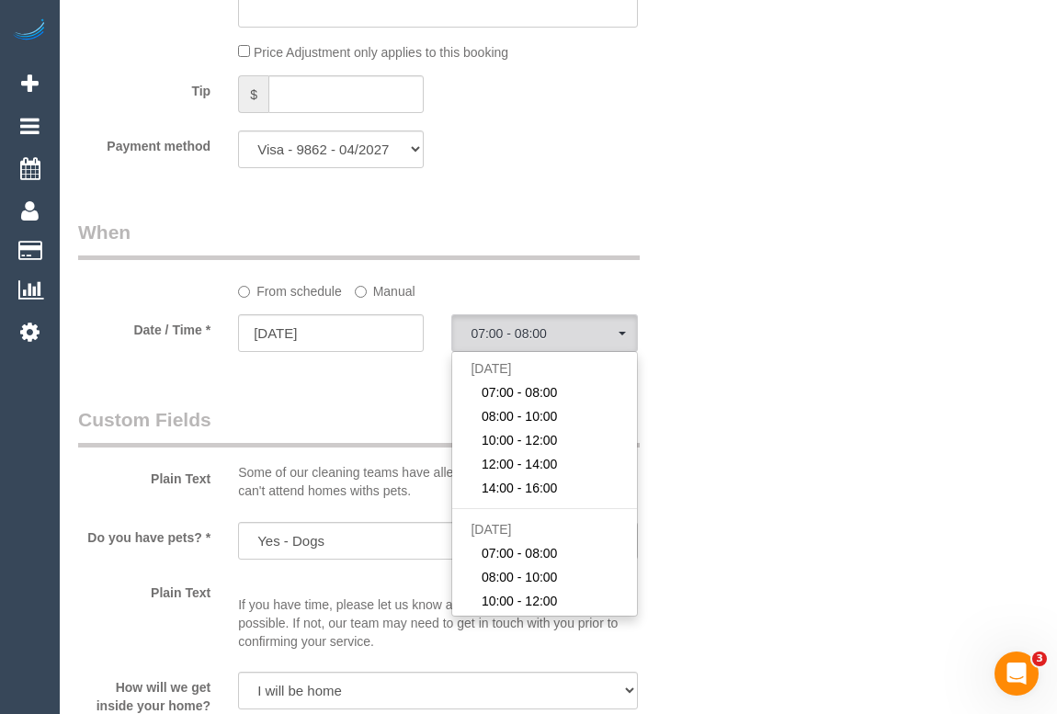
scroll to position [434, 0]
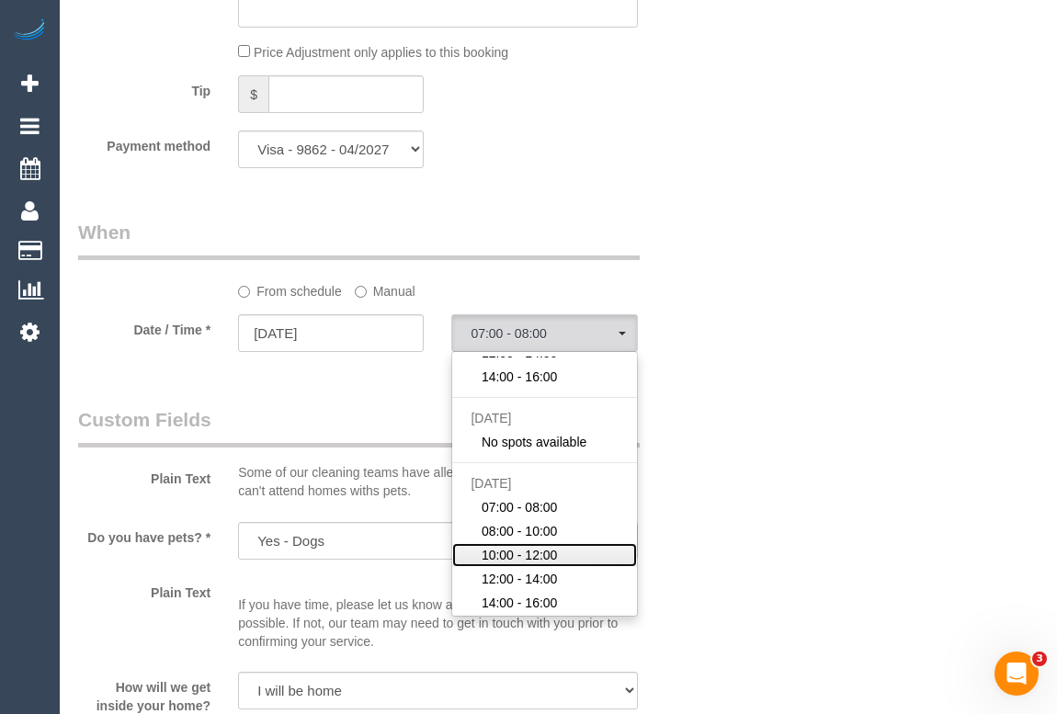
click at [529, 564] on span "10:00 - 12:00" at bounding box center [520, 555] width 76 height 18
select select "spot19"
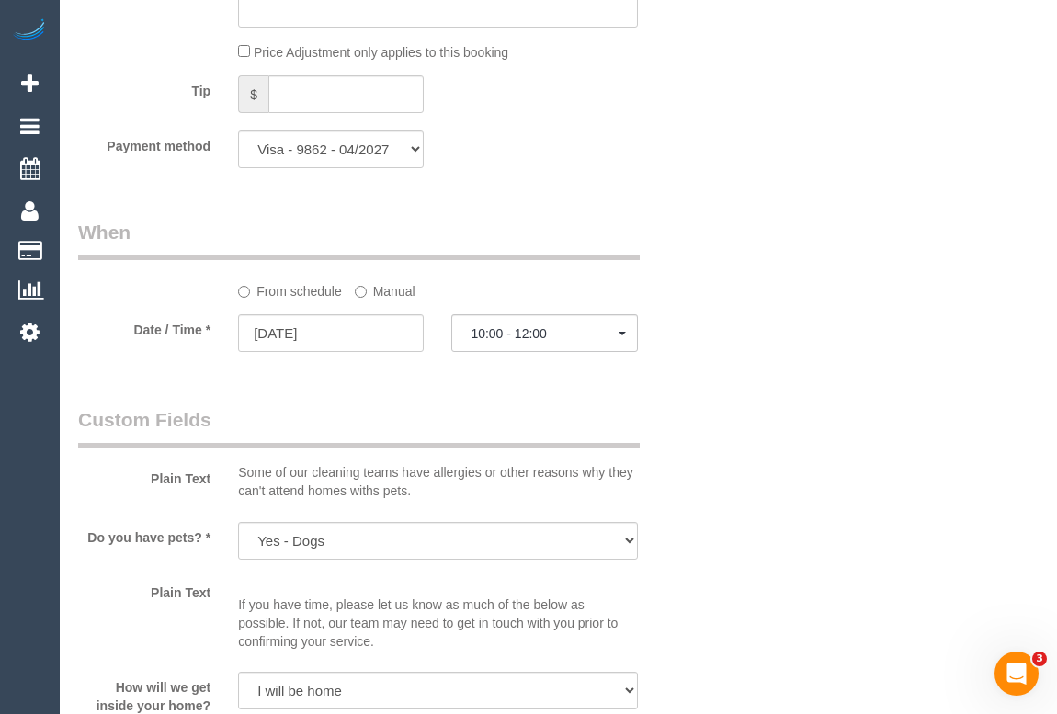
click at [655, 507] on div "Plain Text Some of our cleaning teams have allergies or other reasons why they …" at bounding box center [384, 457] width 641 height 102
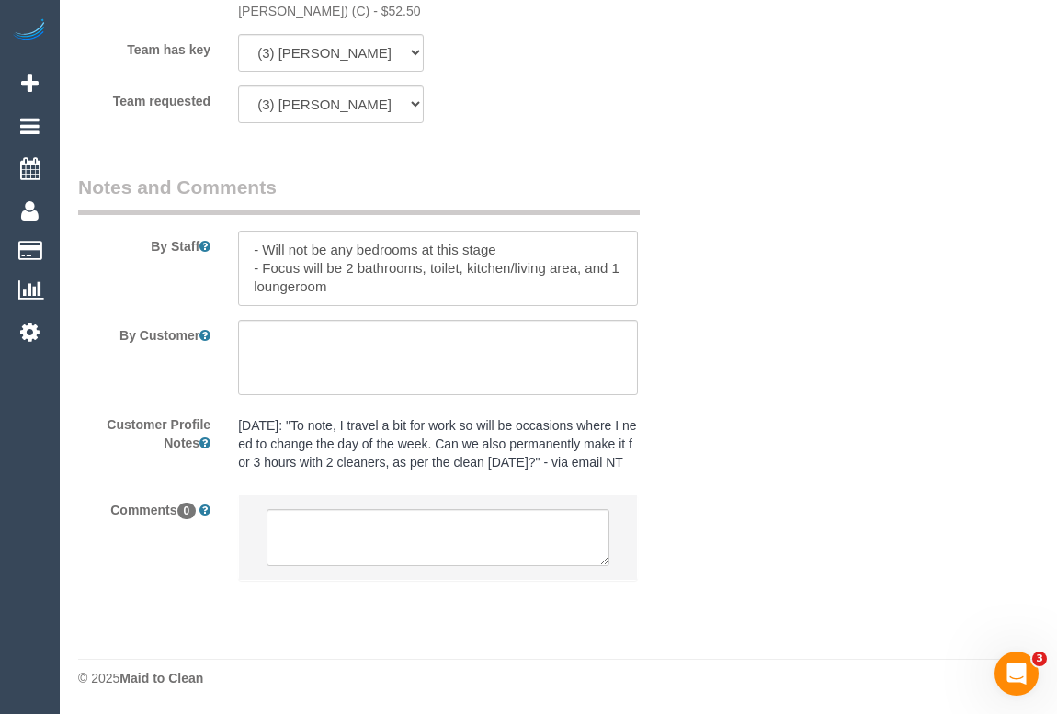
scroll to position [3025, 0]
click at [426, 542] on textarea at bounding box center [438, 537] width 342 height 57
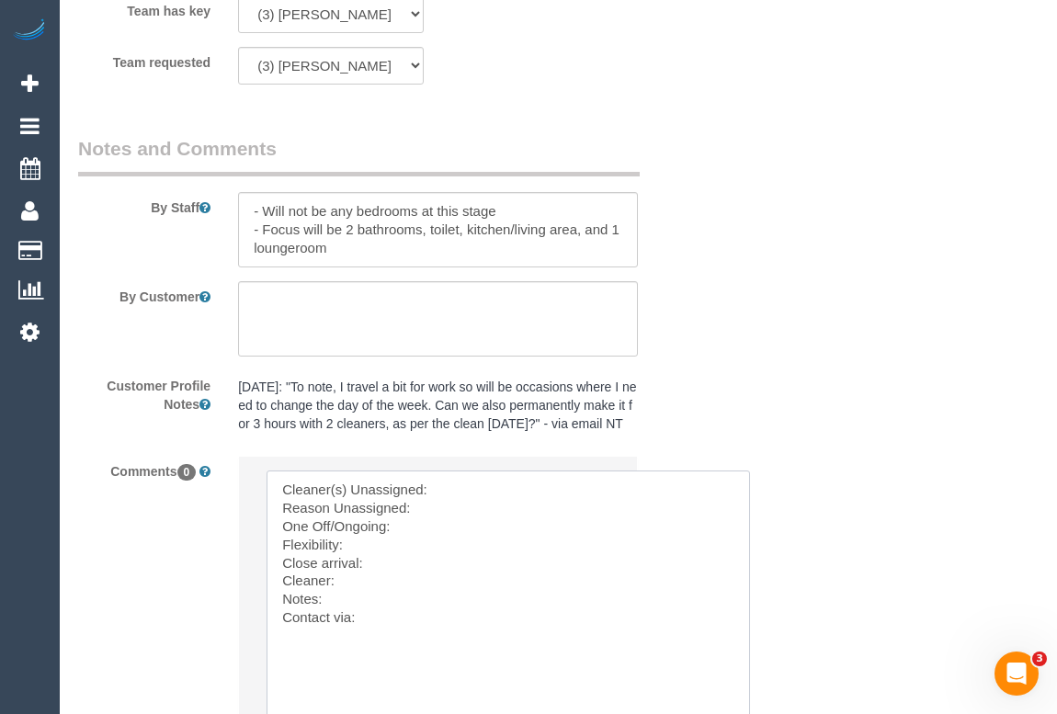
drag, startPoint x: 606, startPoint y: 557, endPoint x: 746, endPoint y: 754, distance: 241.8
click at [480, 547] on textarea at bounding box center [509, 597] width 484 height 252
paste textarea "(3) Farhan (+ Shafwan) (C) , (3) Shafwan (+ Farhan) (C) (3) Shafwan (+ Farhan) …"
click at [459, 553] on textarea at bounding box center [509, 597] width 484 height 252
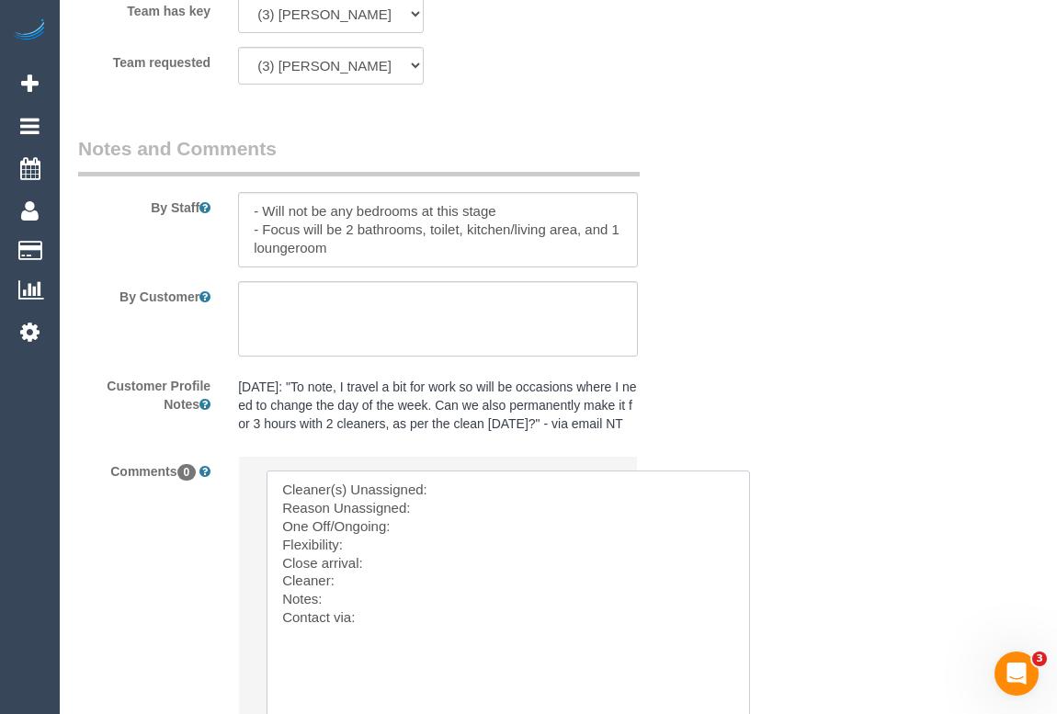
paste textarea "(3) Farhan (+ Shafwan) (C) , (3) Shafwan (+ Farhan) (C) (3) Shafwan (+ Farhan) …"
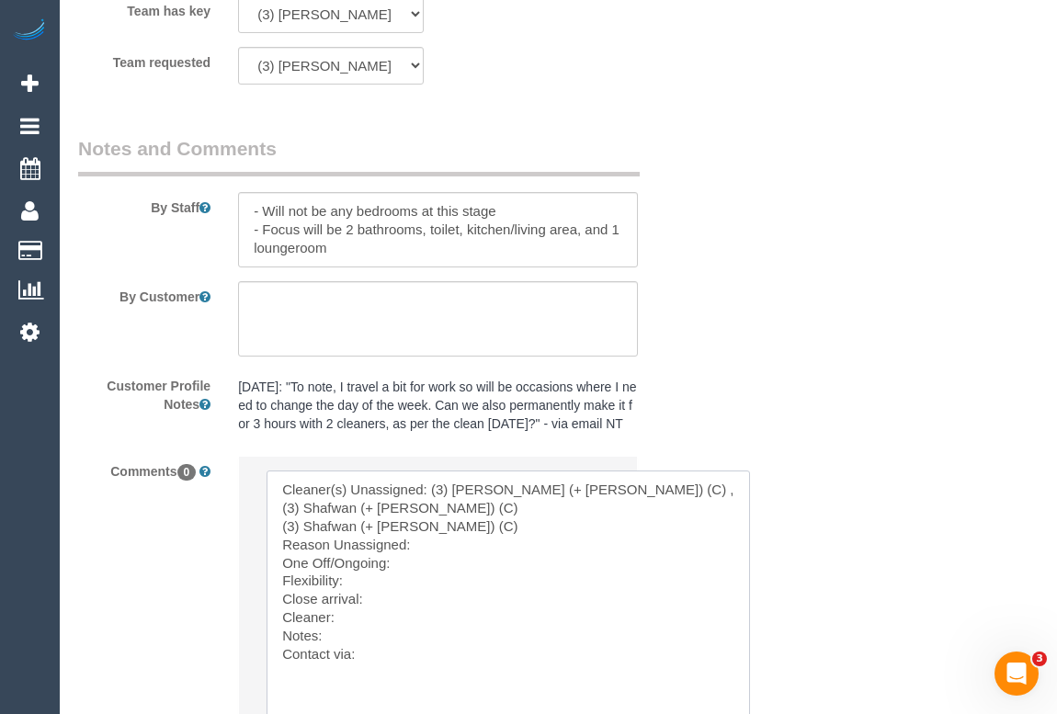
drag, startPoint x: 475, startPoint y: 584, endPoint x: 258, endPoint y: 586, distance: 217.0
click at [258, 586] on li "Send to: Staff Nothing selected Send to: Staff Send to: Customer Send to: Team …" at bounding box center [437, 634] width 397 height 355
click at [435, 587] on textarea at bounding box center [509, 597] width 484 height 252
click at [419, 605] on textarea at bounding box center [509, 597] width 484 height 252
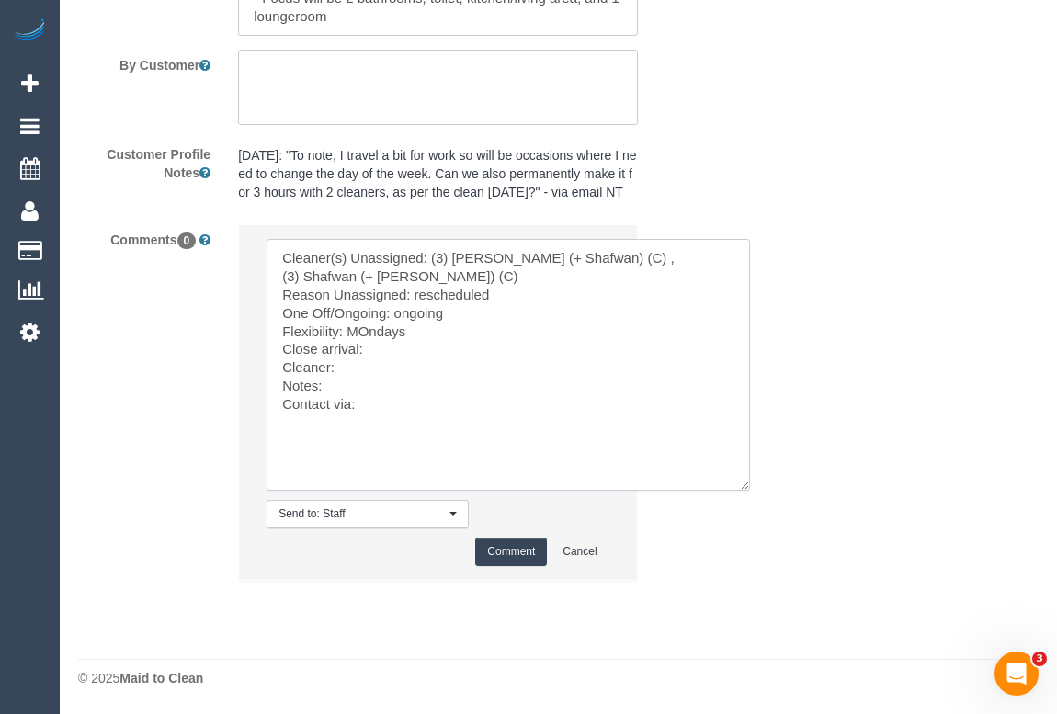
scroll to position [3276, 0]
click at [367, 370] on textarea at bounding box center [509, 365] width 484 height 252
click at [388, 389] on textarea at bounding box center [509, 365] width 484 height 252
click at [355, 406] on textarea at bounding box center [509, 365] width 484 height 252
drag, startPoint x: 366, startPoint y: 387, endPoint x: 431, endPoint y: 394, distance: 65.7
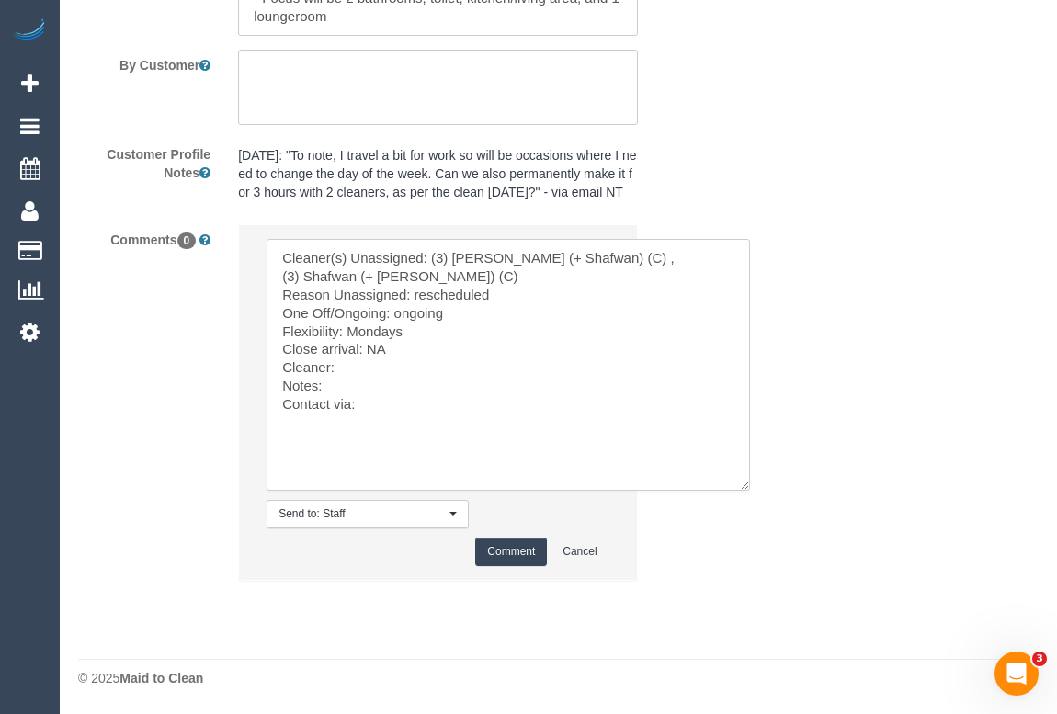
click at [431, 394] on textarea at bounding box center [509, 365] width 484 height 252
click at [358, 409] on textarea at bounding box center [509, 365] width 484 height 252
click at [353, 424] on textarea at bounding box center [509, 365] width 484 height 252
click at [341, 429] on textarea at bounding box center [509, 365] width 484 height 252
paste textarea "Can I please have Monday be the nominated day moving forward. Thursday's will b…"
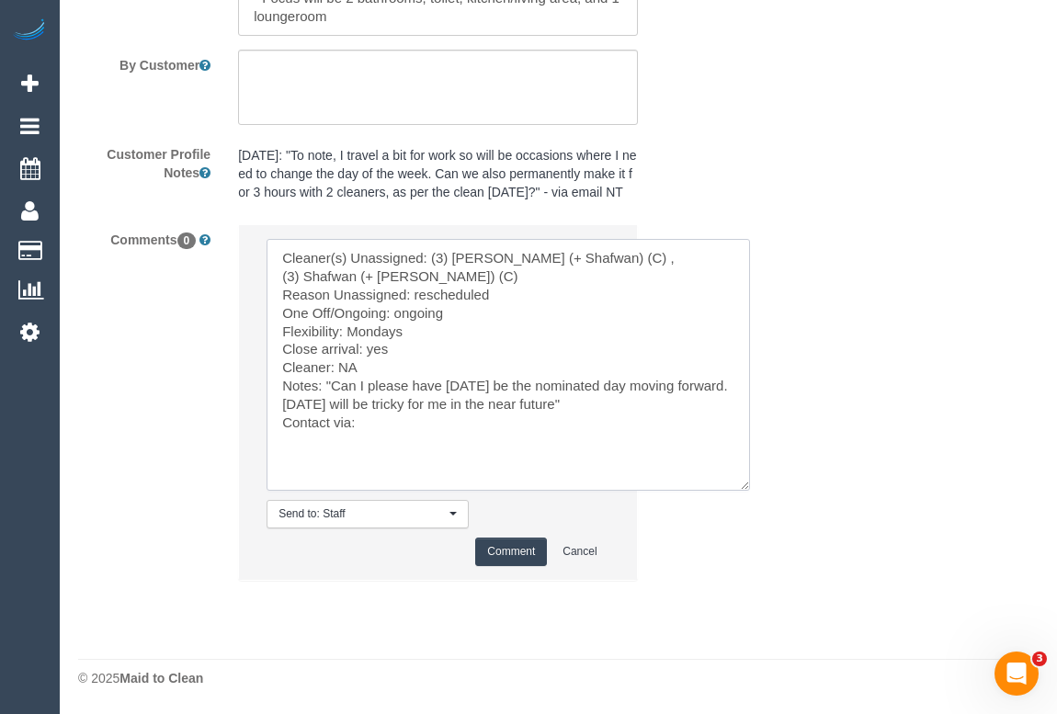
click at [377, 469] on textarea at bounding box center [509, 365] width 484 height 252
type textarea "Cleaner(s) Unassigned: (3) Farhan (+ Shafwan) (C) , (3) Shafwan (+ Farhan) (C) …"
click at [506, 566] on button "Comment" at bounding box center [511, 552] width 72 height 28
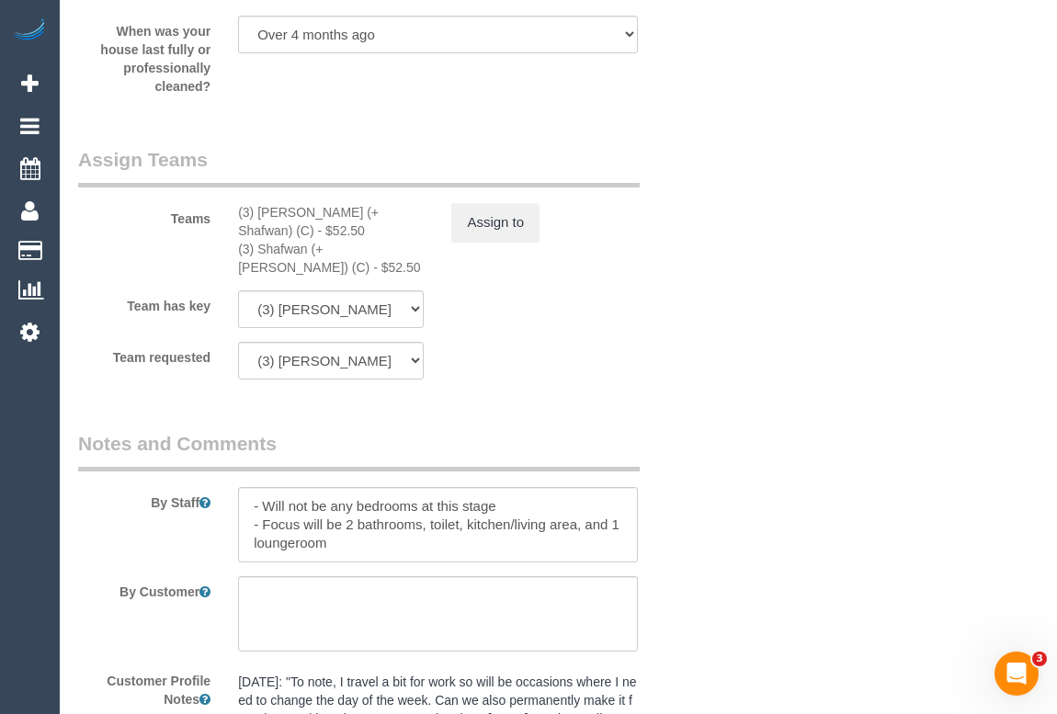
scroll to position [2858, 0]
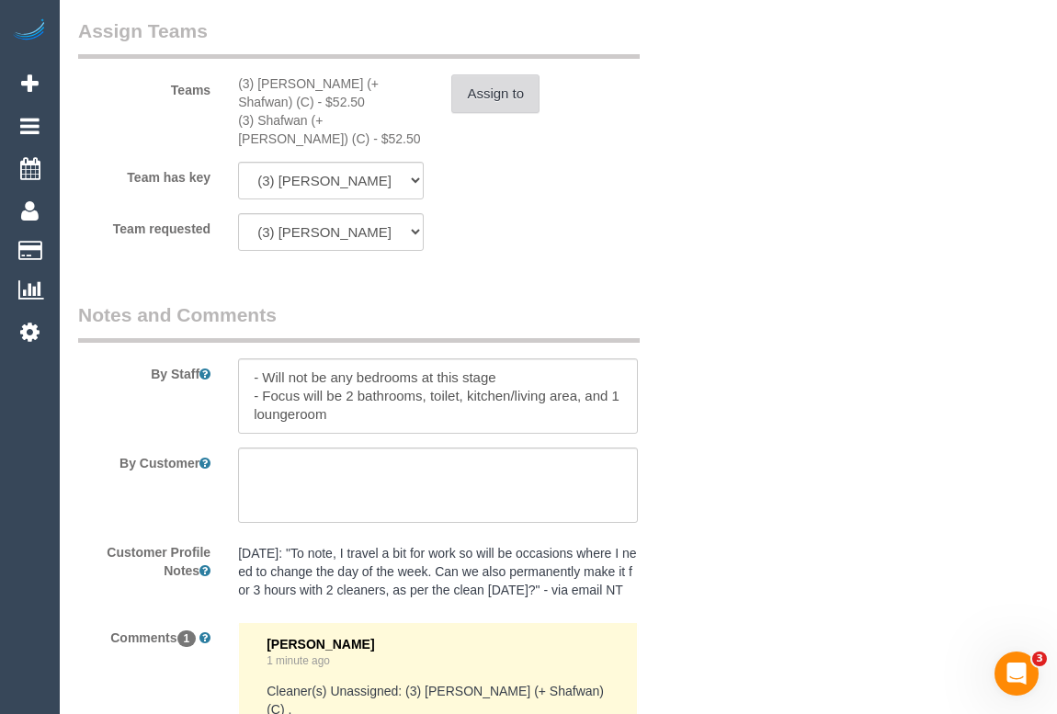
click at [485, 113] on button "Assign to" at bounding box center [495, 93] width 88 height 39
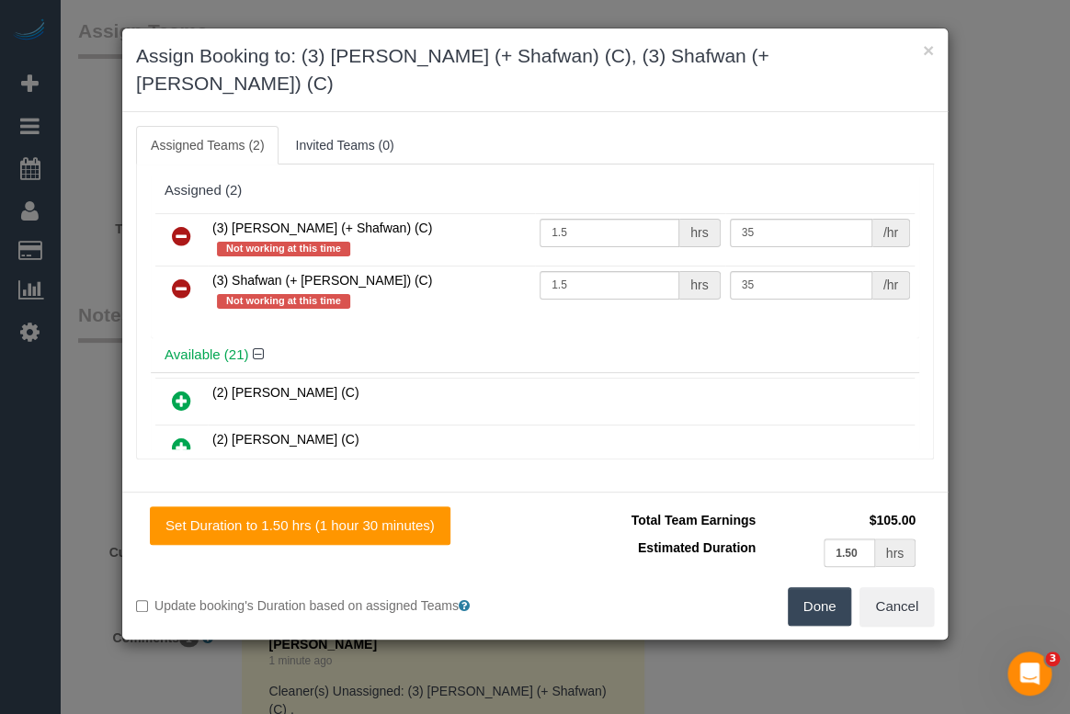
click at [174, 225] on icon at bounding box center [181, 236] width 19 height 22
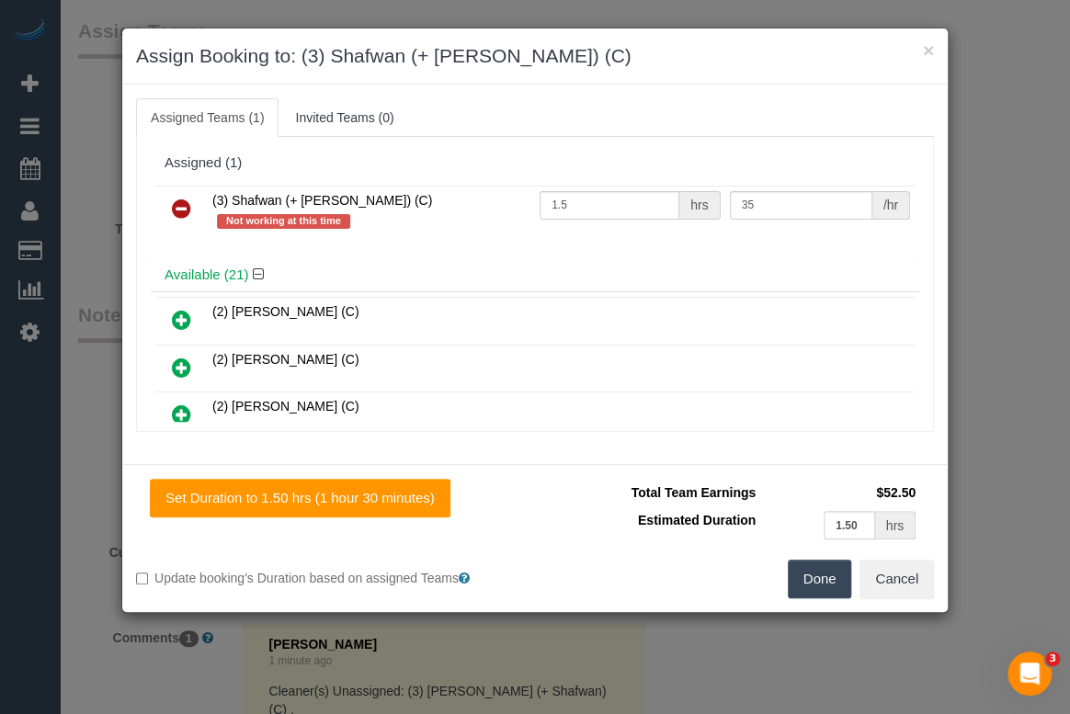
click at [186, 208] on icon at bounding box center [181, 209] width 19 height 22
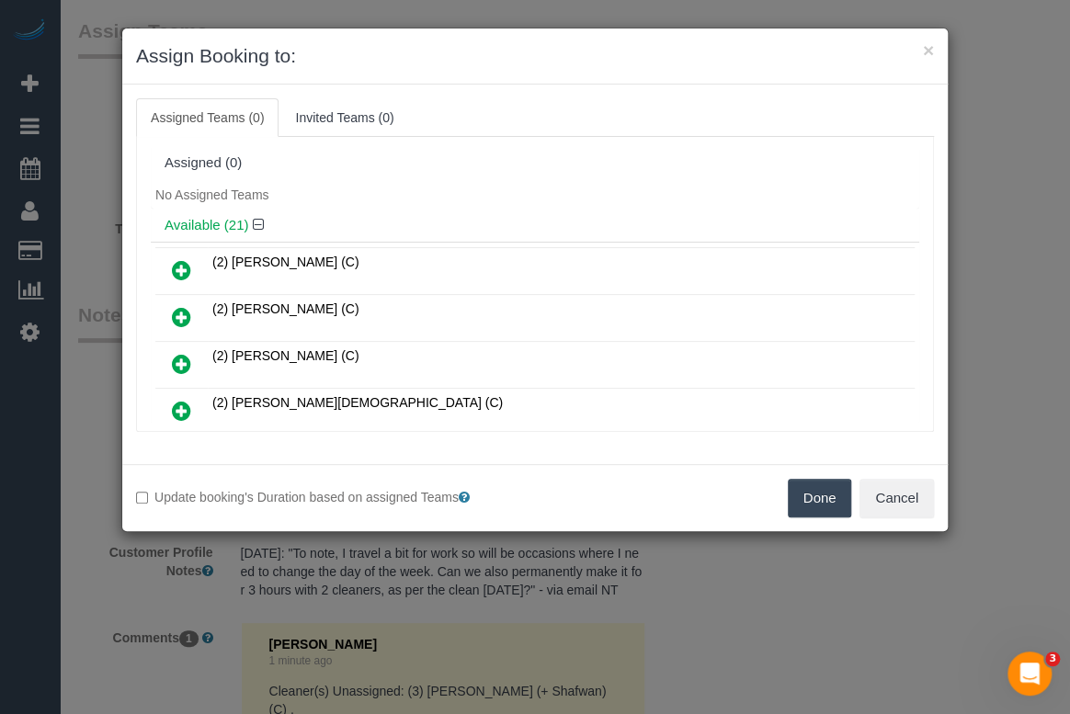
click at [815, 496] on button "Done" at bounding box center [820, 498] width 64 height 39
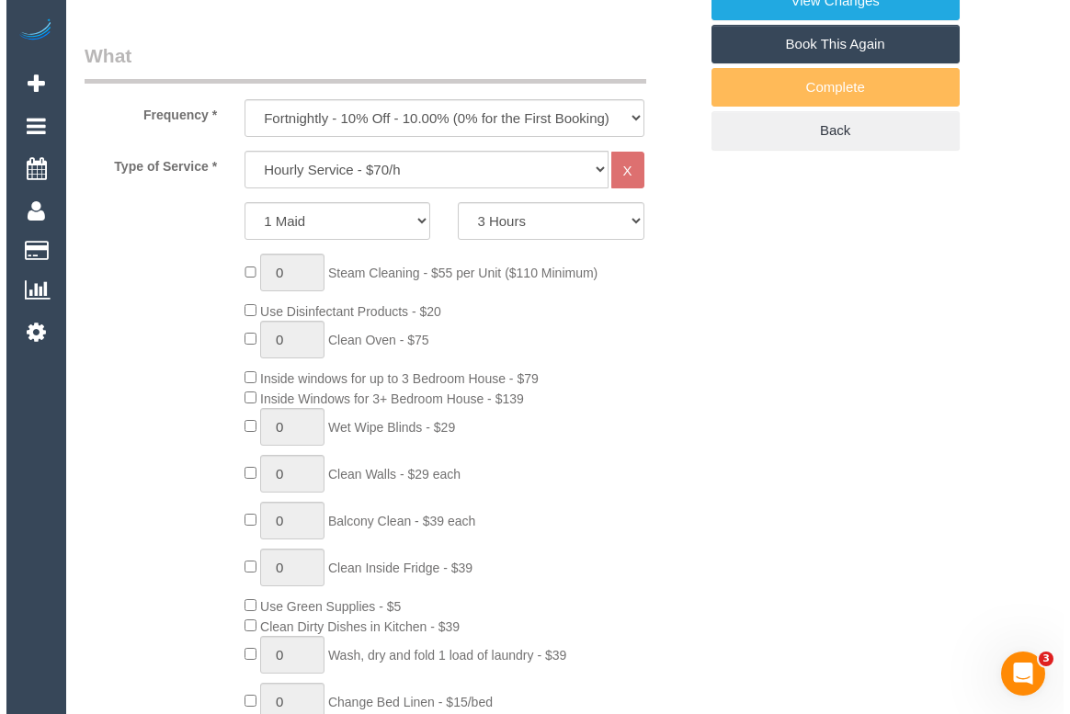
scroll to position [350, 0]
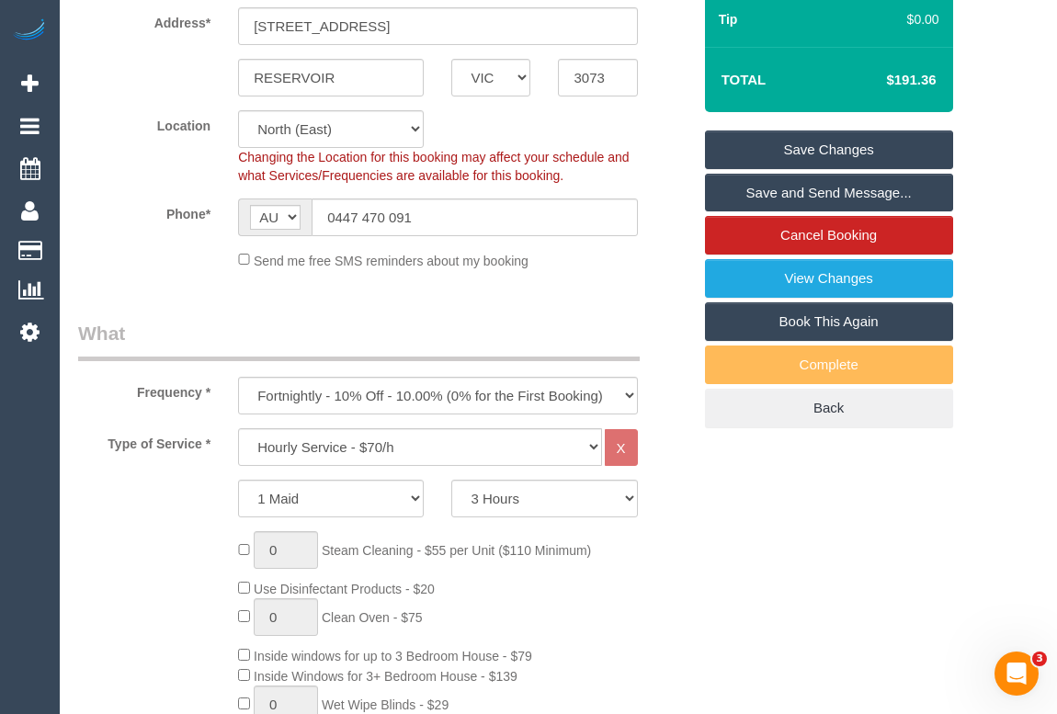
click at [825, 169] on link "Save Changes" at bounding box center [829, 150] width 248 height 39
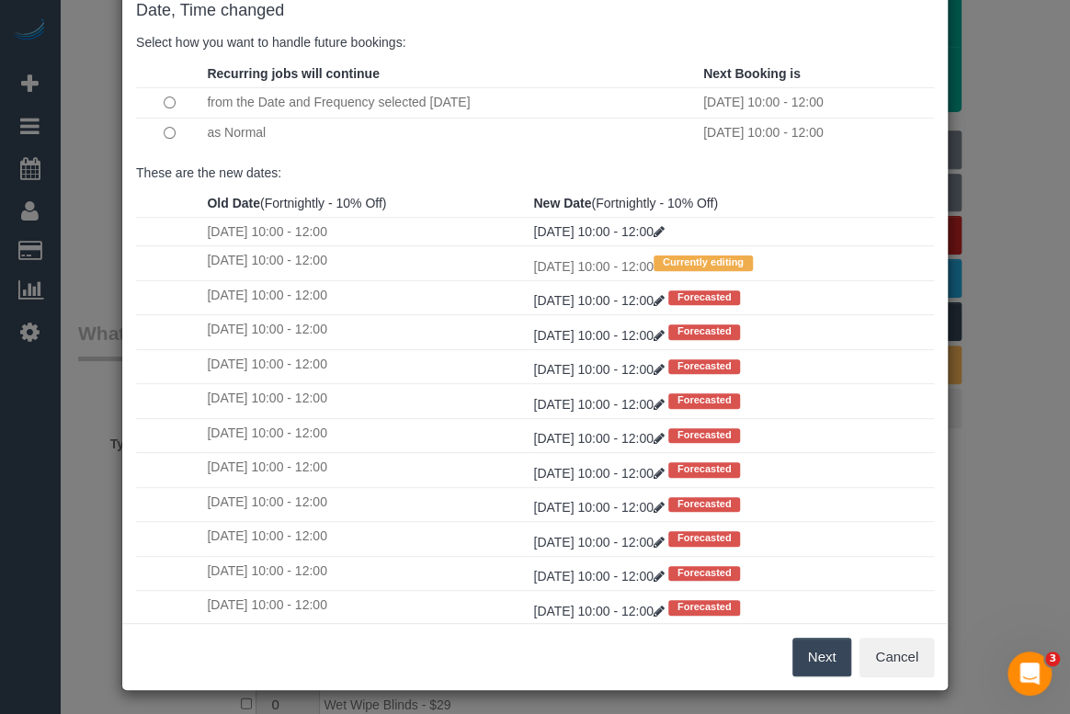
scroll to position [108, 0]
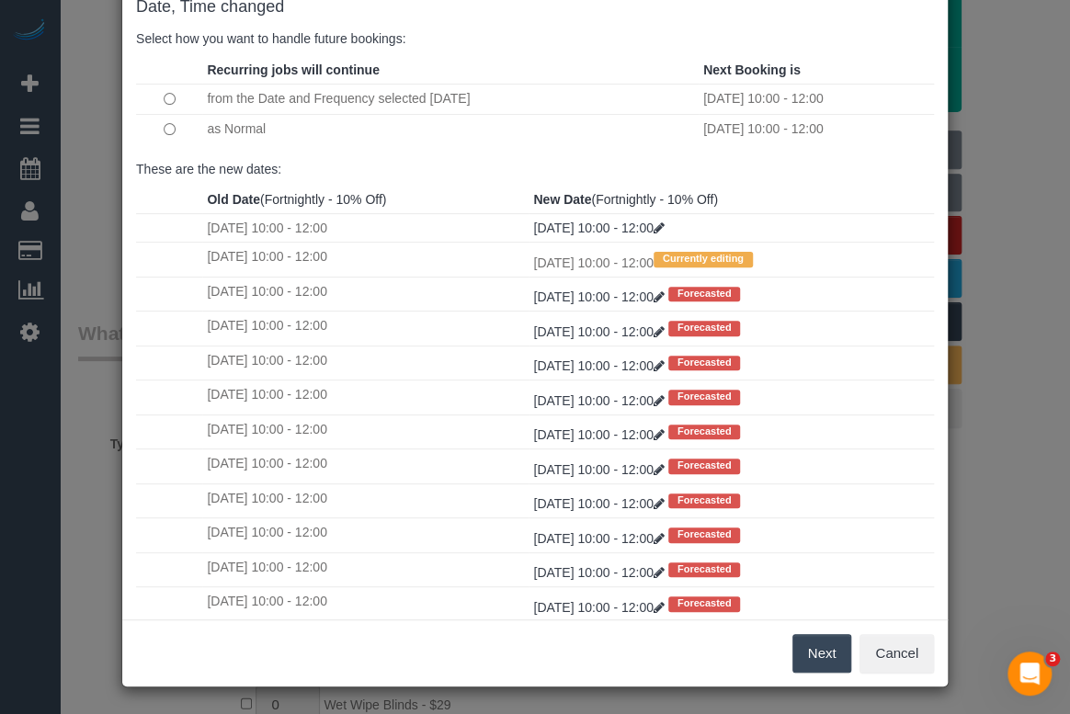
click at [673, 658] on div "Next Cancel" at bounding box center [535, 653] width 826 height 67
click at [819, 650] on button "Next" at bounding box center [822, 653] width 60 height 39
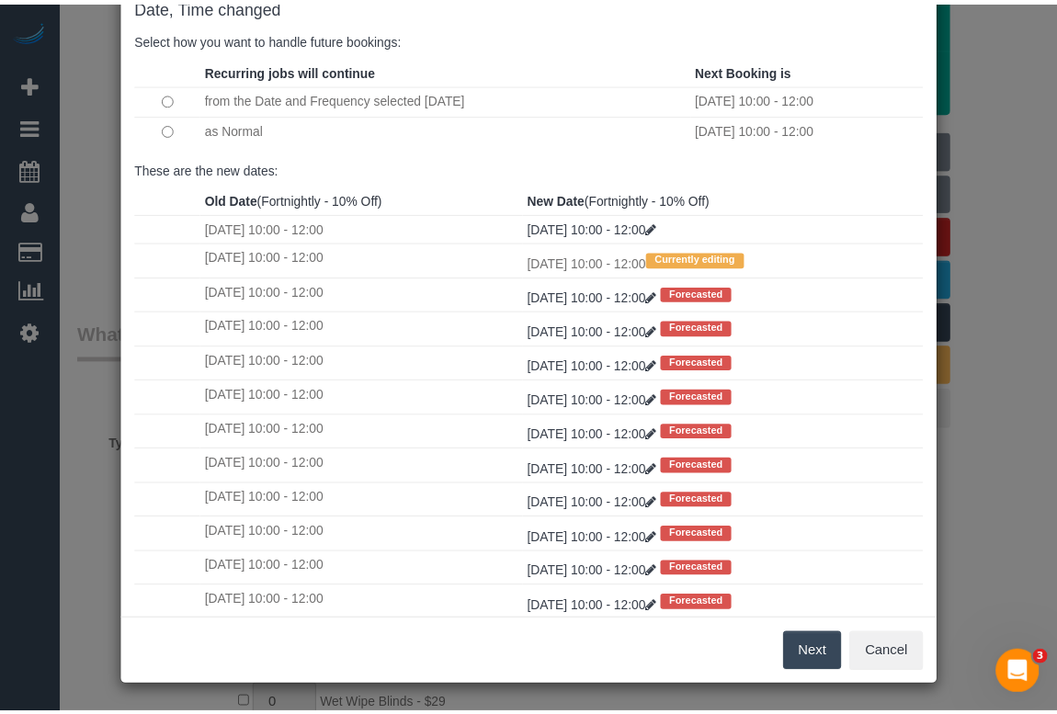
scroll to position [0, 0]
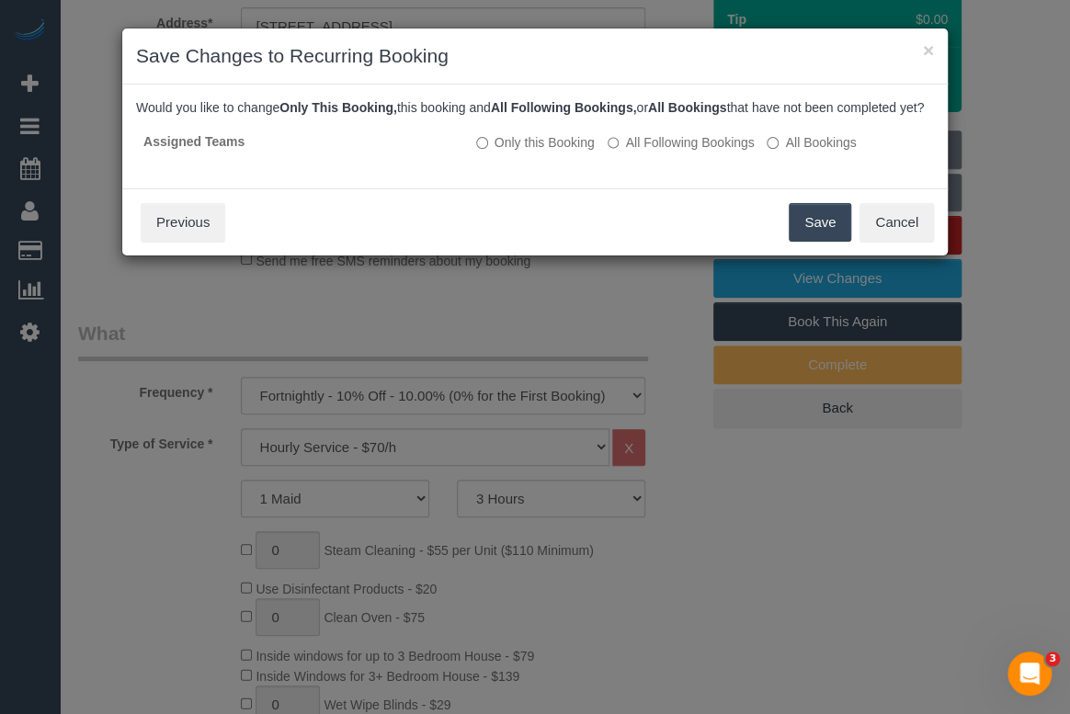
click at [810, 242] on button "Save" at bounding box center [820, 222] width 63 height 39
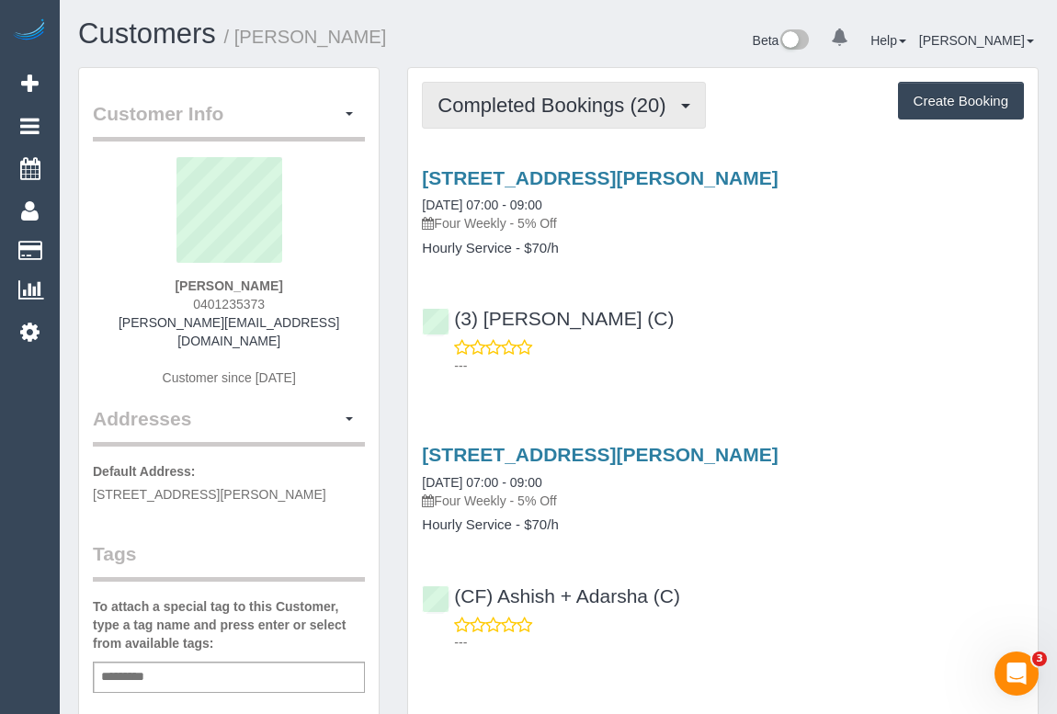
click at [511, 106] on span "Completed Bookings (20)" at bounding box center [556, 105] width 237 height 23
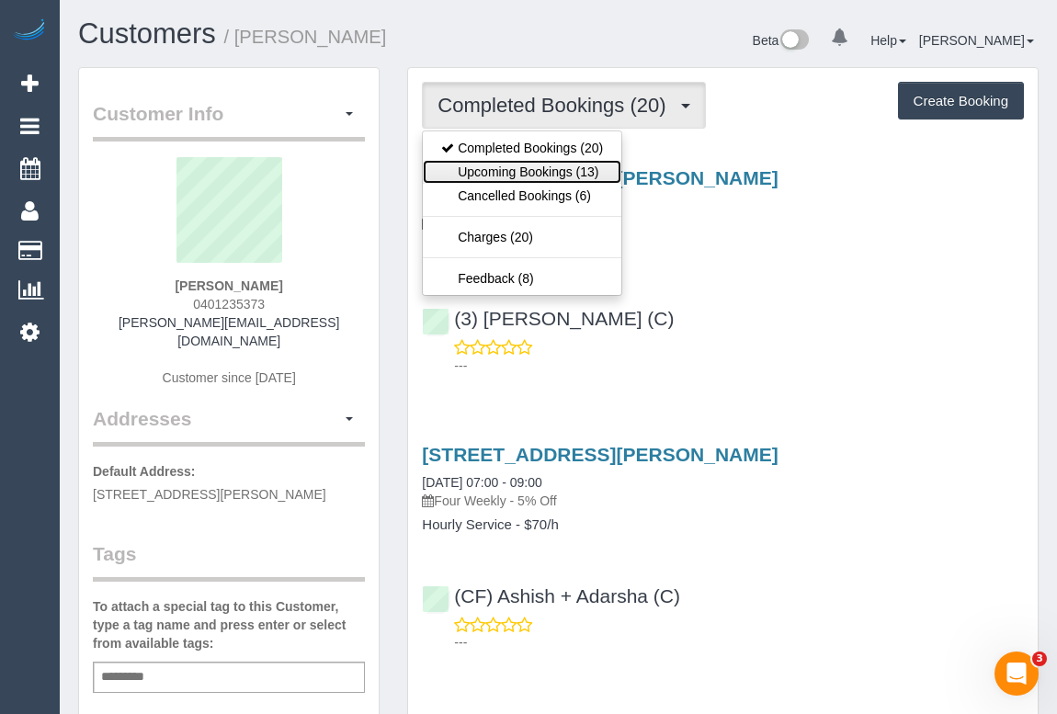
click at [511, 175] on link "Upcoming Bookings (13)" at bounding box center [522, 172] width 199 height 24
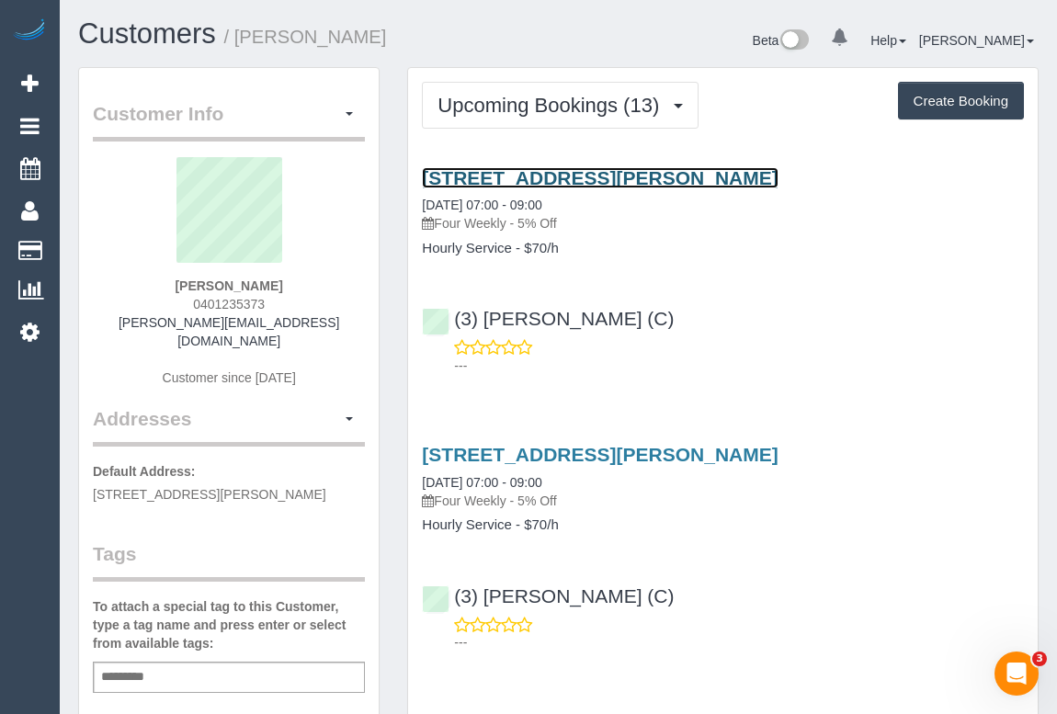
click at [558, 177] on link "3 Charles Street, Carlton, VIC 3053" at bounding box center [600, 177] width 356 height 21
click at [582, 170] on link "3 Charles Street, Carlton, VIC 3053" at bounding box center [600, 177] width 356 height 21
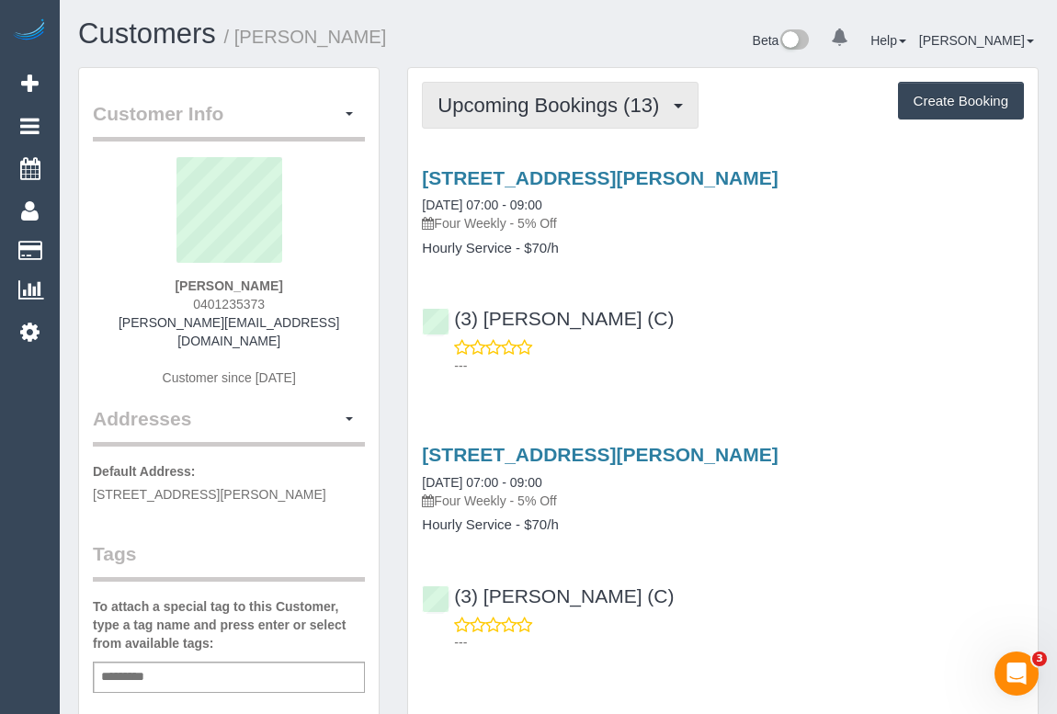
drag, startPoint x: 467, startPoint y: 97, endPoint x: 468, endPoint y: 107, distance: 9.2
click at [467, 97] on span "Upcoming Bookings (13)" at bounding box center [553, 105] width 231 height 23
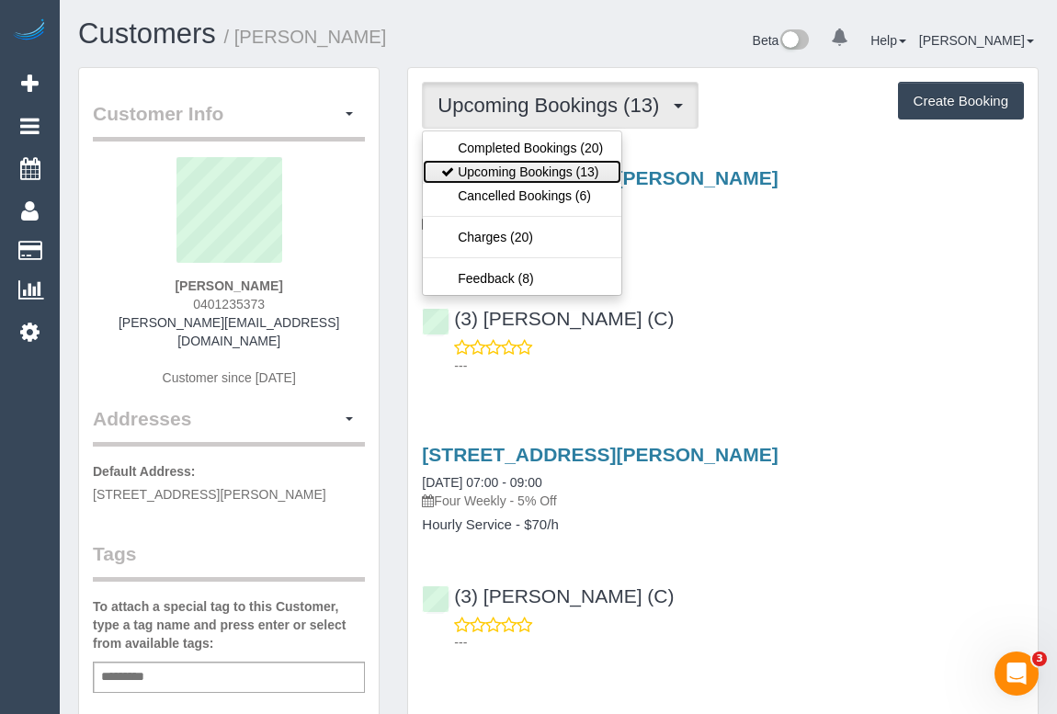
click at [516, 175] on link "Upcoming Bookings (13)" at bounding box center [522, 172] width 199 height 24
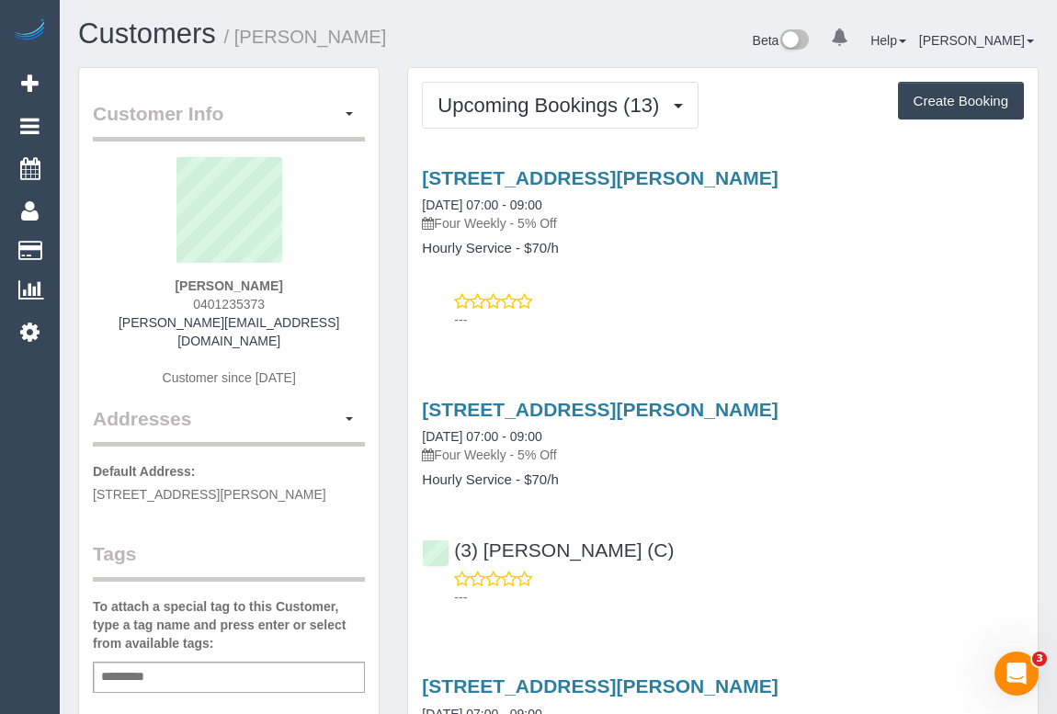
click at [805, 291] on div "3 Charles Street, Carlton, VIC 3053 02/09/2025 07:00 - 09:00 Four Weekly - 5% O…" at bounding box center [723, 245] width 630 height 186
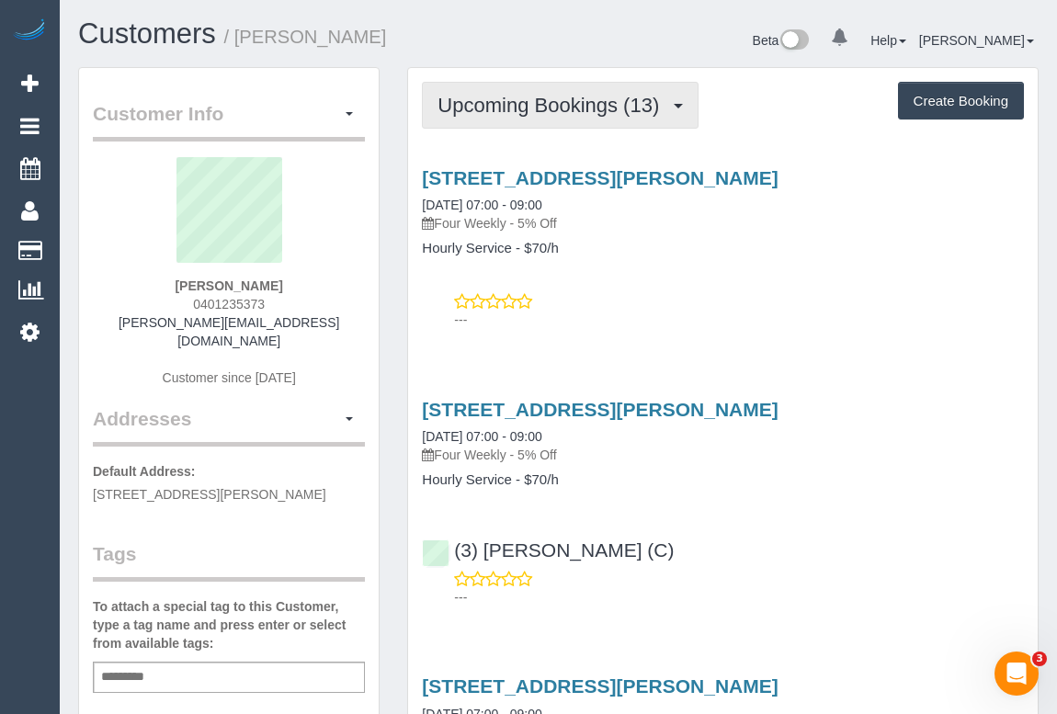
click at [552, 107] on span "Upcoming Bookings (13)" at bounding box center [553, 105] width 231 height 23
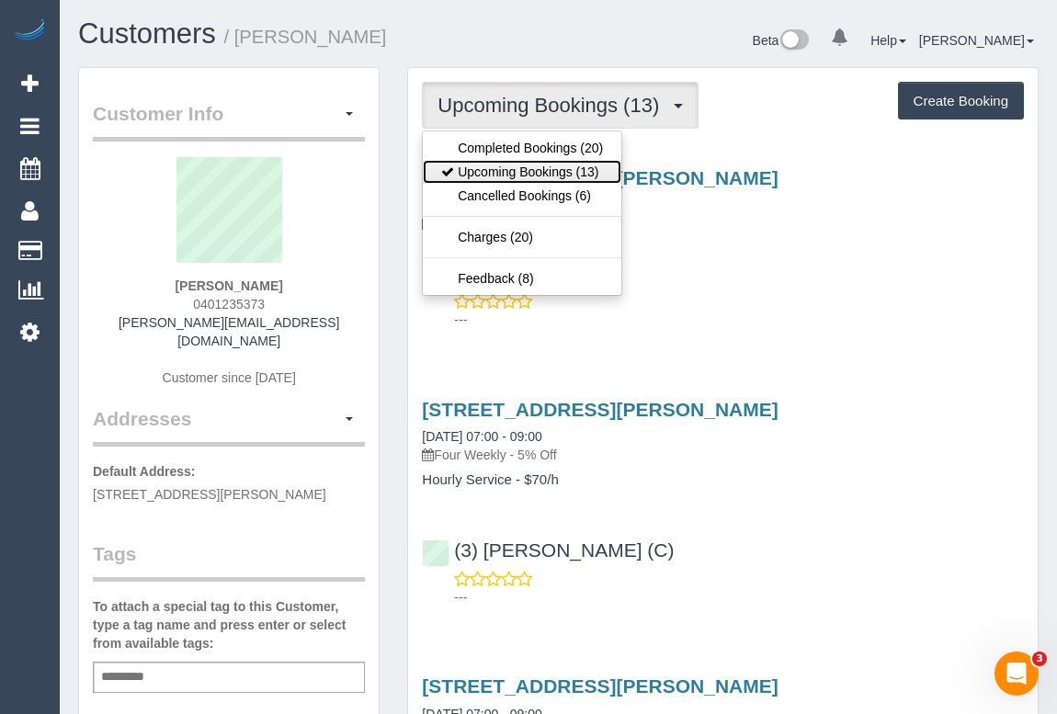
click at [533, 169] on link "Upcoming Bookings (13)" at bounding box center [522, 172] width 199 height 24
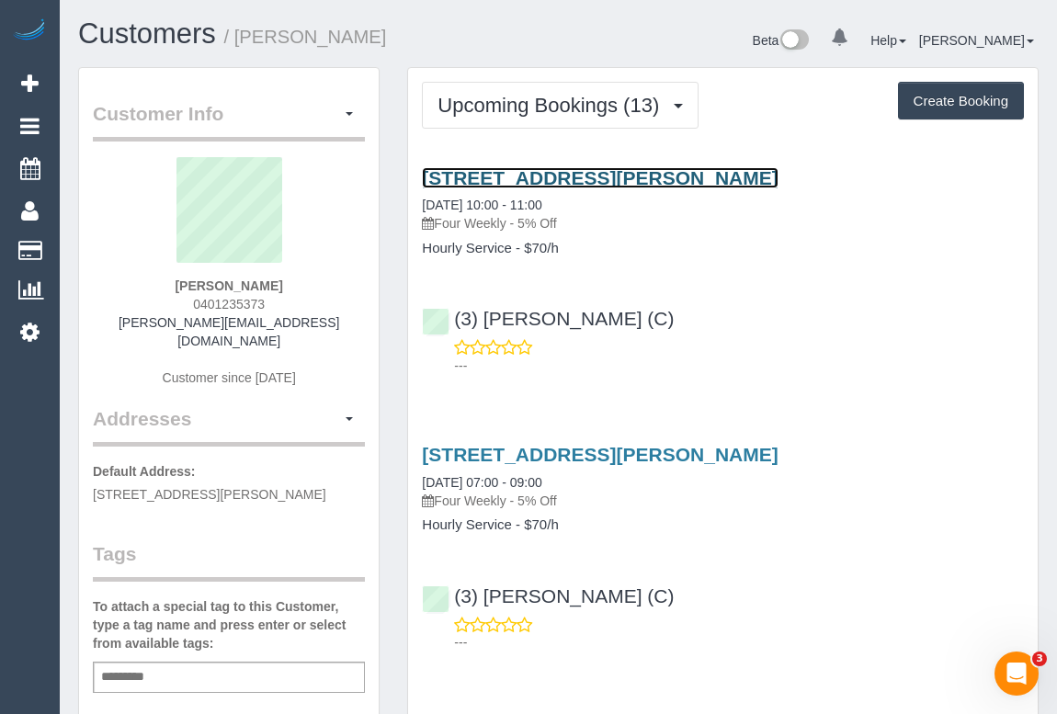
click at [598, 175] on link "3 Charles Street, Carlton, VIC 3053" at bounding box center [600, 177] width 356 height 21
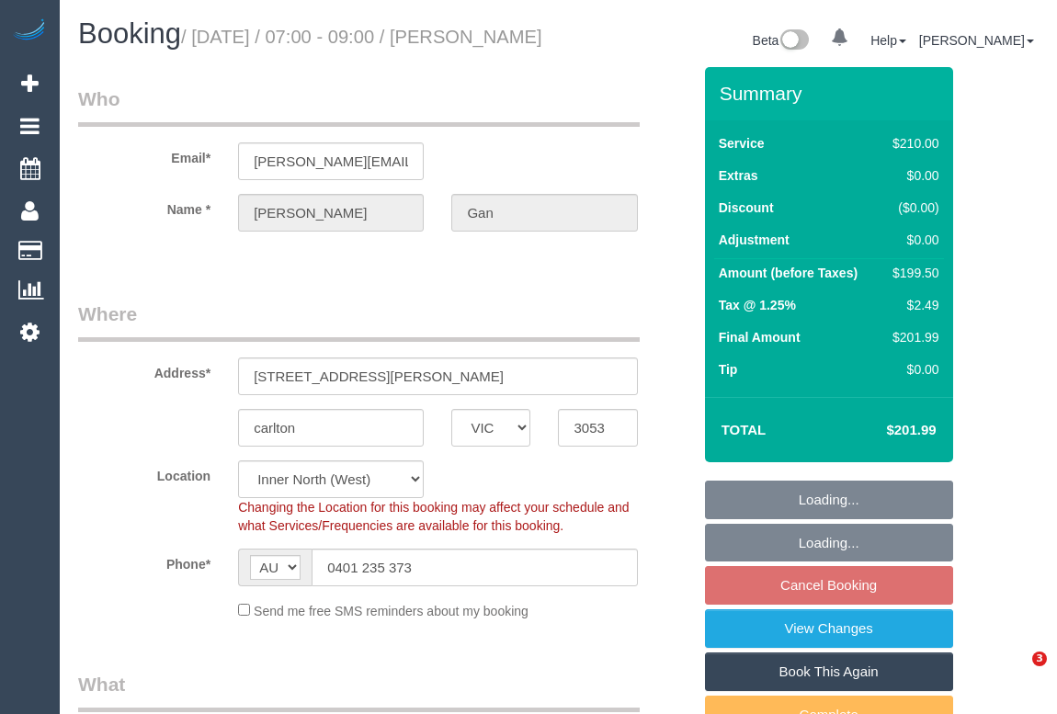
select select "VIC"
select select "object:828"
select select "string:stripe-pm_1RHaTq2GScqysDRVuuVPFp8p"
select select "number:28"
select select "number:14"
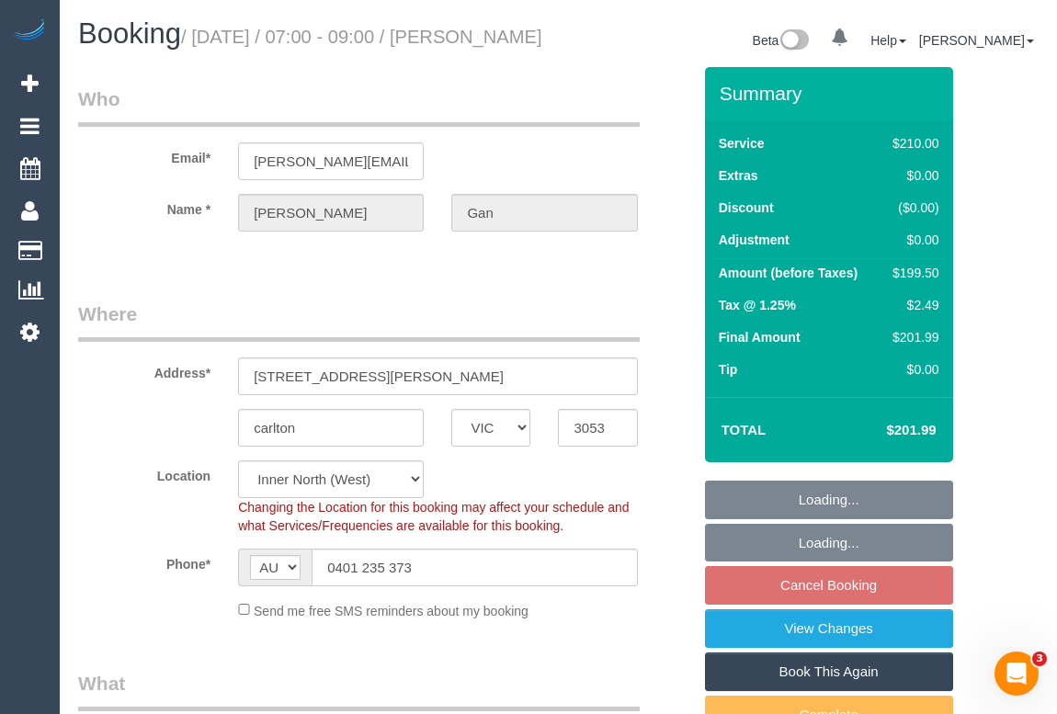
select select "number:19"
select select "number:25"
select select "number:35"
select select "number:11"
select select "180"
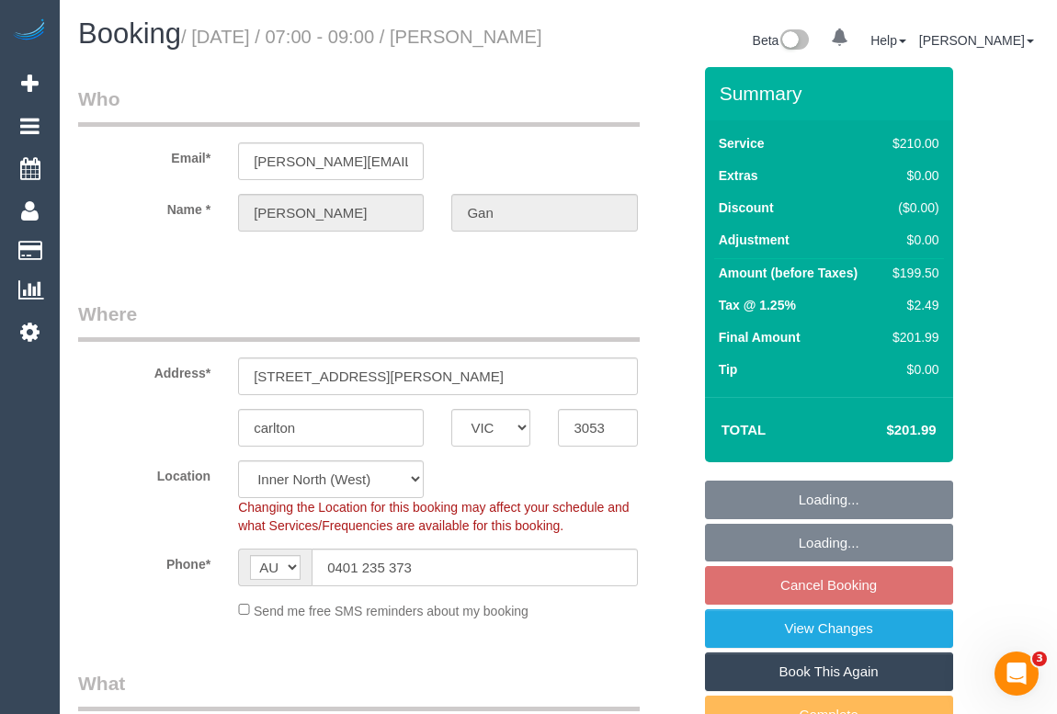
select select "spot1"
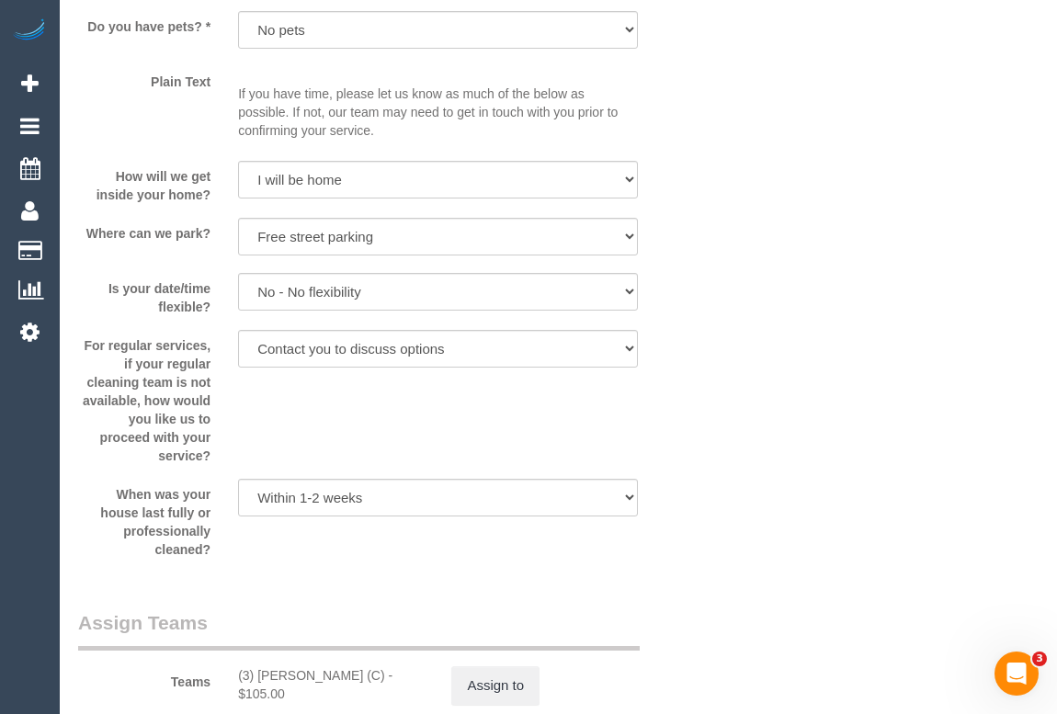
scroll to position [2507, 0]
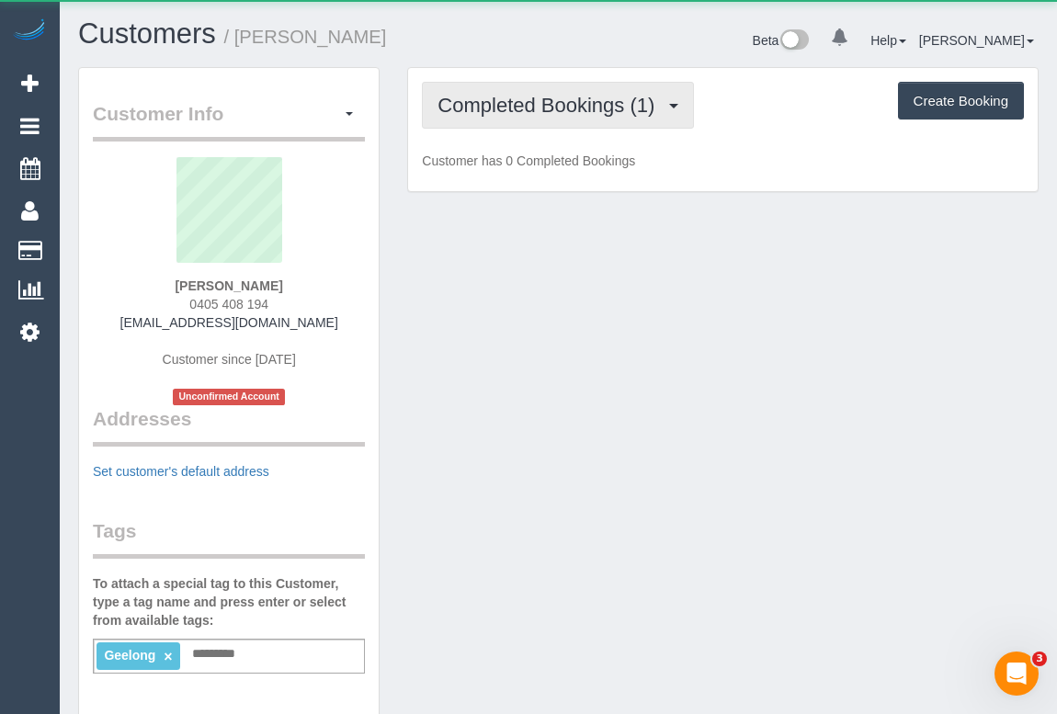
click at [514, 109] on span "Completed Bookings (1)" at bounding box center [551, 105] width 226 height 23
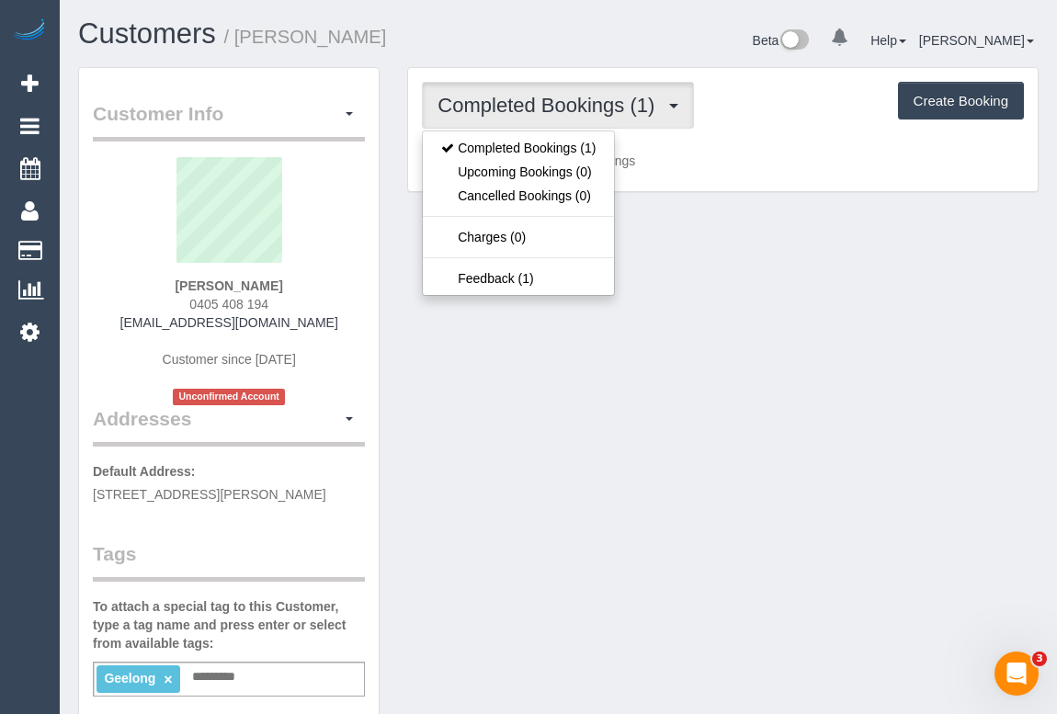
click at [828, 337] on div "Customer Info Edit Contact Info Send Message Email Preferences Special Sales Ta…" at bounding box center [558, 691] width 988 height 1248
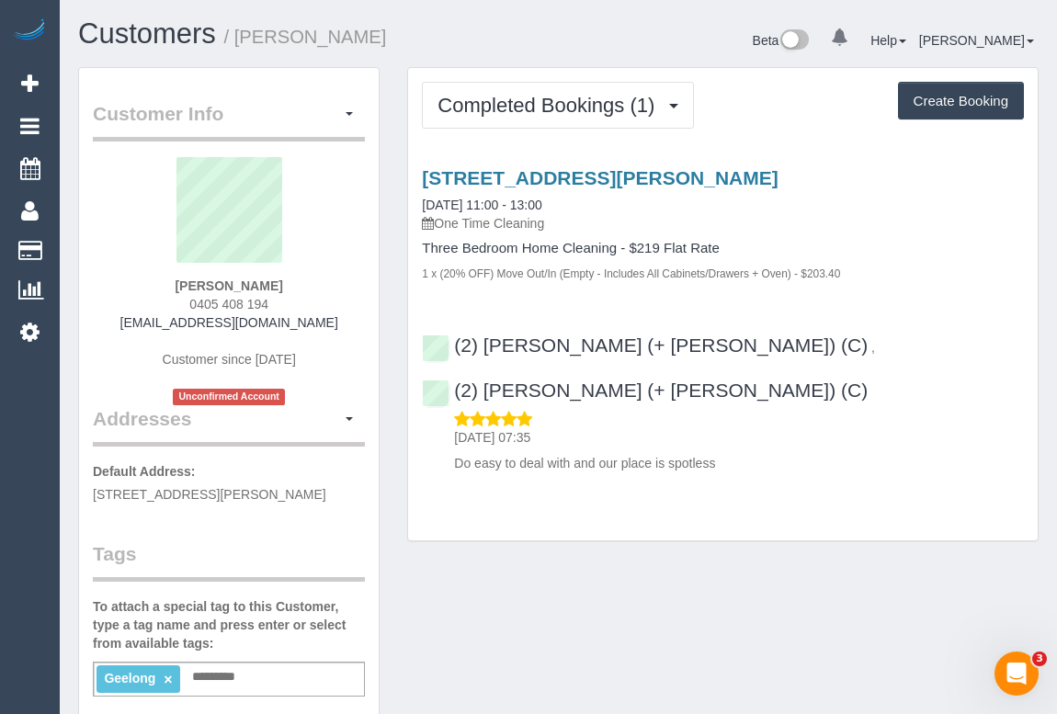
click at [680, 581] on div "Customer Info Edit Contact Info Send Message Email Preferences Special Sales Ta…" at bounding box center [558, 694] width 988 height 1254
drag, startPoint x: 131, startPoint y: 319, endPoint x: 306, endPoint y: 325, distance: 174.8
click at [306, 325] on div "Amber Lee 0405 408 194 amberleenz@gmail.com Customer since 2025 Unconfirmed Acc…" at bounding box center [229, 281] width 272 height 248
copy link "amberleenz@gmail.com"
click at [494, 616] on div "Customer Info Edit Contact Info Send Message Email Preferences Special Sales Ta…" at bounding box center [558, 694] width 988 height 1254
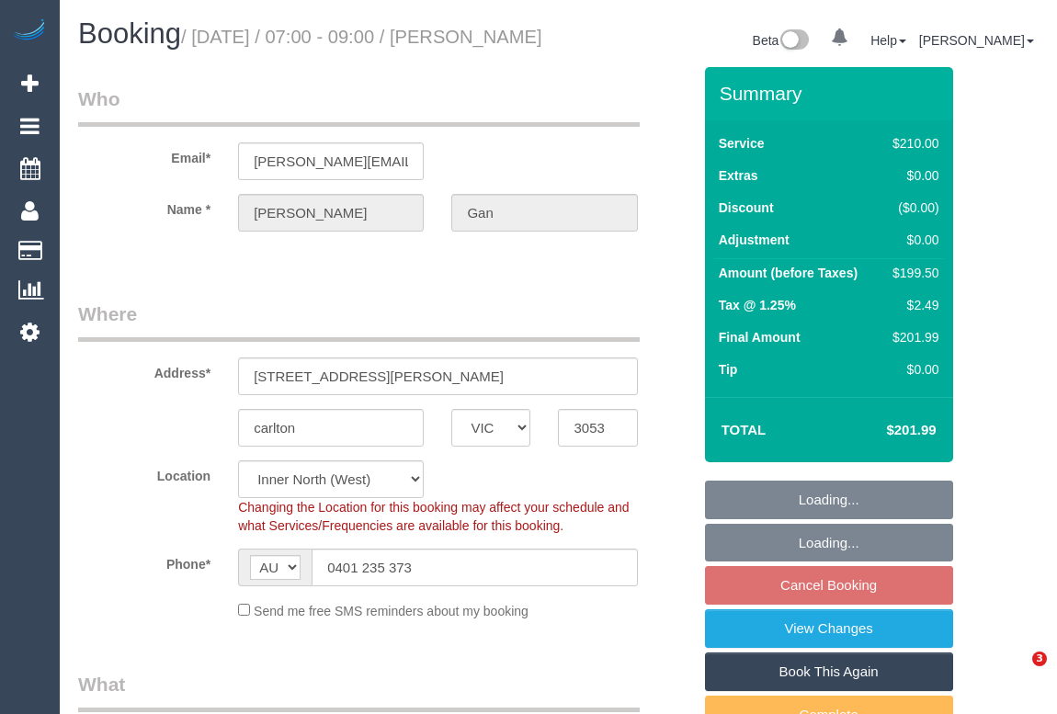
select select "VIC"
select select "object:677"
select select "string:stripe-pm_1RHaTq2GScqysDRVuuVPFp8p"
select select "number:28"
select select "number:14"
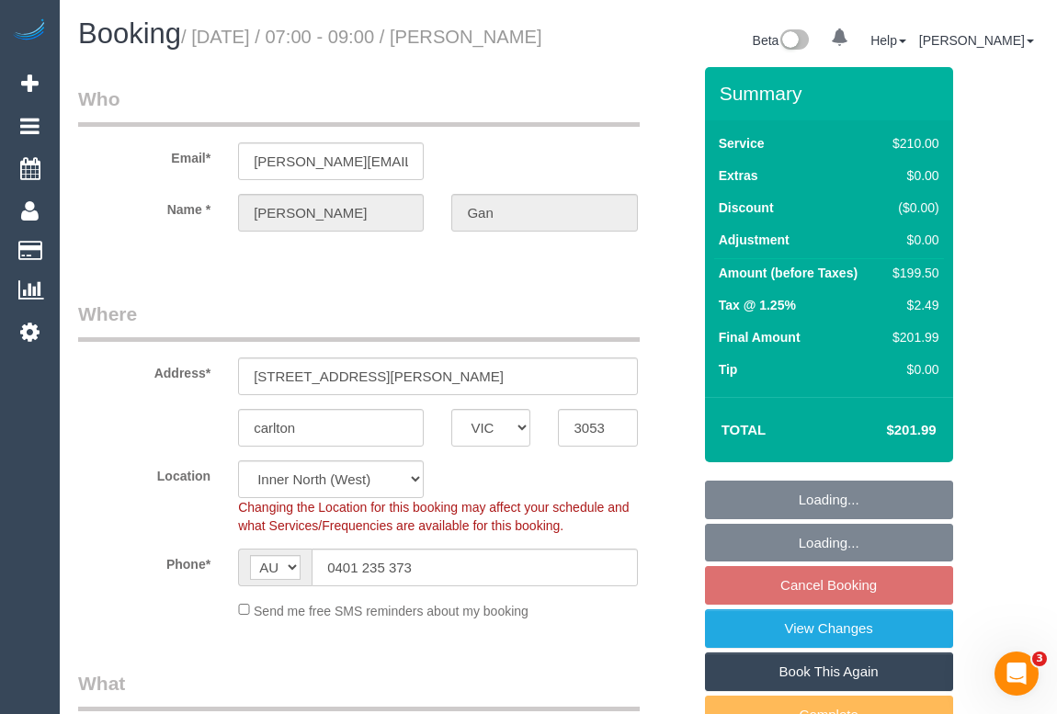
select select "number:19"
select select "number:25"
select select "number:35"
select select "number:11"
select select "object:832"
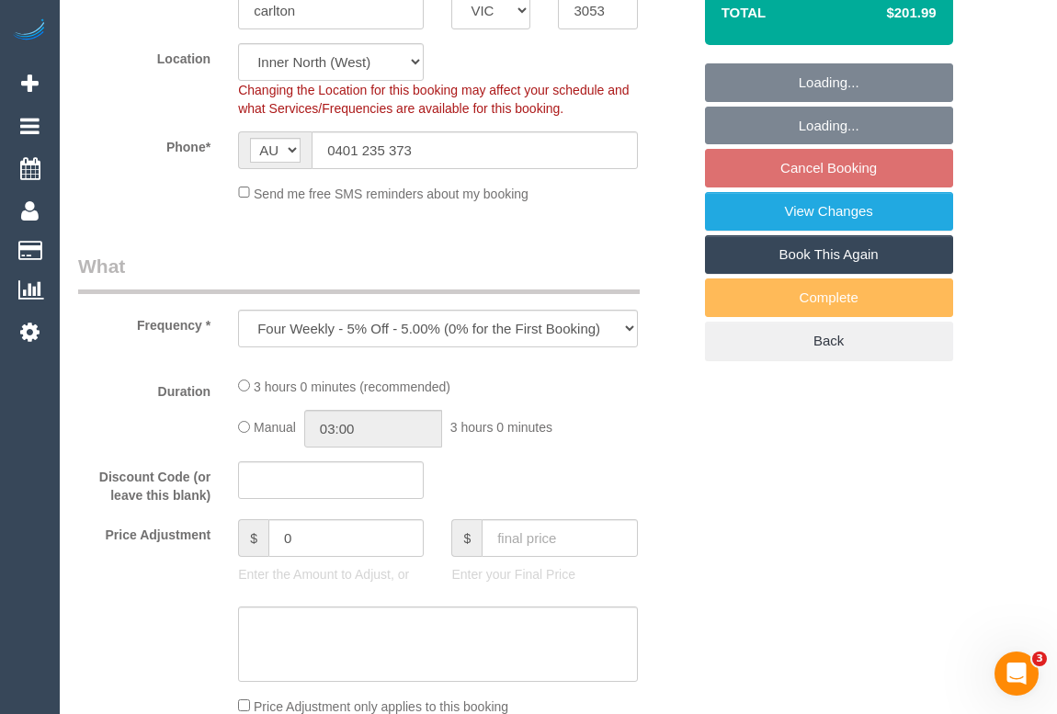
select select "180"
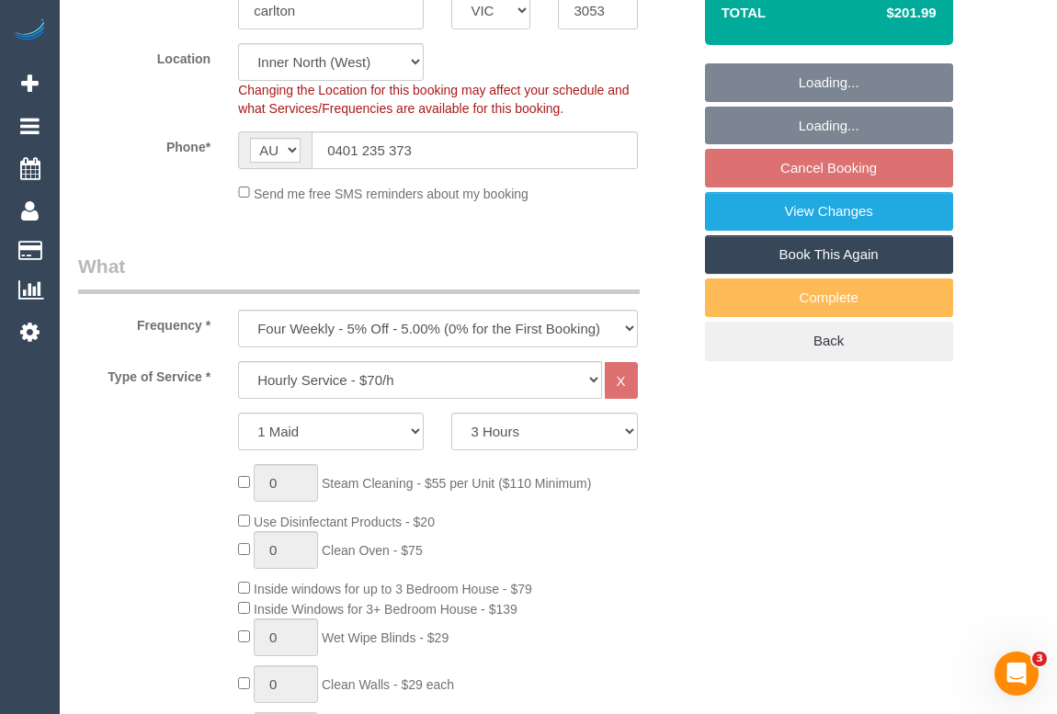
select select "spot1"
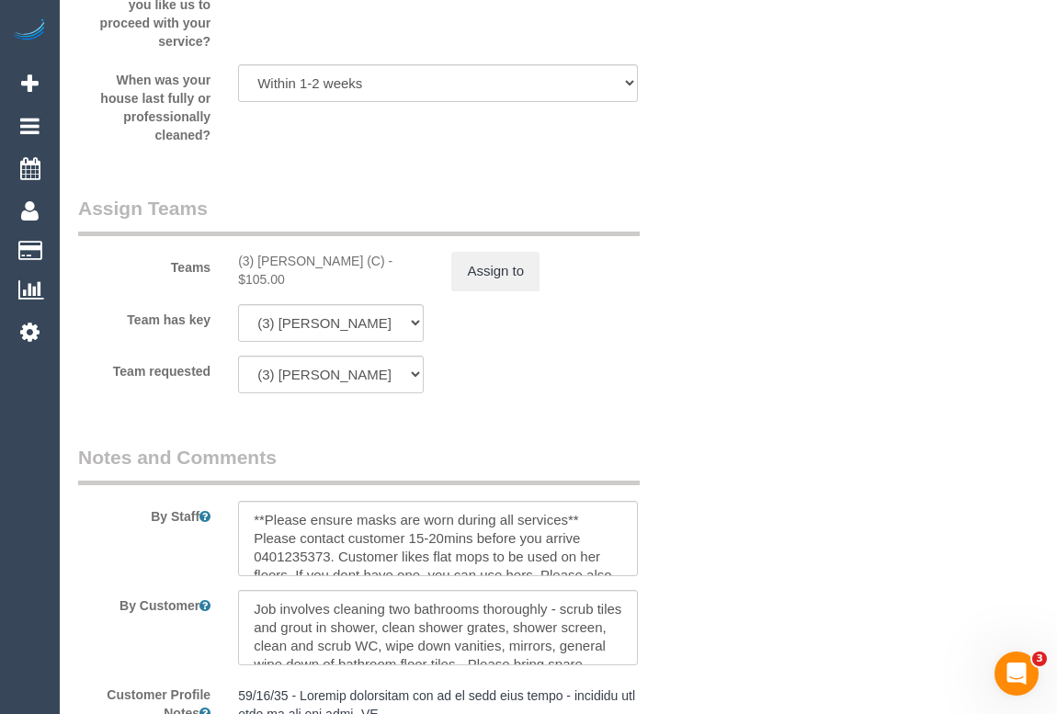
scroll to position [2758, 0]
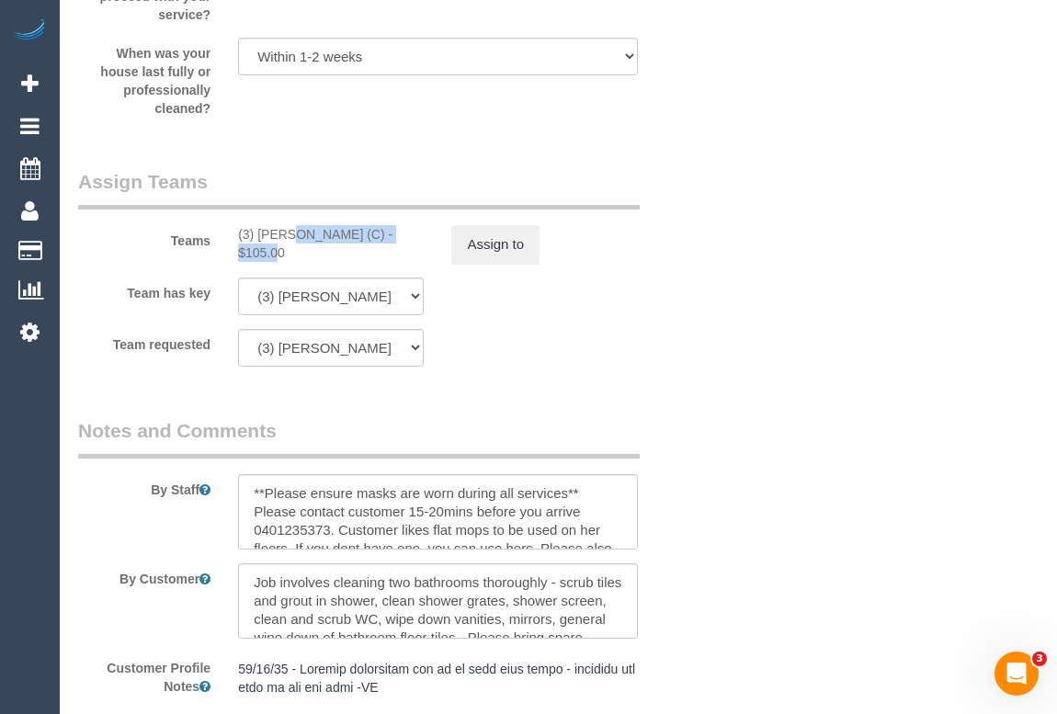
drag, startPoint x: 234, startPoint y: 255, endPoint x: 352, endPoint y: 260, distance: 118.7
click at [352, 260] on div "(3) Imanuil Afiuo (C) - $105.00" at bounding box center [330, 243] width 213 height 37
copy div "(3) Imanuil Afiuo (C)"
click at [473, 264] on button "Assign to" at bounding box center [495, 244] width 88 height 39
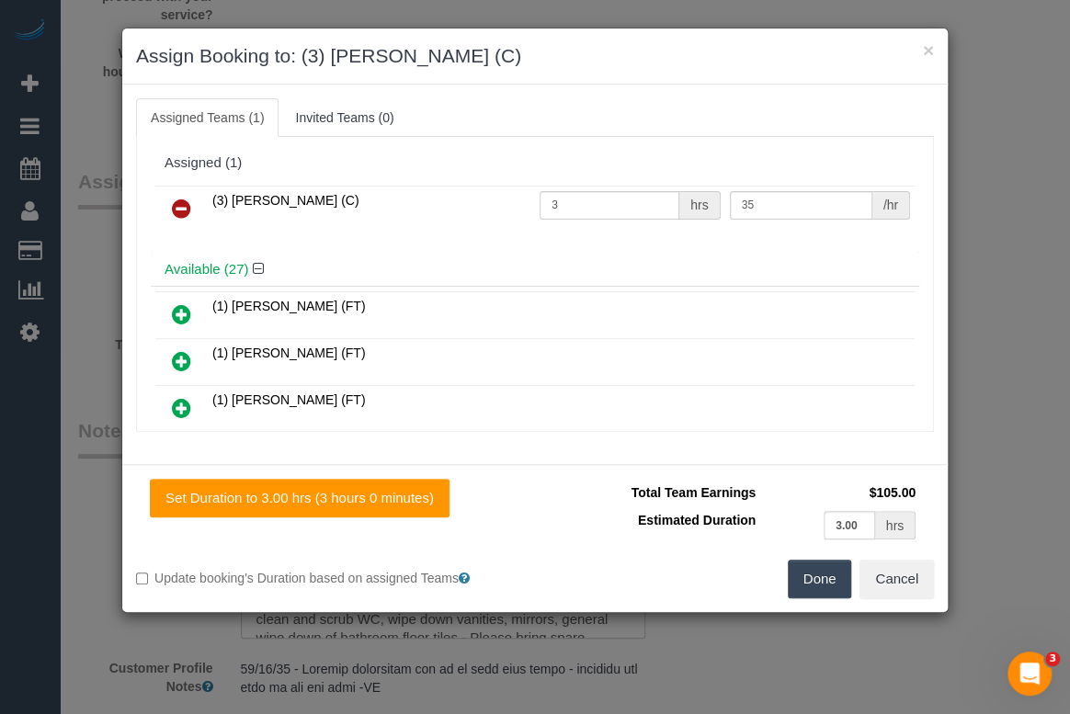
click at [180, 205] on icon at bounding box center [181, 209] width 19 height 22
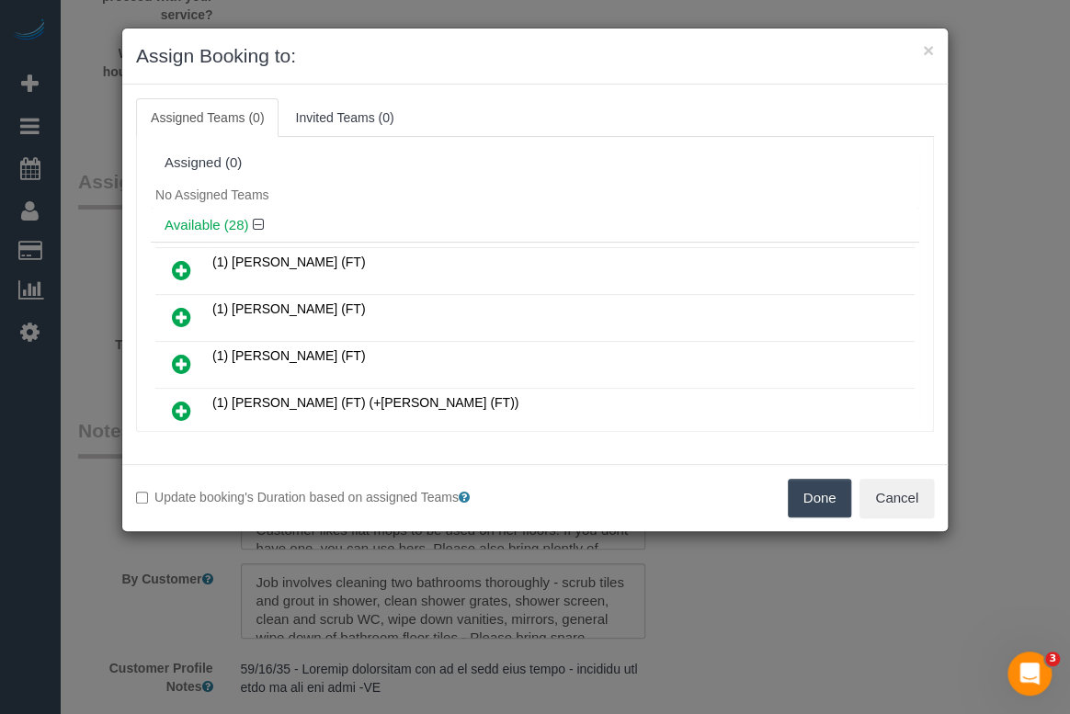
click at [819, 492] on button "Done" at bounding box center [820, 498] width 64 height 39
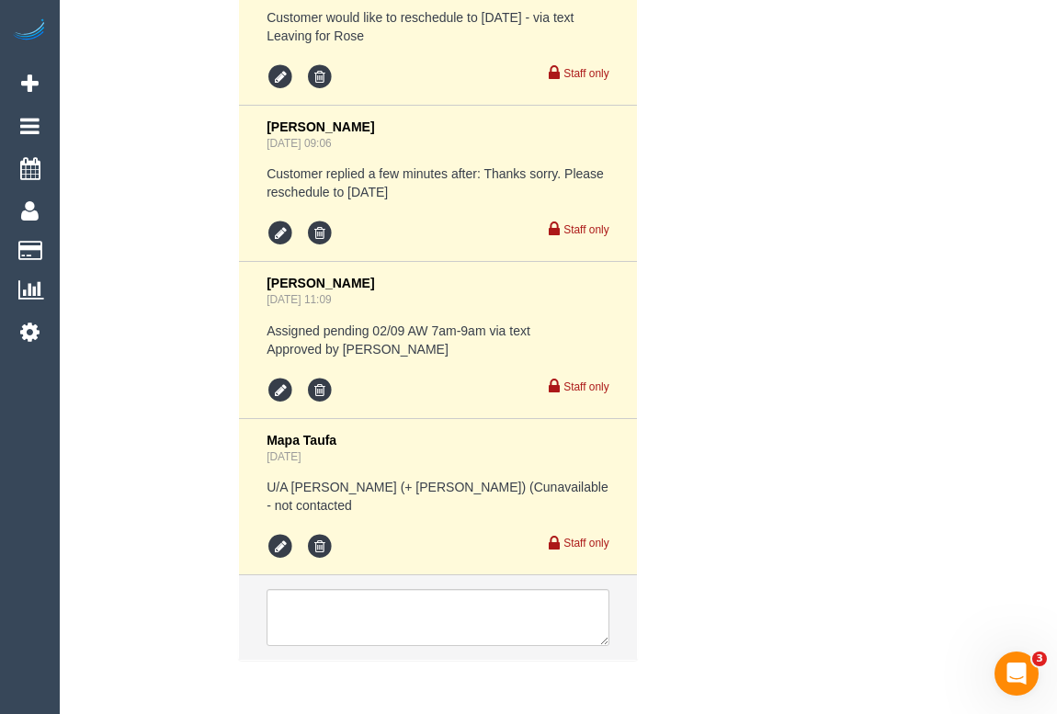
scroll to position [4938, 0]
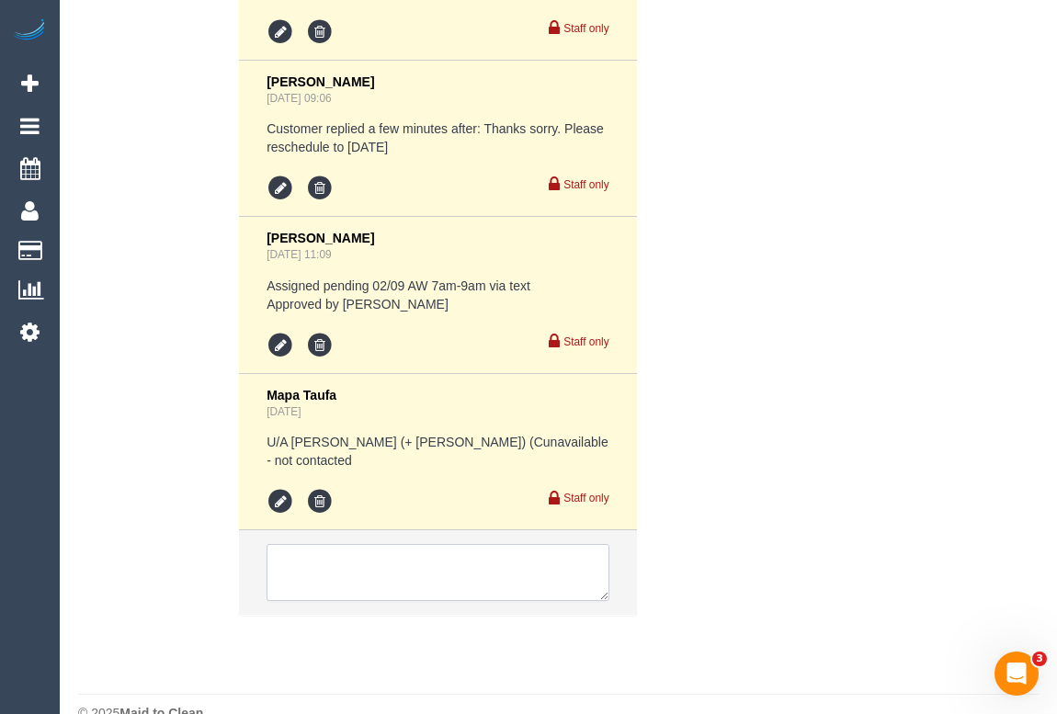
click at [370, 553] on textarea at bounding box center [438, 572] width 342 height 57
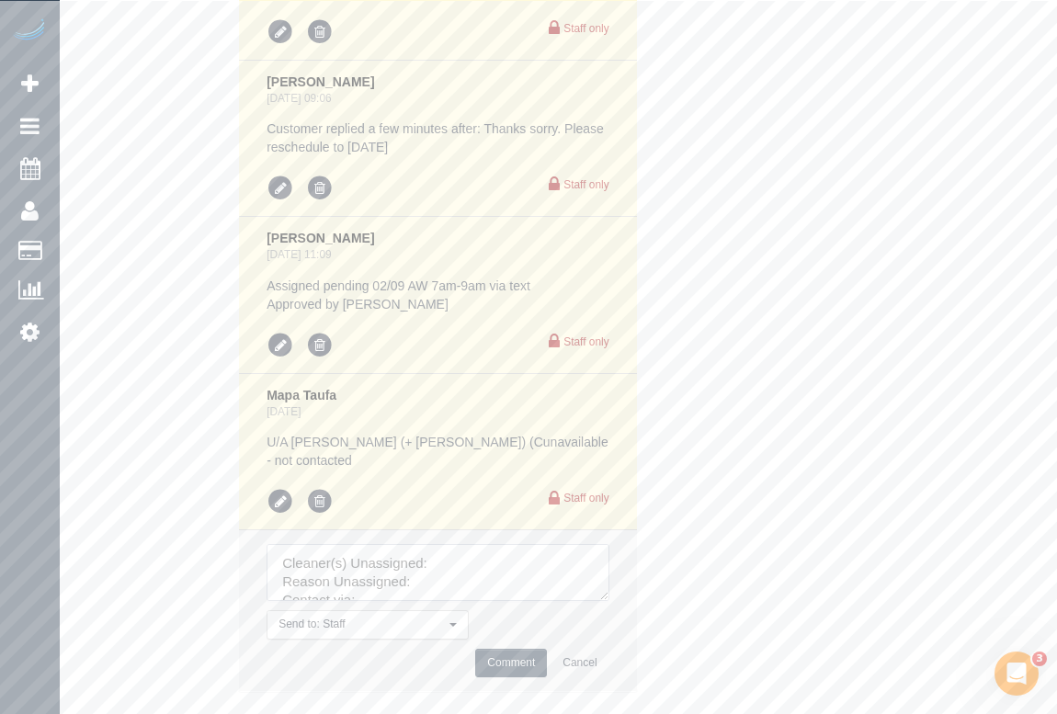
click at [460, 544] on textarea at bounding box center [438, 572] width 342 height 57
paste textarea "(3) Imanuil Afiuo (C)"
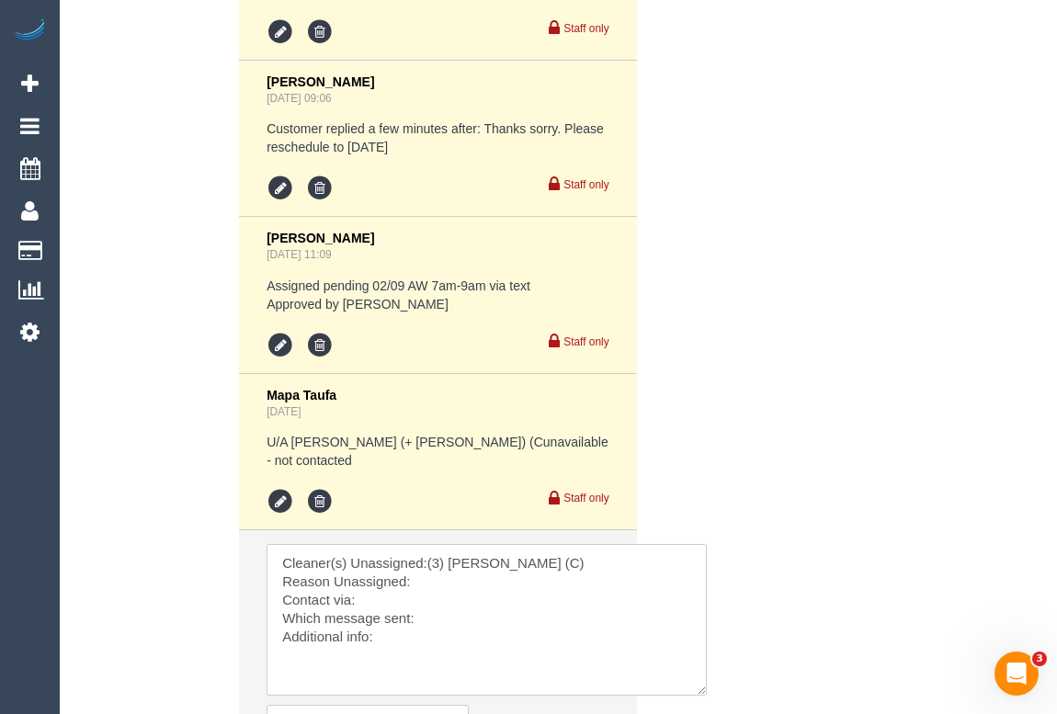
drag, startPoint x: 599, startPoint y: 564, endPoint x: 698, endPoint y: 659, distance: 137.2
click at [698, 659] on textarea at bounding box center [487, 620] width 440 height 152
click at [444, 552] on textarea at bounding box center [487, 620] width 440 height 152
click at [514, 553] on textarea at bounding box center [487, 620] width 440 height 152
click at [372, 568] on textarea at bounding box center [487, 620] width 440 height 152
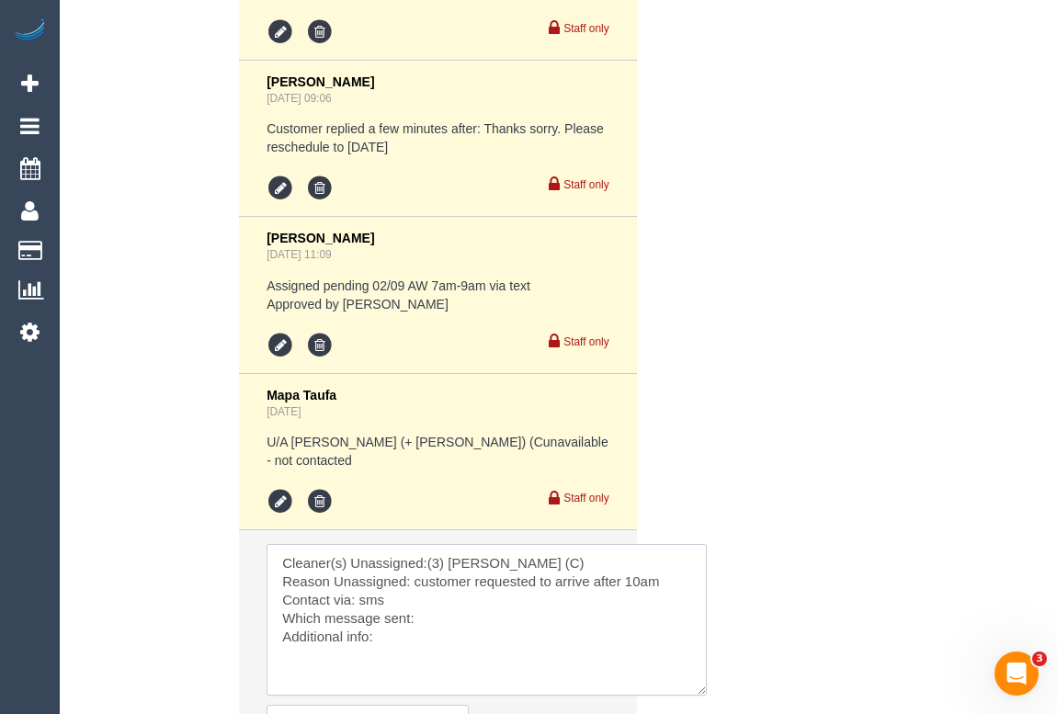
click at [426, 581] on textarea at bounding box center [487, 620] width 440 height 152
click at [413, 602] on textarea at bounding box center [487, 620] width 440 height 152
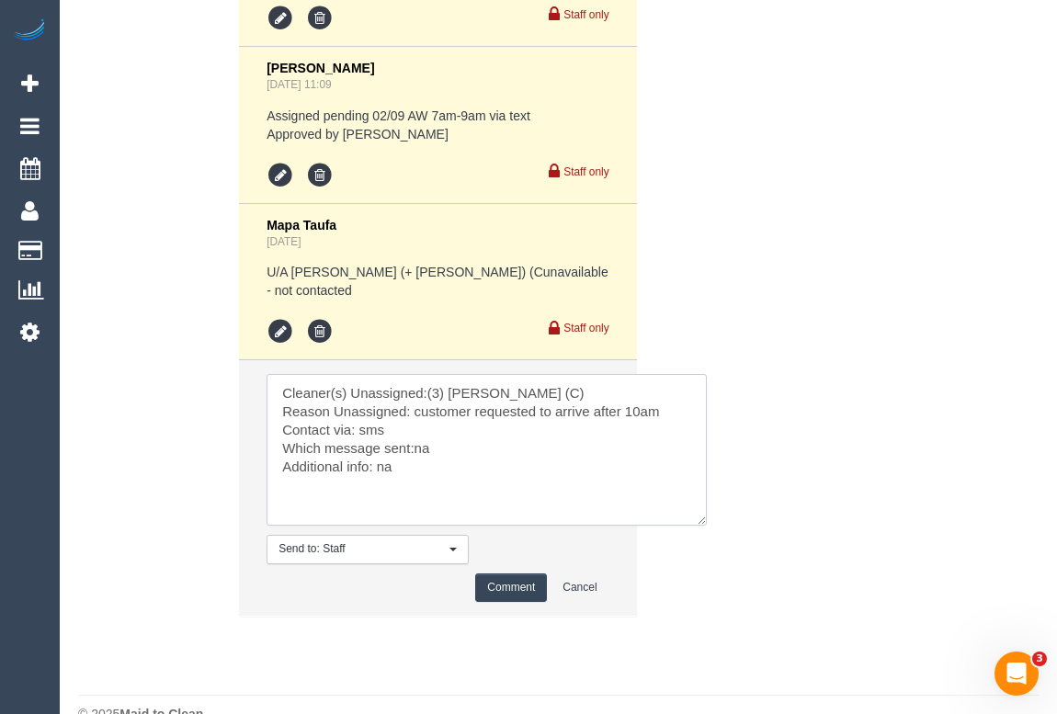
type textarea "Cleaner(s) Unassigned:(3) Imanuil Afiuo (C) Reason Unassigned: customer request…"
click at [507, 574] on button "Comment" at bounding box center [511, 588] width 72 height 28
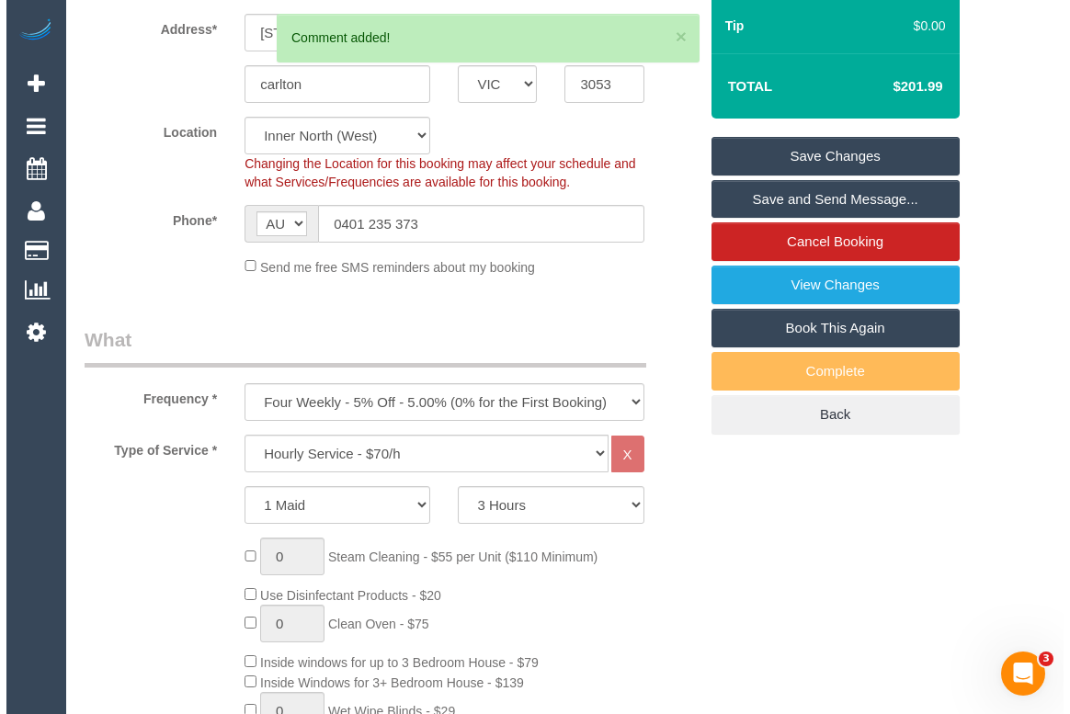
scroll to position [0, 0]
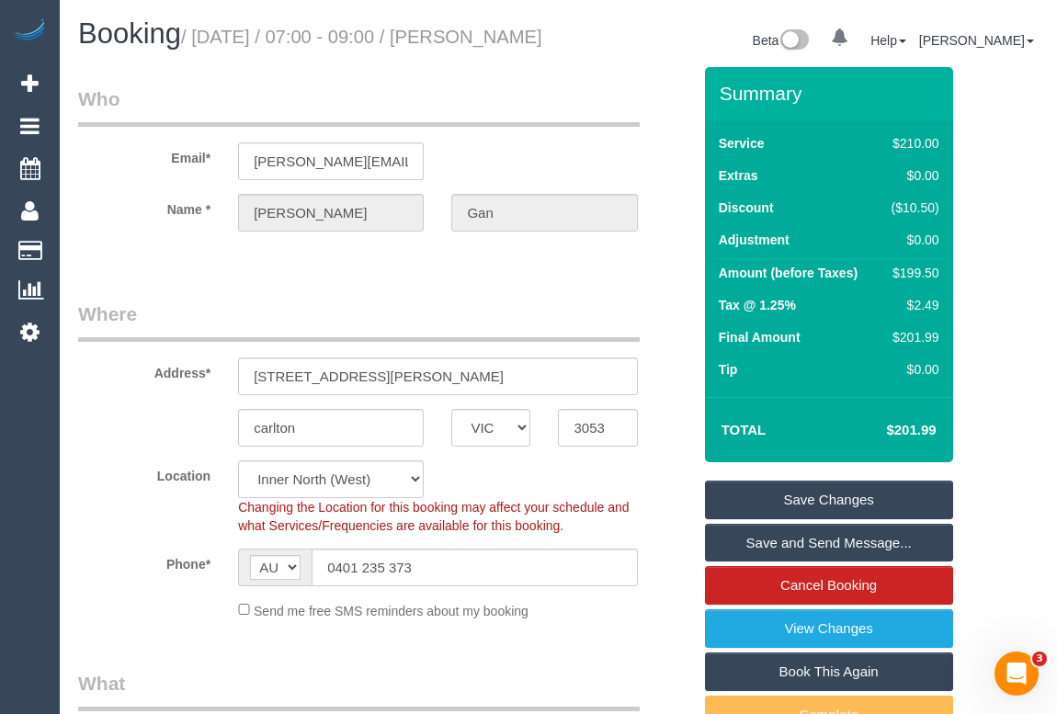
click at [803, 512] on link "Save Changes" at bounding box center [829, 500] width 248 height 39
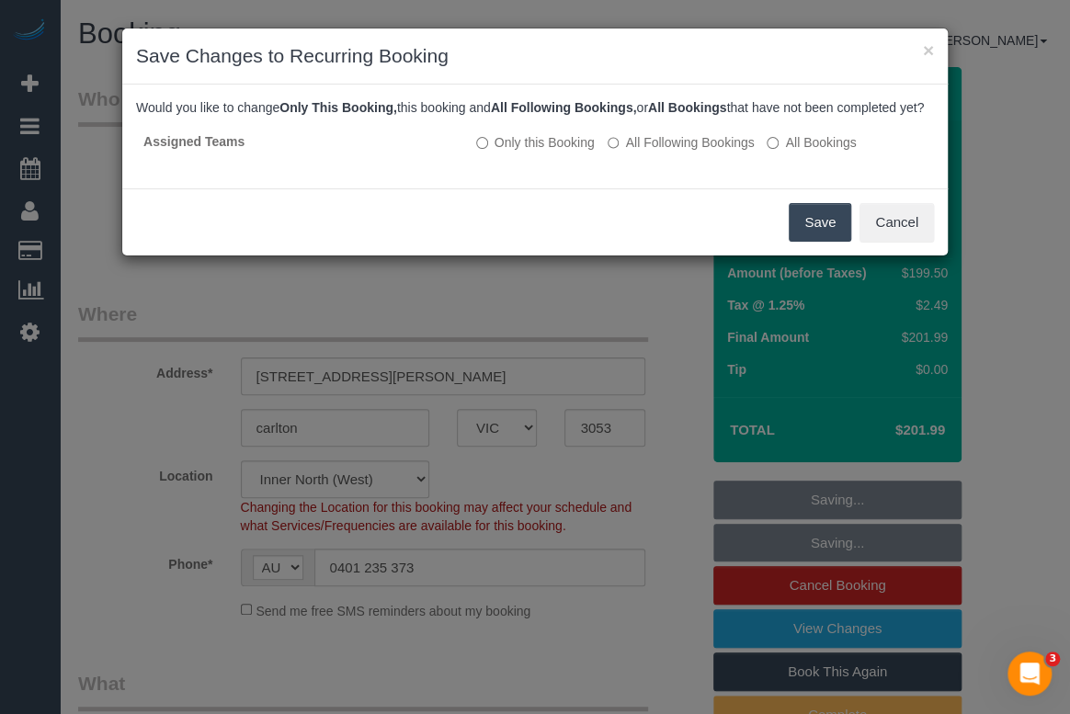
click at [813, 238] on button "Save" at bounding box center [820, 222] width 63 height 39
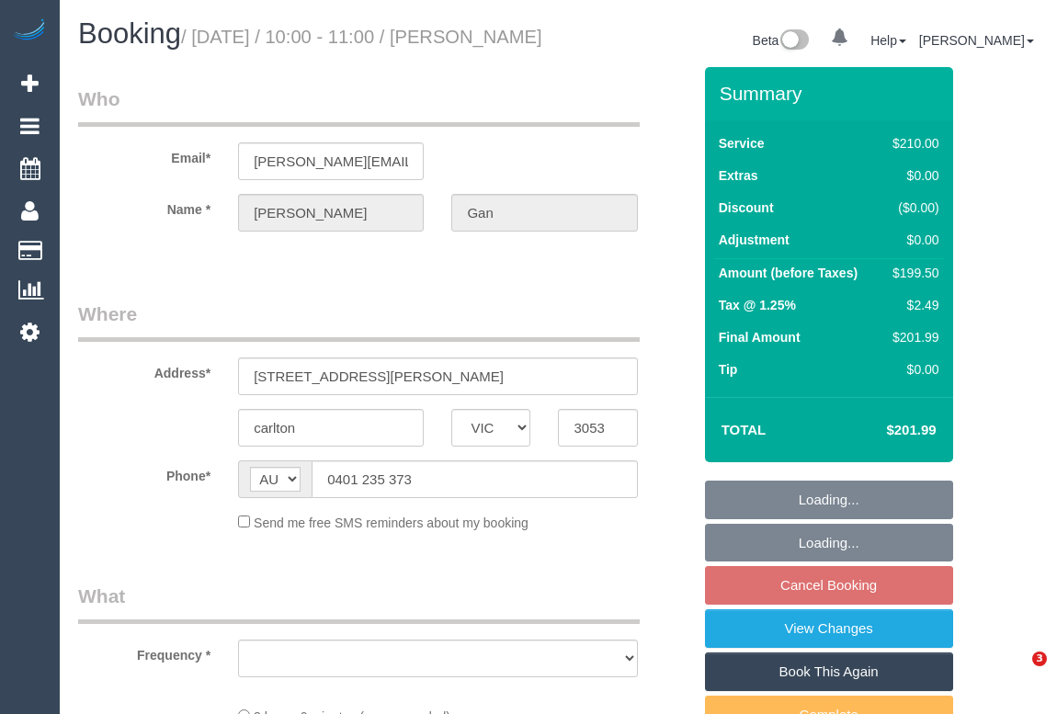
select select "VIC"
select select "object:528"
select select "string:stripe-pm_1RHaTq2GScqysDRVuuVPFp8p"
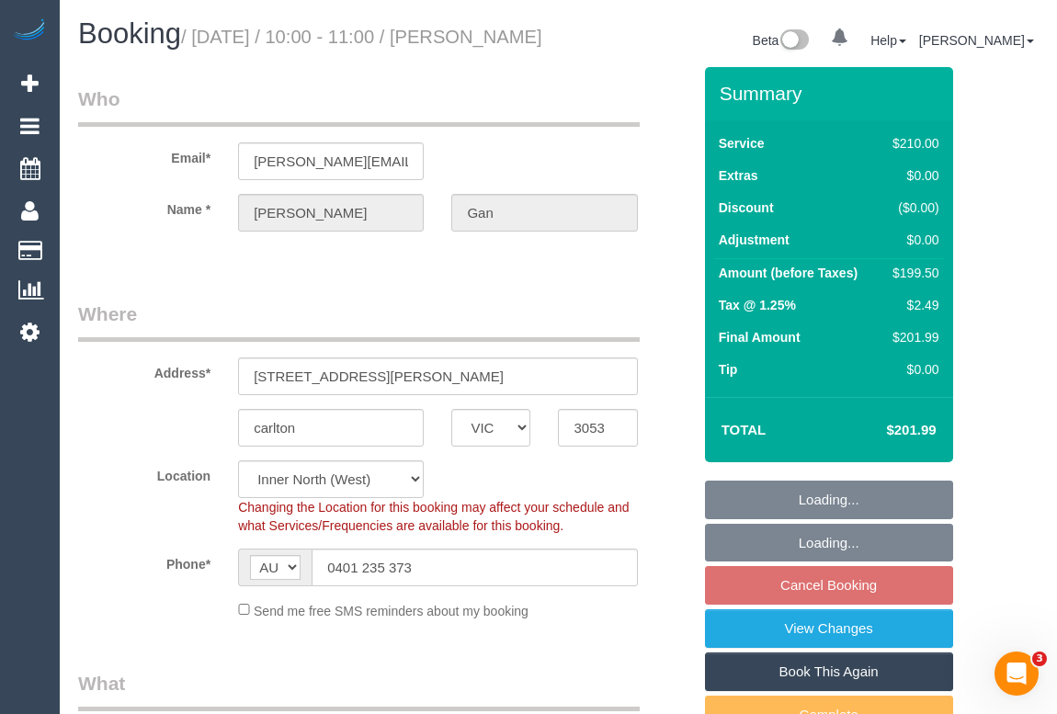
select select "object:535"
select select "number:28"
select select "number:14"
select select "number:19"
select select "number:25"
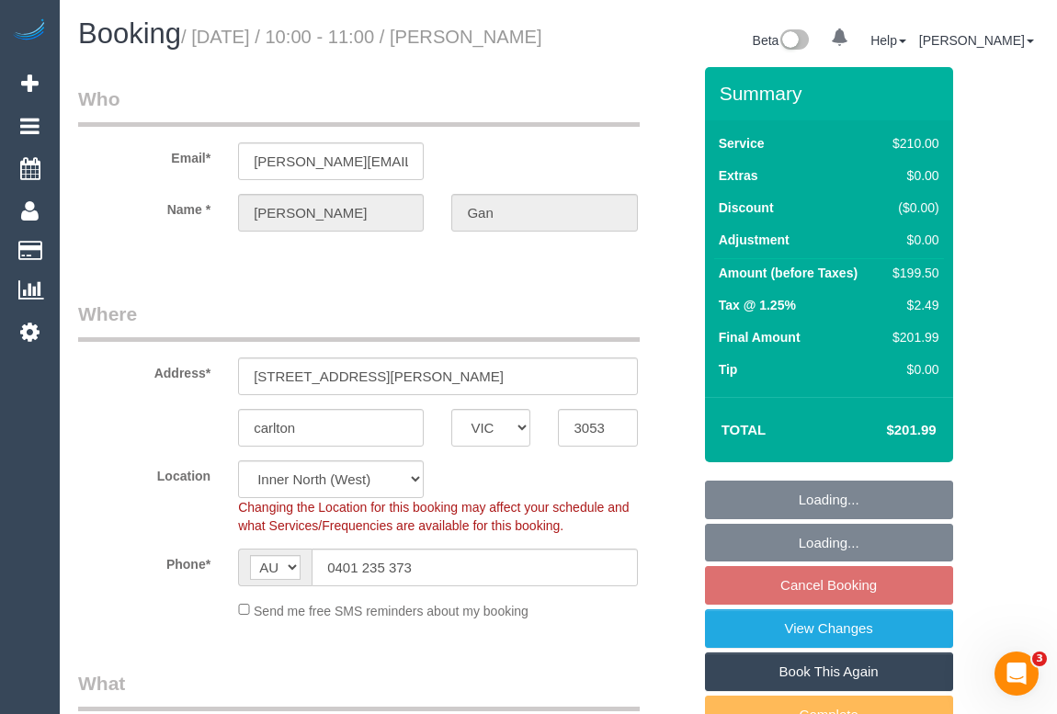
select select "number:35"
select select "number:11"
select select "180"
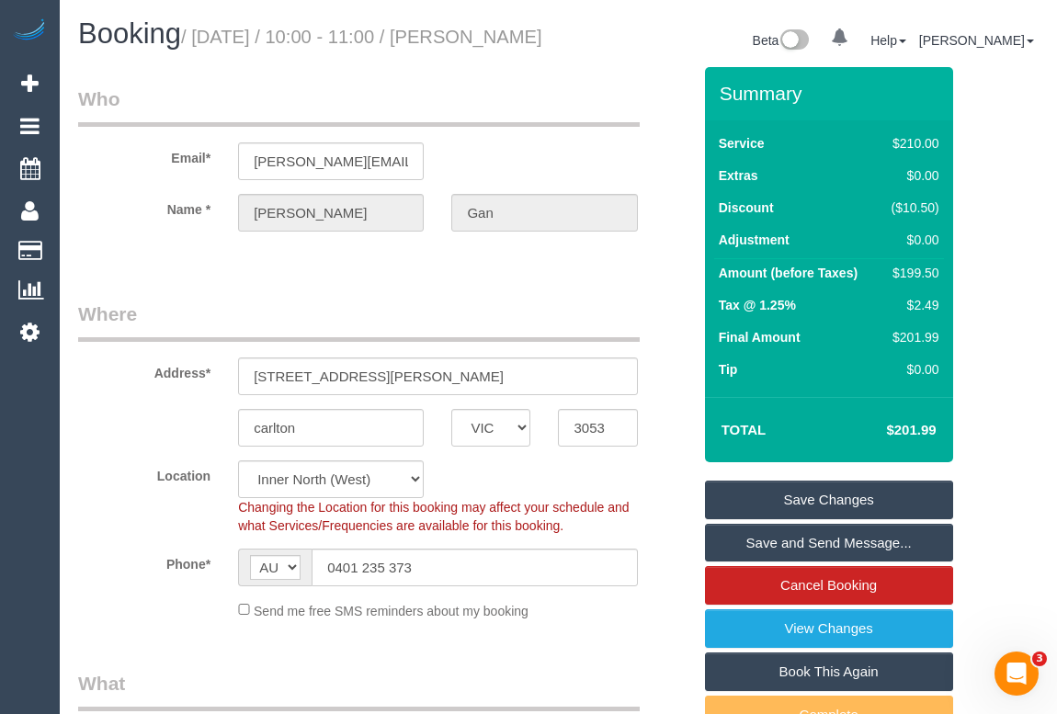
click at [459, 264] on fieldset "Who Email* jas.gan@gmail.com Name * Jas Gan" at bounding box center [384, 174] width 613 height 178
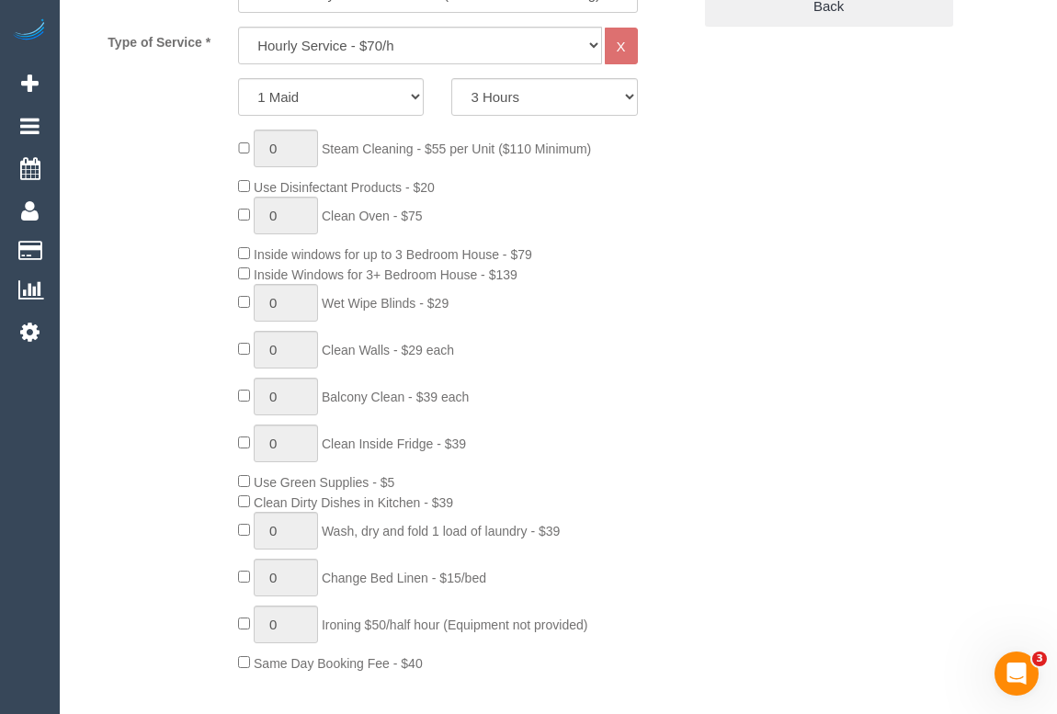
scroll to position [1086, 0]
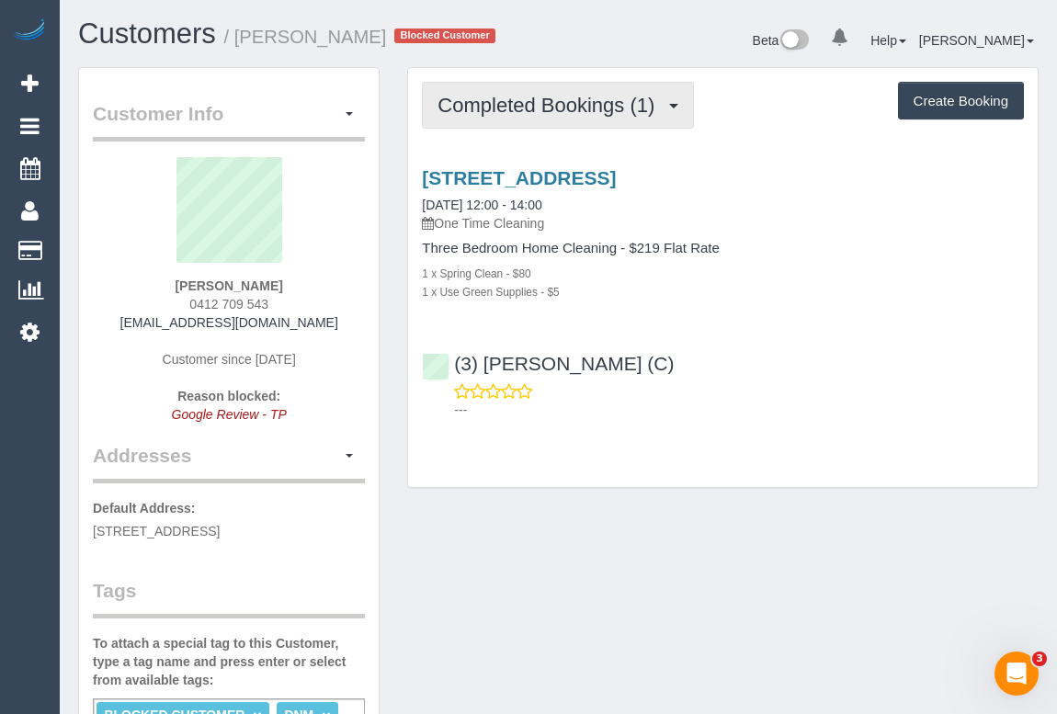
click at [536, 116] on button "Completed Bookings (1)" at bounding box center [558, 105] width 272 height 47
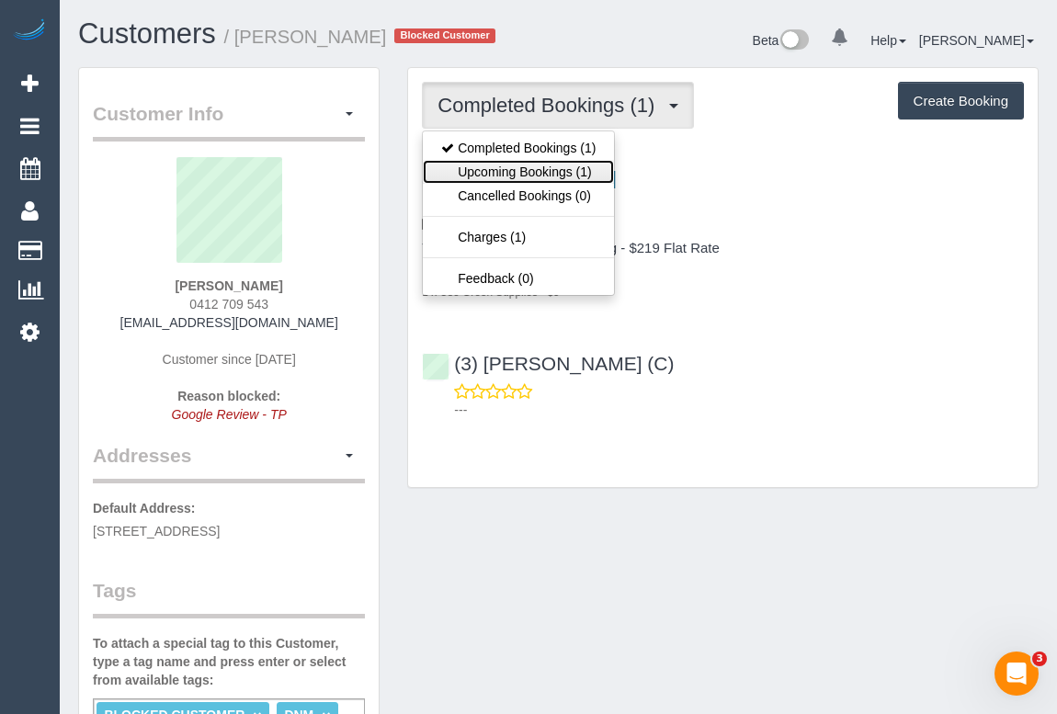
click at [530, 160] on link "Upcoming Bookings (1)" at bounding box center [518, 172] width 191 height 24
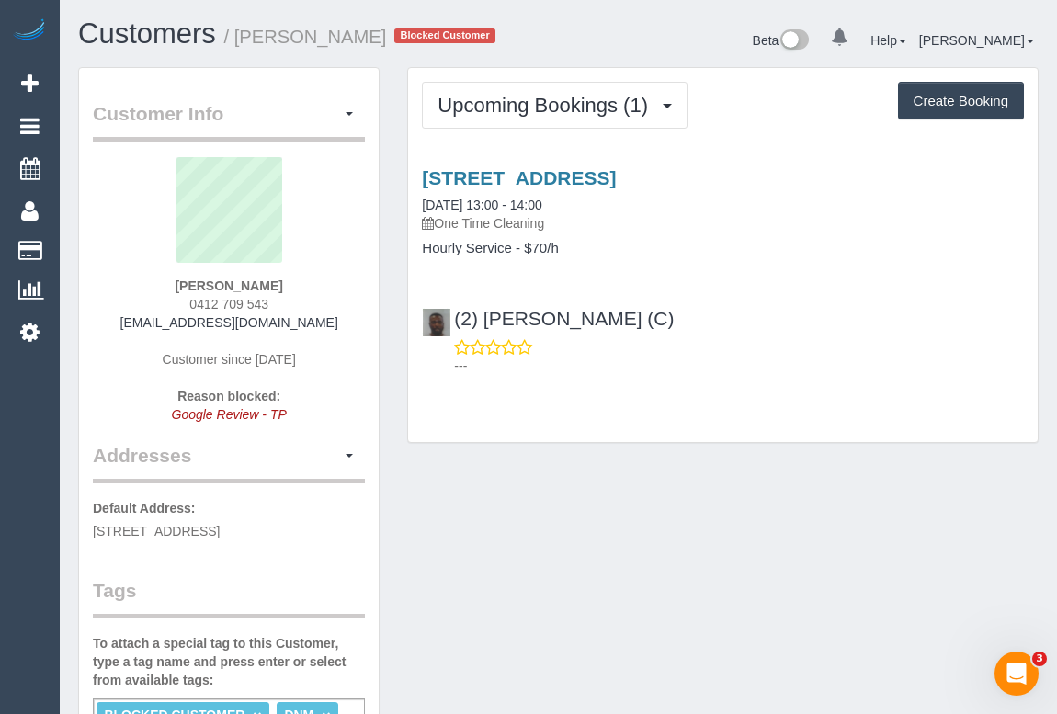
click at [798, 367] on p "---" at bounding box center [739, 366] width 570 height 18
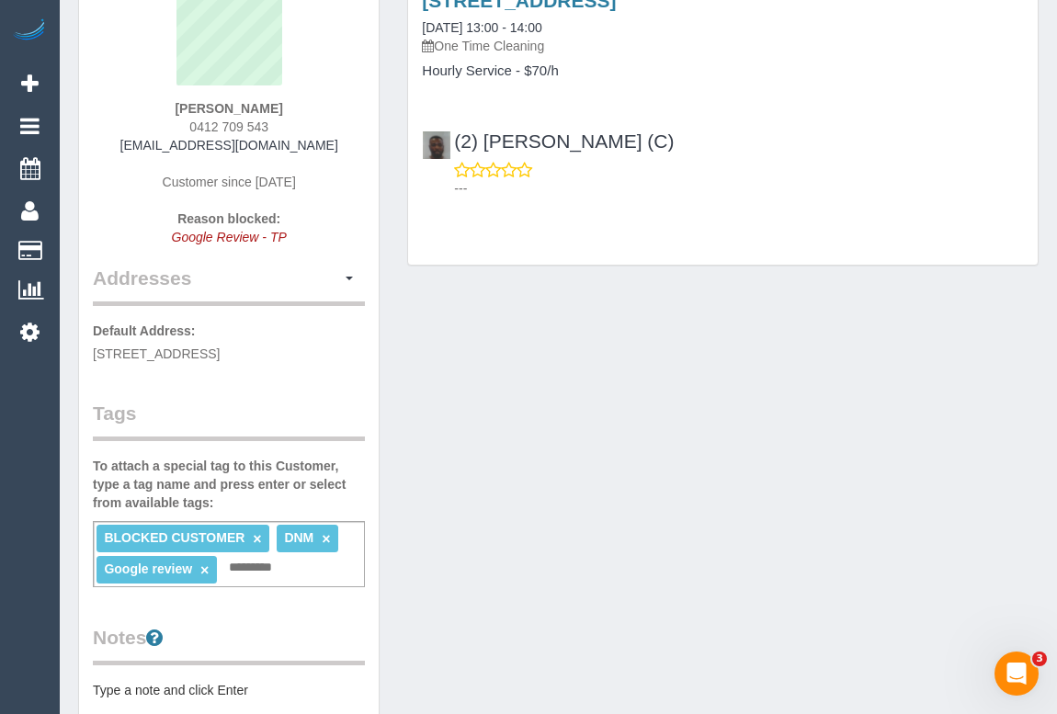
scroll to position [149, 0]
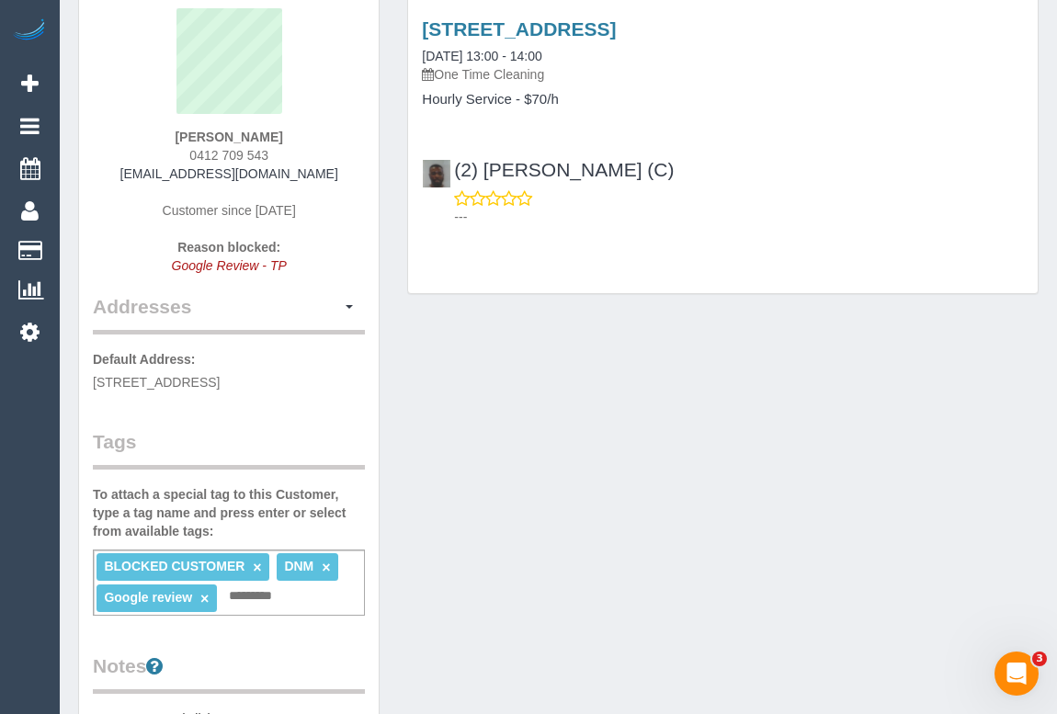
click at [612, 634] on div "Customer Info Edit Contact Info Send Message Email Preferences Special Sales Ta…" at bounding box center [558, 579] width 988 height 1322
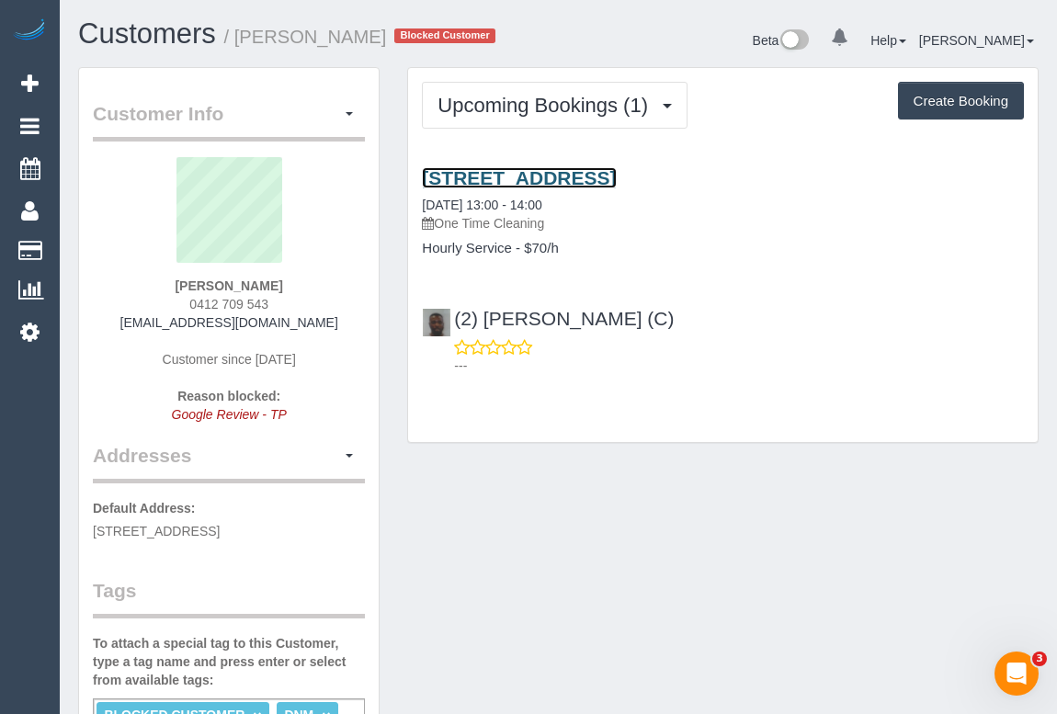
click at [616, 167] on link "[STREET_ADDRESS]" at bounding box center [519, 177] width 194 height 21
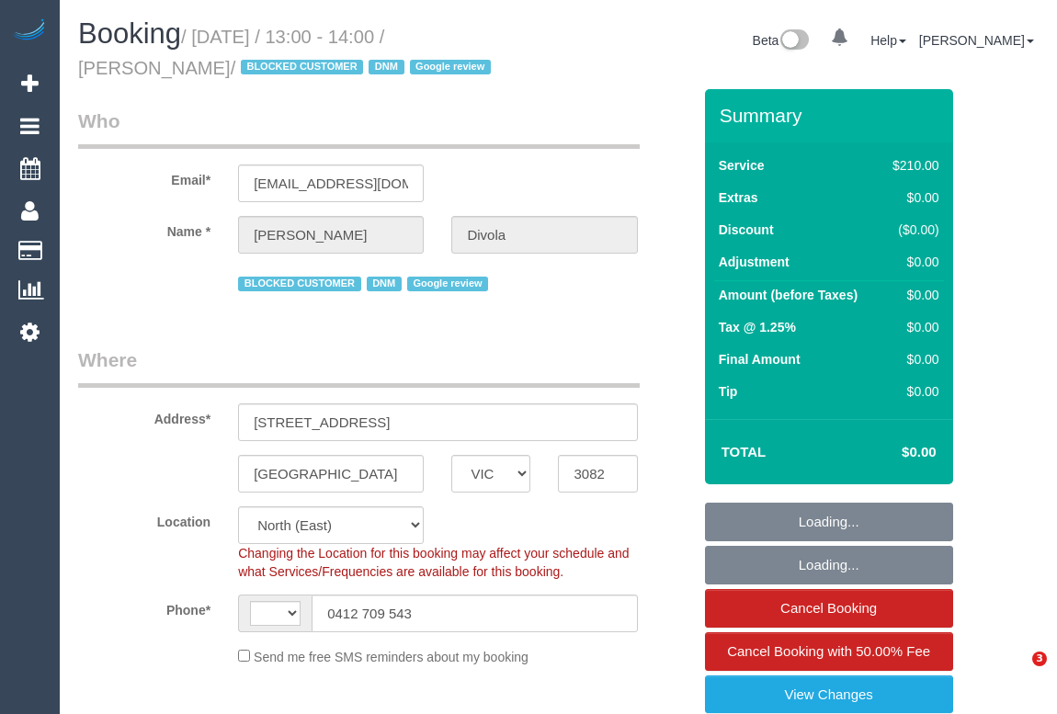
select select "VIC"
select select "string:AU"
select select "object:905"
select select "180"
select select "number:27"
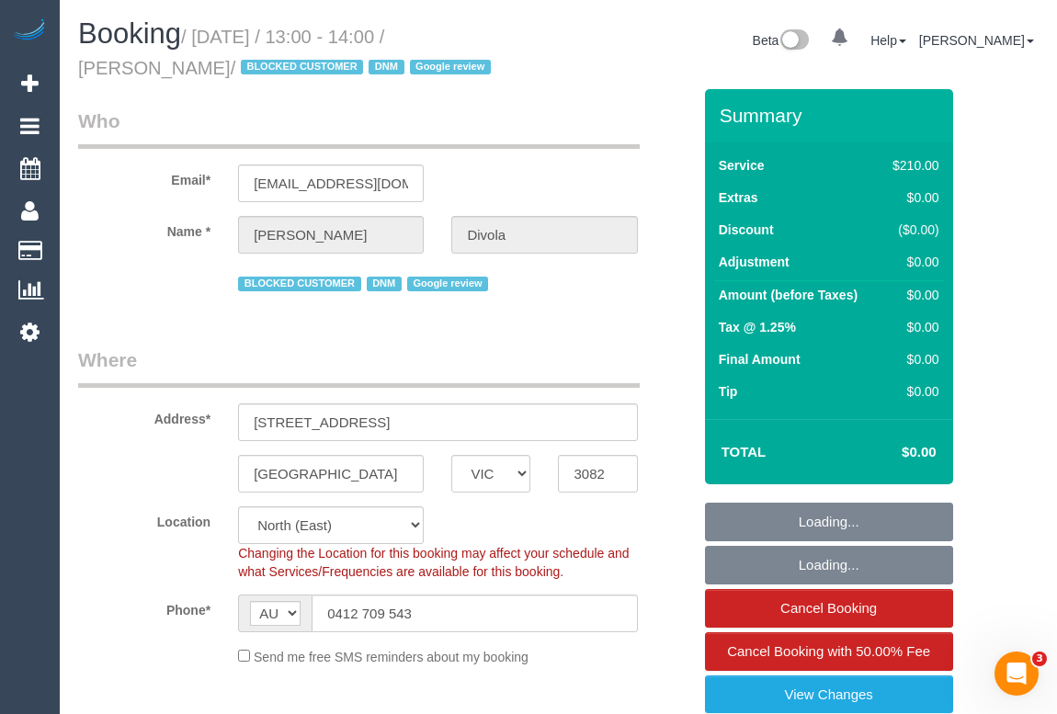
select select "string:stripe-pm_1R49U82GScqysDRV4wmS5uc0"
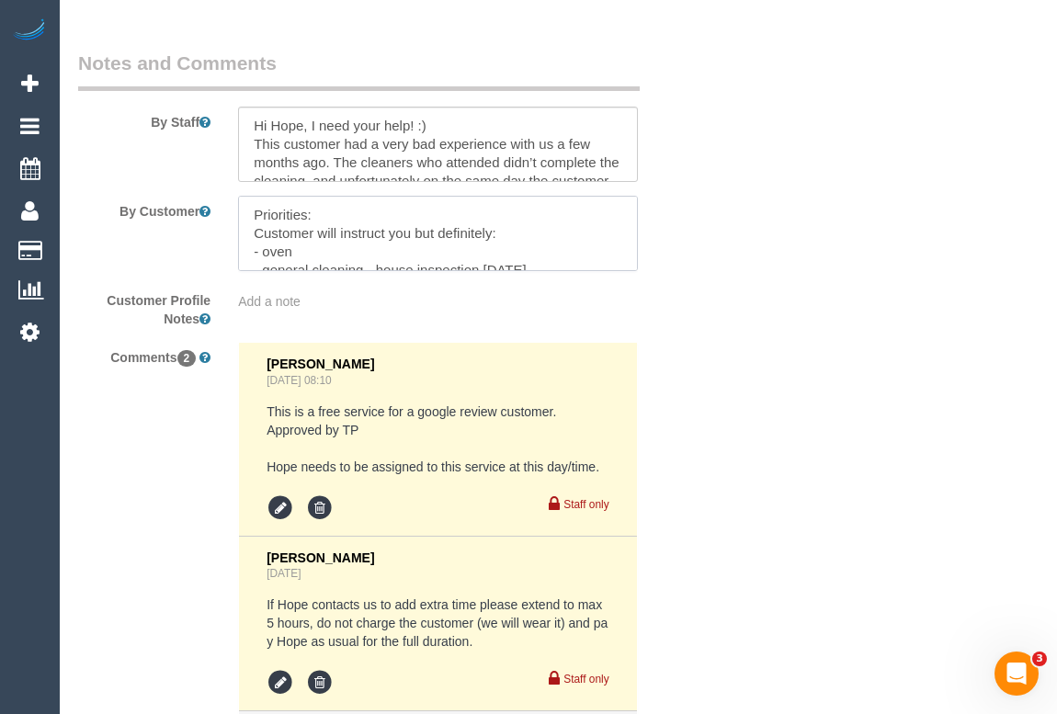
scroll to position [18, 0]
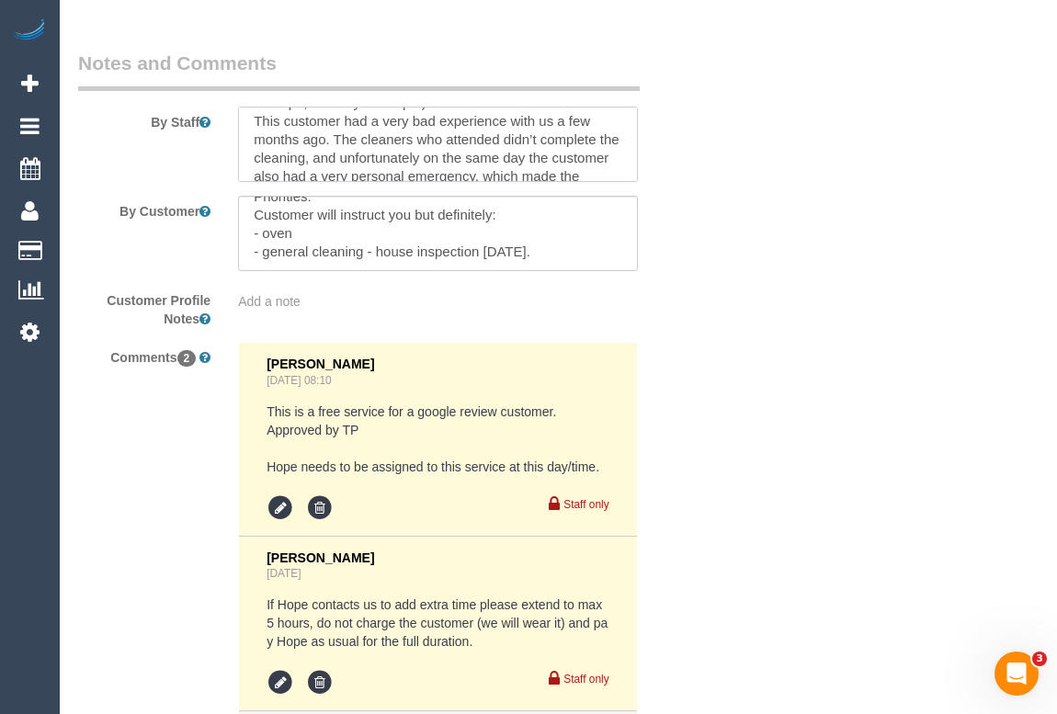
scroll to position [33, 0]
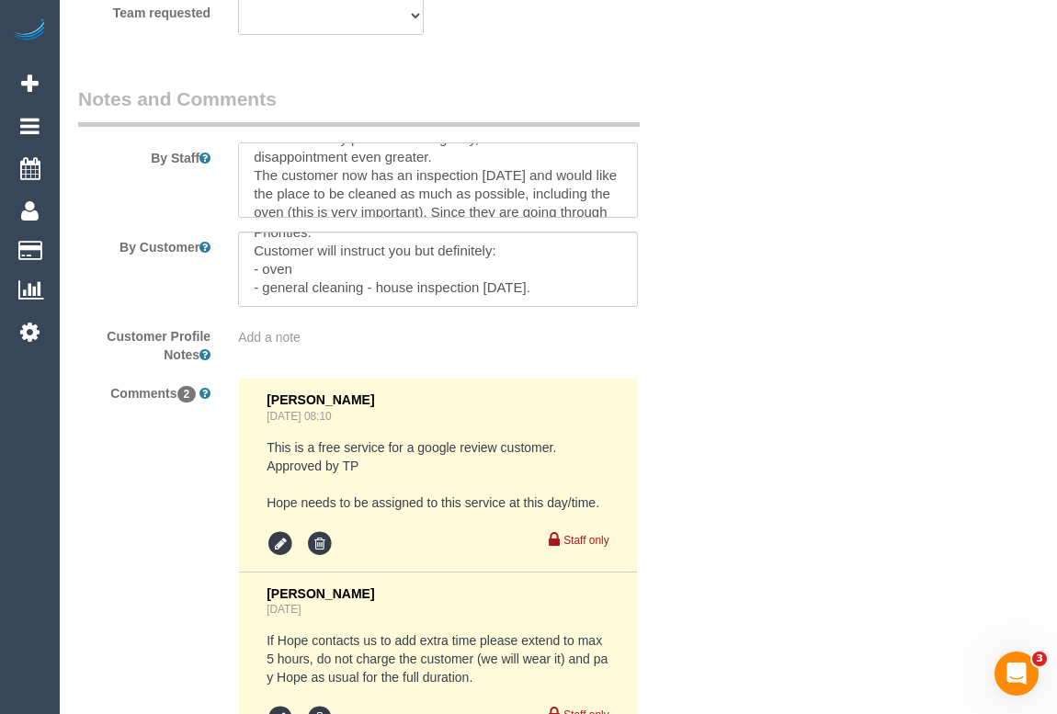
scroll to position [61, 0]
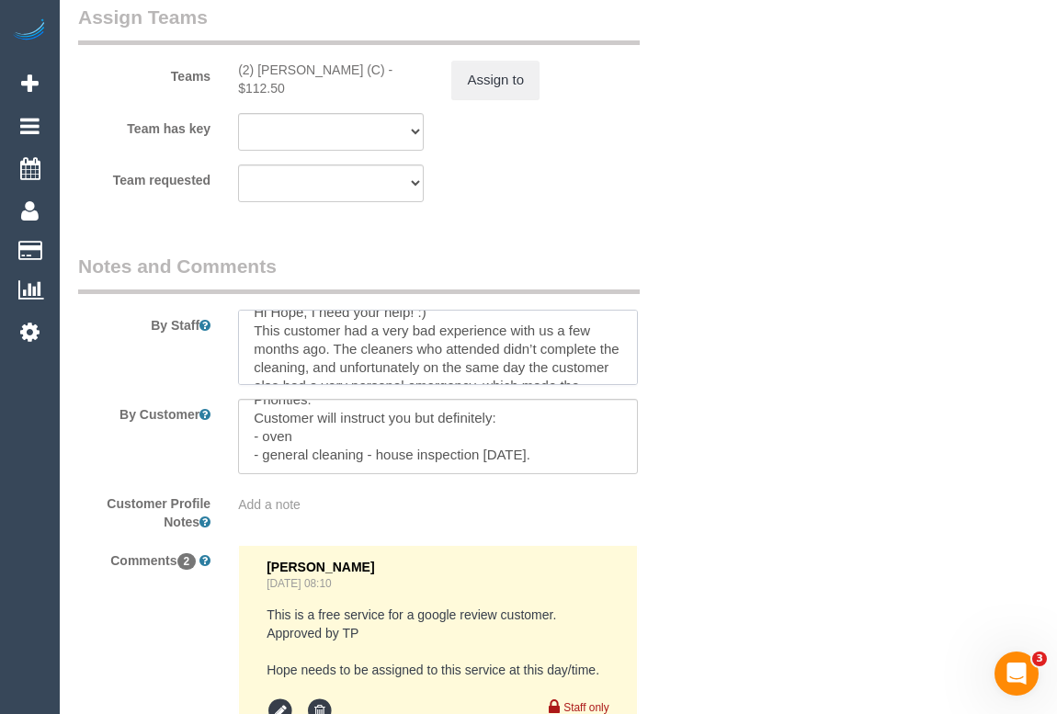
scroll to position [70, 0]
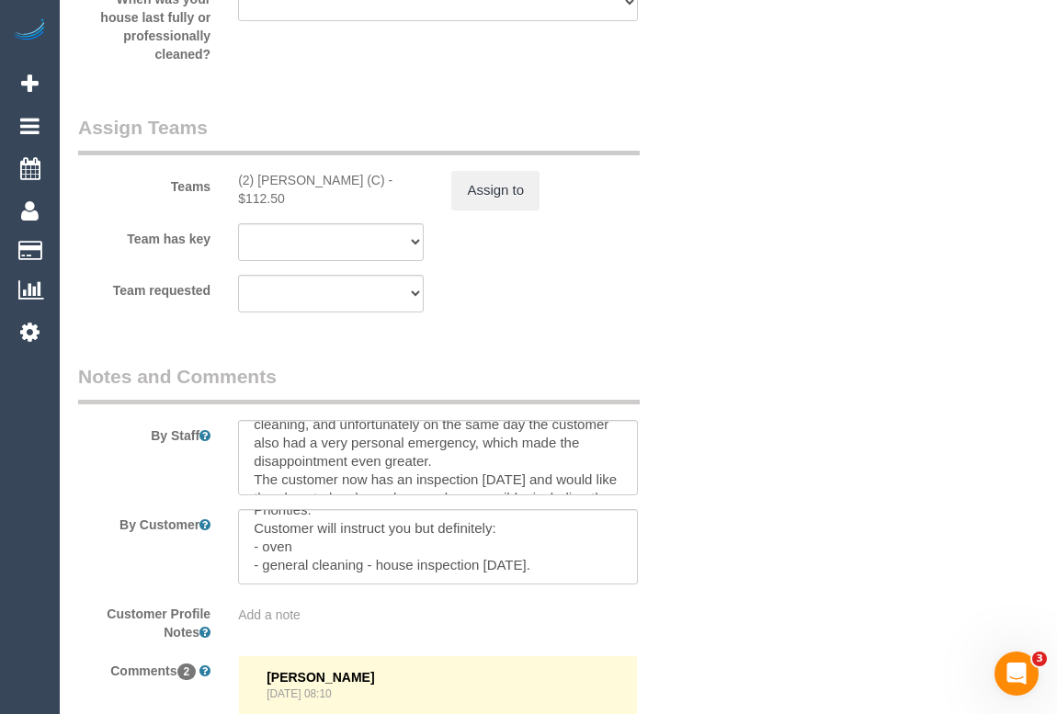
scroll to position [2721, 0]
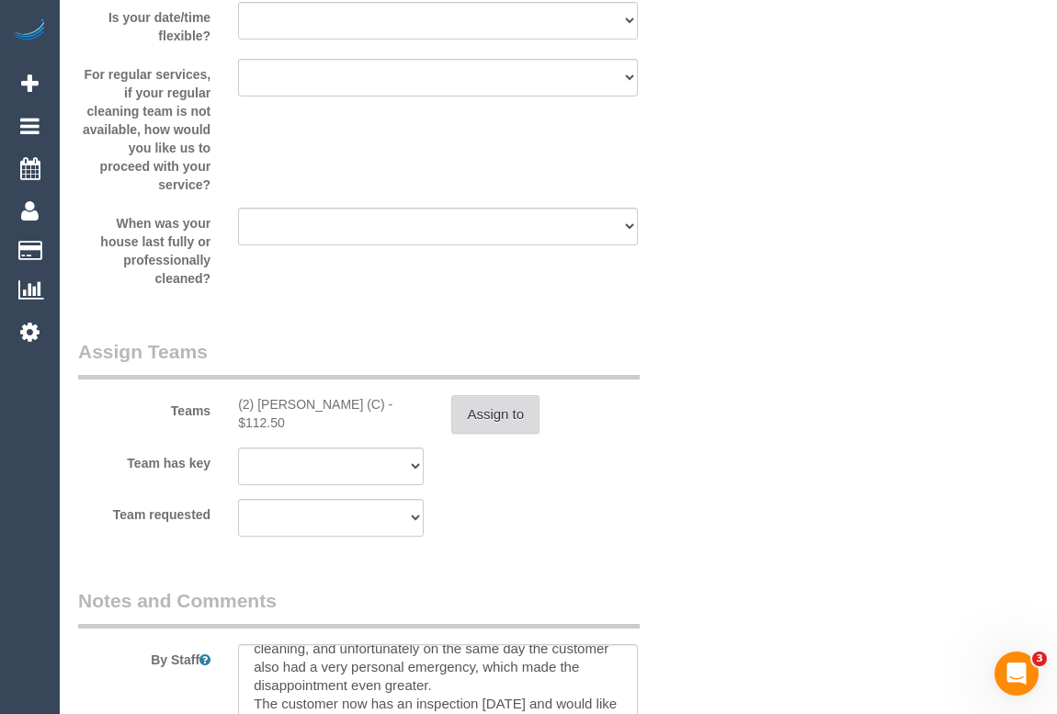
click at [473, 421] on button "Assign to" at bounding box center [495, 414] width 88 height 39
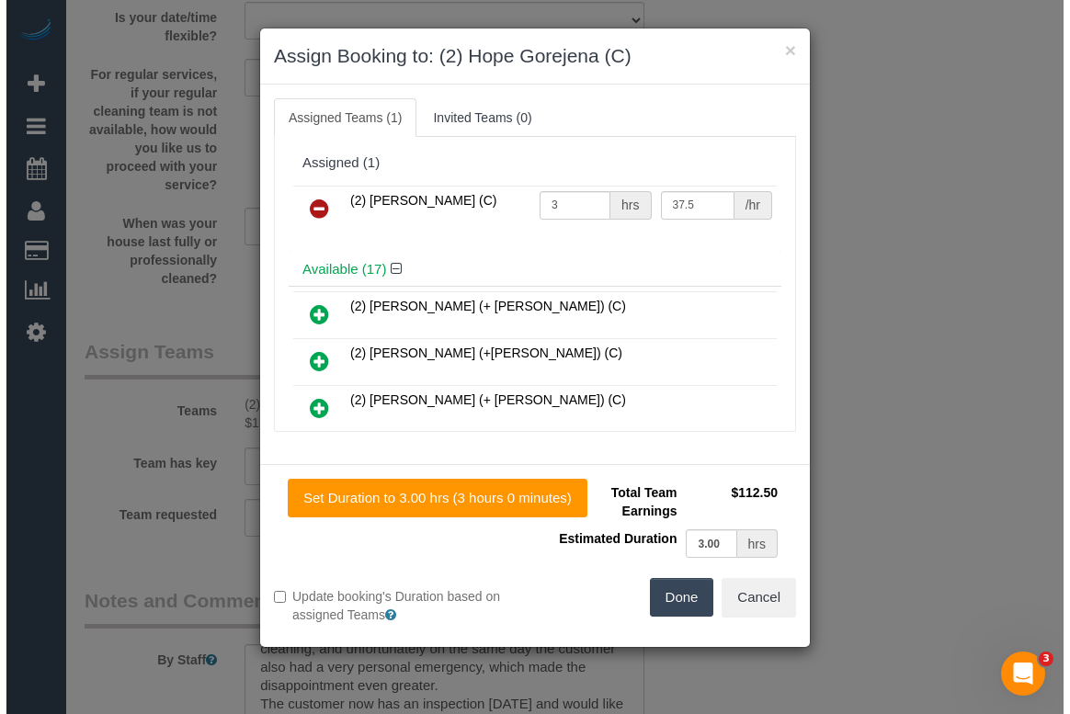
scroll to position [2703, 0]
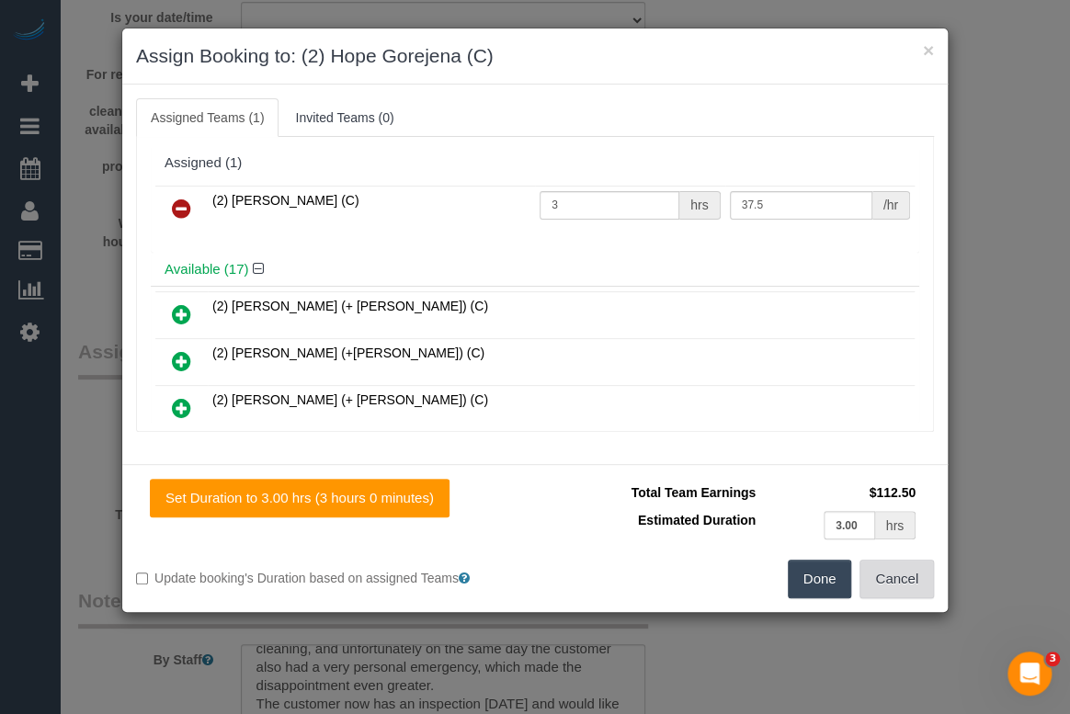
click at [894, 583] on button "Cancel" at bounding box center [897, 579] width 74 height 39
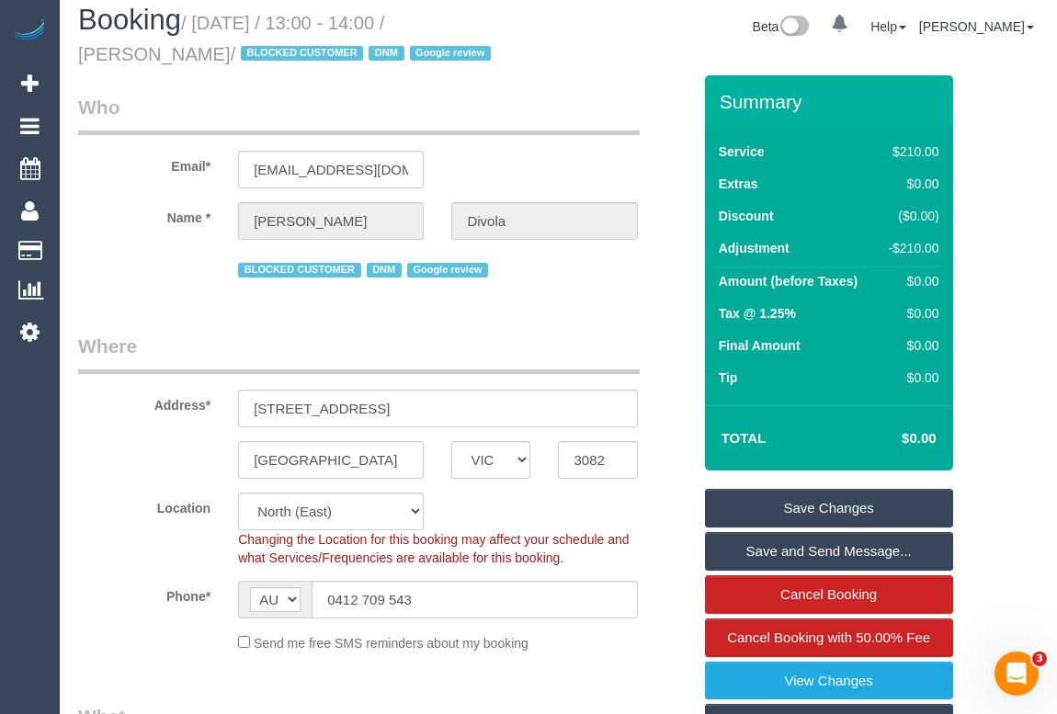
scroll to position [0, 0]
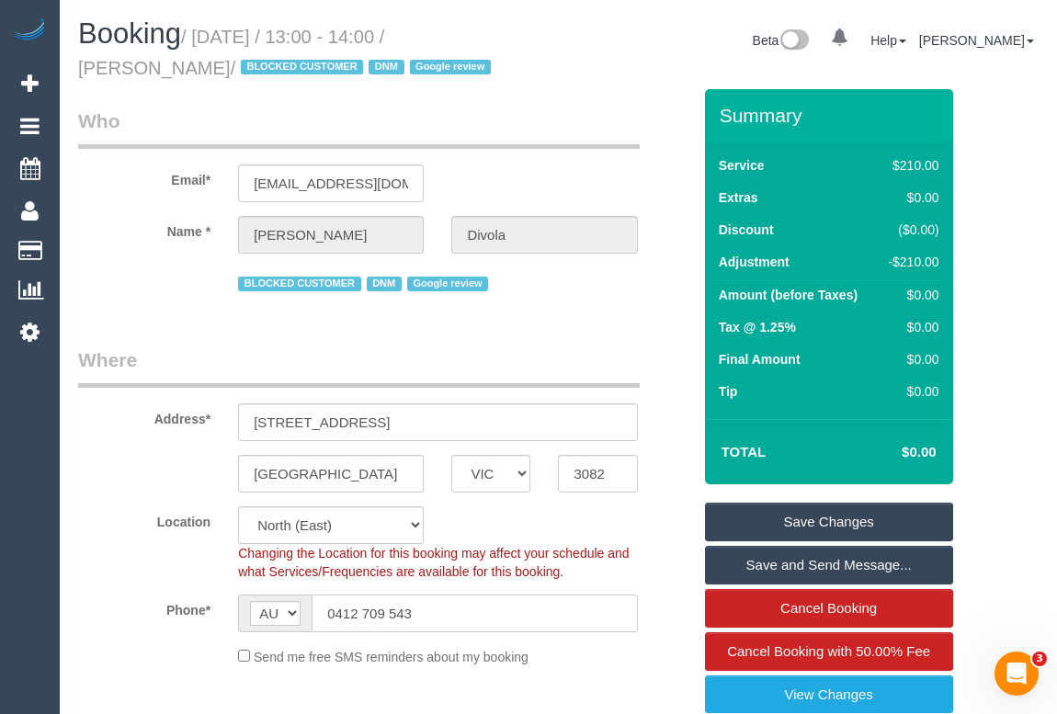
drag, startPoint x: 438, startPoint y: 621, endPoint x: 284, endPoint y: 601, distance: 154.9
click at [284, 601] on div "AF AL DZ AD AO AI AQ AG AR AM AW AU AT AZ BS BH BD BB BY BE BZ BJ BM BT BO BA B…" at bounding box center [437, 614] width 399 height 38
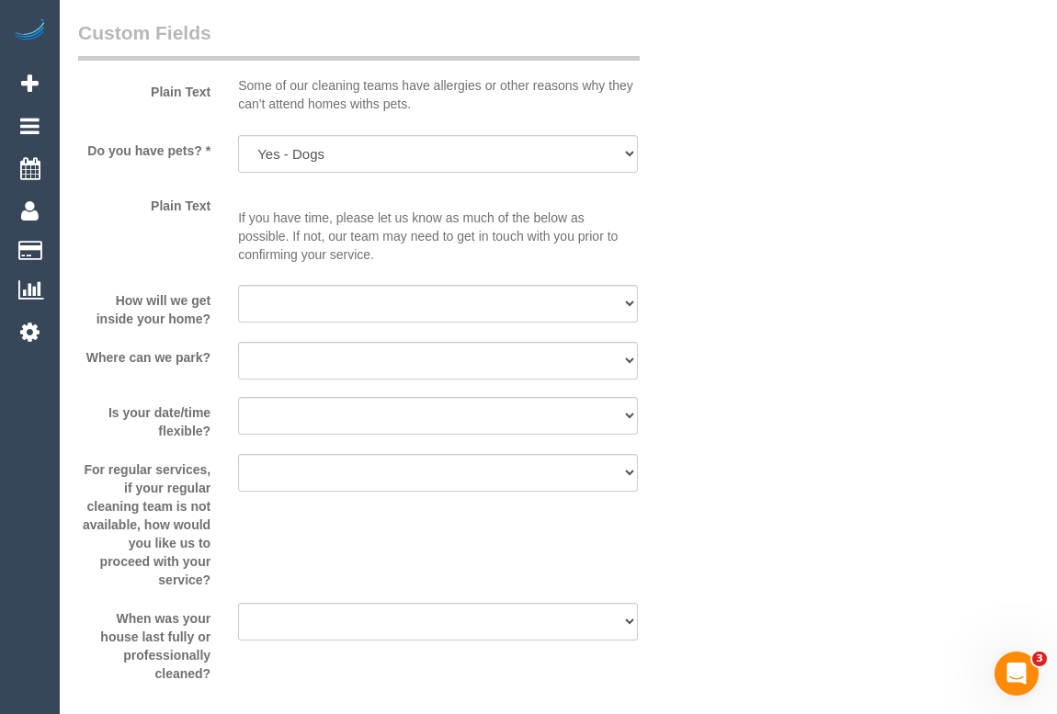
scroll to position [2507, 0]
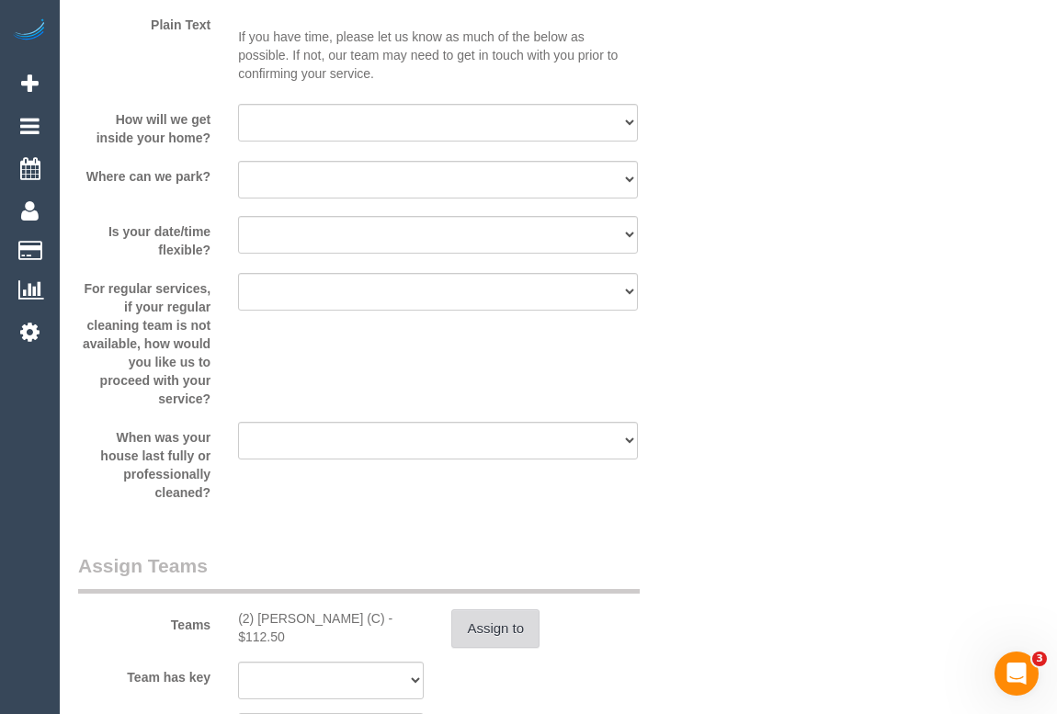
click at [482, 623] on button "Assign to" at bounding box center [495, 629] width 88 height 39
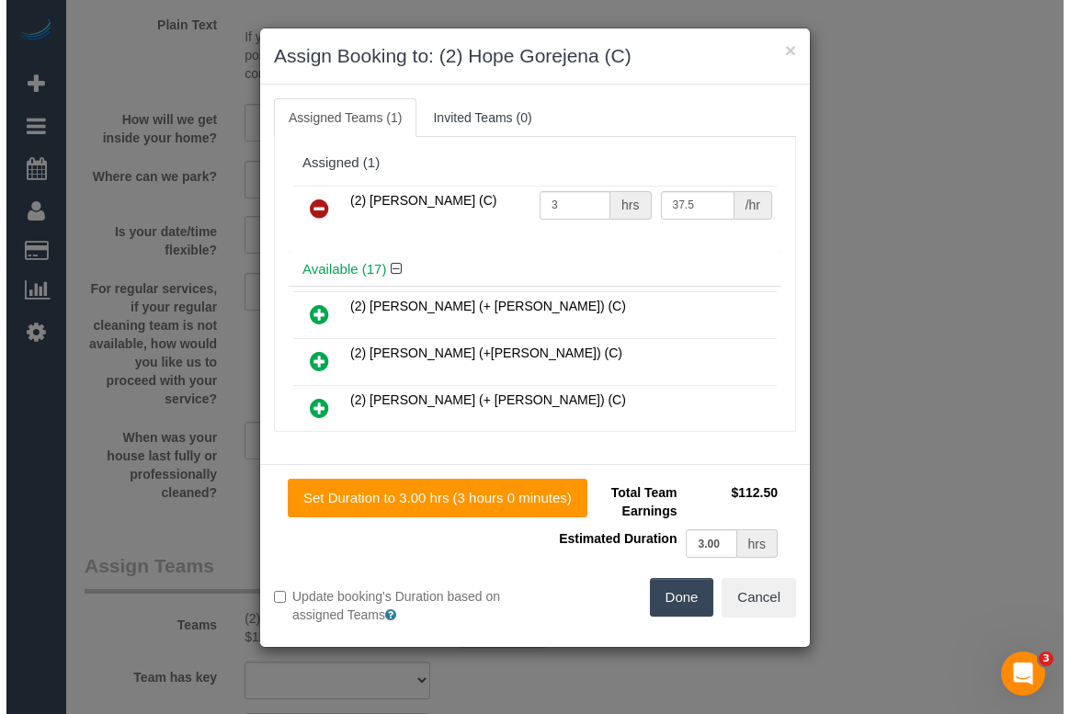
scroll to position [2489, 0]
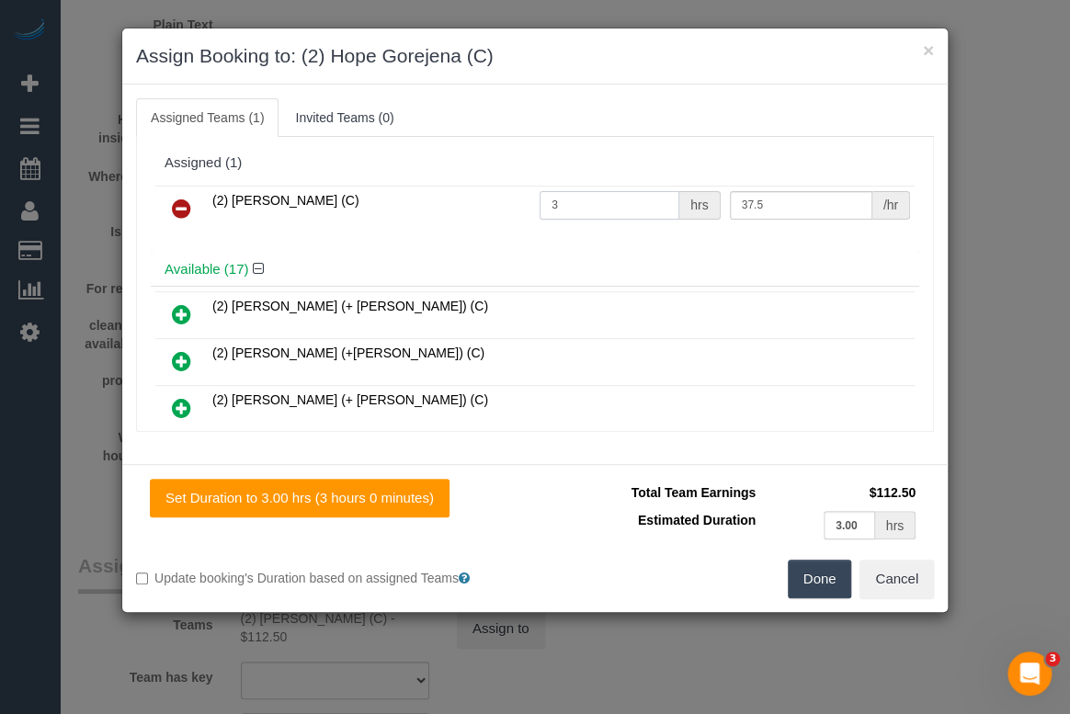
drag, startPoint x: 575, startPoint y: 208, endPoint x: 425, endPoint y: 206, distance: 150.8
click at [425, 206] on tr "(2) Hope Gorejena (C) 3 hrs 37.5 /hr" at bounding box center [534, 209] width 759 height 47
type input "4"
click at [676, 256] on div "Available (17)" at bounding box center [535, 270] width 769 height 34
click at [826, 582] on button "Done" at bounding box center [820, 579] width 64 height 39
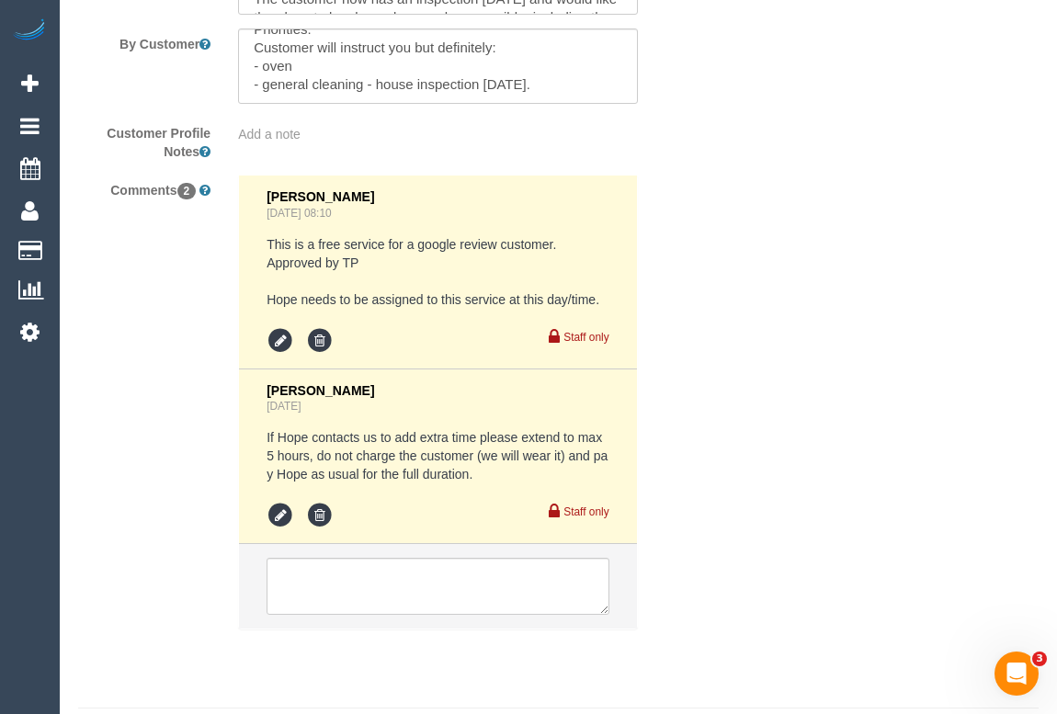
scroll to position [3474, 0]
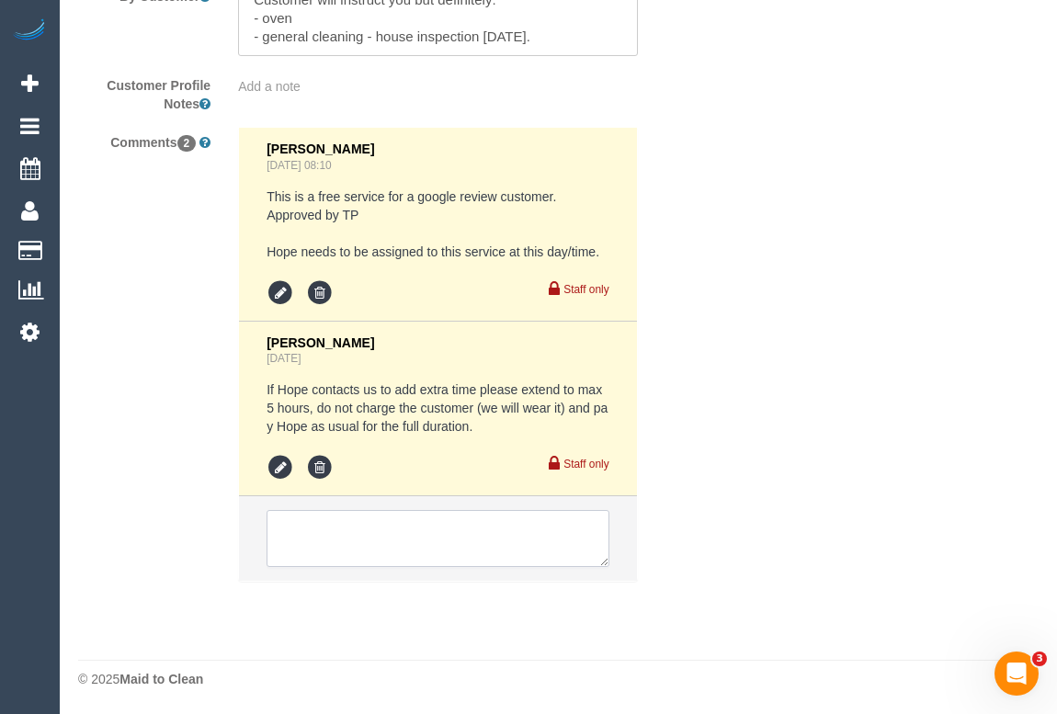
click at [446, 533] on textarea at bounding box center [438, 538] width 342 height 57
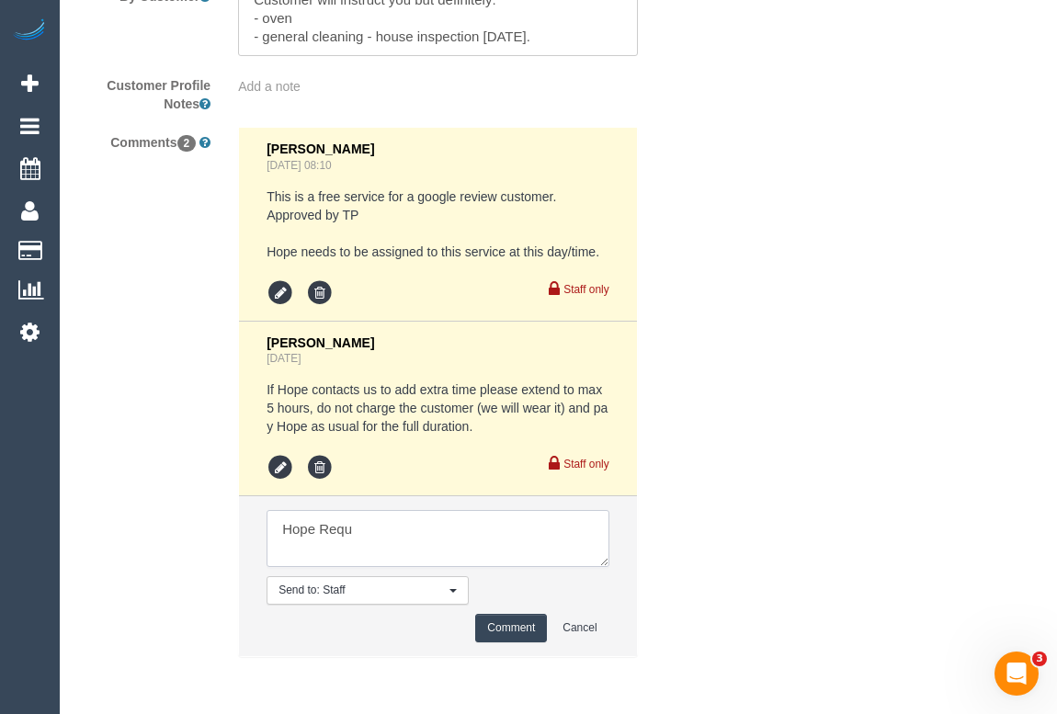
drag, startPoint x: 384, startPoint y: 526, endPoint x: 322, endPoint y: 529, distance: 62.6
click at [322, 529] on textarea at bounding box center [438, 538] width 342 height 57
click at [526, 535] on textarea at bounding box center [438, 538] width 342 height 57
paste textarea "kitchen counters, living room dusting, downstairs floor vacuuming and mopping."
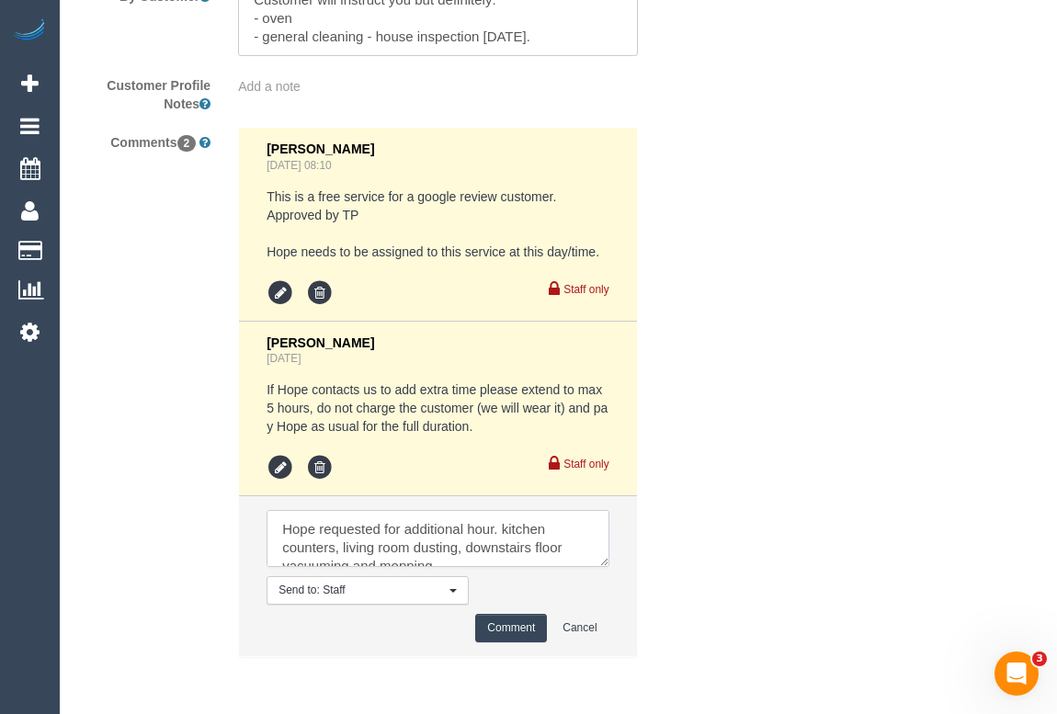
scroll to position [7, 0]
click at [501, 519] on textarea at bounding box center [438, 538] width 342 height 57
click at [492, 560] on textarea at bounding box center [438, 538] width 342 height 57
type textarea "Hope requested for additional hour. Needs to do kitchen counters, living room d…"
click at [512, 632] on button "Comment" at bounding box center [511, 628] width 72 height 28
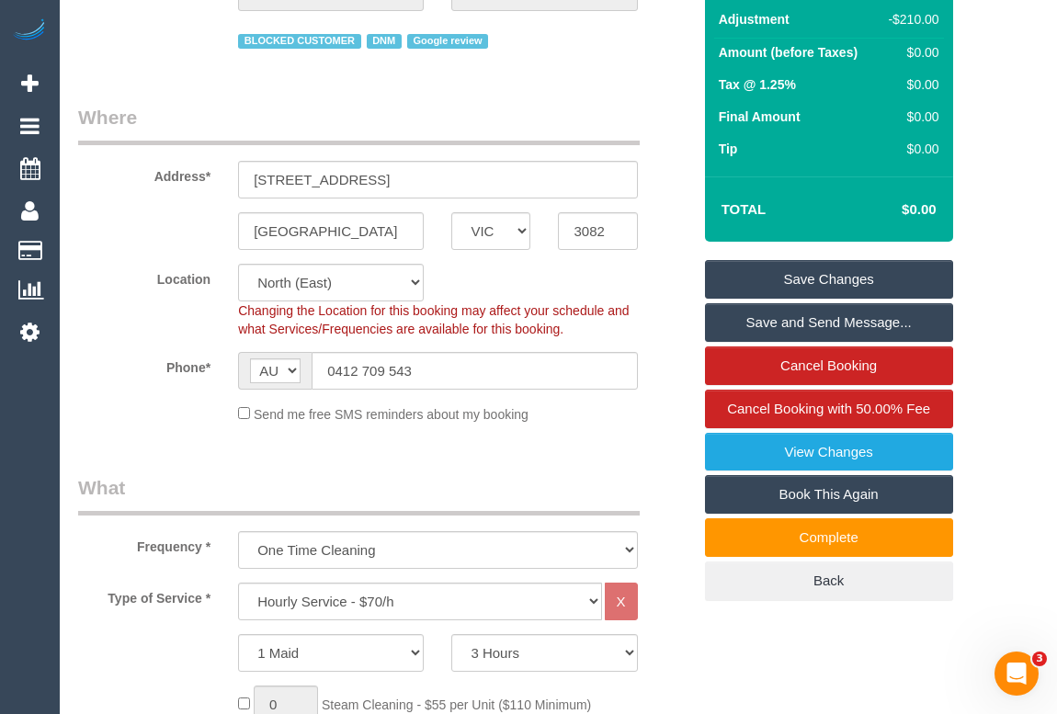
scroll to position [465, 0]
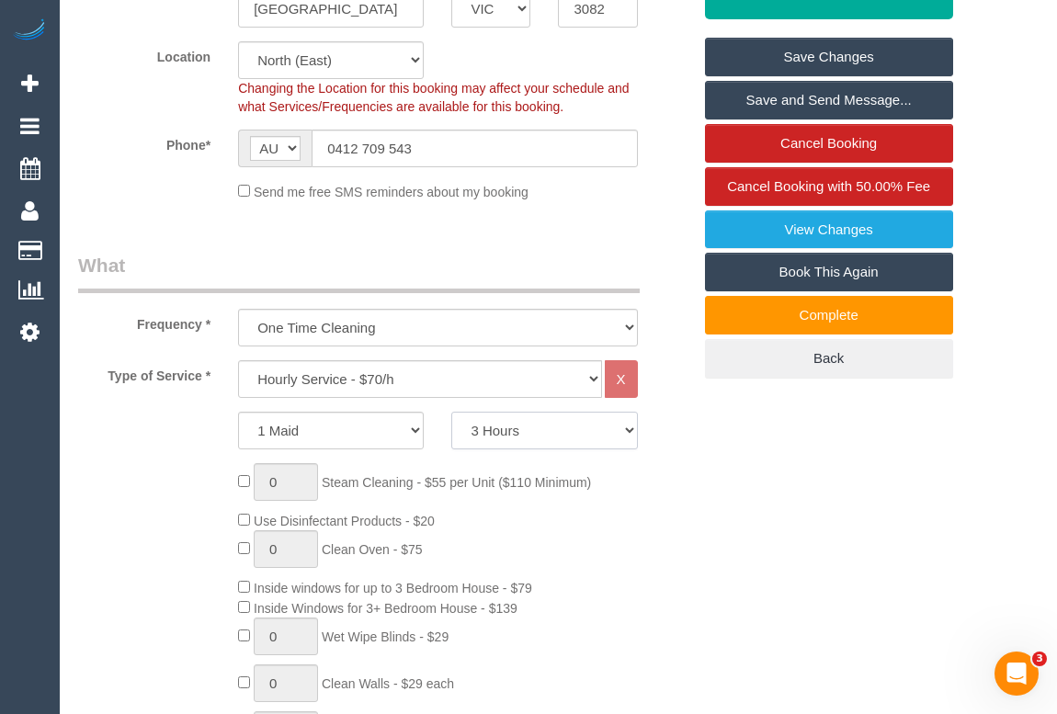
click at [621, 429] on select "2 Hours 2.5 Hours 3 Hours 3.5 Hours 4 Hours 4.5 Hours 5 Hours 5.5 Hours 6 Hours…" at bounding box center [544, 431] width 186 height 38
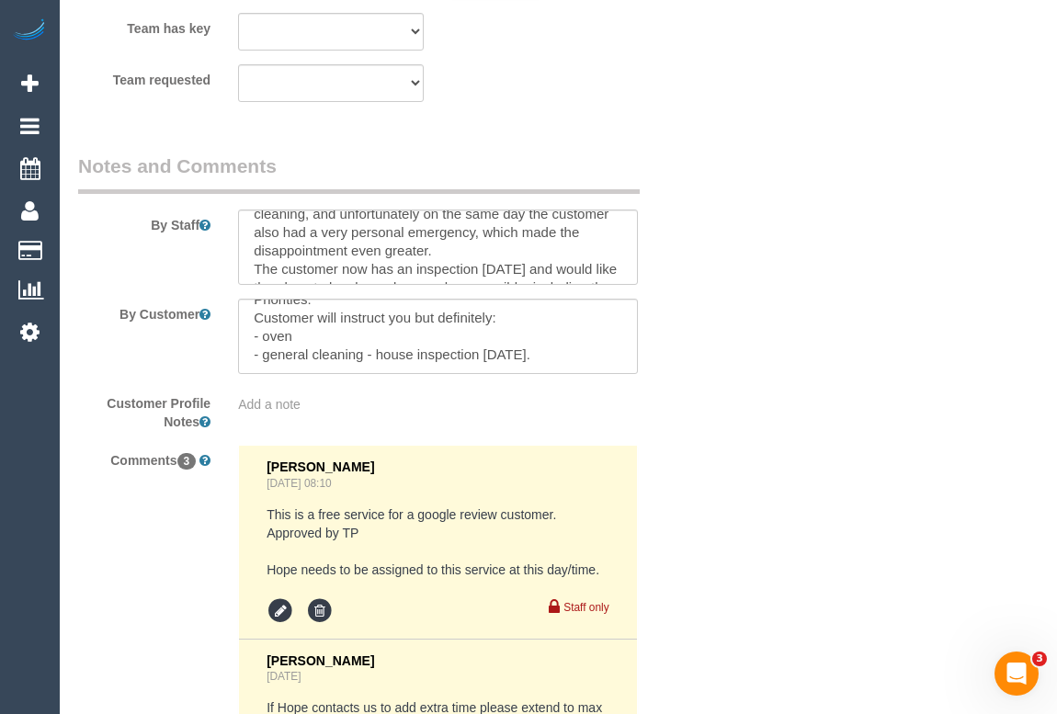
scroll to position [3064, 0]
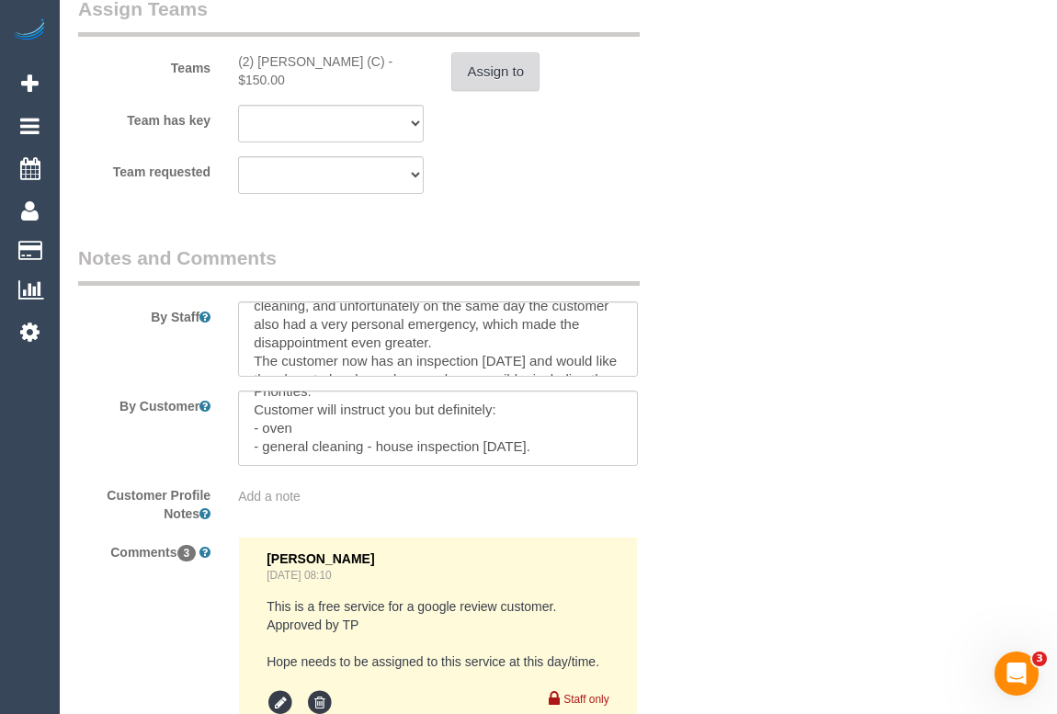
click at [487, 65] on button "Assign to" at bounding box center [495, 71] width 88 height 39
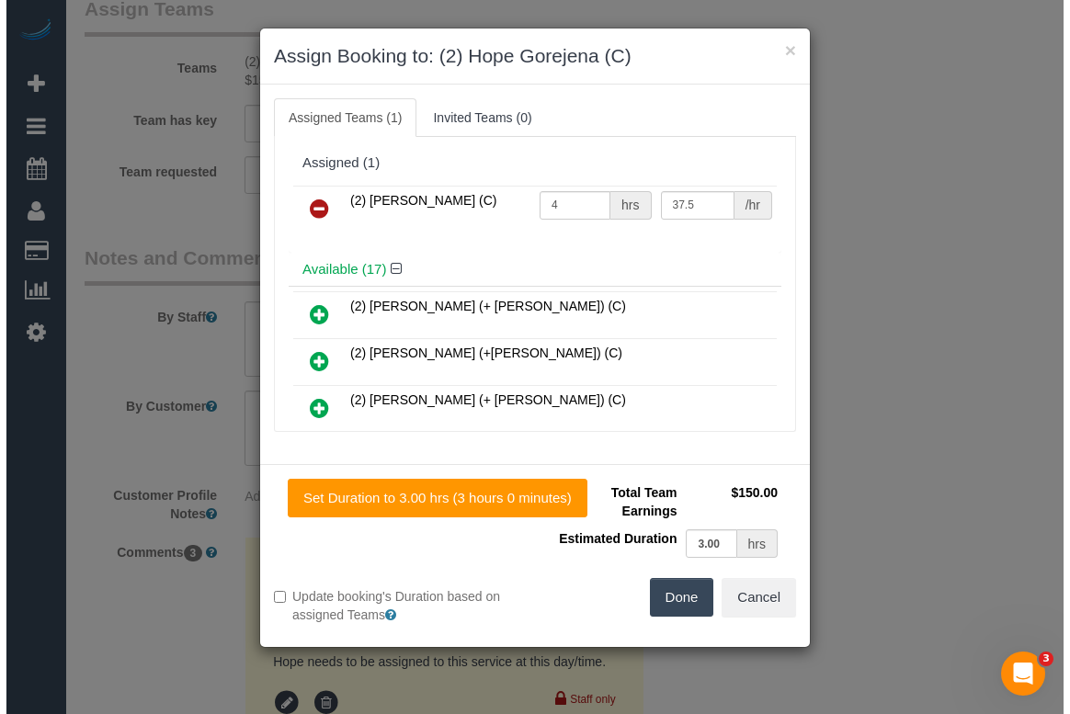
scroll to position [3046, 0]
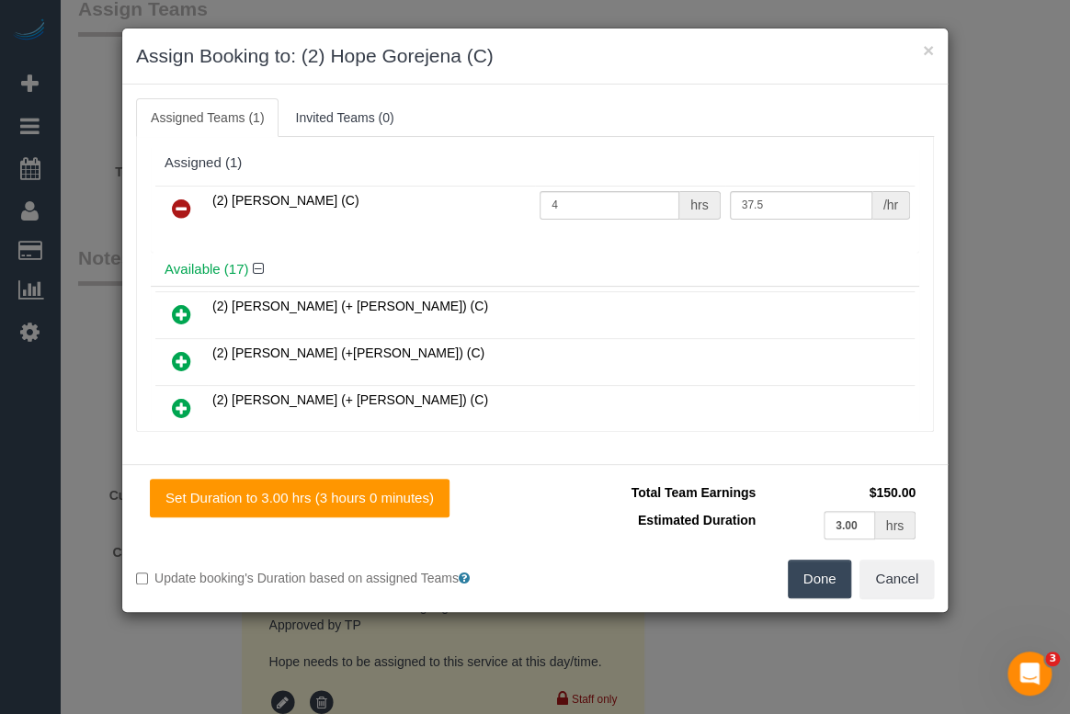
click at [802, 578] on button "Done" at bounding box center [820, 579] width 64 height 39
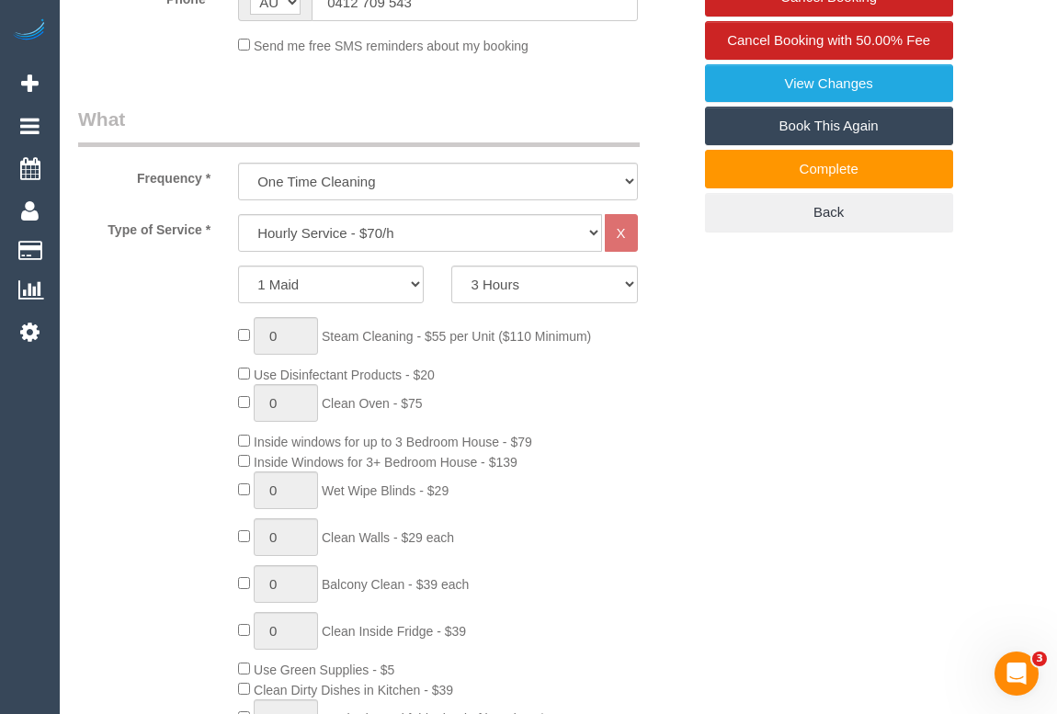
scroll to position [306, 0]
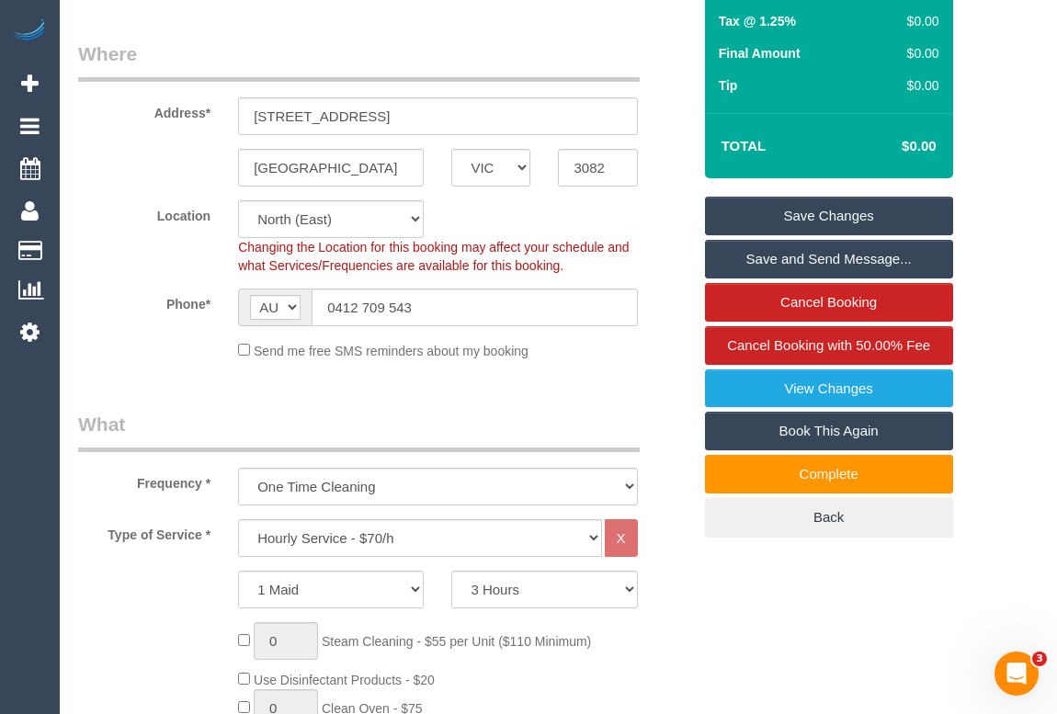
click at [829, 212] on link "Save Changes" at bounding box center [829, 216] width 248 height 39
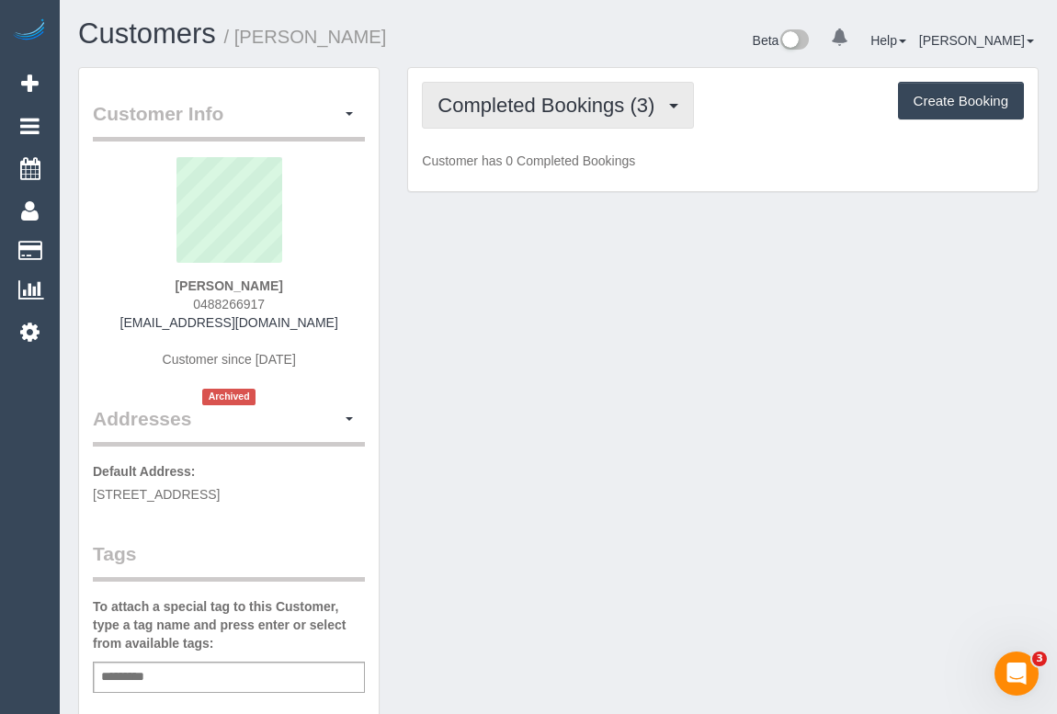
click at [548, 94] on span "Completed Bookings (3)" at bounding box center [551, 105] width 226 height 23
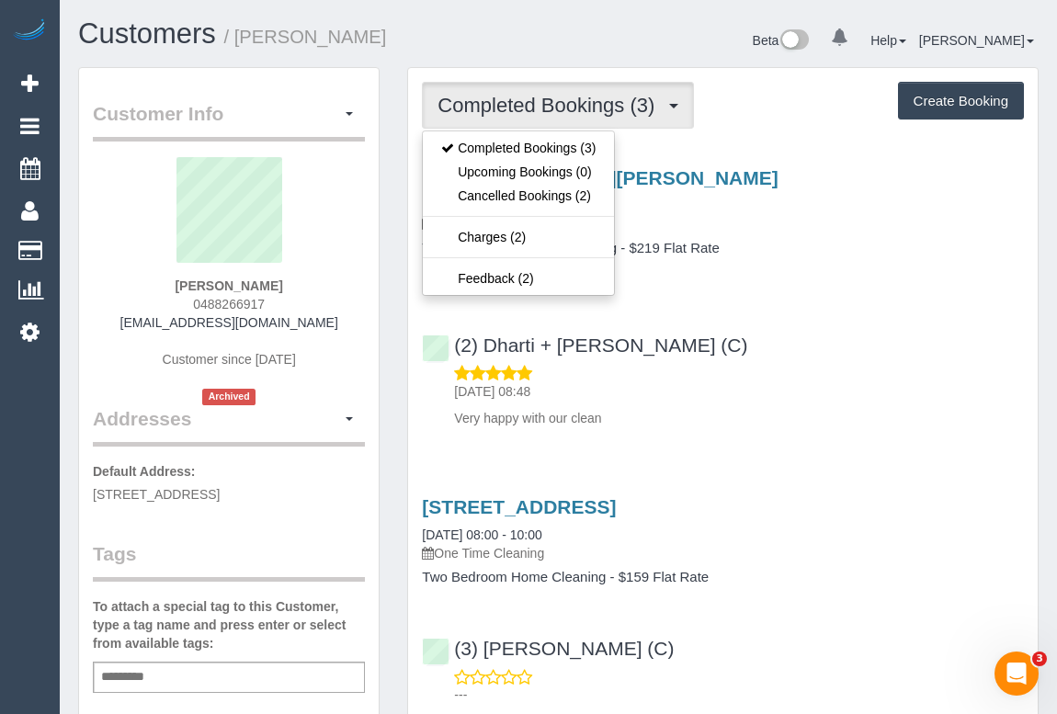
click at [839, 307] on div "[STREET_ADDRESS][PERSON_NAME] [DATE] 11:00 - 13:00 One Time Cleaning Three Bedr…" at bounding box center [723, 294] width 630 height 284
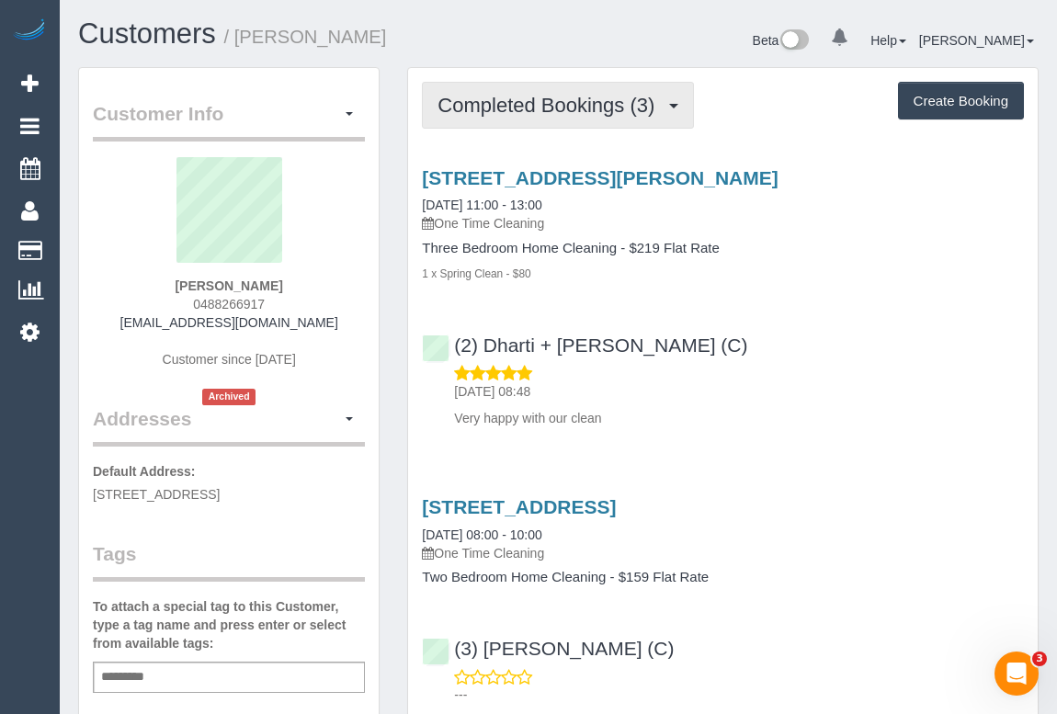
click at [569, 101] on span "Completed Bookings (3)" at bounding box center [551, 105] width 226 height 23
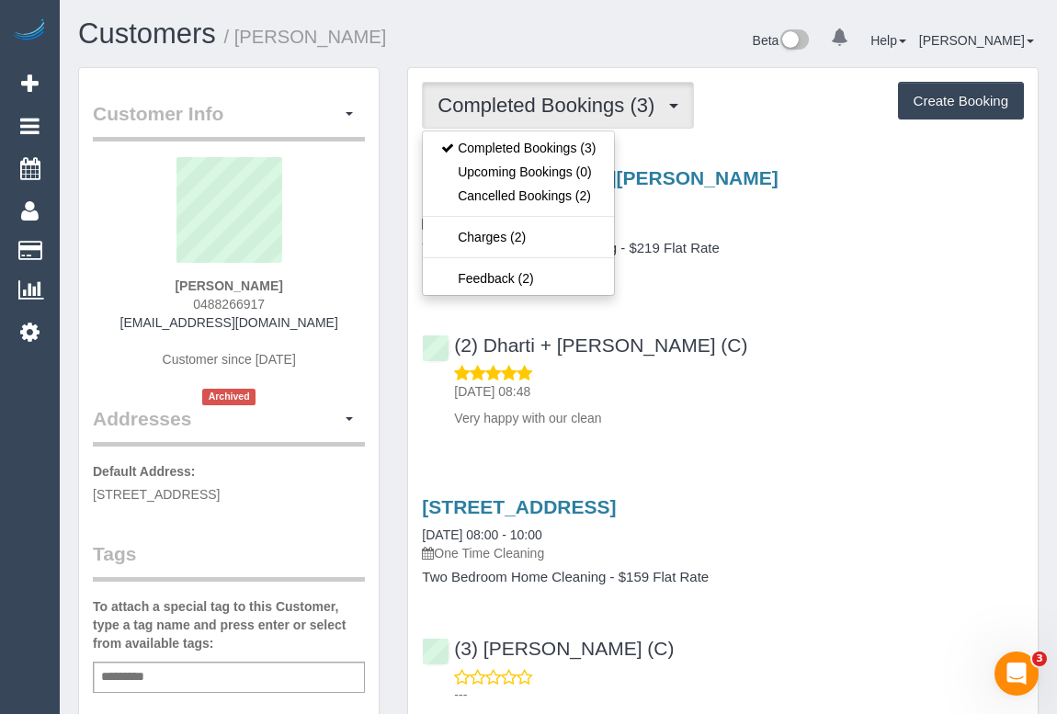
click at [824, 330] on div "(2) Dharti + [PERSON_NAME] (C) [DATE] 08:48 Very happy with our clean" at bounding box center [723, 373] width 630 height 108
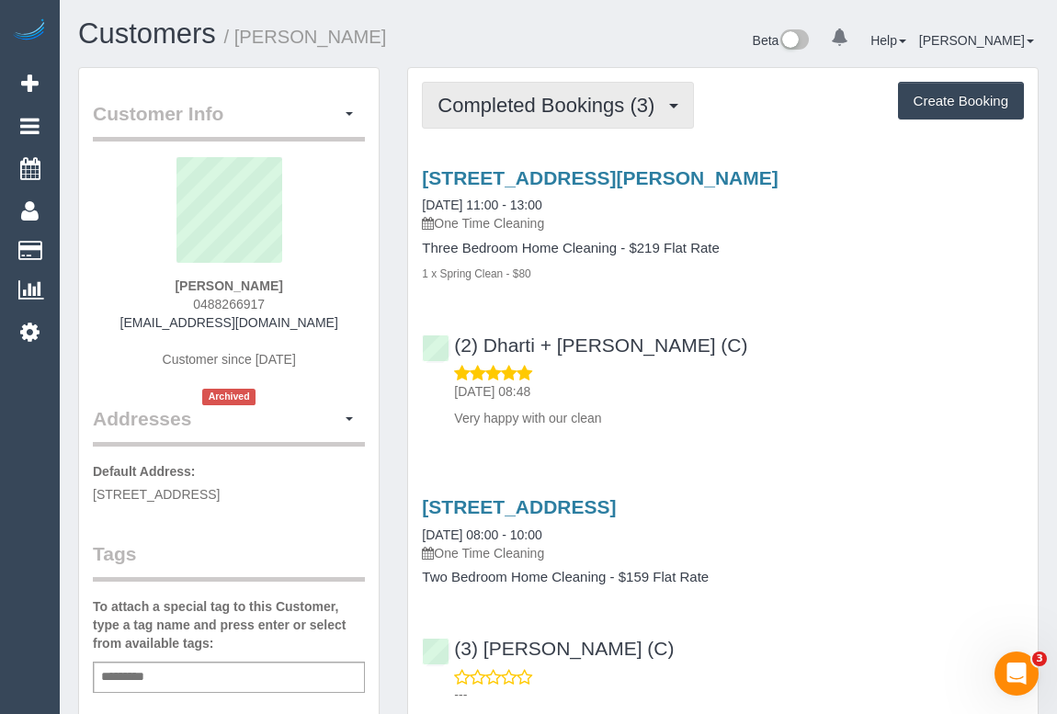
click at [484, 103] on span "Completed Bookings (3)" at bounding box center [551, 105] width 226 height 23
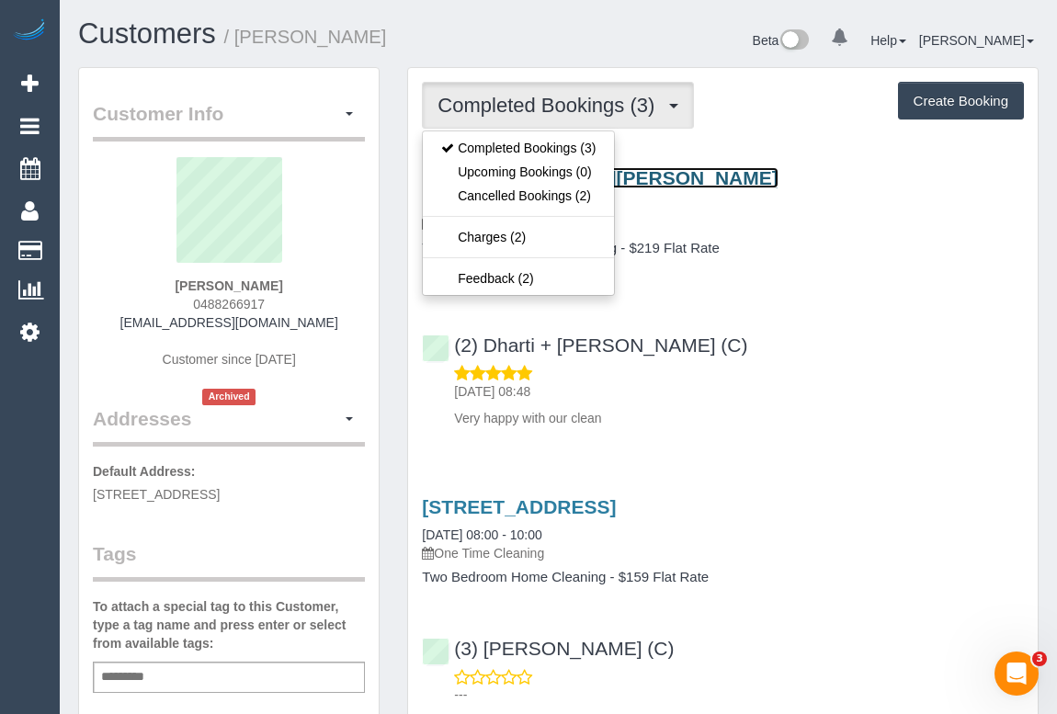
click at [695, 179] on link "[STREET_ADDRESS][PERSON_NAME]" at bounding box center [600, 177] width 356 height 21
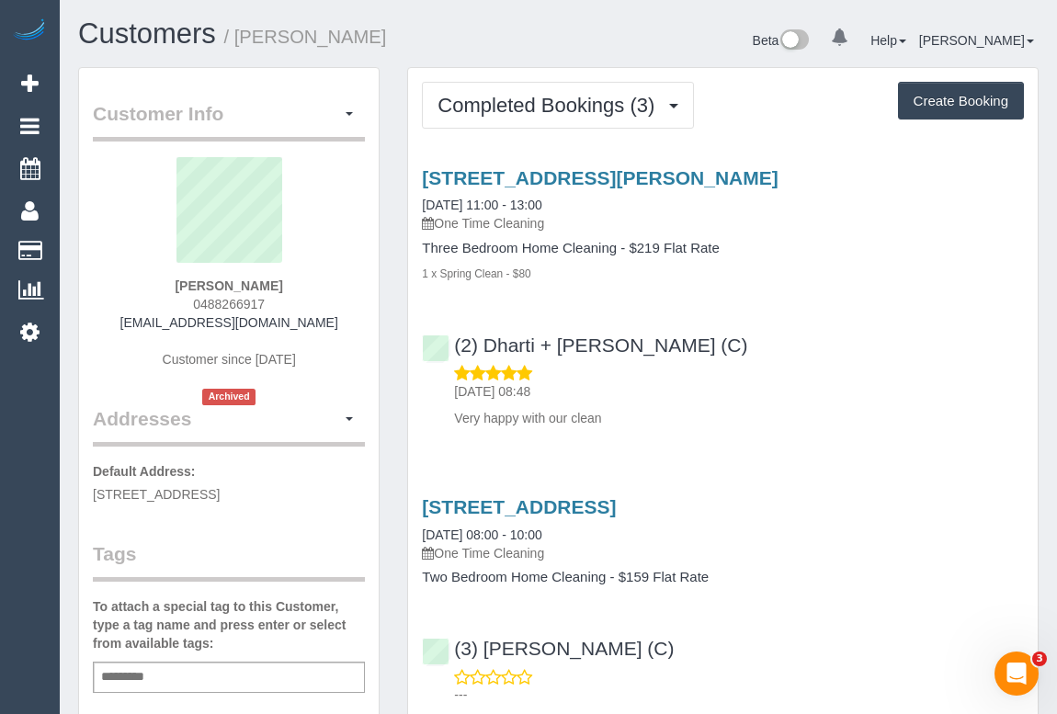
drag, startPoint x: 187, startPoint y: 285, endPoint x: 299, endPoint y: 285, distance: 112.2
click at [299, 285] on div "[PERSON_NAME] 0488266917 [EMAIL_ADDRESS][DOMAIN_NAME] Customer since [DATE] Arc…" at bounding box center [229, 281] width 272 height 248
copy strong "[PERSON_NAME]"
drag, startPoint x: 177, startPoint y: 303, endPoint x: 300, endPoint y: 299, distance: 122.4
click at [300, 299] on div "[PERSON_NAME] 0488266917 [EMAIL_ADDRESS][DOMAIN_NAME] Customer since [DATE] Arc…" at bounding box center [229, 281] width 272 height 248
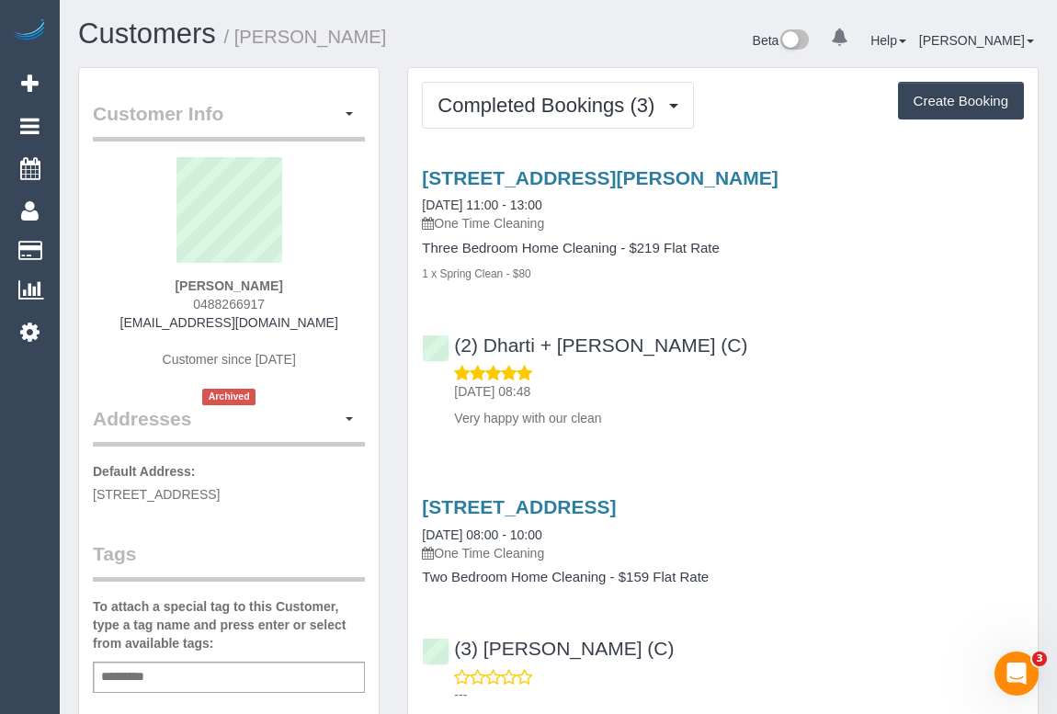
copy span "0488266917"
drag, startPoint x: 147, startPoint y: 328, endPoint x: 330, endPoint y: 323, distance: 183.0
click at [330, 323] on div "[PERSON_NAME] 0488266917 [EMAIL_ADDRESS][DOMAIN_NAME] Customer since [DATE] Arc…" at bounding box center [229, 281] width 272 height 248
copy link "[EMAIL_ADDRESS][DOMAIN_NAME]"
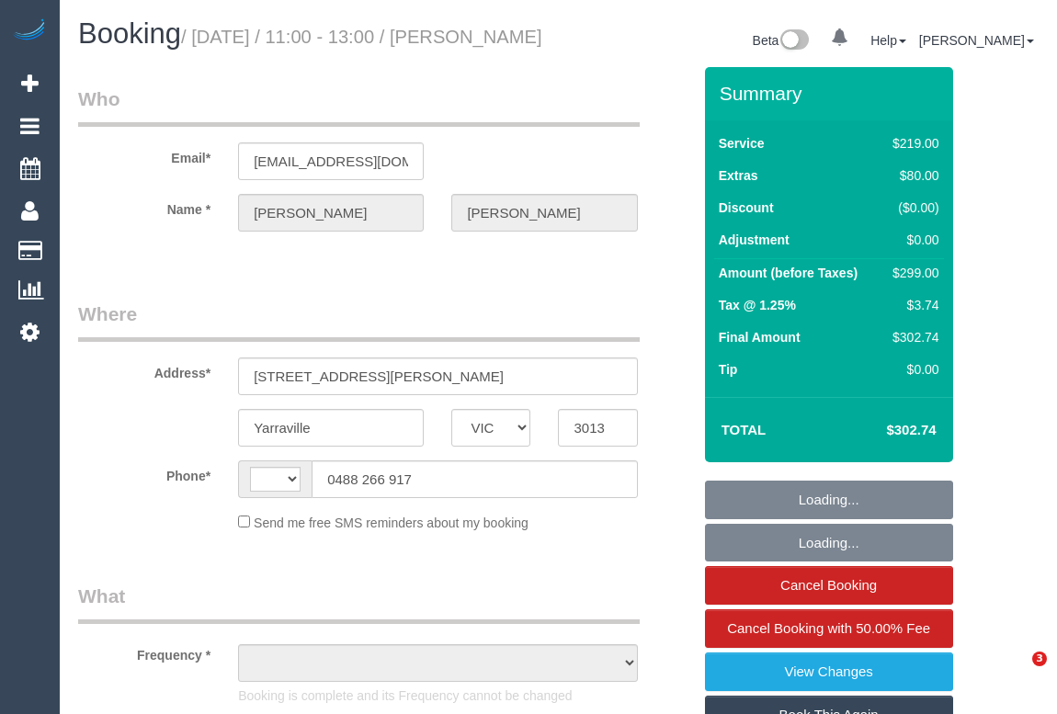
select select "VIC"
select select "string:stripe-pm_1S0pO02GScqysDRVSlgAx5fJ"
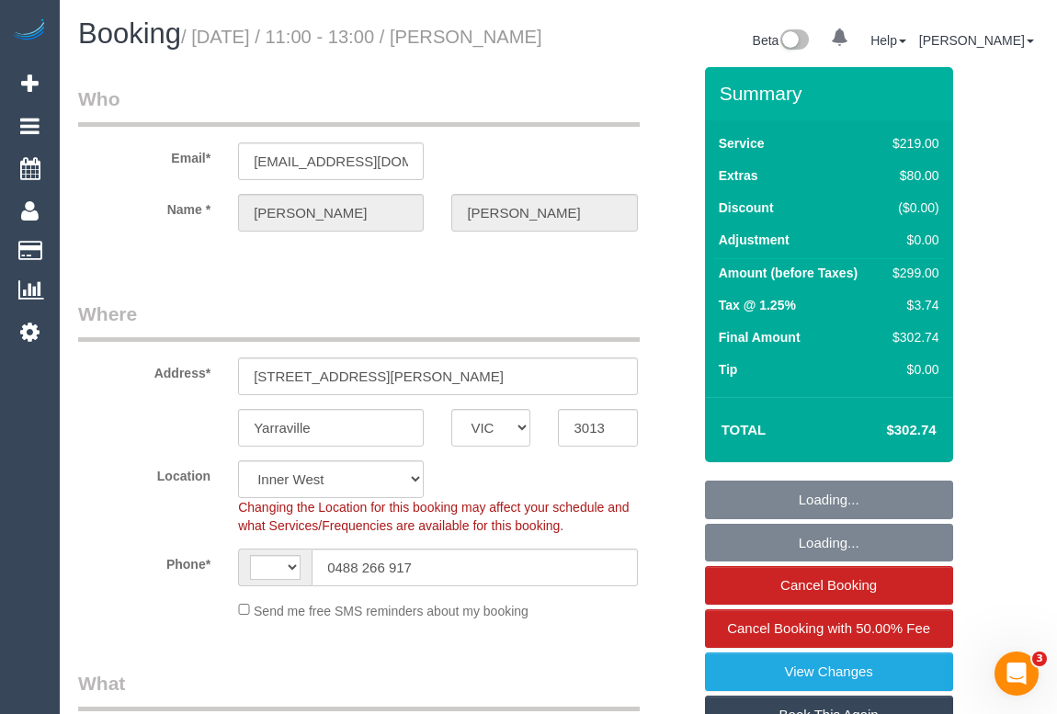
select select "string:AU"
select select "object:709"
select select "number:27"
select select "number:14"
select select "number:18"
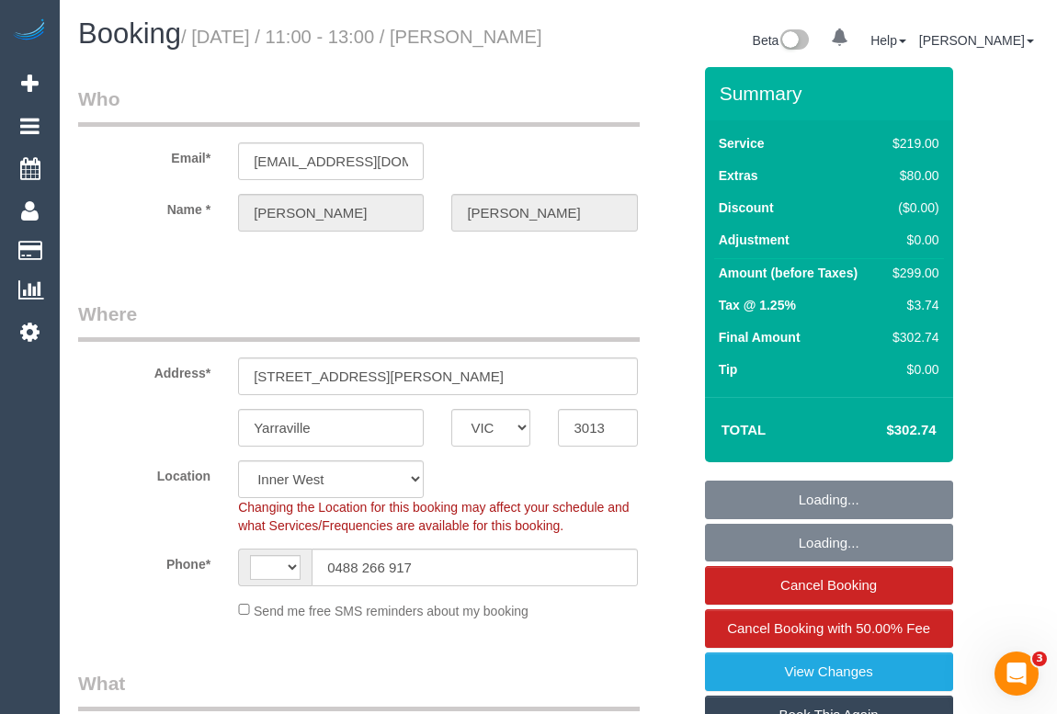
select select "number:22"
select select "number:13"
select select "object:810"
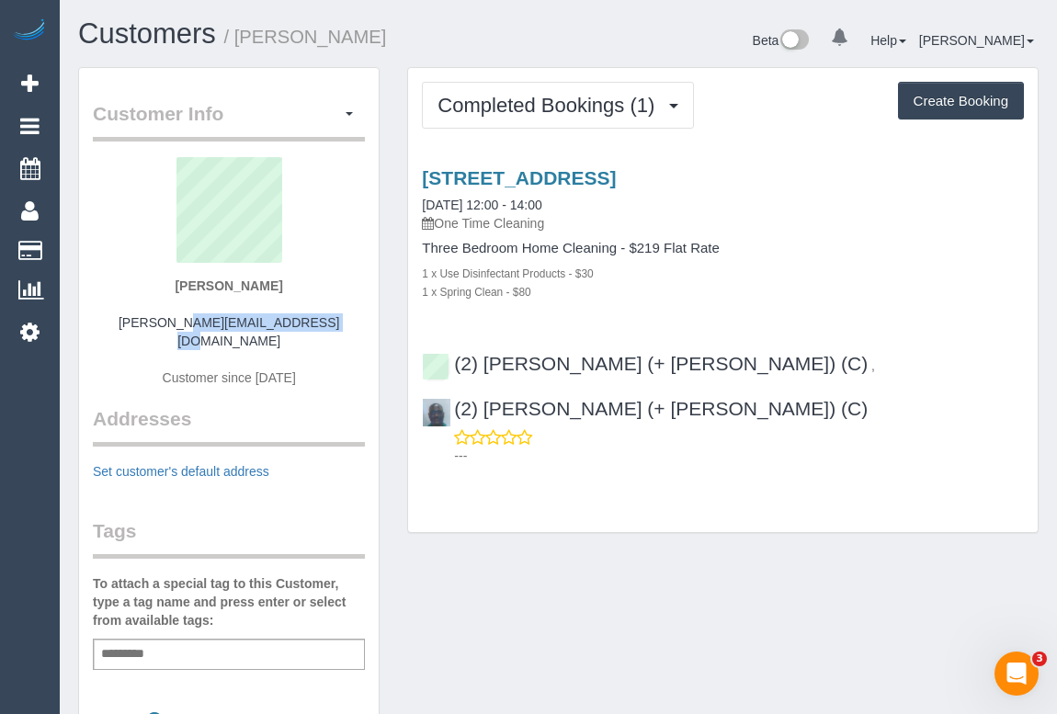
drag, startPoint x: 147, startPoint y: 318, endPoint x: 311, endPoint y: 326, distance: 163.8
click at [311, 326] on div "Julie H joolie.huynh@gmail.com Customer since 2022" at bounding box center [229, 281] width 272 height 248
copy link "joolie.huynh@gmail.com"
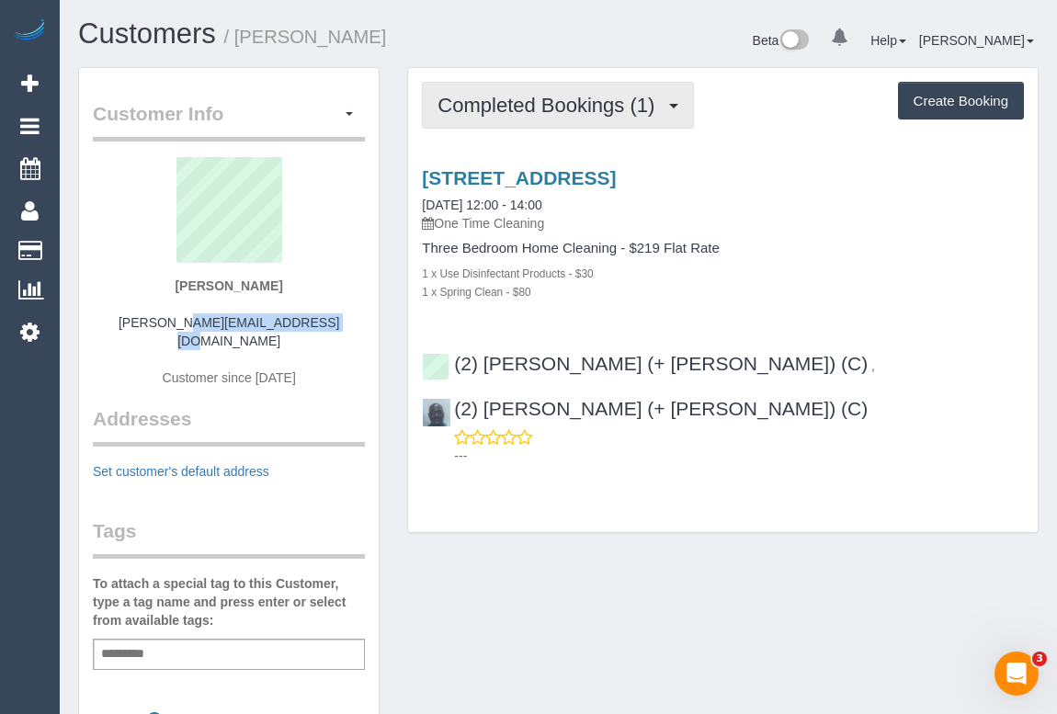
click at [565, 107] on span "Completed Bookings (1)" at bounding box center [551, 105] width 226 height 23
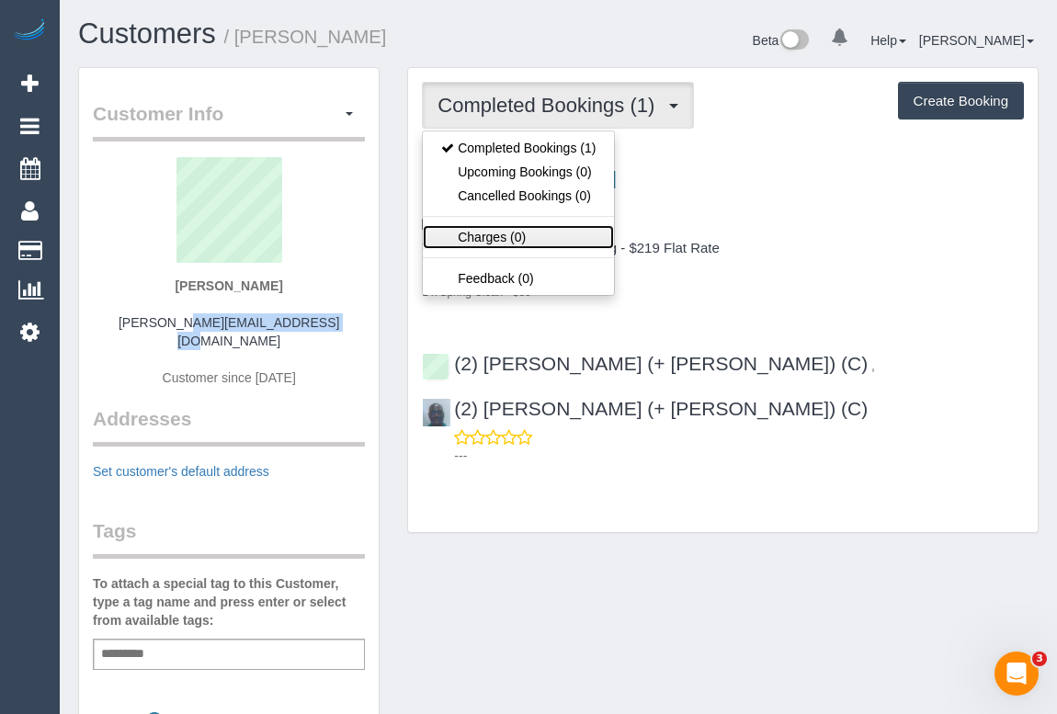
click at [496, 239] on link "Charges (0)" at bounding box center [518, 237] width 191 height 24
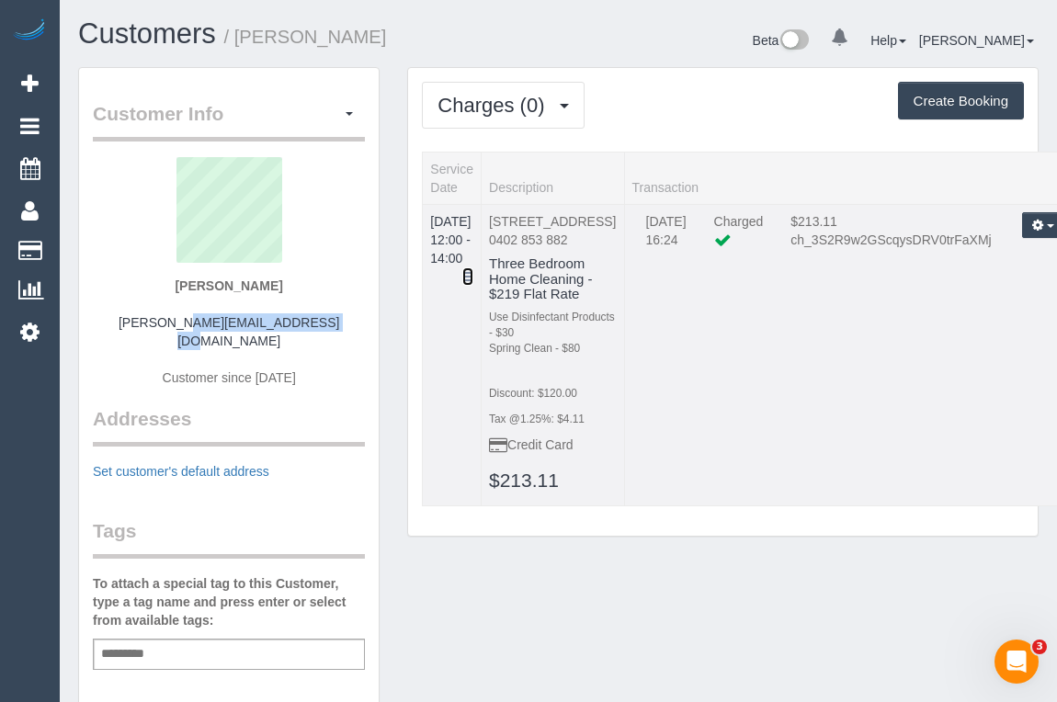
click at [473, 270] on icon at bounding box center [467, 276] width 11 height 13
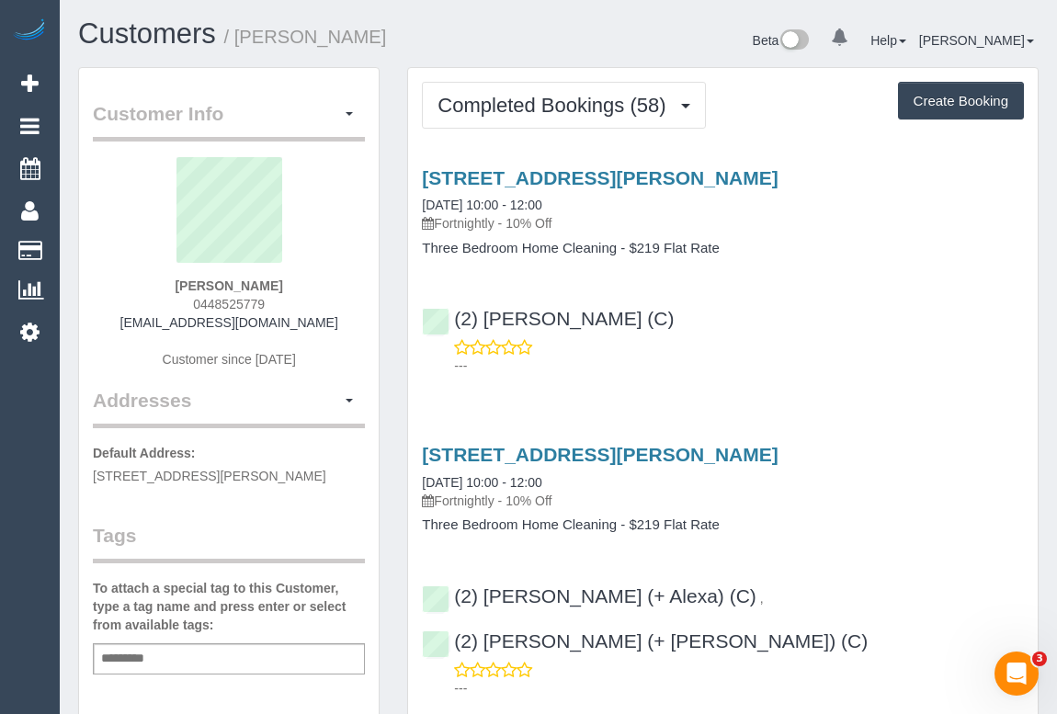
click at [686, 349] on div "---" at bounding box center [723, 356] width 602 height 37
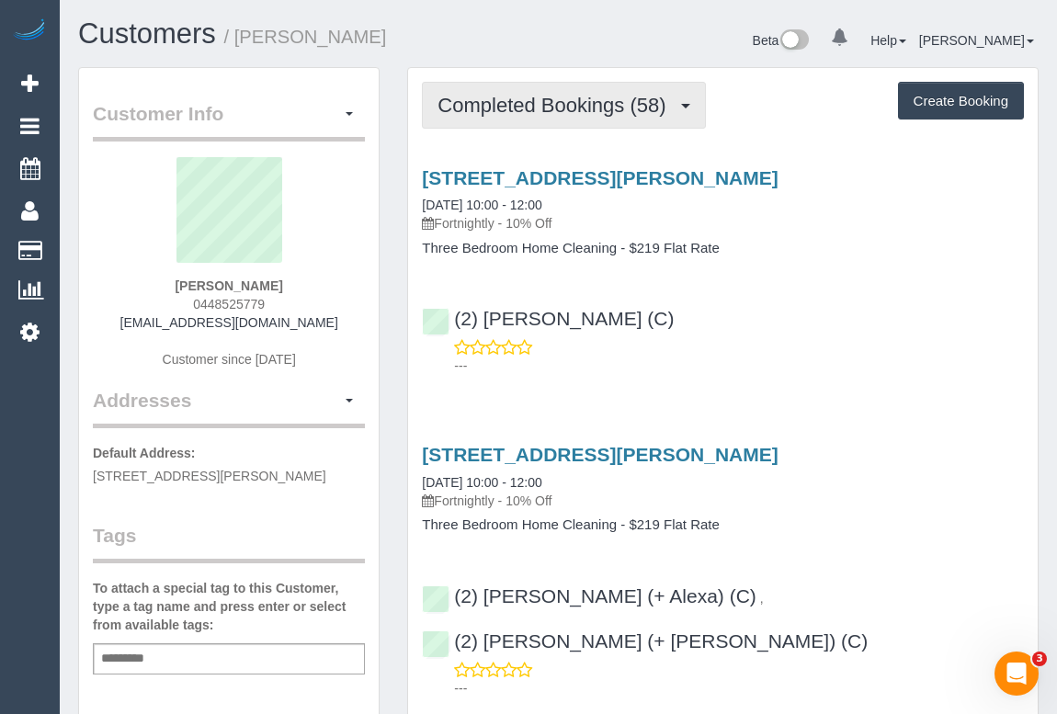
click at [496, 108] on span "Completed Bookings (58)" at bounding box center [556, 105] width 237 height 23
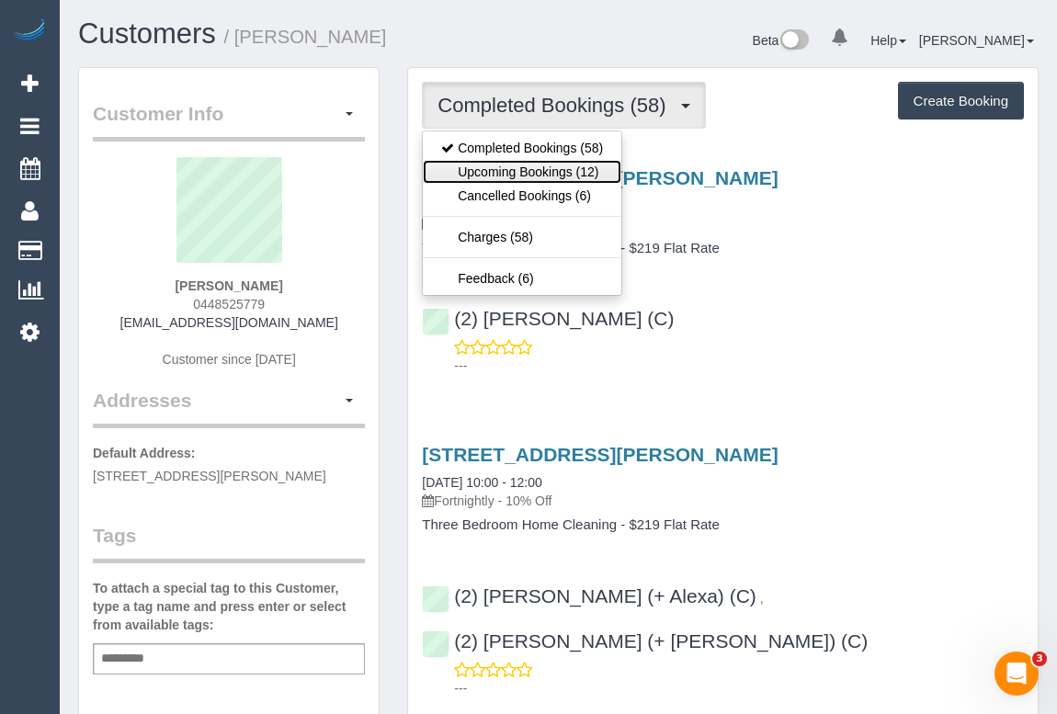
click at [521, 170] on link "Upcoming Bookings (12)" at bounding box center [522, 172] width 199 height 24
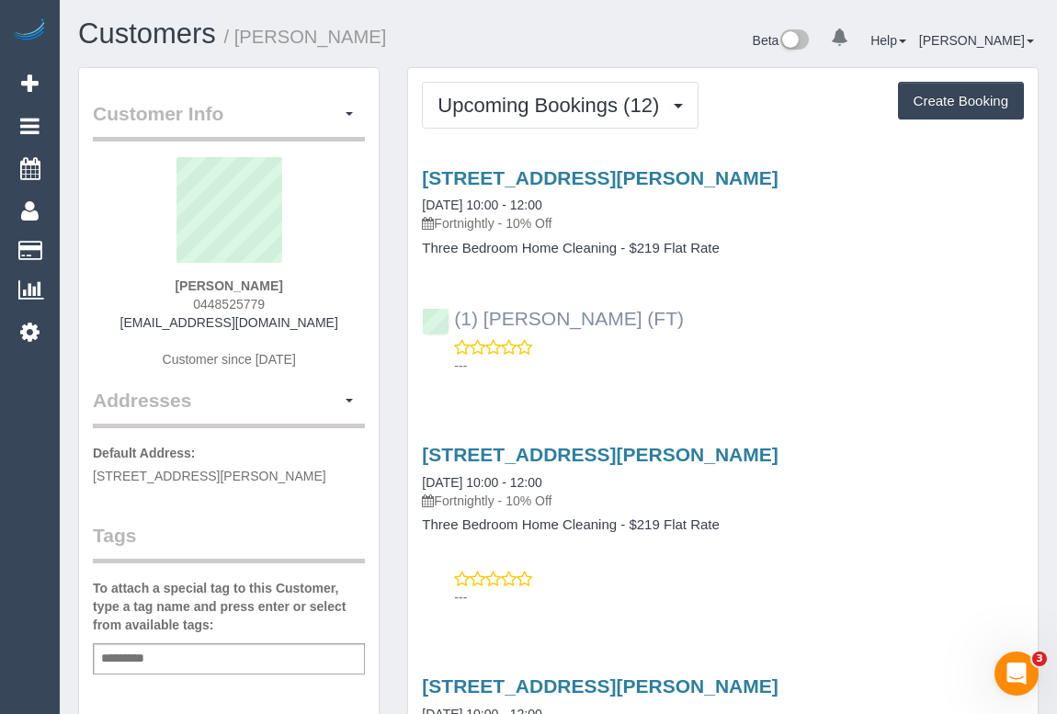
drag, startPoint x: 710, startPoint y: 319, endPoint x: 455, endPoint y: 309, distance: 254.9
click at [455, 309] on div "(1) [PERSON_NAME] (FT) ---" at bounding box center [723, 333] width 630 height 83
copy link "(1) [PERSON_NAME] (FT)"
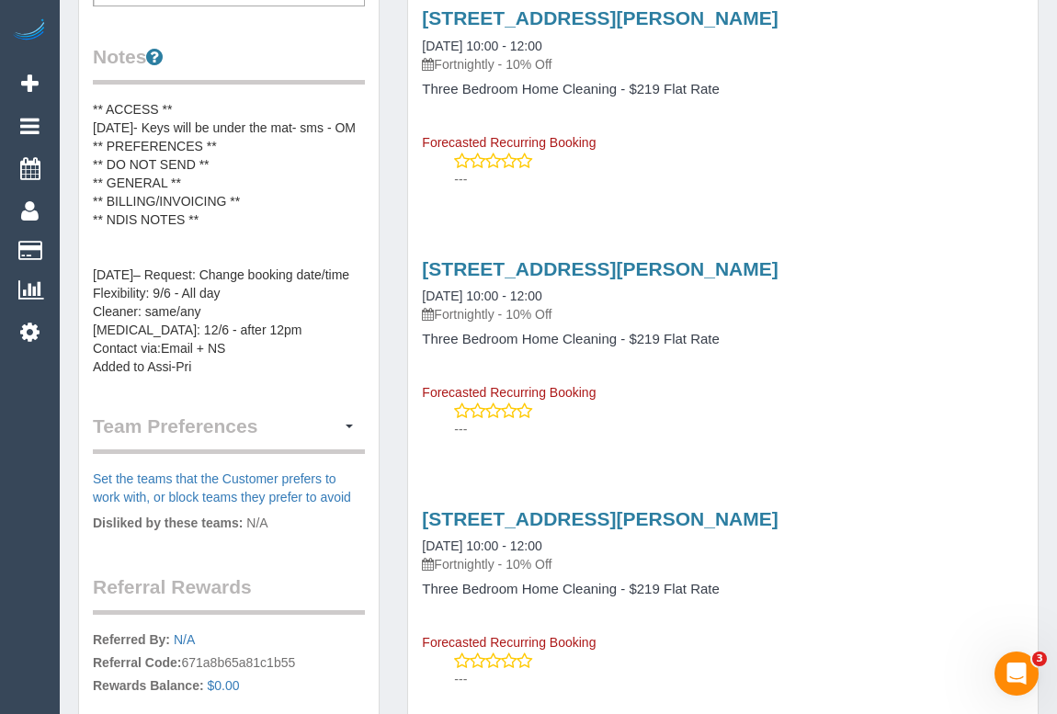
scroll to position [417, 0]
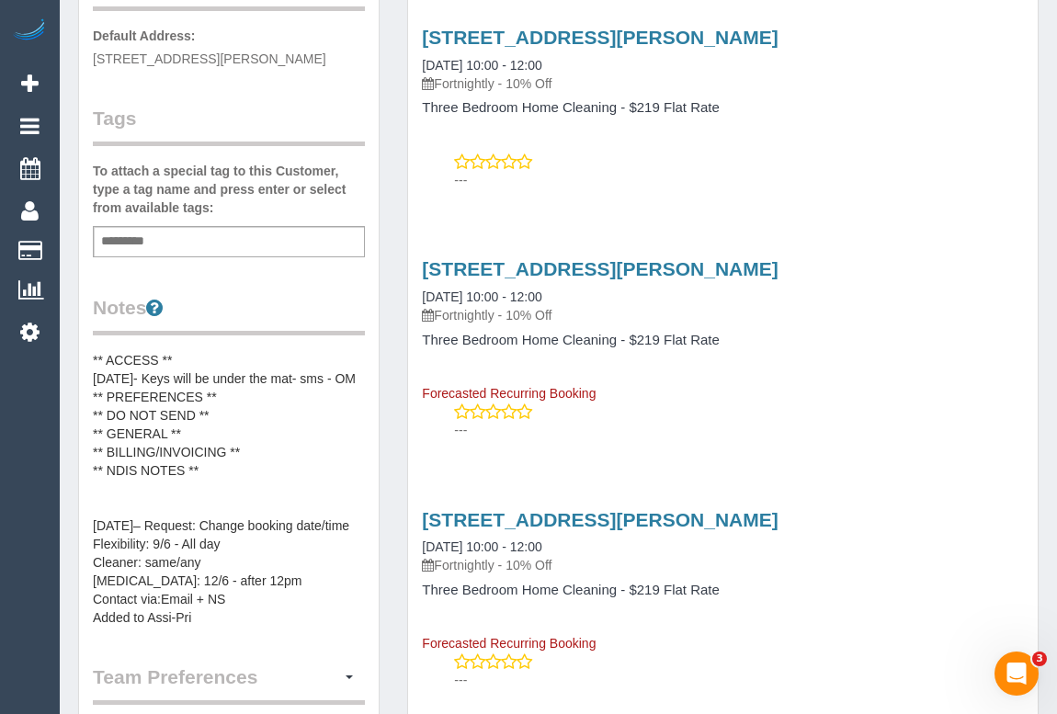
click at [235, 233] on div "Add a tag" at bounding box center [229, 241] width 272 height 31
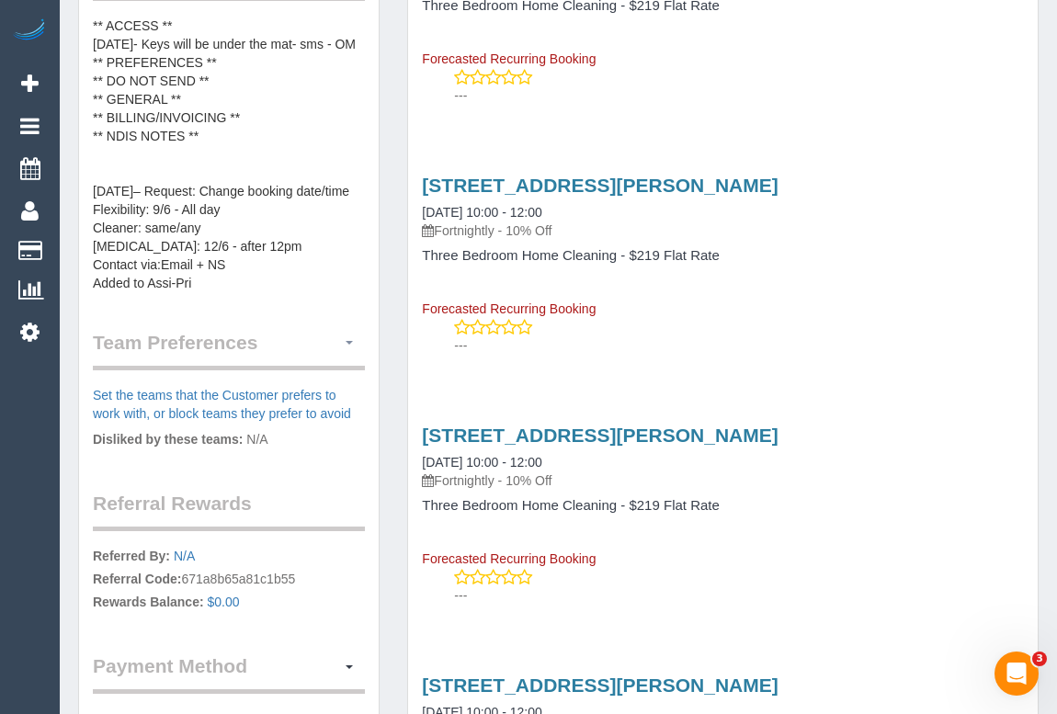
click at [349, 337] on button "button" at bounding box center [349, 343] width 31 height 28
click at [295, 373] on link "Manage Preferences" at bounding box center [286, 377] width 156 height 24
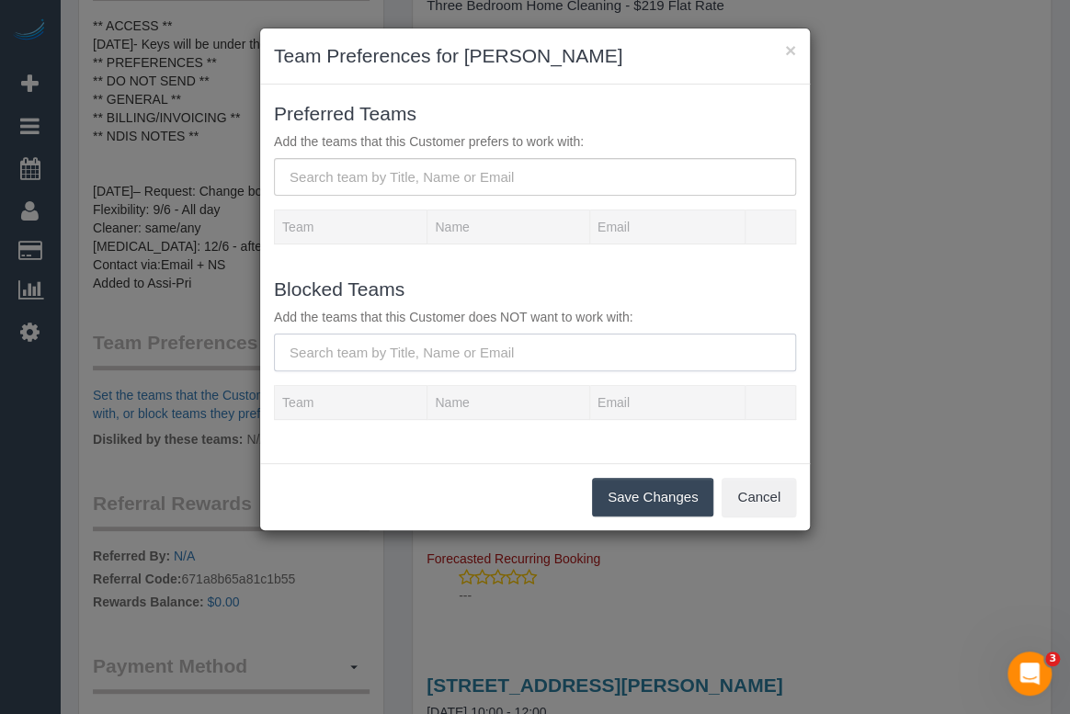
click at [359, 349] on input "text" at bounding box center [535, 353] width 522 height 38
paste input "(1) Debbie Brodjanac (FT)"
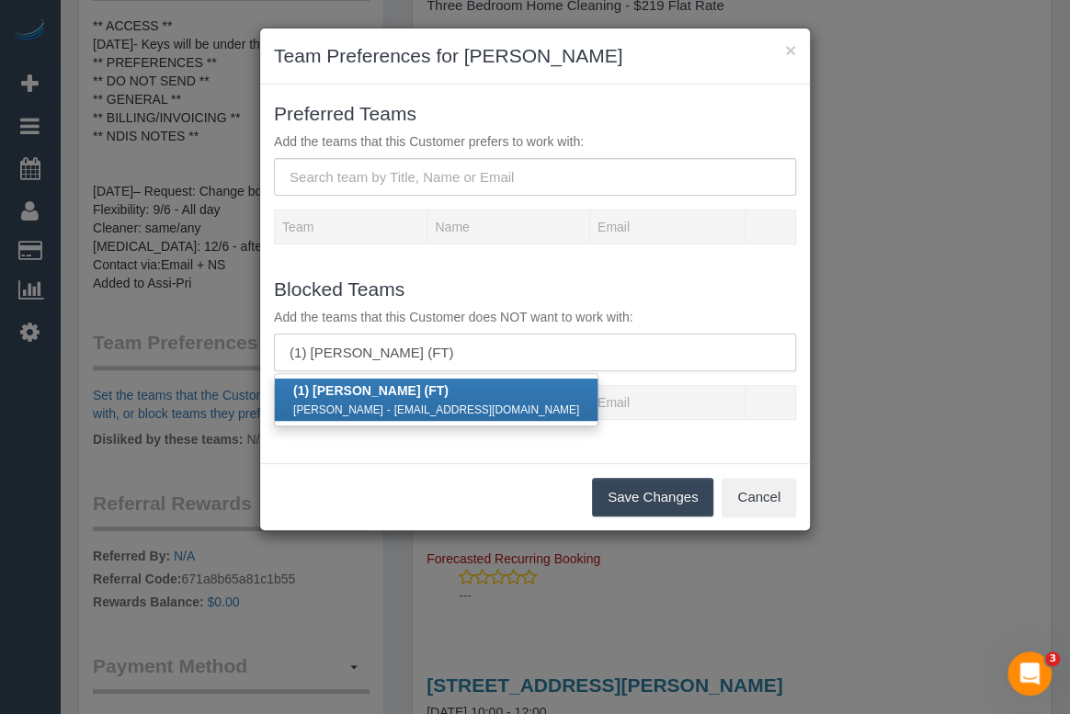
type input "(1) Debbie Brodjanac (FT)"
click at [375, 400] on div "Debbie Brodjanac - debbiebrodjanac51@yahoo.com" at bounding box center [436, 409] width 286 height 18
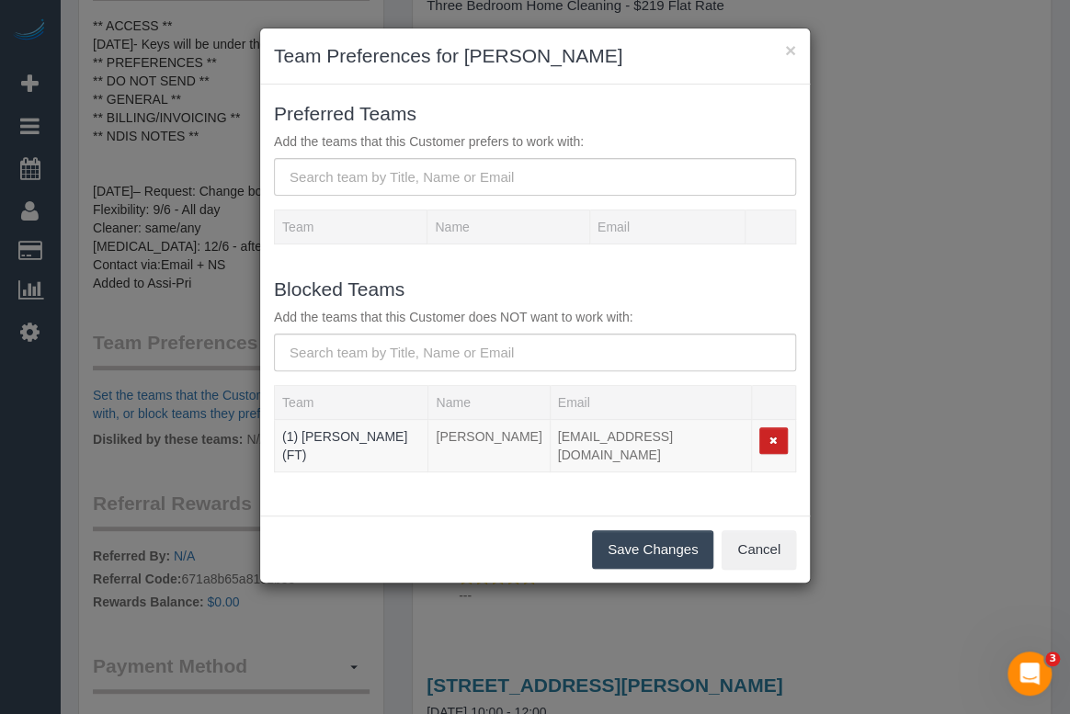
click at [628, 538] on button "Save Changes" at bounding box center [652, 549] width 121 height 39
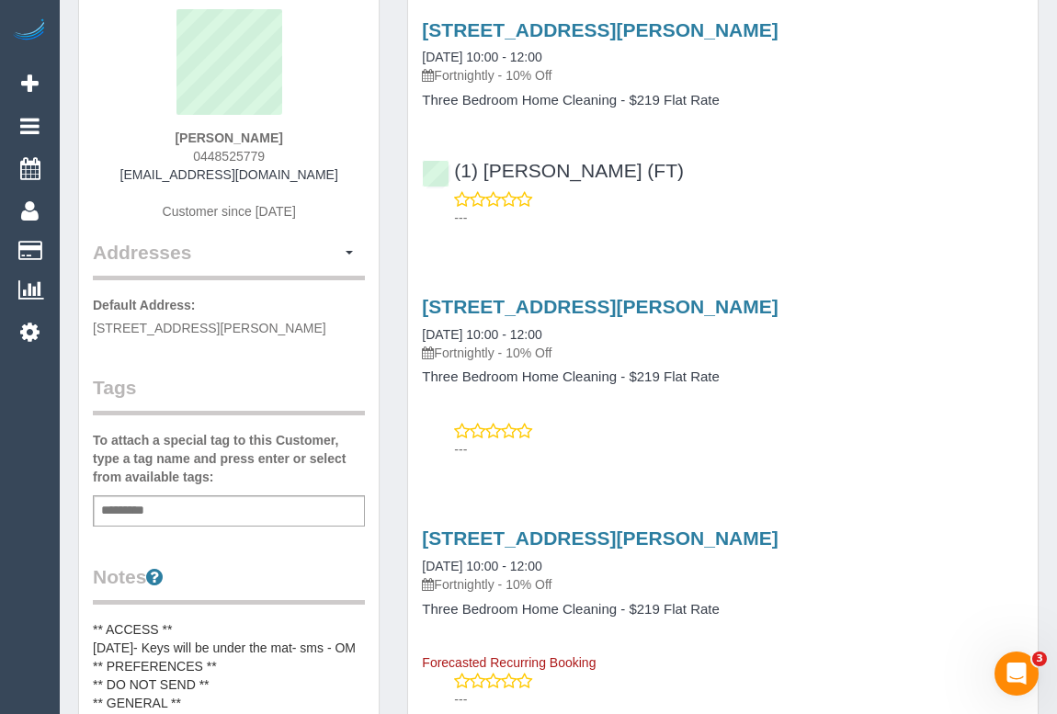
scroll to position [0, 0]
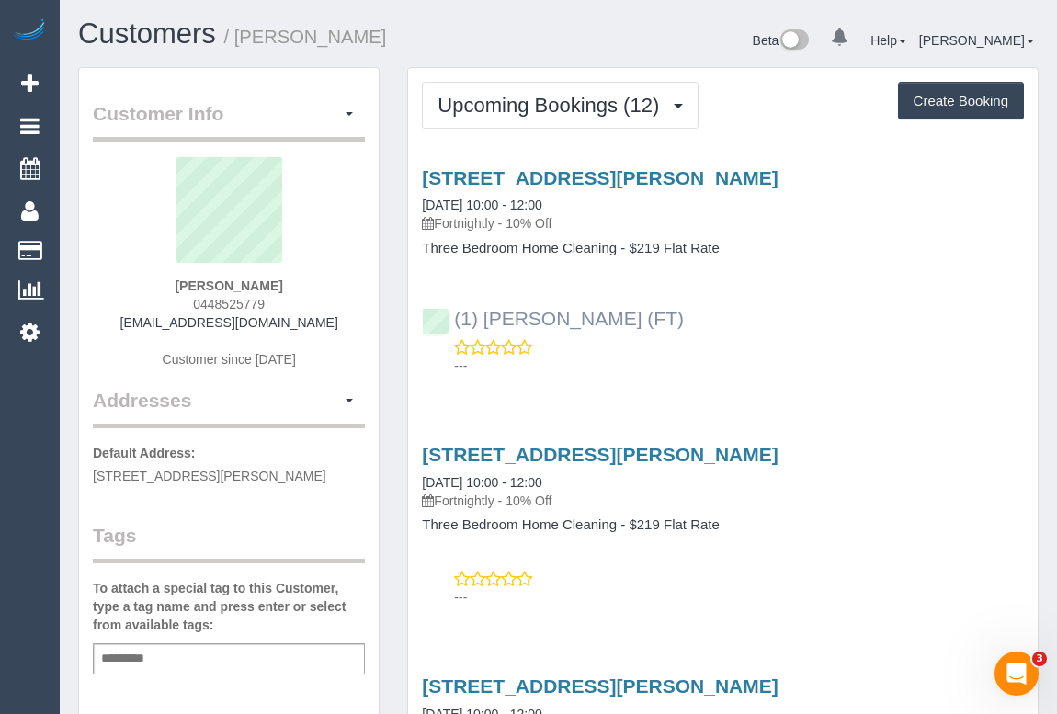
click at [440, 313] on div "(1) Debbie Brodjanac (FT) ---" at bounding box center [723, 333] width 630 height 83
copy link "(1) Debbie Brodjanac (FT)"
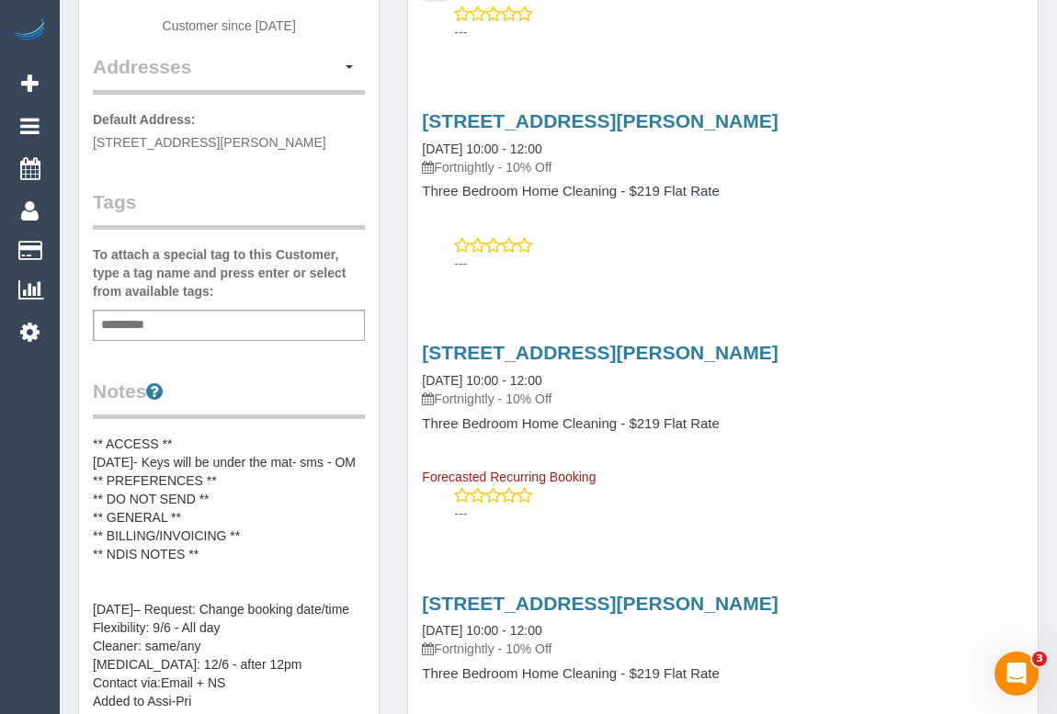
click at [219, 489] on pre "** ACCESS ** 14/03/25- Keys will be under the mat- sms - OM ** PREFERENCES ** *…" at bounding box center [229, 573] width 272 height 276
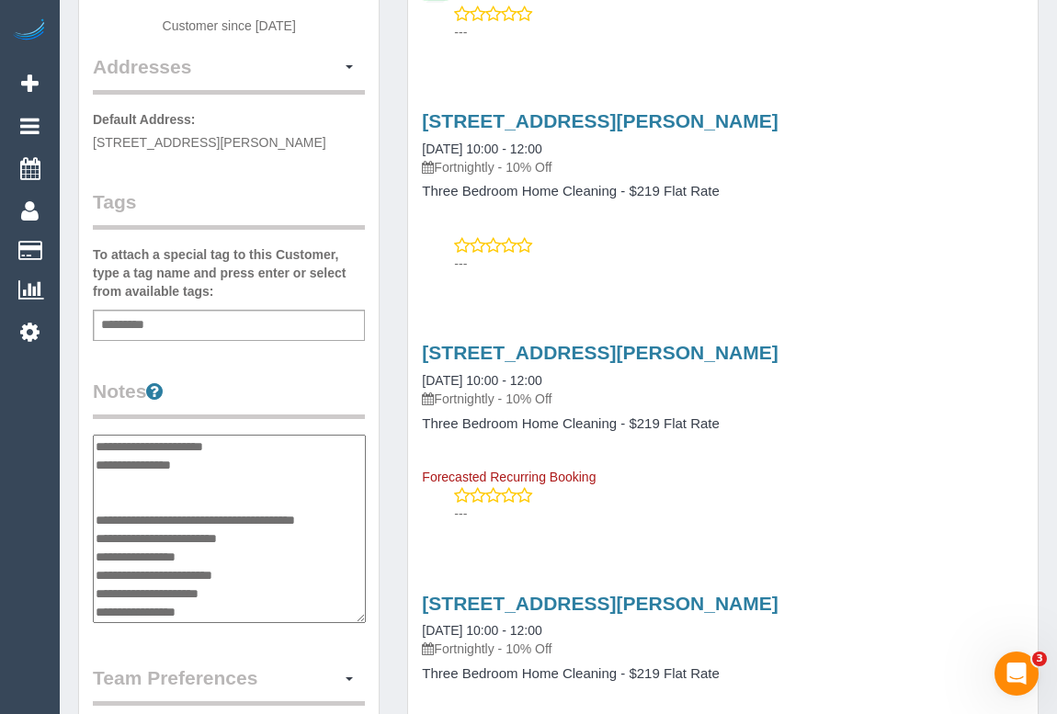
click at [218, 494] on textarea "**********" at bounding box center [229, 529] width 273 height 189
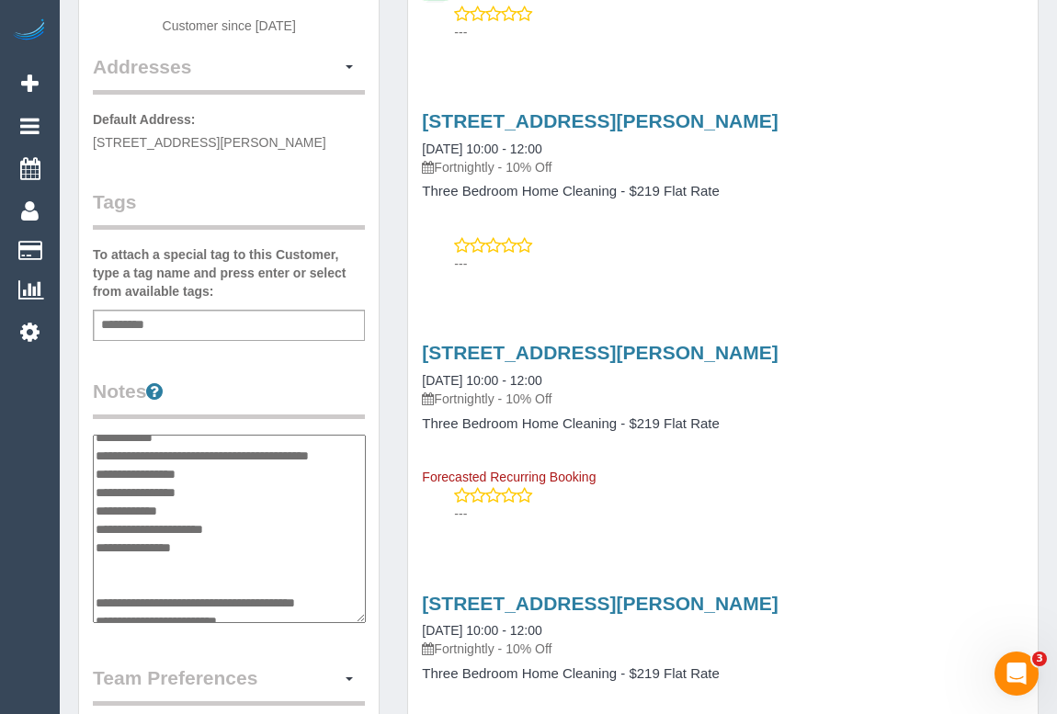
scroll to position [0, 0]
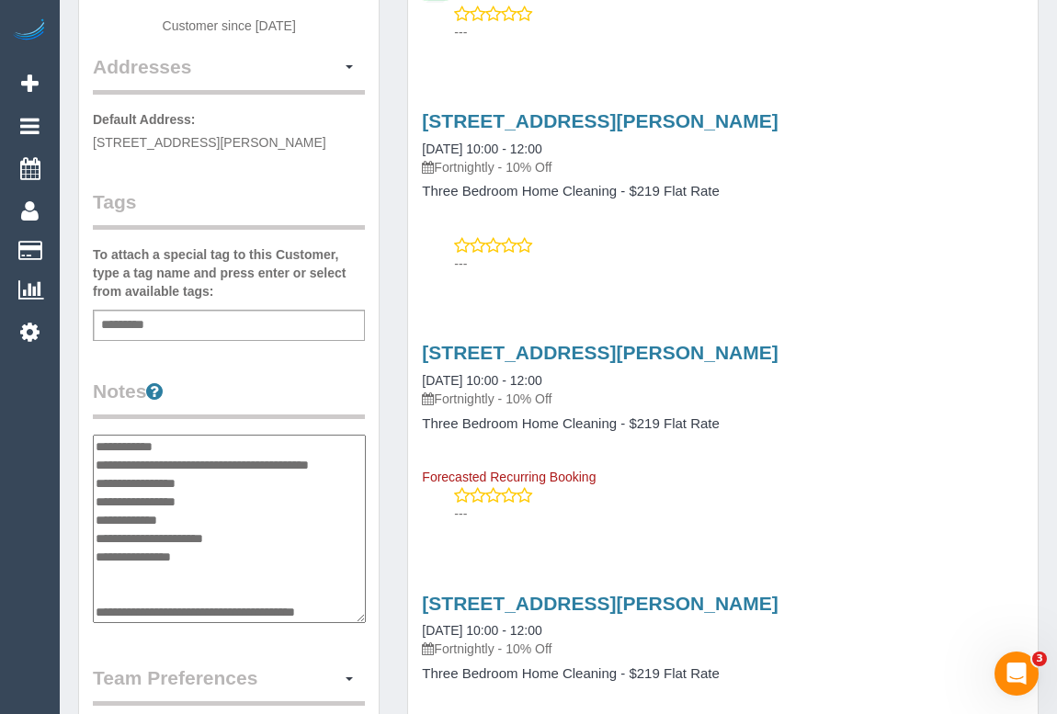
click at [211, 515] on textarea "**********" at bounding box center [229, 529] width 273 height 189
click at [308, 536] on textarea "**********" at bounding box center [229, 529] width 273 height 189
paste textarea "**********"
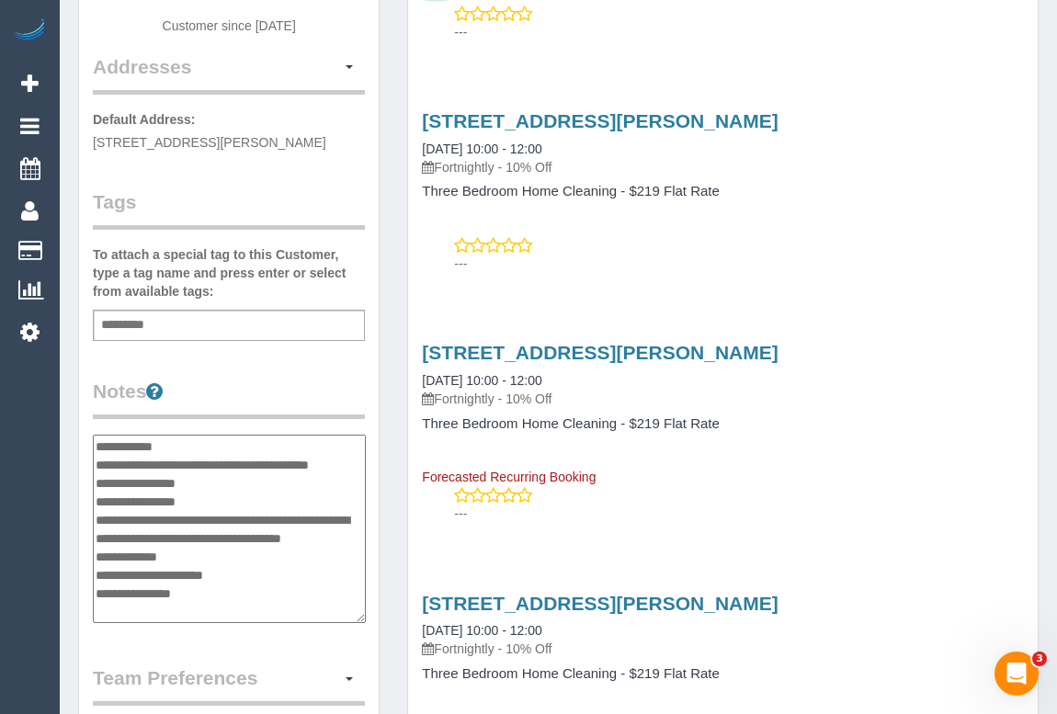
click at [304, 533] on textarea "**********" at bounding box center [229, 529] width 273 height 189
drag, startPoint x: 312, startPoint y: 533, endPoint x: 356, endPoint y: 568, distance: 56.3
click at [356, 568] on textarea "**********" at bounding box center [229, 529] width 273 height 189
click at [312, 534] on textarea "**********" at bounding box center [229, 529] width 273 height 189
type textarea "**********"
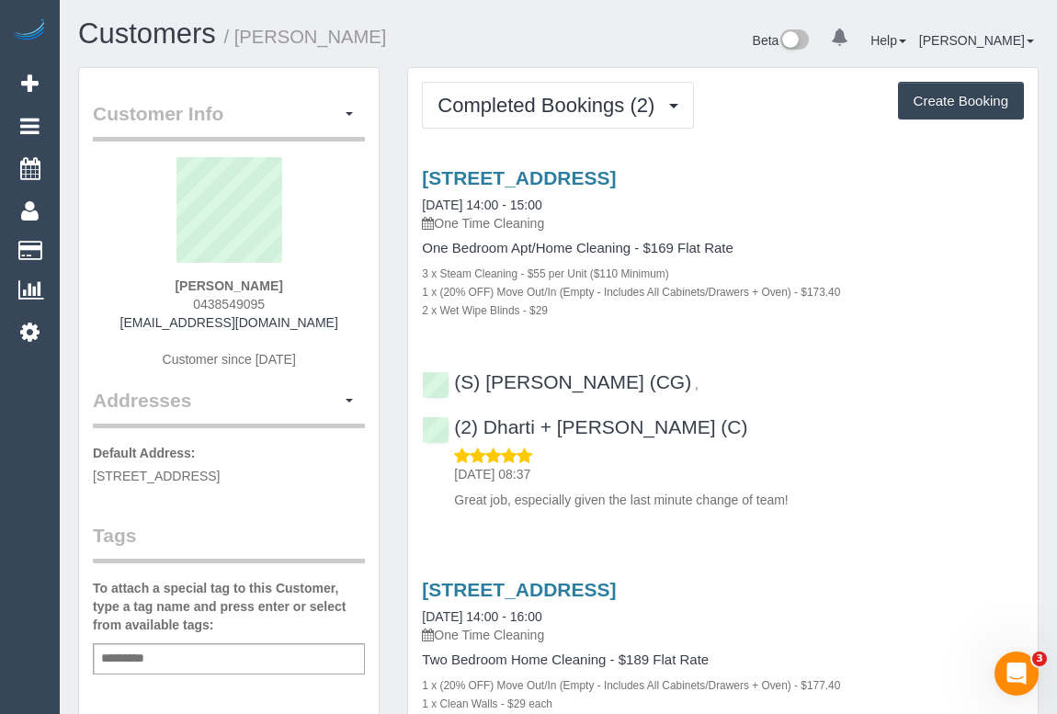
click at [907, 256] on div "One Bedroom Apt/Home Cleaning - $169 Flat Rate 3 x Steam Cleaning - $55 per Uni…" at bounding box center [723, 280] width 602 height 78
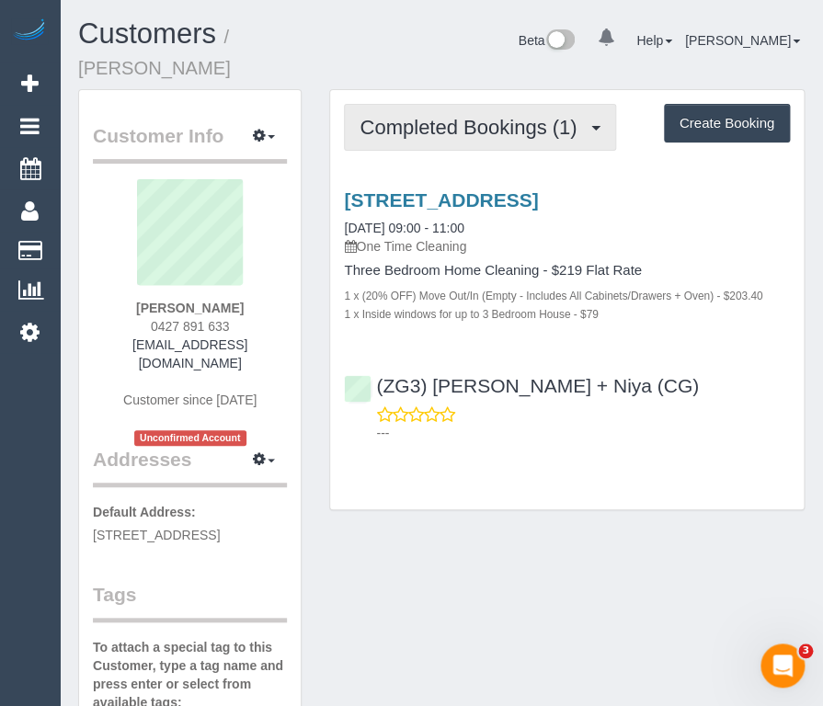
click at [454, 116] on span "Completed Bookings (1)" at bounding box center [472, 127] width 226 height 23
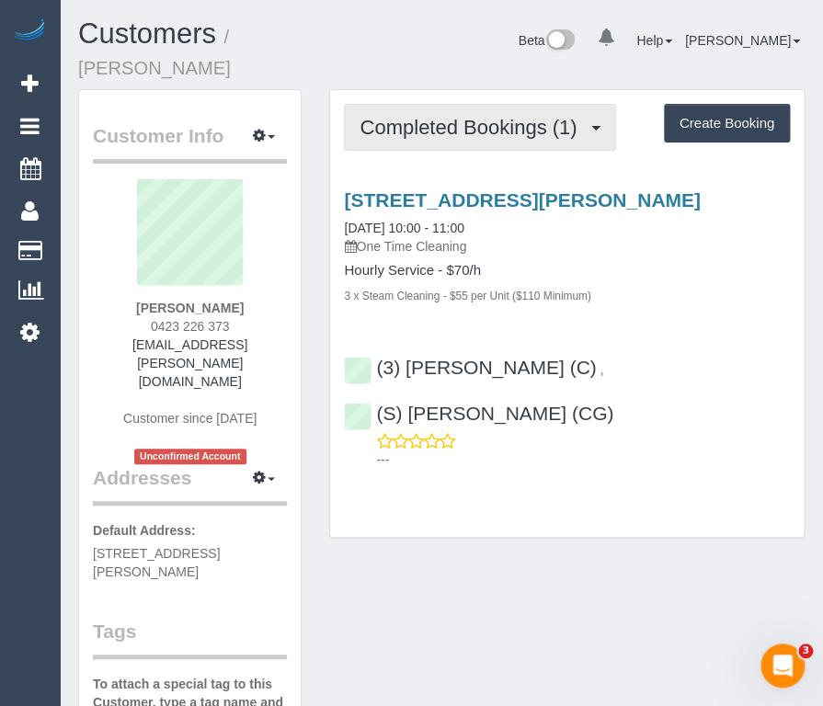
click at [472, 128] on span "Completed Bookings (1)" at bounding box center [472, 127] width 226 height 23
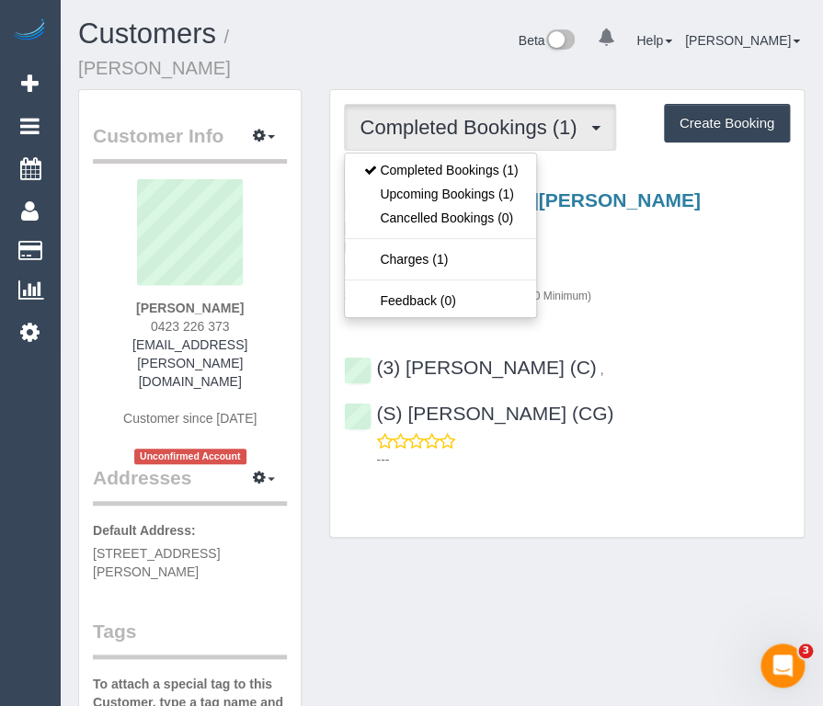
click at [666, 323] on div "[STREET_ADDRESS][PERSON_NAME] [DATE] 10:00 - 11:00 One Time Cleaning Hourly Ser…" at bounding box center [566, 325] width 473 height 303
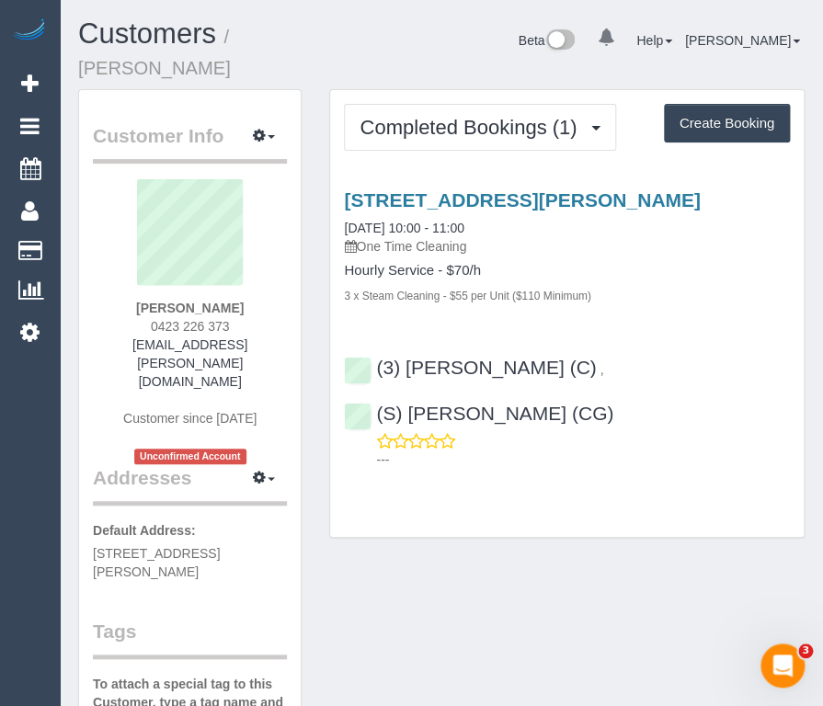
drag, startPoint x: 241, startPoint y: 323, endPoint x: 145, endPoint y: 325, distance: 95.6
click at [145, 325] on div "[PERSON_NAME] 0423 226 373 [PERSON_NAME][EMAIL_ADDRESS][PERSON_NAME][DOMAIN_NAM…" at bounding box center [190, 321] width 194 height 285
copy span "0423 226 373"
click at [389, 64] on div "Beta 0 Your Notifications You have 0 alerts Help Help Docs Take a Tour Contact …" at bounding box center [598, 42] width 439 height 49
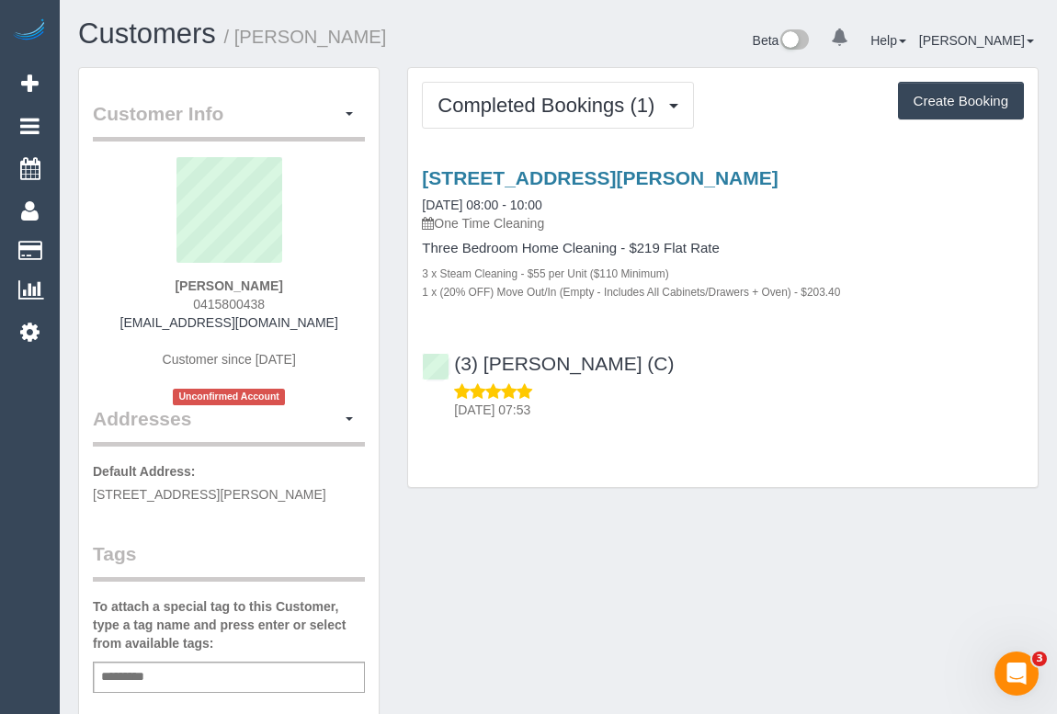
click at [616, 536] on div "Customer Info Edit Contact Info Send Message Email Preferences Special Sales Ta…" at bounding box center [558, 692] width 988 height 1250
drag, startPoint x: 165, startPoint y: 285, endPoint x: 304, endPoint y: 291, distance: 138.9
click at [304, 291] on div "[PERSON_NAME] 0415800438 [EMAIL_ADDRESS][DOMAIN_NAME] Customer since [DATE] Unc…" at bounding box center [229, 281] width 272 height 248
copy strong "[PERSON_NAME]"
drag, startPoint x: 185, startPoint y: 303, endPoint x: 274, endPoint y: 296, distance: 89.5
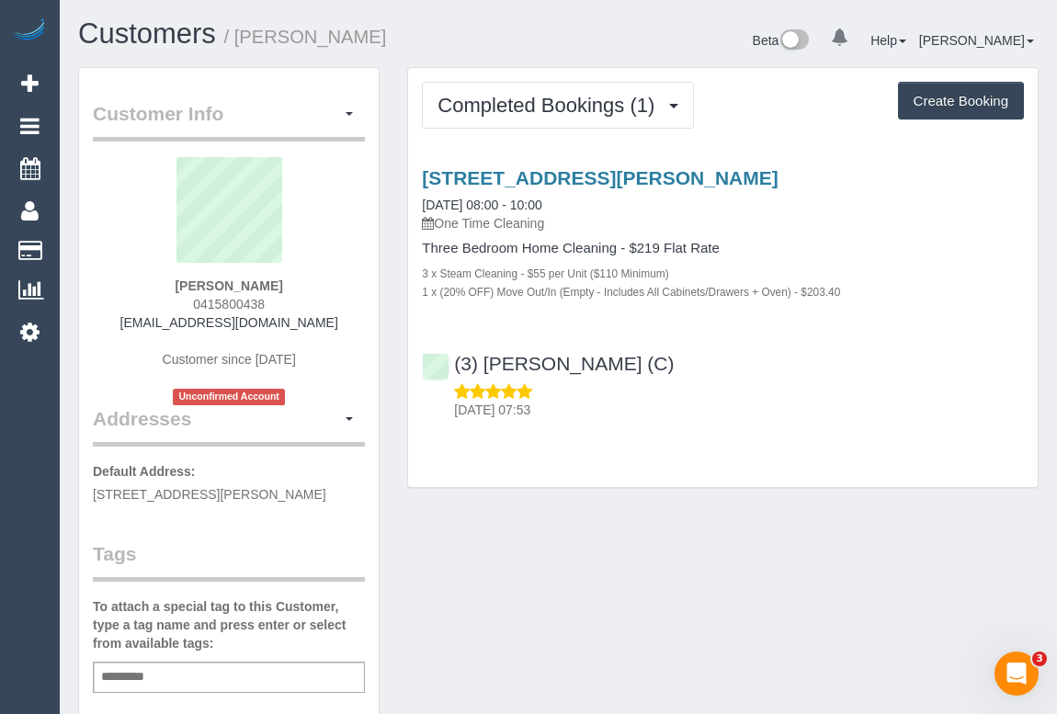
click at [274, 296] on div "Andrew Morrison 0415800438 andrewmc24091997@gmail.com Customer since 2025 Uncon…" at bounding box center [229, 281] width 272 height 248
copy span "0415800438"
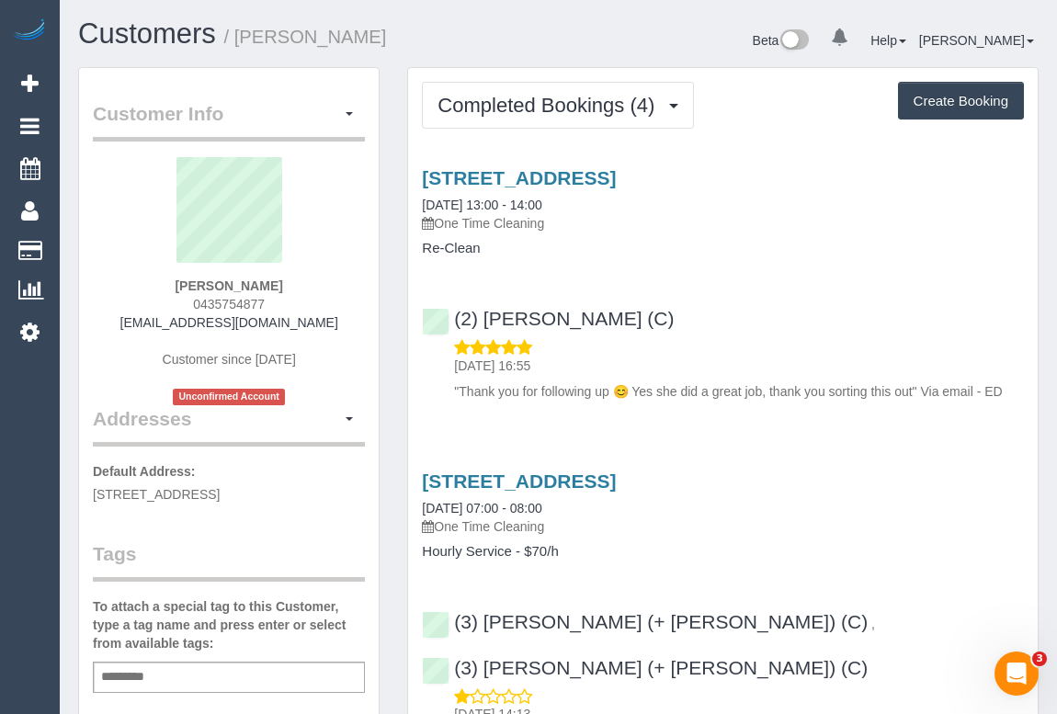
click at [738, 285] on div "[STREET_ADDRESS] [DATE] 13:00 - 14:00 One Time Cleaning Re-Clean (2) [PERSON_NA…" at bounding box center [723, 280] width 630 height 257
drag, startPoint x: 185, startPoint y: 301, endPoint x: 304, endPoint y: 300, distance: 119.5
click at [304, 300] on div "[PERSON_NAME] 0435754877 [EMAIL_ADDRESS][DOMAIN_NAME] Customer since [DATE] Unc…" at bounding box center [229, 281] width 272 height 248
copy span "0435754877"
click at [344, 115] on button "button" at bounding box center [349, 114] width 31 height 28
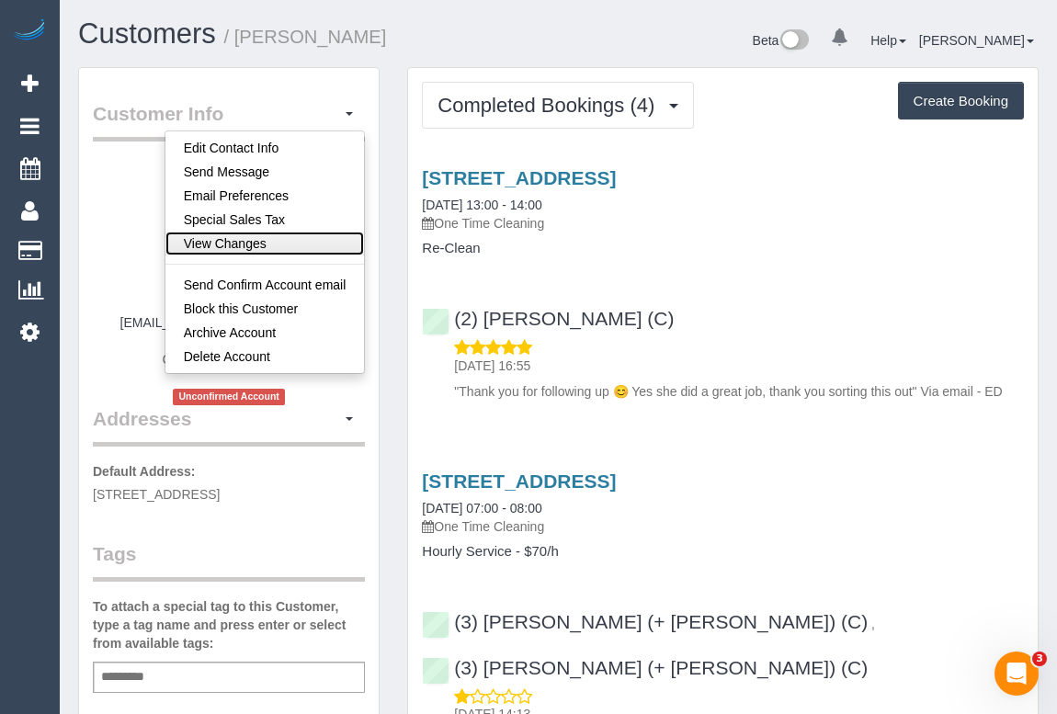
click at [239, 239] on link "View Changes" at bounding box center [264, 244] width 199 height 24
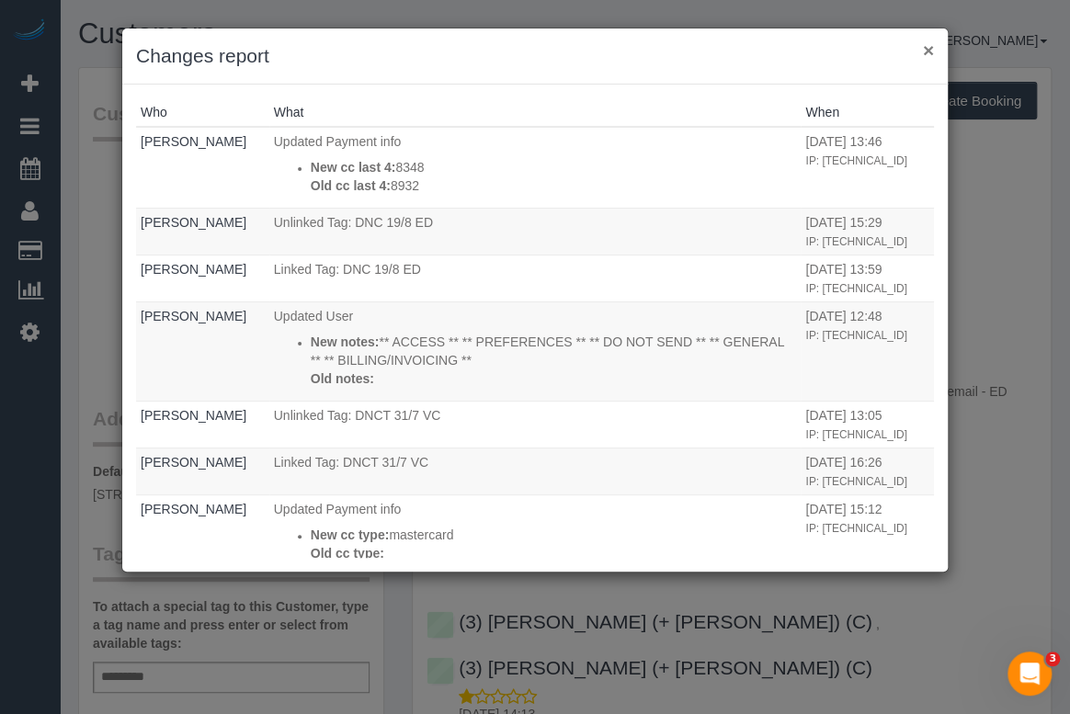
click at [928, 50] on button "×" at bounding box center [928, 49] width 11 height 19
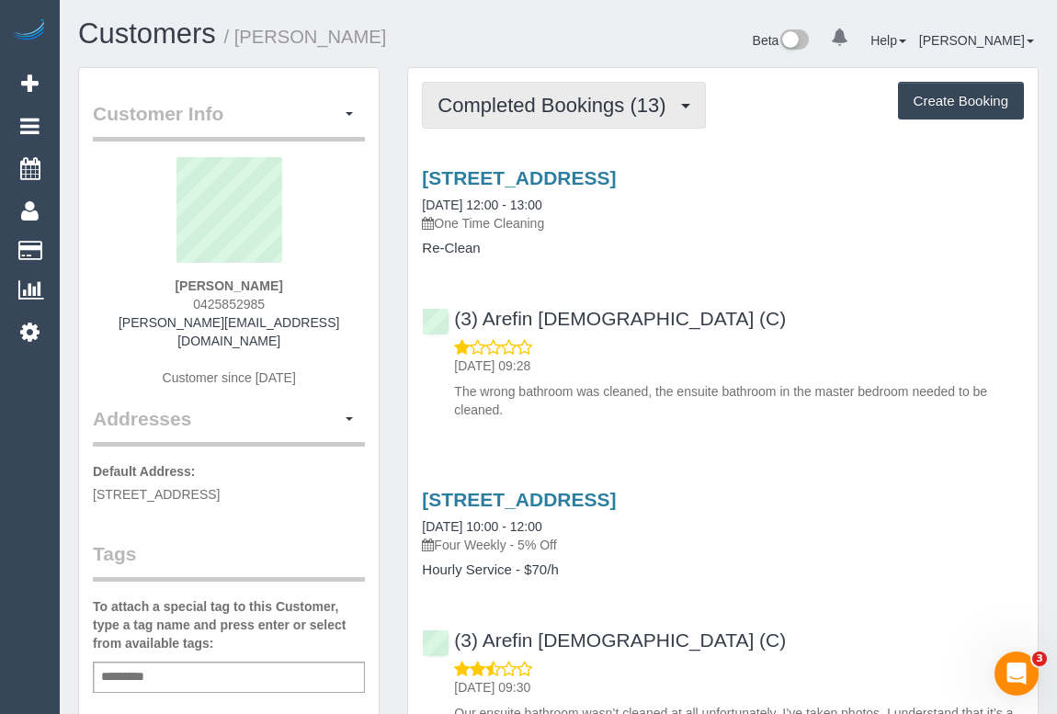
click at [564, 105] on span "Completed Bookings (13)" at bounding box center [556, 105] width 237 height 23
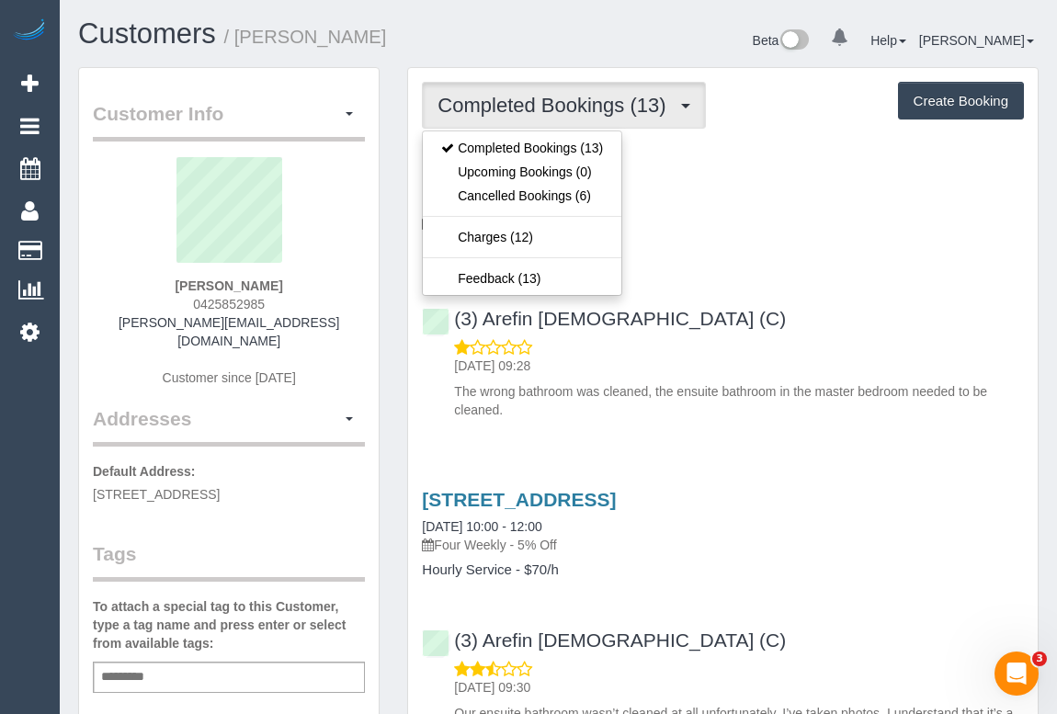
click at [776, 322] on div "(3) Arefin Islam (C) 08/07/2025 09:28 The wrong bathroom was cleaned, the ensui…" at bounding box center [723, 355] width 630 height 127
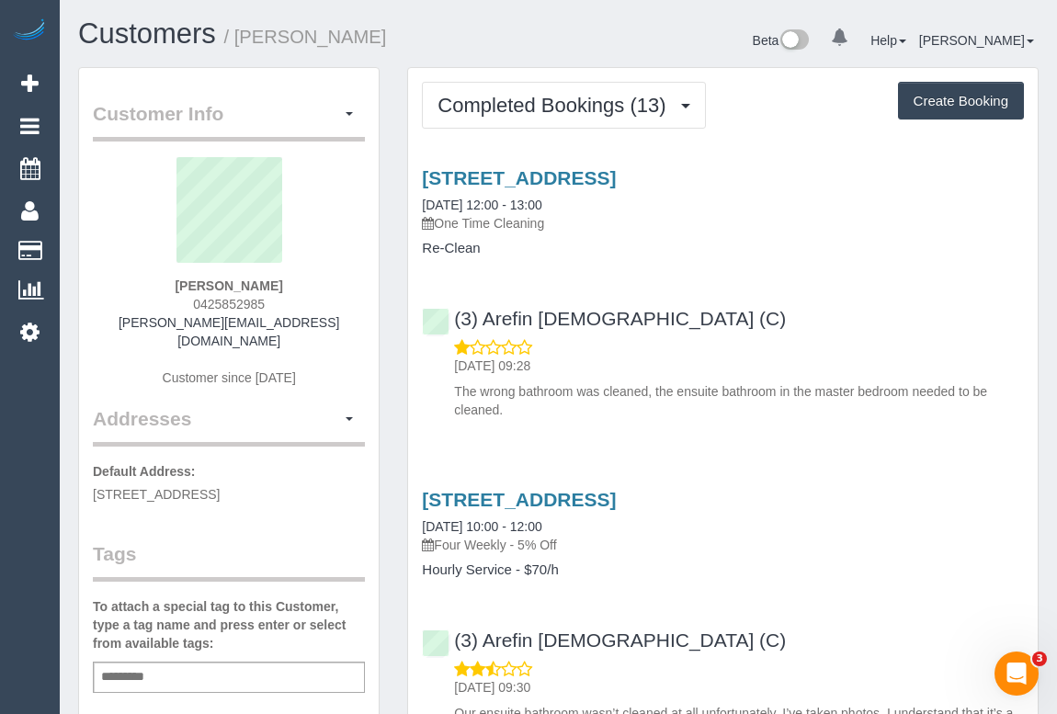
click at [787, 345] on div "08/07/2025 09:28 The wrong bathroom was cleaned, the ensuite bathroom in the ma…" at bounding box center [723, 379] width 602 height 82
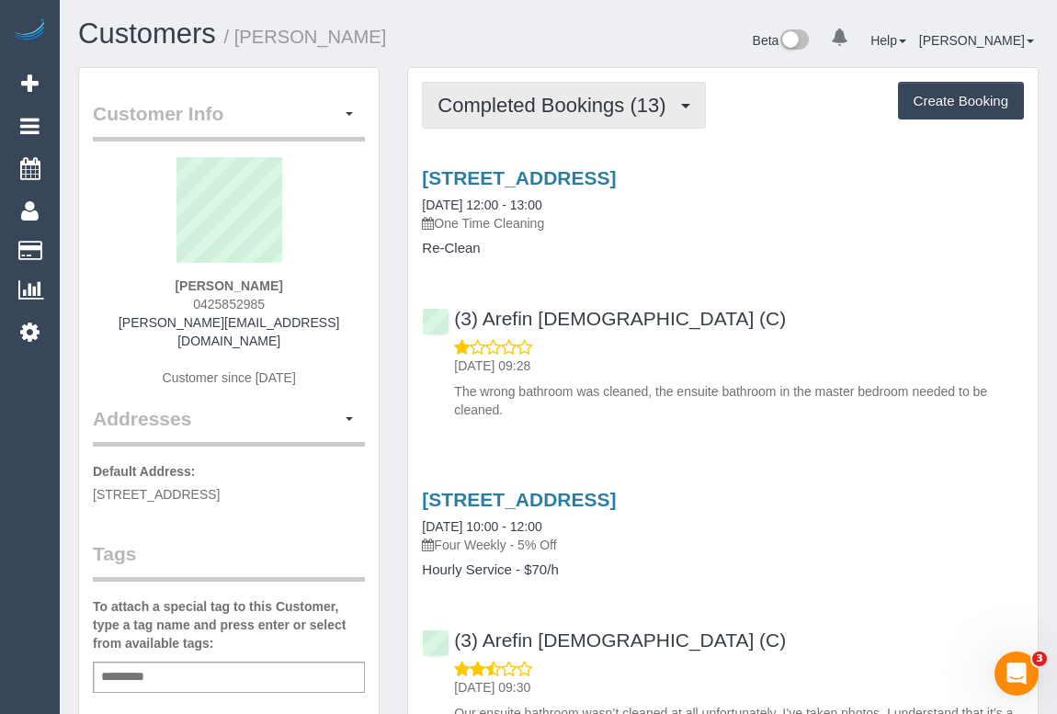
click at [560, 88] on button "Completed Bookings (13)" at bounding box center [563, 105] width 283 height 47
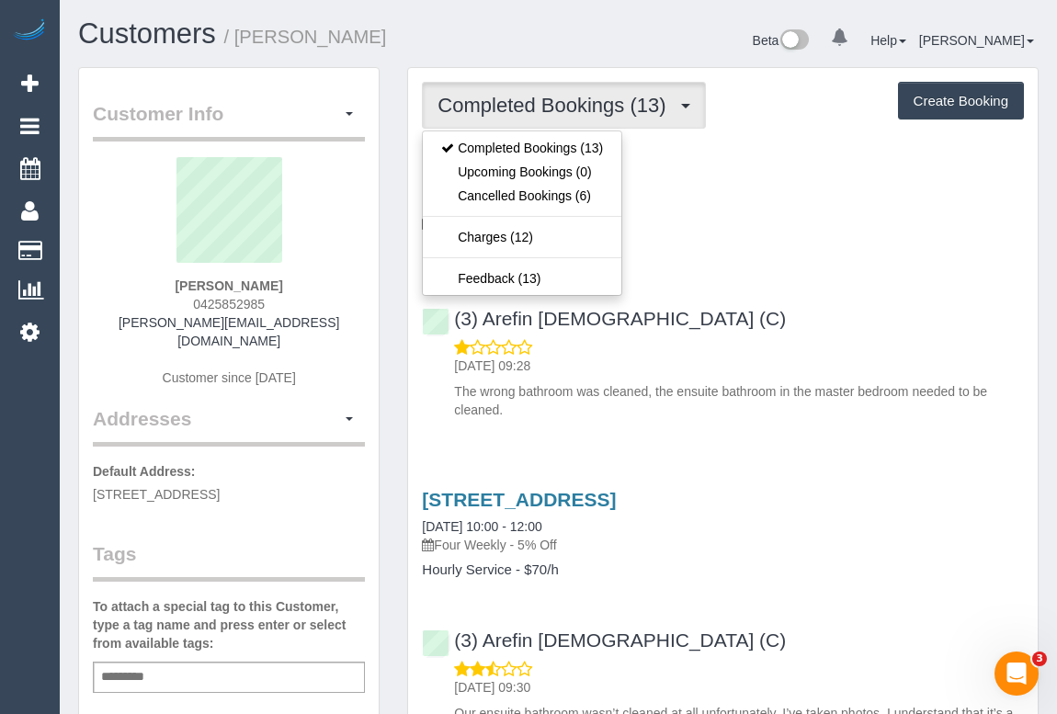
click at [712, 294] on div "(3) Arefin Islam (C) 08/07/2025 09:28 The wrong bathroom was cleaned, the ensui…" at bounding box center [723, 355] width 630 height 127
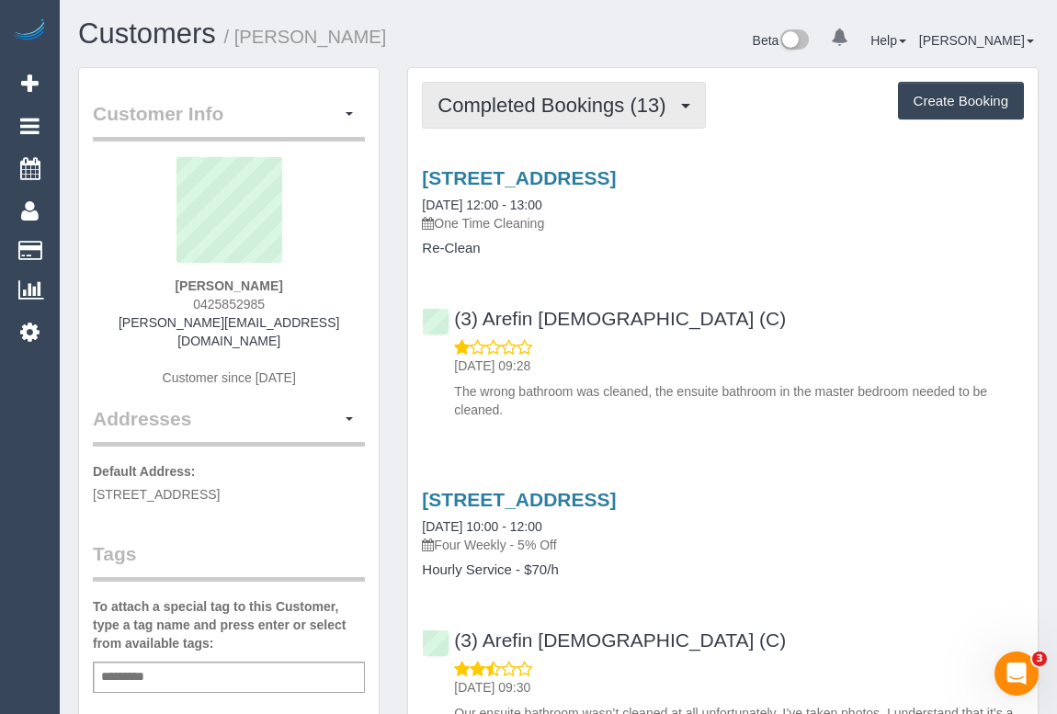
click at [533, 104] on span "Completed Bookings (13)" at bounding box center [556, 105] width 237 height 23
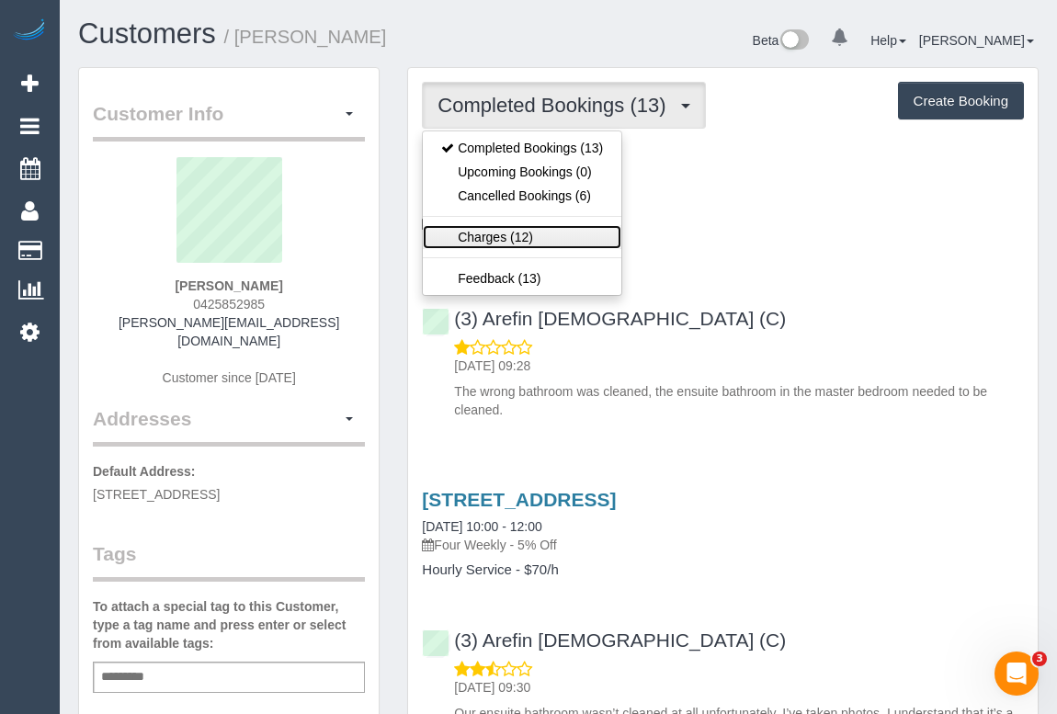
click at [494, 233] on link "Charges (12)" at bounding box center [522, 237] width 199 height 24
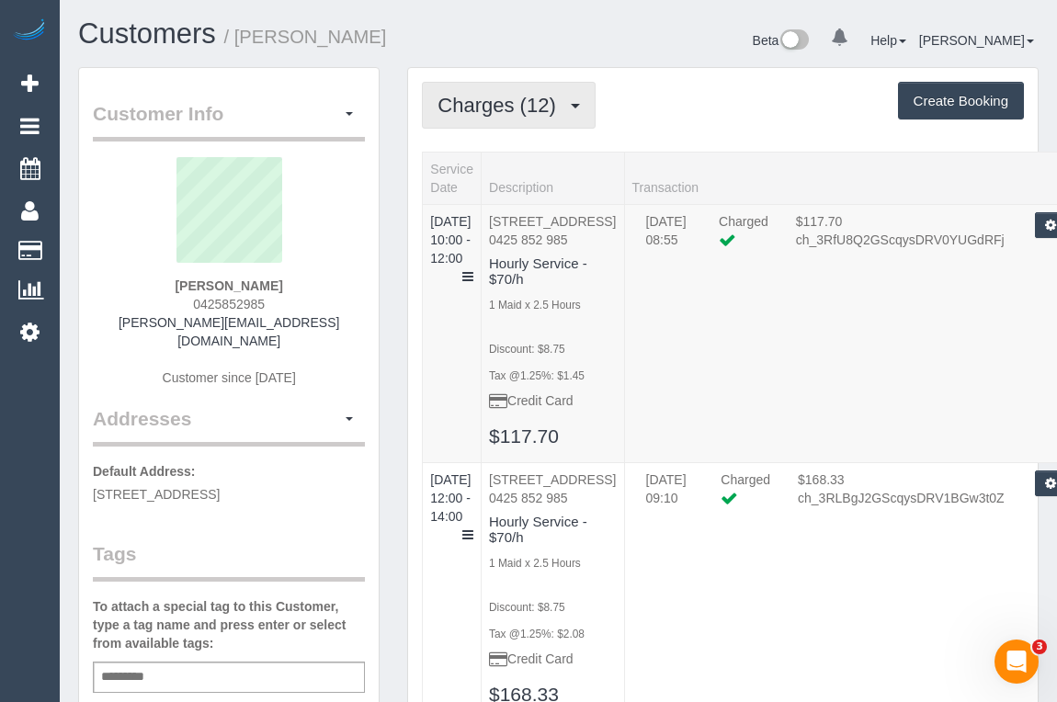
click at [514, 109] on span "Charges (12)" at bounding box center [501, 105] width 127 height 23
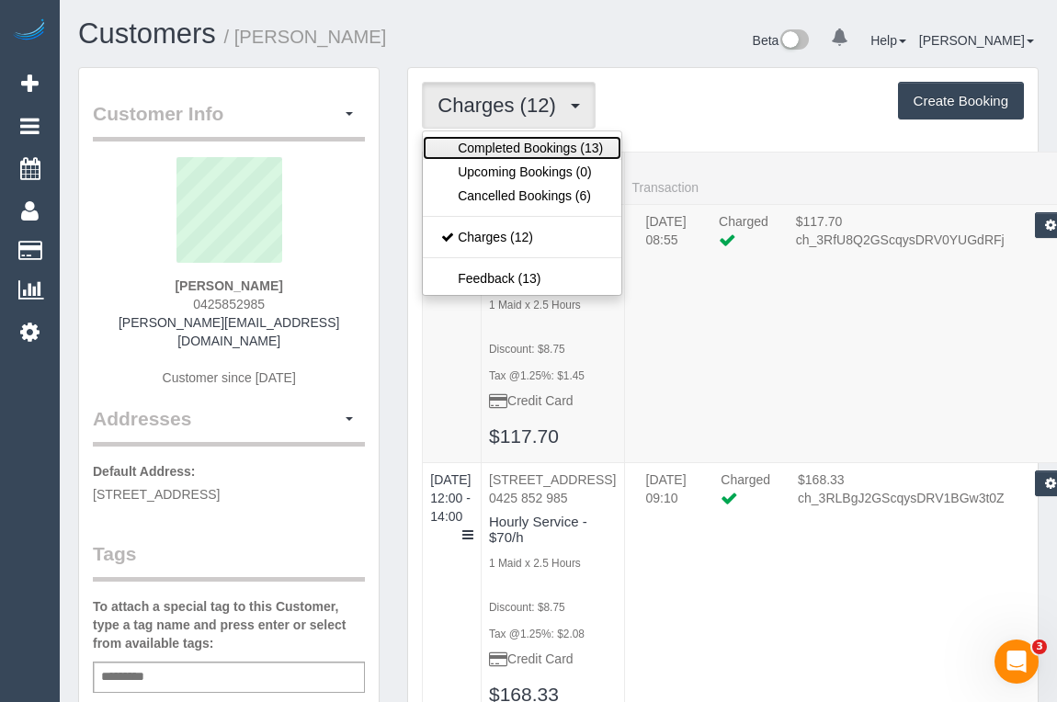
click at [512, 151] on link "Completed Bookings (13)" at bounding box center [522, 148] width 199 height 24
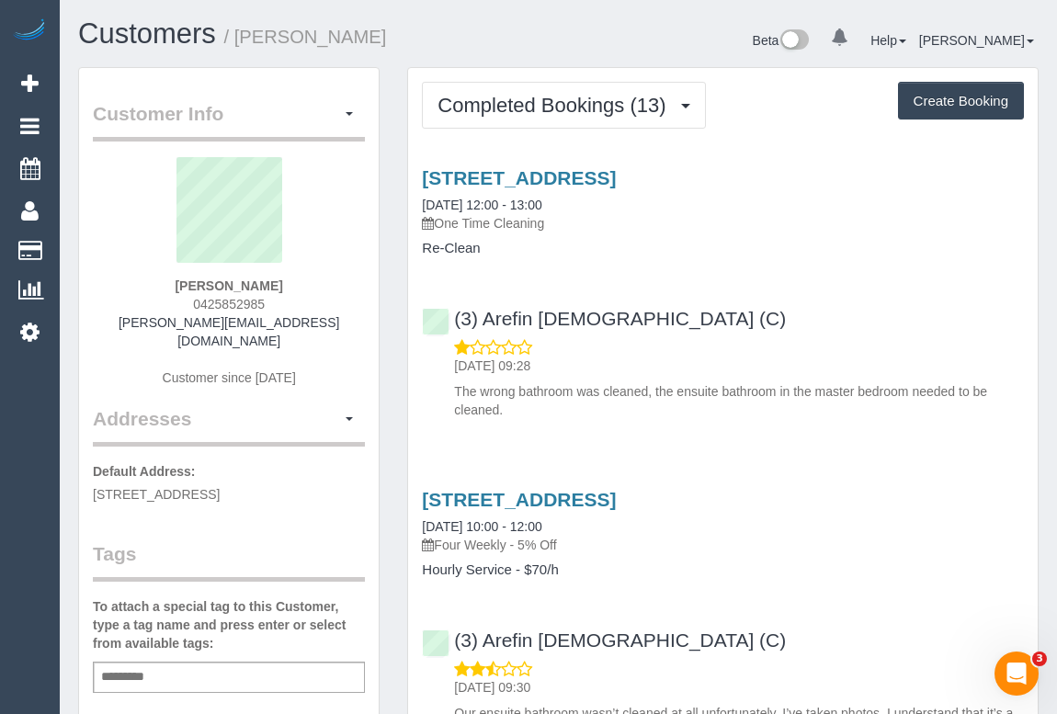
drag, startPoint x: 183, startPoint y: 306, endPoint x: 289, endPoint y: 302, distance: 105.8
click at [289, 302] on div "Carla Veal 0425852985 carla.therese6@gmail.com Customer since 2024" at bounding box center [229, 281] width 272 height 248
copy span "0425852985"
drag, startPoint x: 201, startPoint y: 283, endPoint x: 285, endPoint y: 284, distance: 83.7
click at [285, 284] on div "Carla Veal 0425852985 carla.therese6@gmail.com Customer since 2024" at bounding box center [229, 281] width 272 height 248
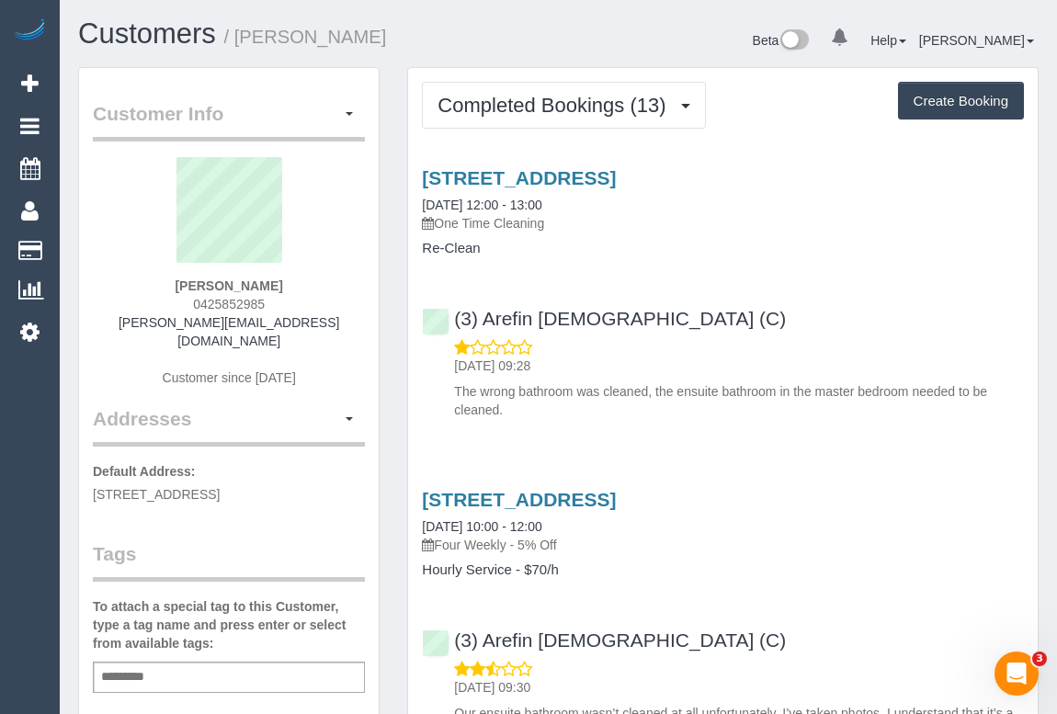
copy strong "Carla Veal"
drag, startPoint x: 199, startPoint y: 297, endPoint x: 299, endPoint y: 298, distance: 100.2
click at [299, 298] on div "Carla Veal 0425852985 carla.therese6@gmail.com Customer since 2024" at bounding box center [229, 281] width 272 height 248
copy span "0425852985"
drag, startPoint x: 192, startPoint y: 280, endPoint x: 272, endPoint y: 279, distance: 80.0
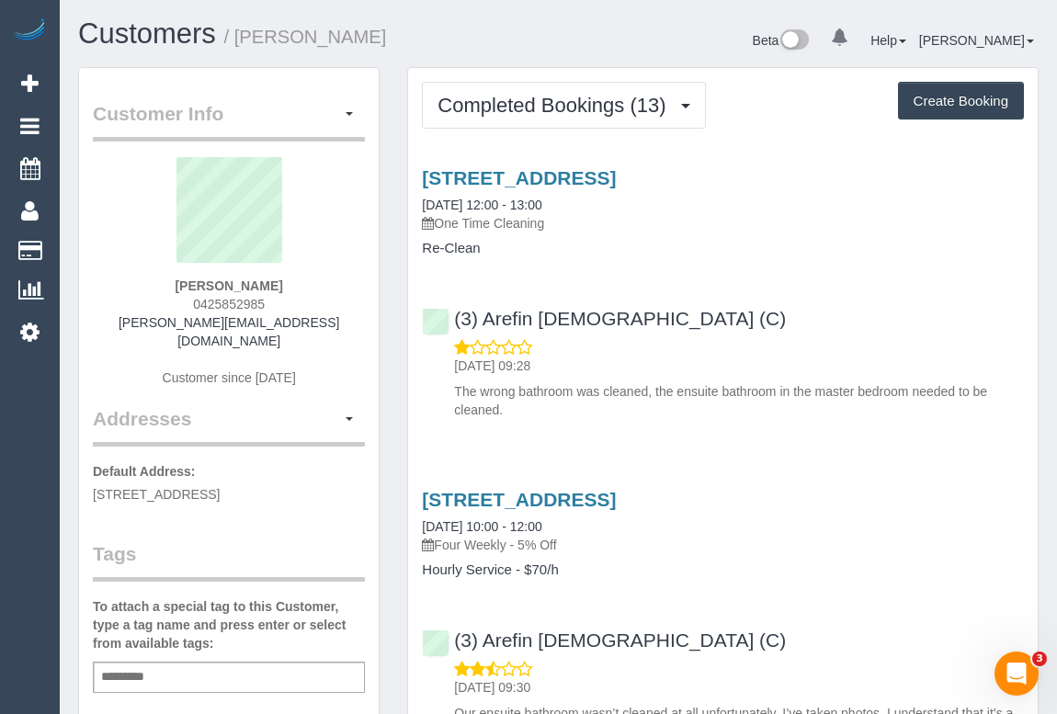
click at [272, 279] on div "Carla Veal 0425852985 carla.therese6@gmail.com Customer since 2024" at bounding box center [229, 281] width 272 height 248
copy strong "Carla Veal"
drag, startPoint x: 201, startPoint y: 306, endPoint x: 294, endPoint y: 306, distance: 92.9
click at [294, 306] on div "Carla Veal 0425852985 carla.therese6@gmail.com Customer since 2024" at bounding box center [229, 281] width 272 height 248
copy span "0425852985"
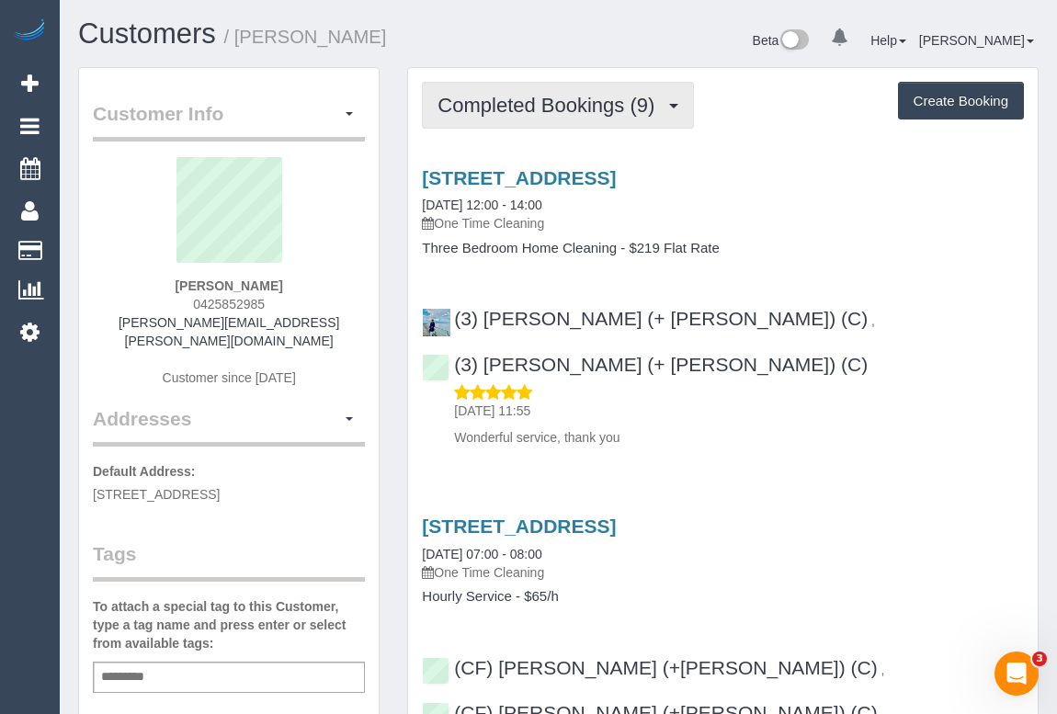
click at [578, 108] on span "Completed Bookings (9)" at bounding box center [551, 105] width 226 height 23
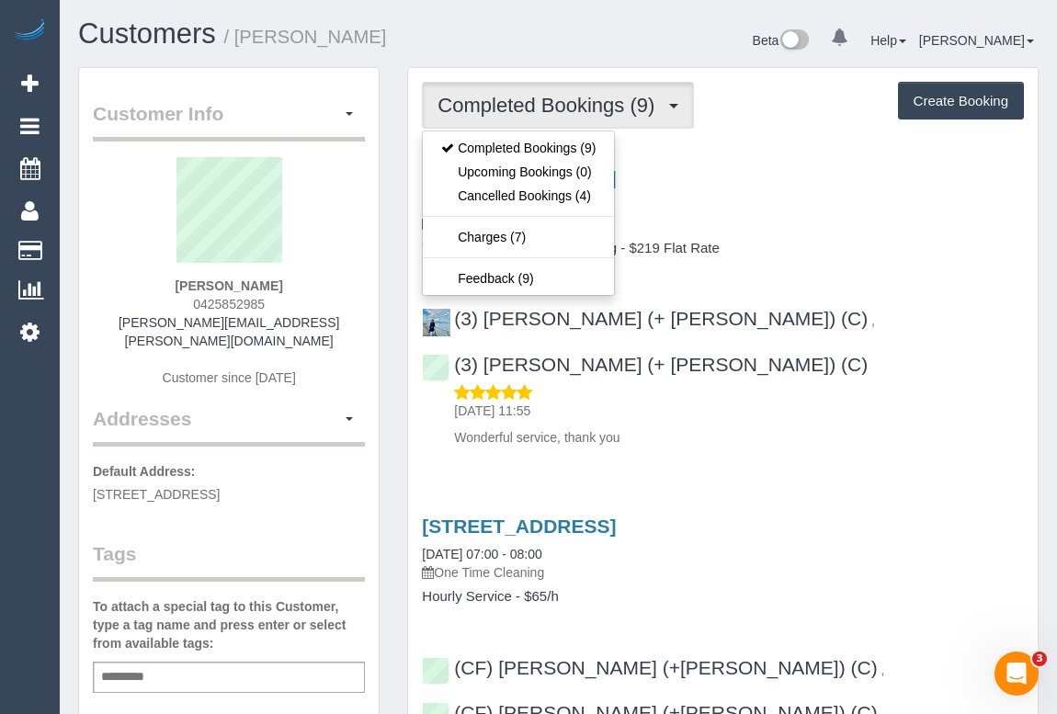
click at [836, 234] on div "46-54 Gowanbrae Drive, 12, Gowanbrae, VIC 3043 28/08/2025 12:00 - 14:00 One Tim…" at bounding box center [723, 211] width 630 height 89
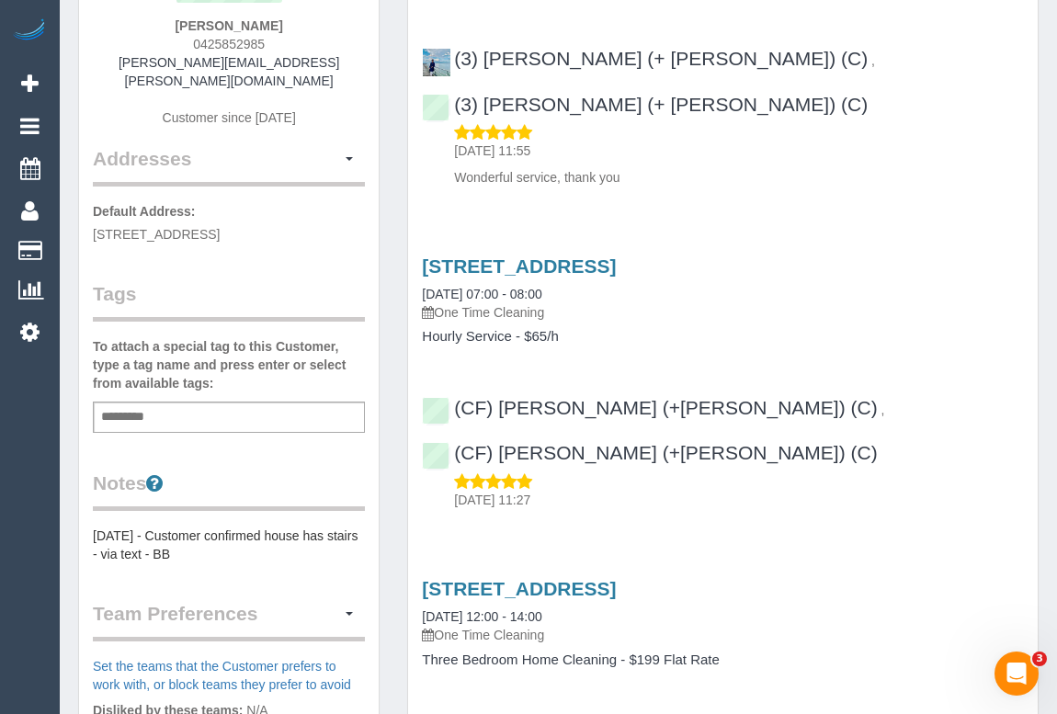
scroll to position [83, 0]
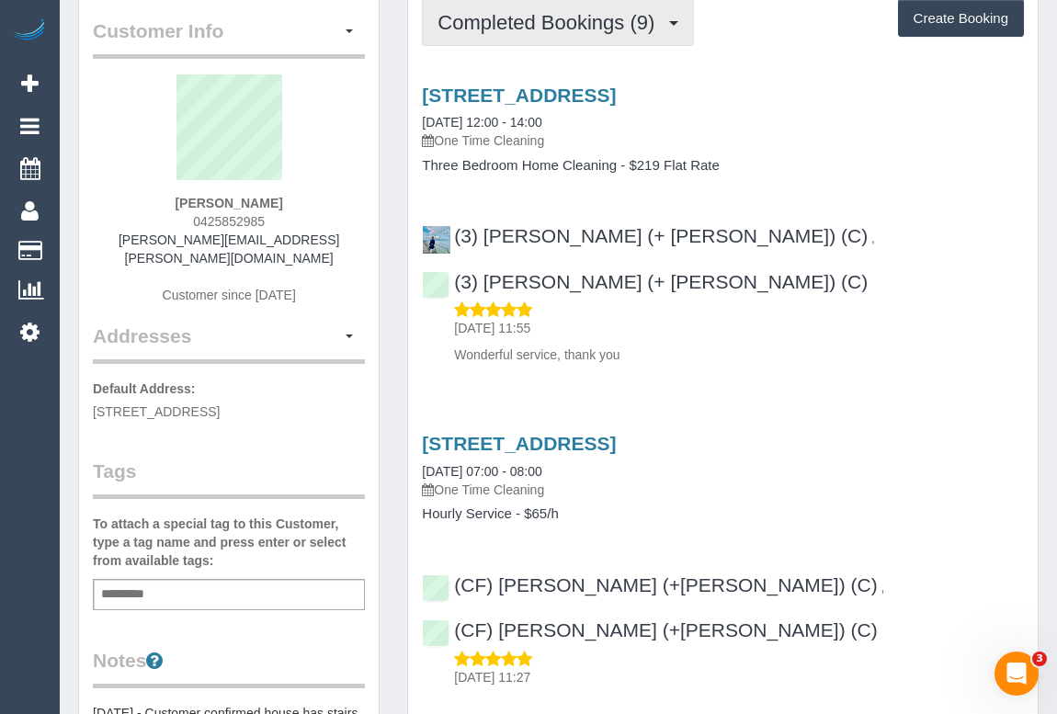
click at [541, 27] on span "Completed Bookings (9)" at bounding box center [551, 22] width 226 height 23
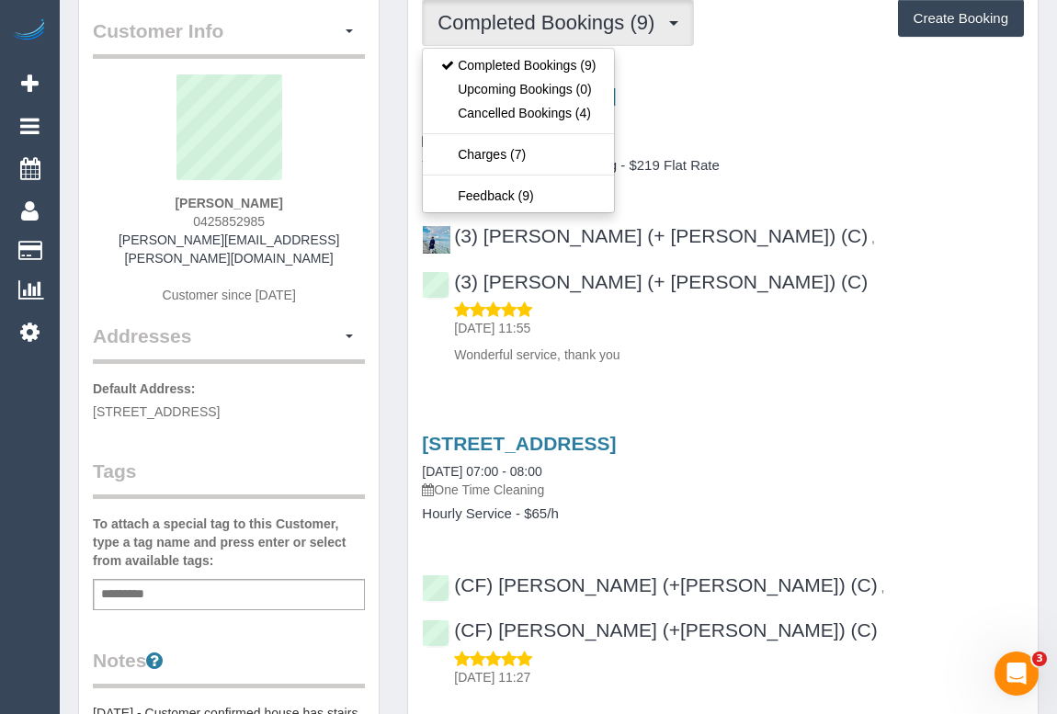
click at [849, 181] on div "46-54 Gowanbrae Drive, 12, Gowanbrae, VIC 3043 28/08/2025 12:00 - 14:00 One Tim…" at bounding box center [723, 220] width 630 height 303
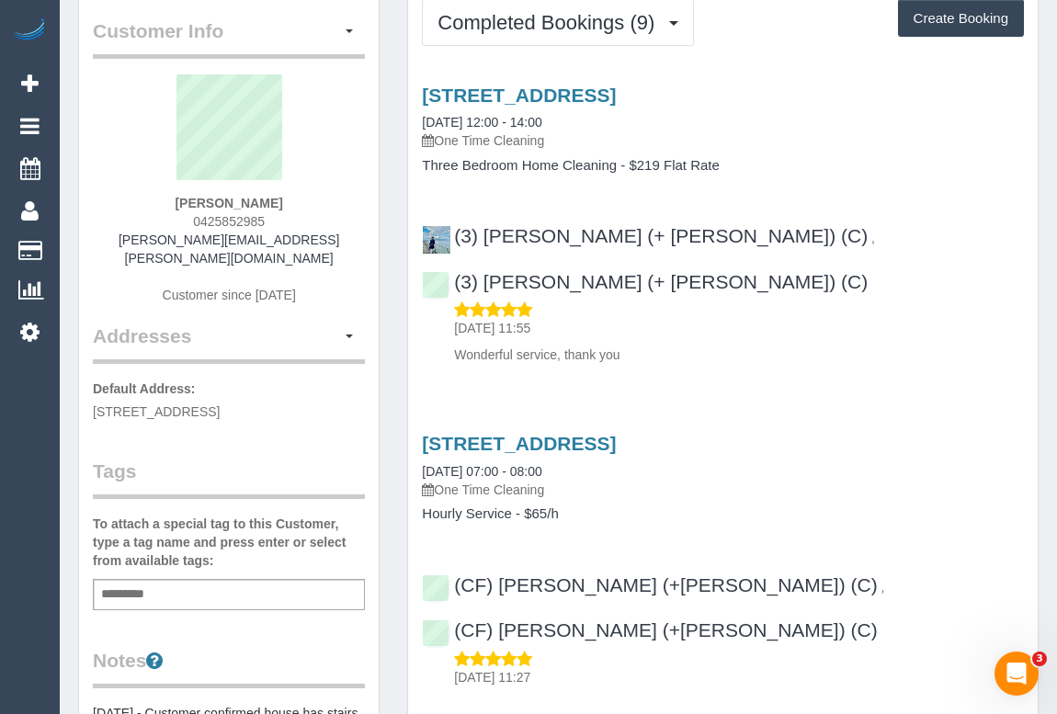
drag, startPoint x: 173, startPoint y: 202, endPoint x: 286, endPoint y: 201, distance: 113.1
click at [286, 201] on div "Carla Facciolo 0425852985 carla.therese@yahoo.com.au Customer since 2022" at bounding box center [229, 198] width 272 height 248
copy strong "Carla Facciolo"
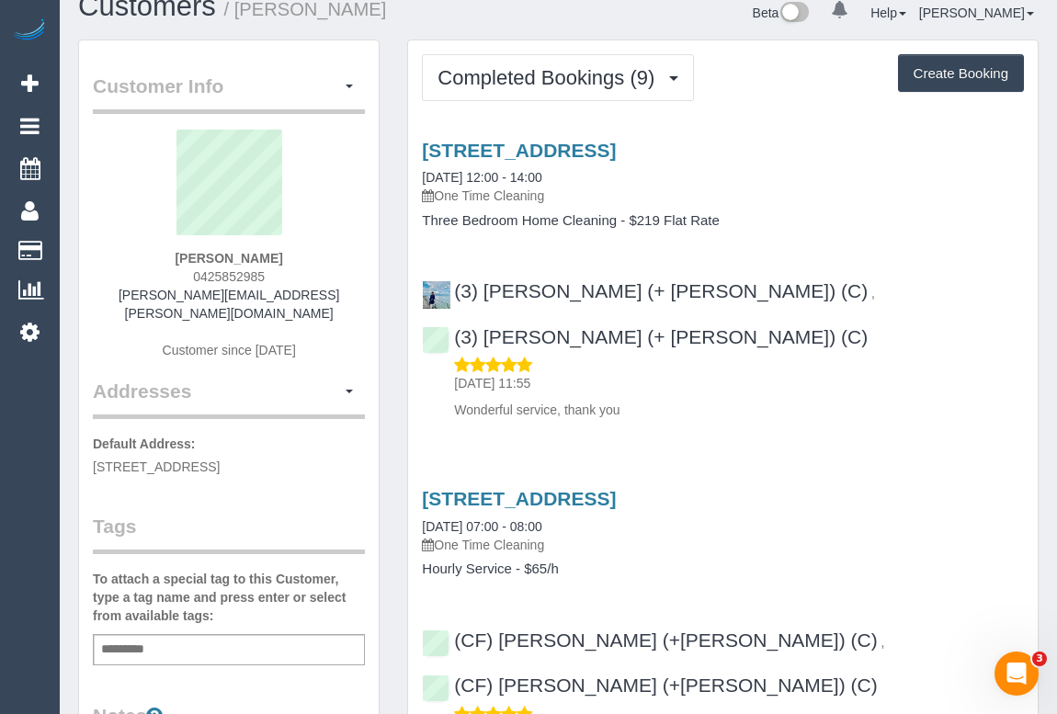
scroll to position [0, 0]
